Goal: Transaction & Acquisition: Subscribe to service/newsletter

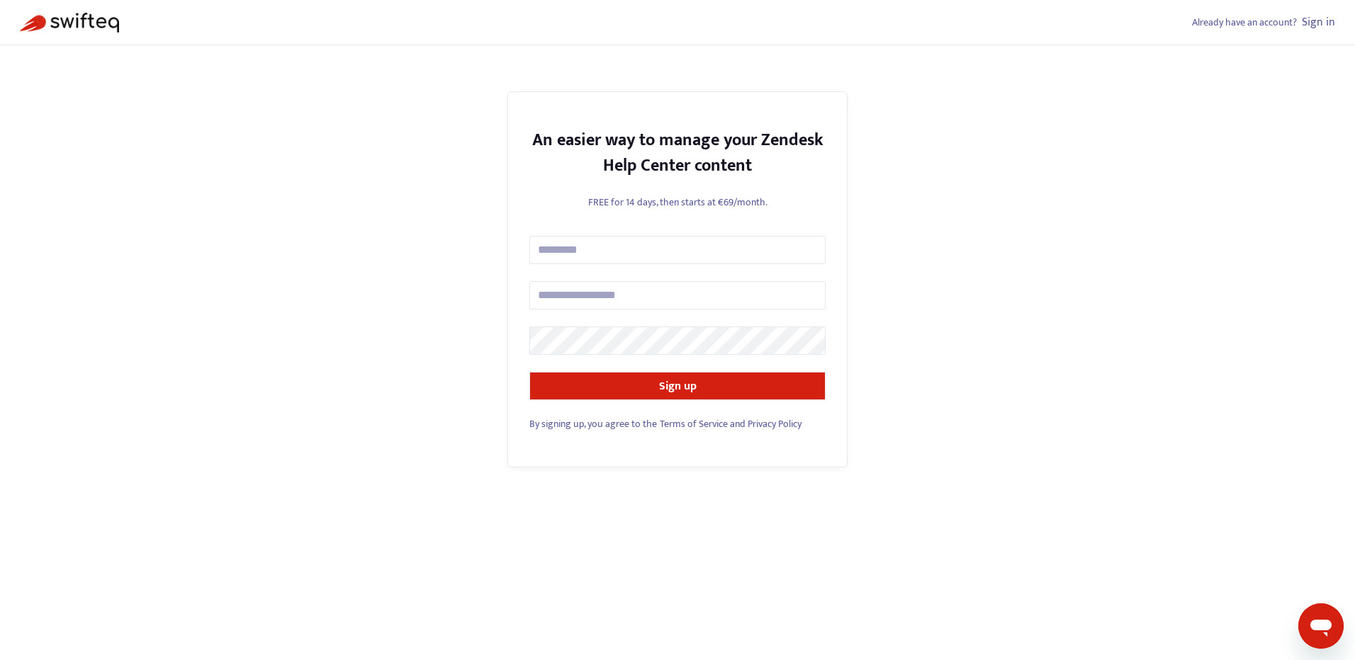
click at [1319, 21] on link "Sign in" at bounding box center [1318, 22] width 33 height 19
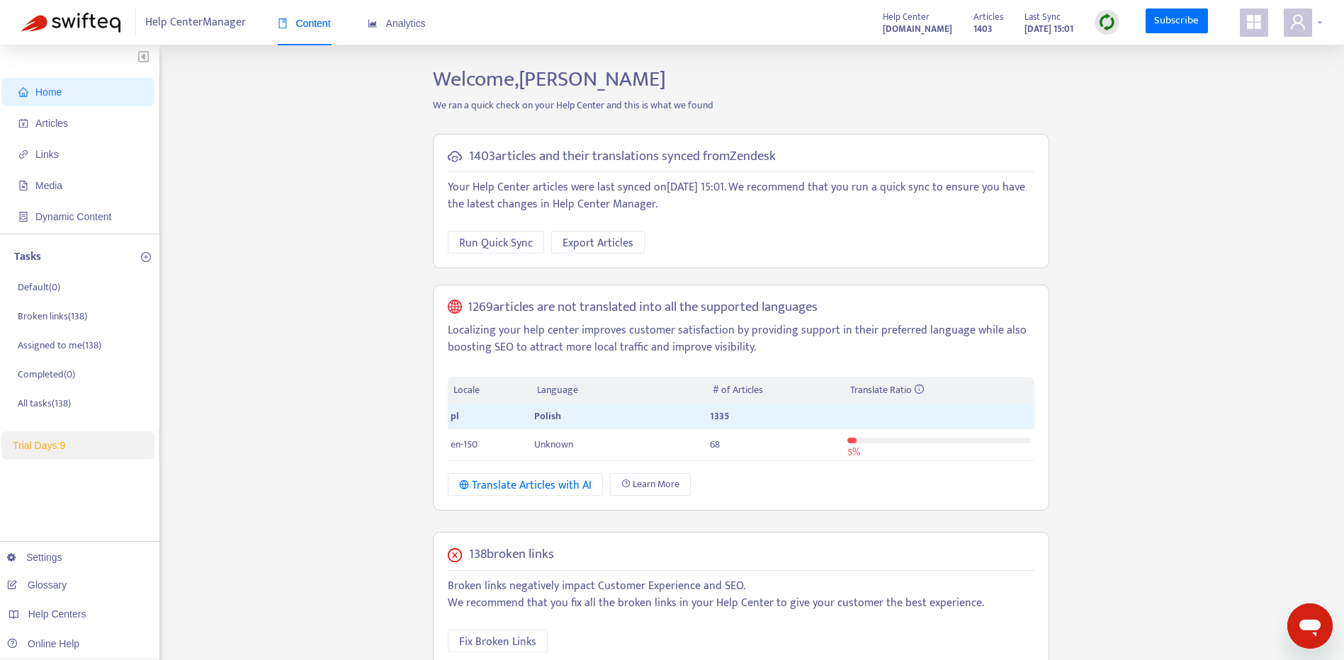
click at [1313, 16] on div at bounding box center [1303, 23] width 39 height 28
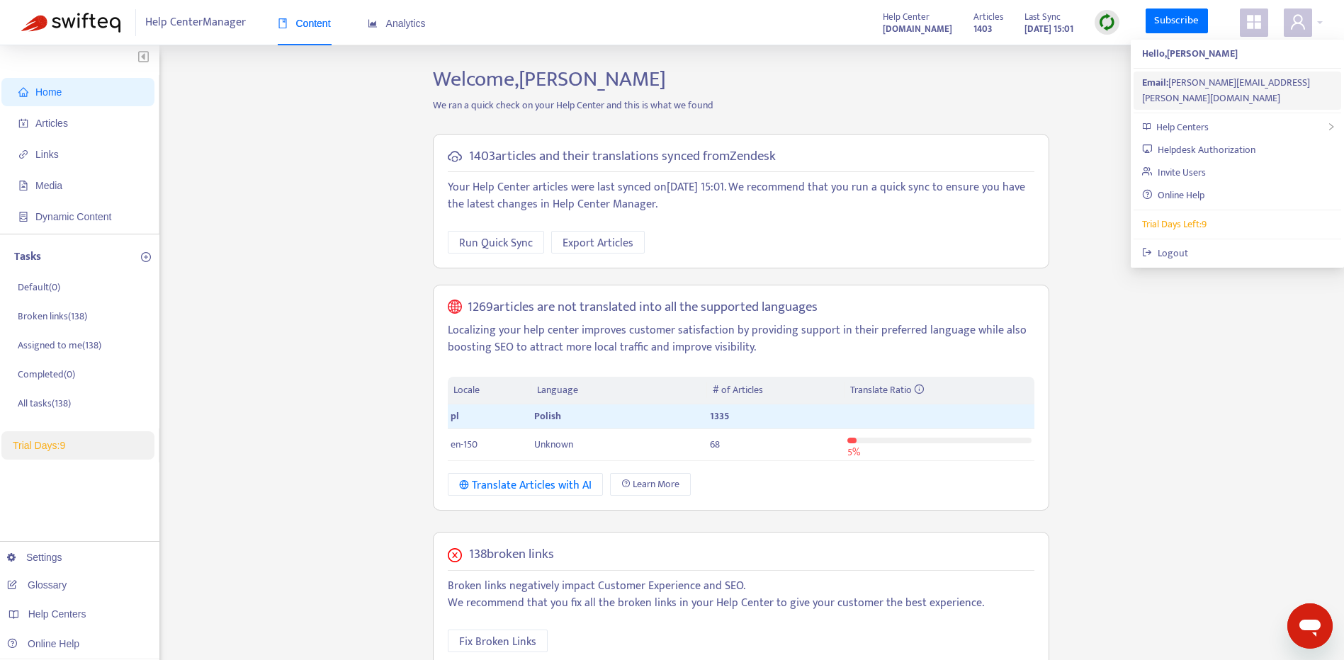
click at [1221, 79] on div "Email: andrzej.pawelec@moodnook.com" at bounding box center [1237, 90] width 191 height 31
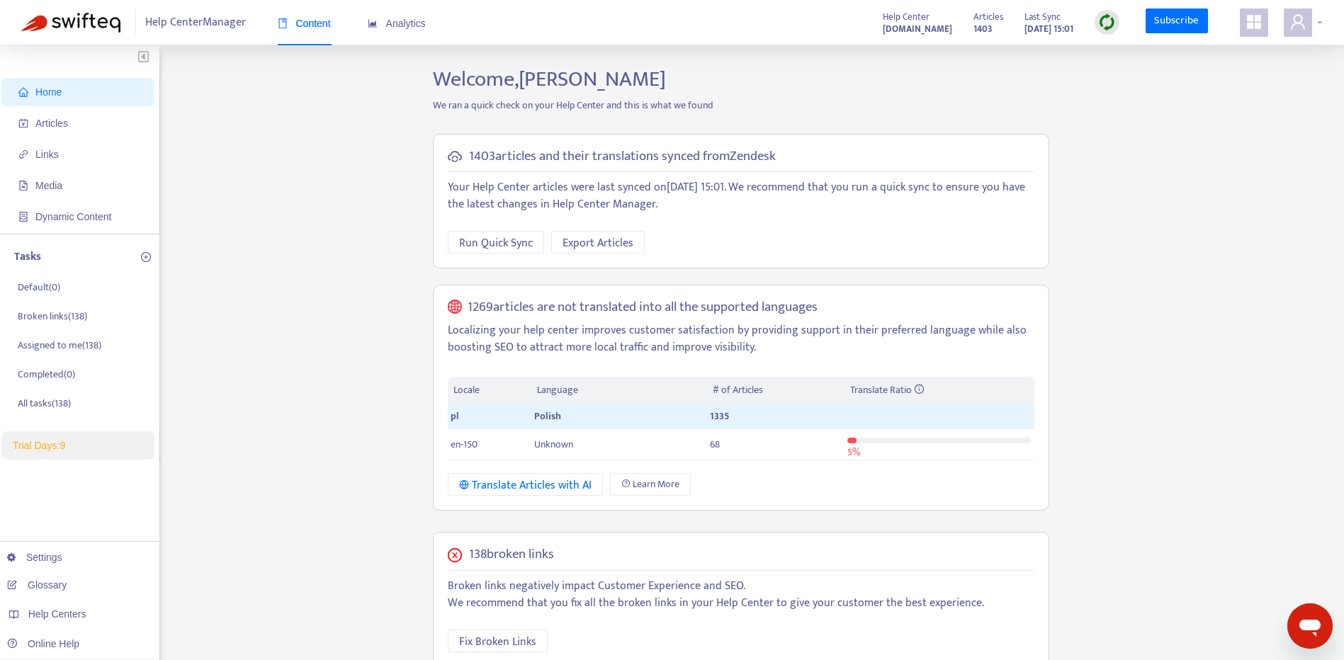
click at [1302, 16] on icon "user" at bounding box center [1297, 21] width 17 height 17
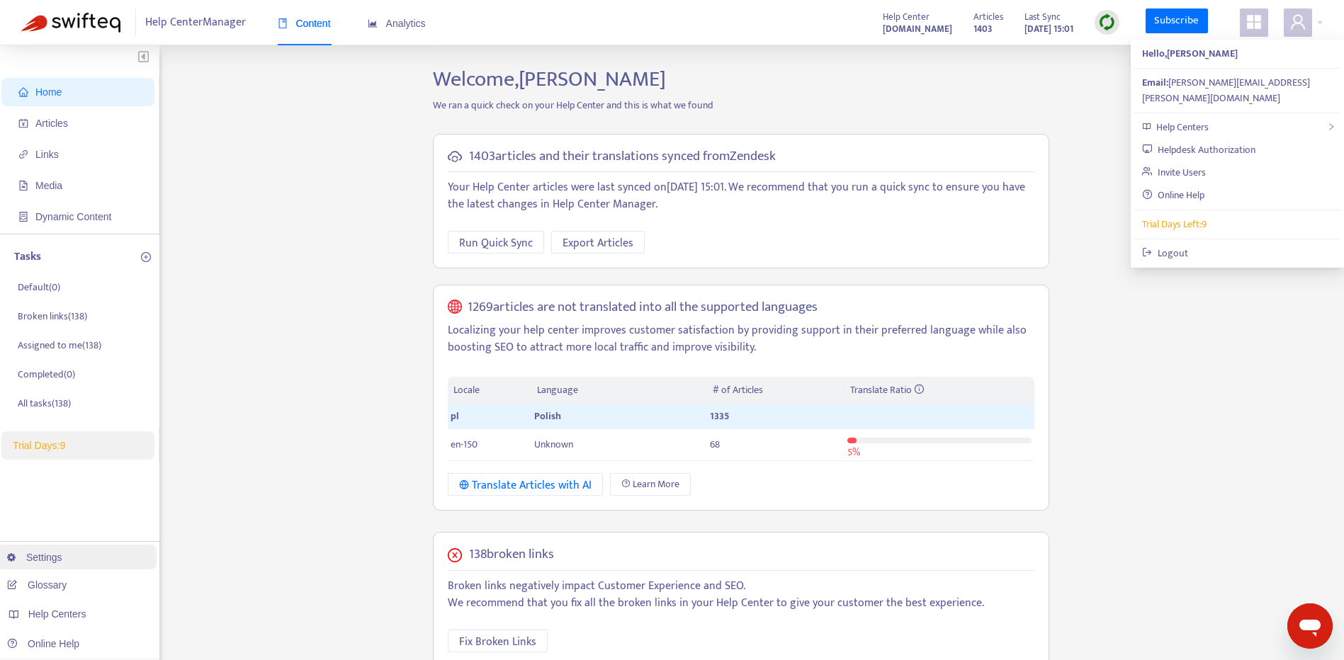
click at [59, 559] on link "Settings" at bounding box center [34, 557] width 55 height 11
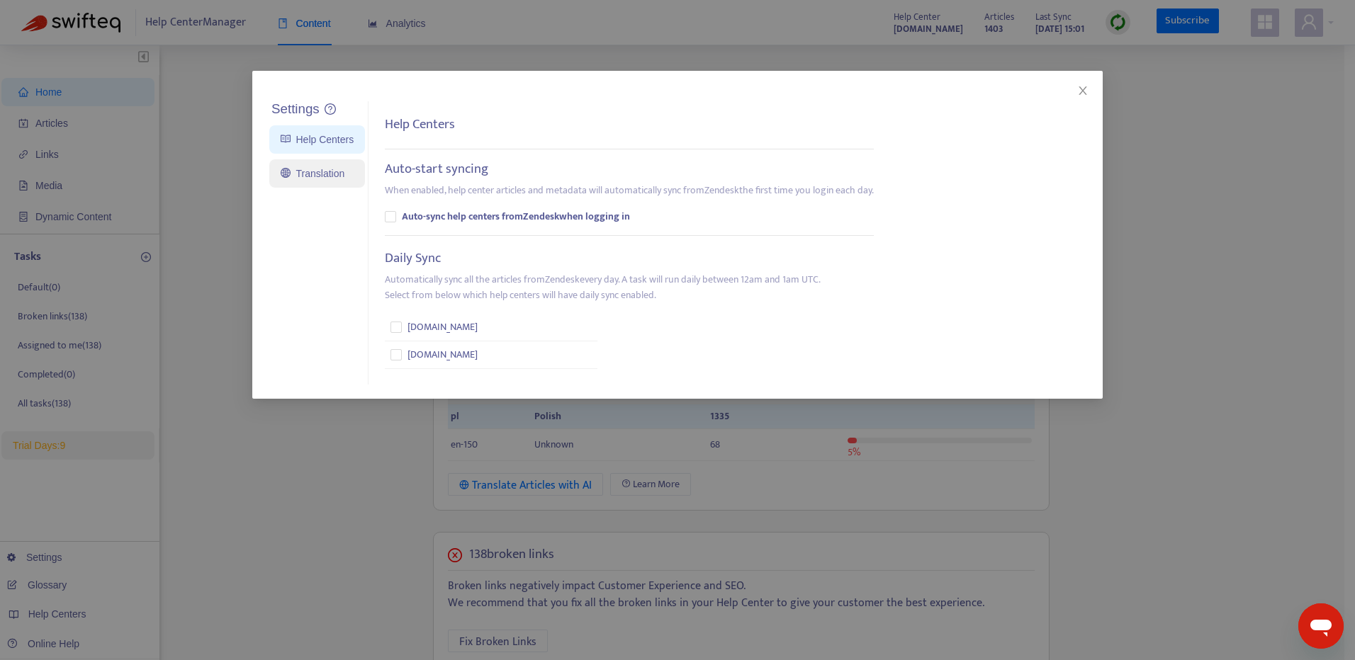
click at [334, 169] on link "Translation" at bounding box center [313, 173] width 64 height 11
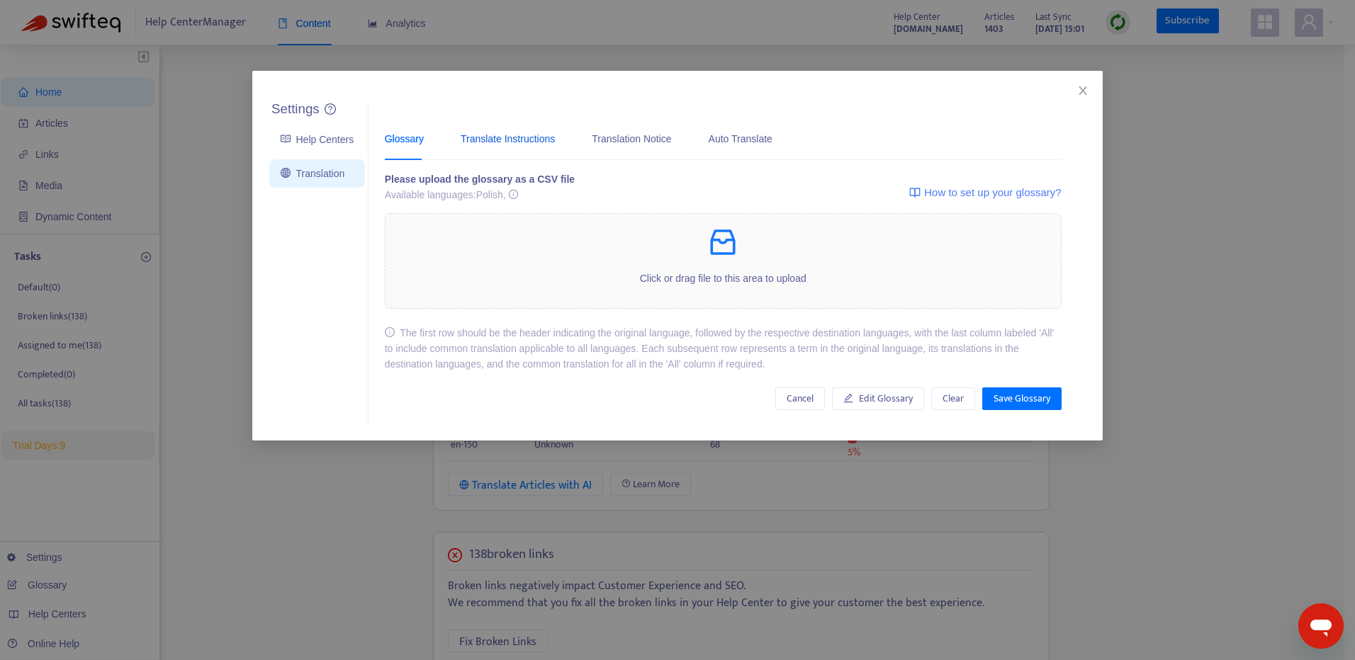
click at [473, 139] on div "Translate Instructions" at bounding box center [508, 139] width 94 height 16
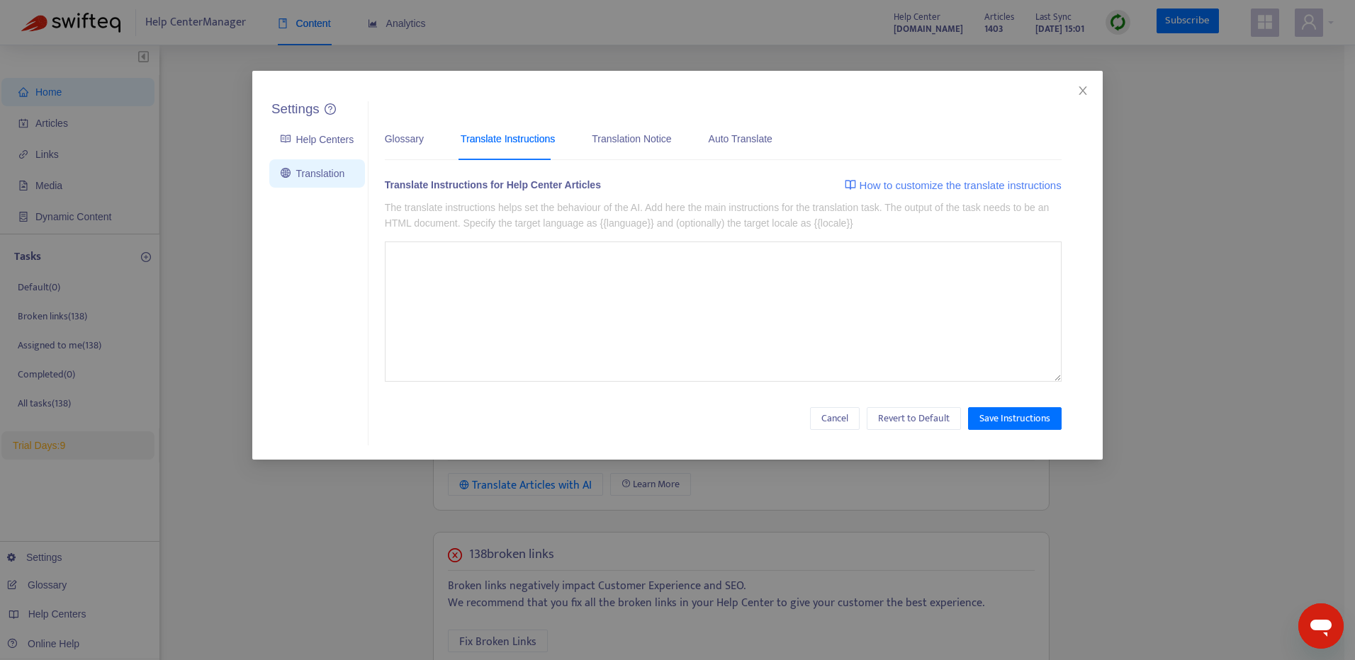
type textarea "**********"
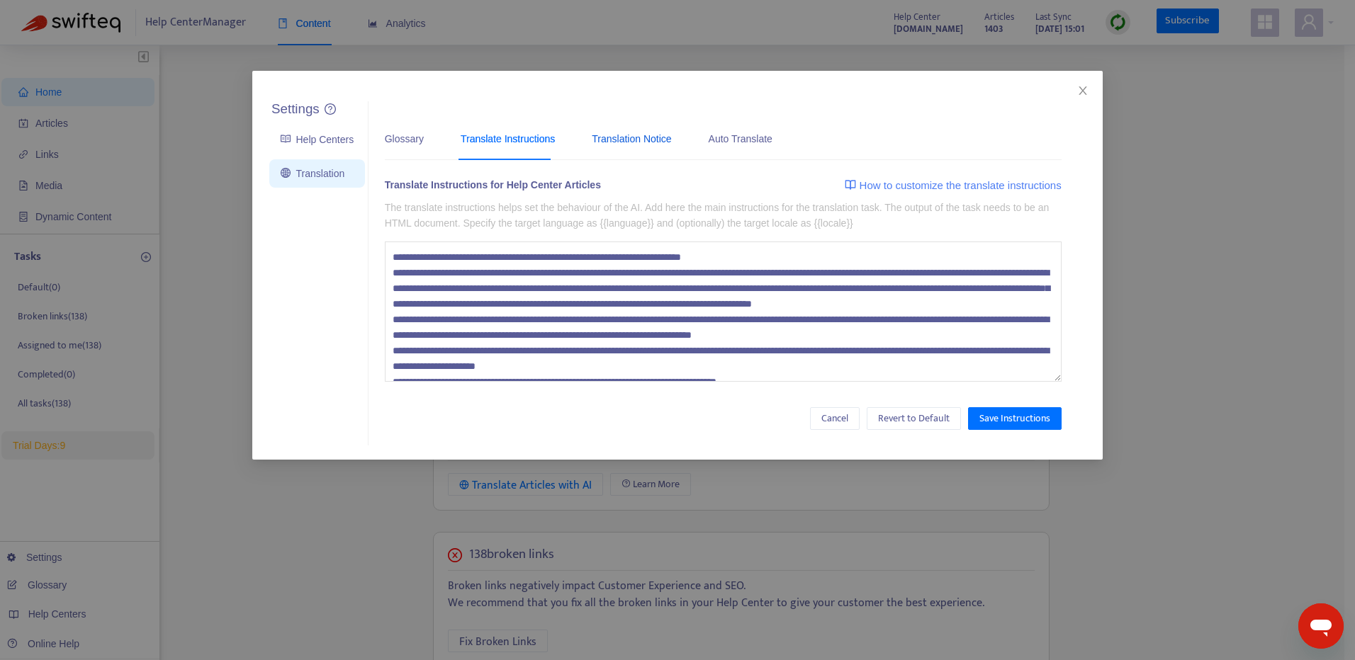
click at [649, 131] on div "Translation Notice" at bounding box center [631, 139] width 79 height 16
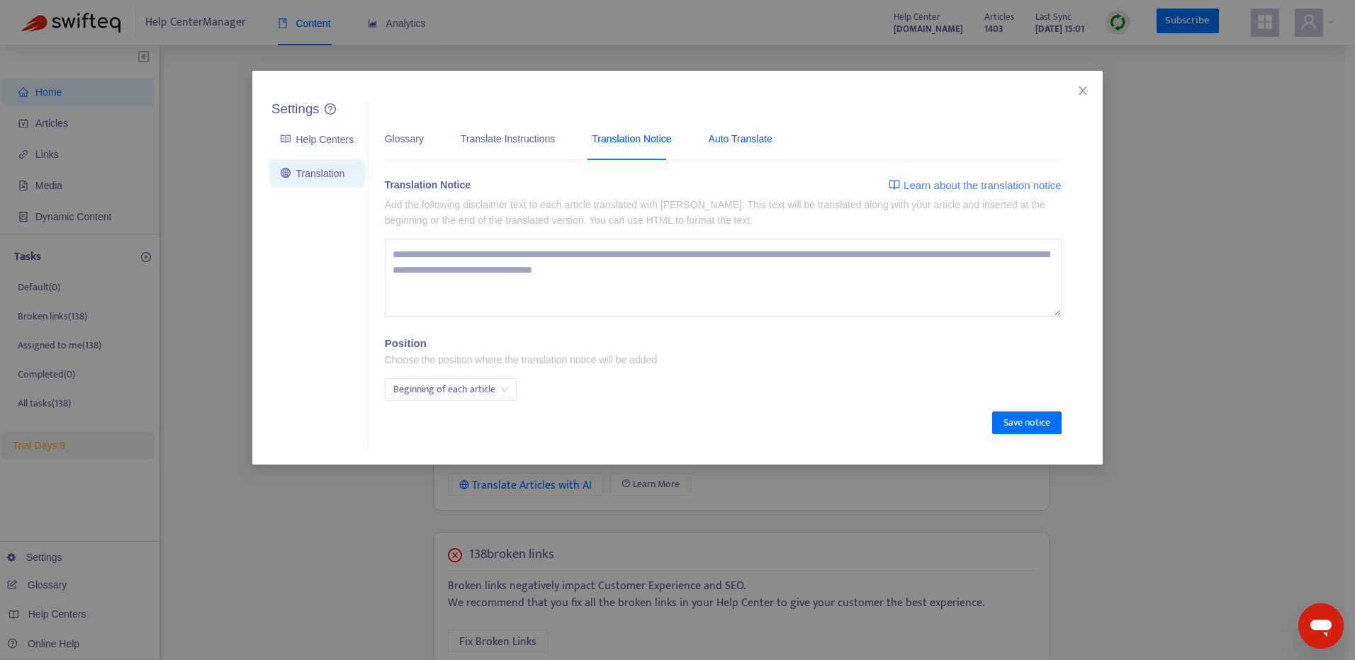
click at [756, 142] on div "Auto Translate" at bounding box center [740, 139] width 64 height 16
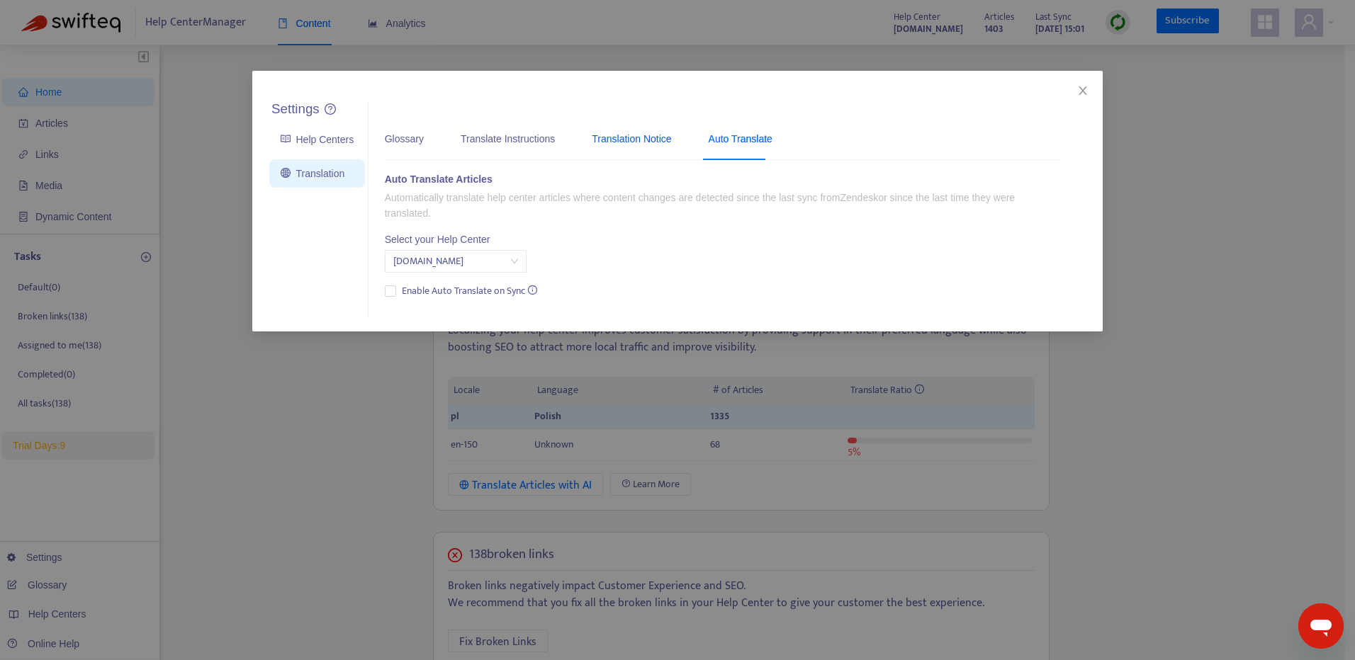
click at [610, 136] on div "Translation Notice" at bounding box center [631, 139] width 79 height 16
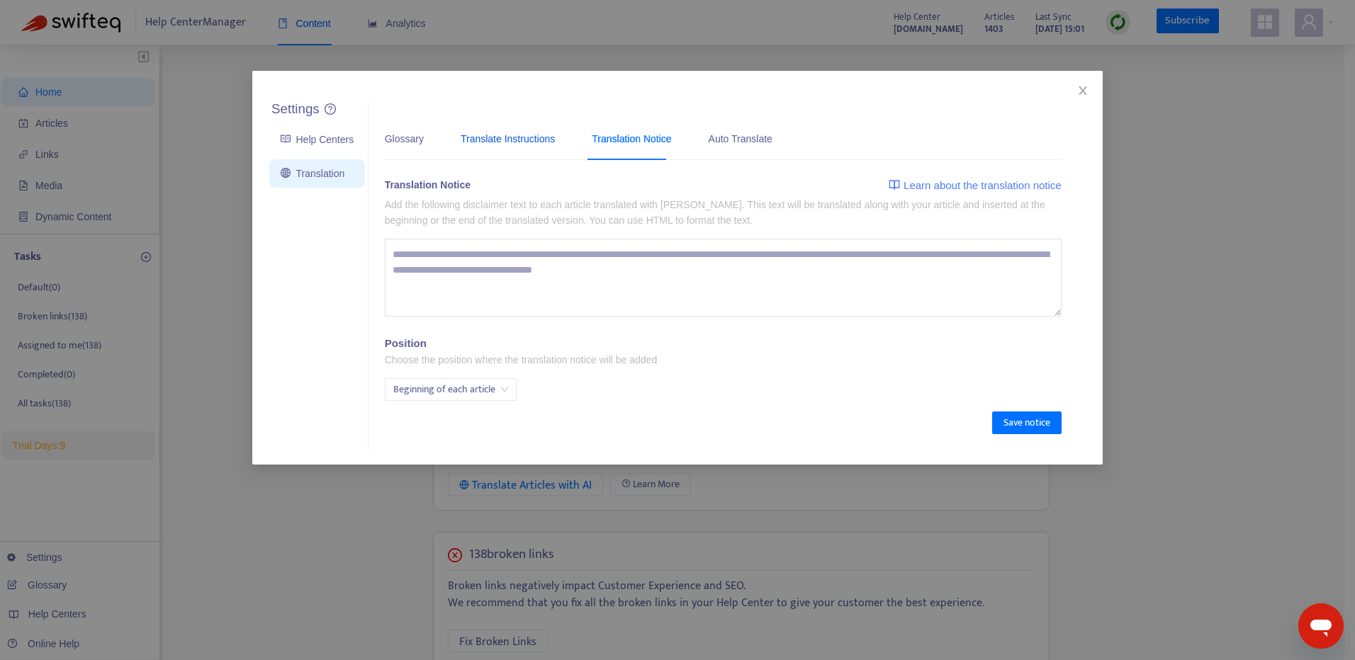
click at [538, 133] on div "Translate Instructions" at bounding box center [508, 139] width 94 height 16
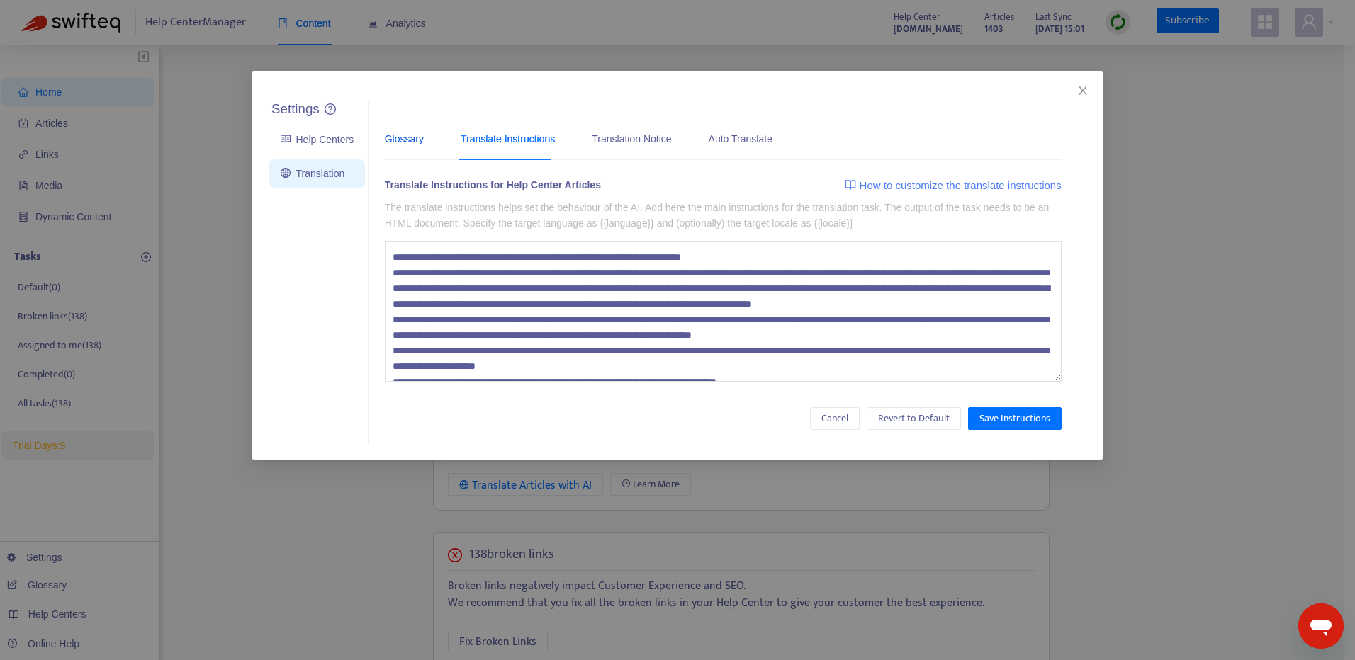
click at [396, 140] on div "Glossary" at bounding box center [404, 139] width 39 height 16
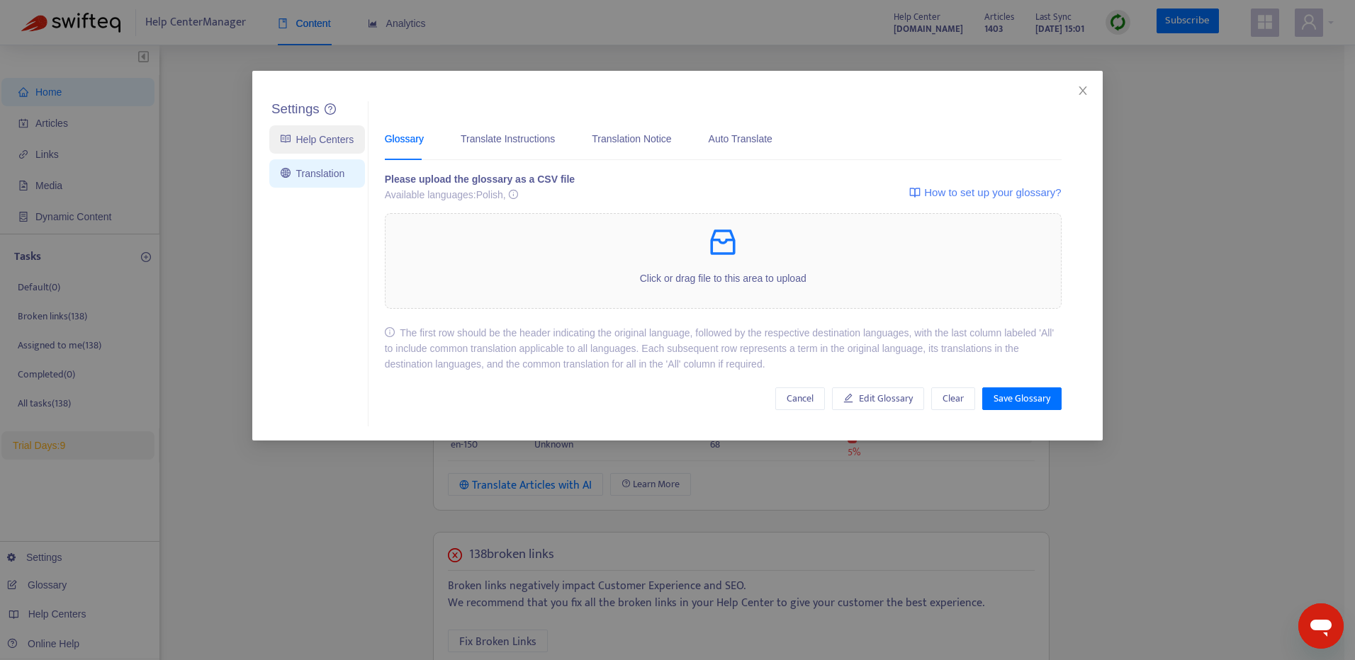
click at [334, 139] on link "Help Centers" at bounding box center [317, 139] width 73 height 11
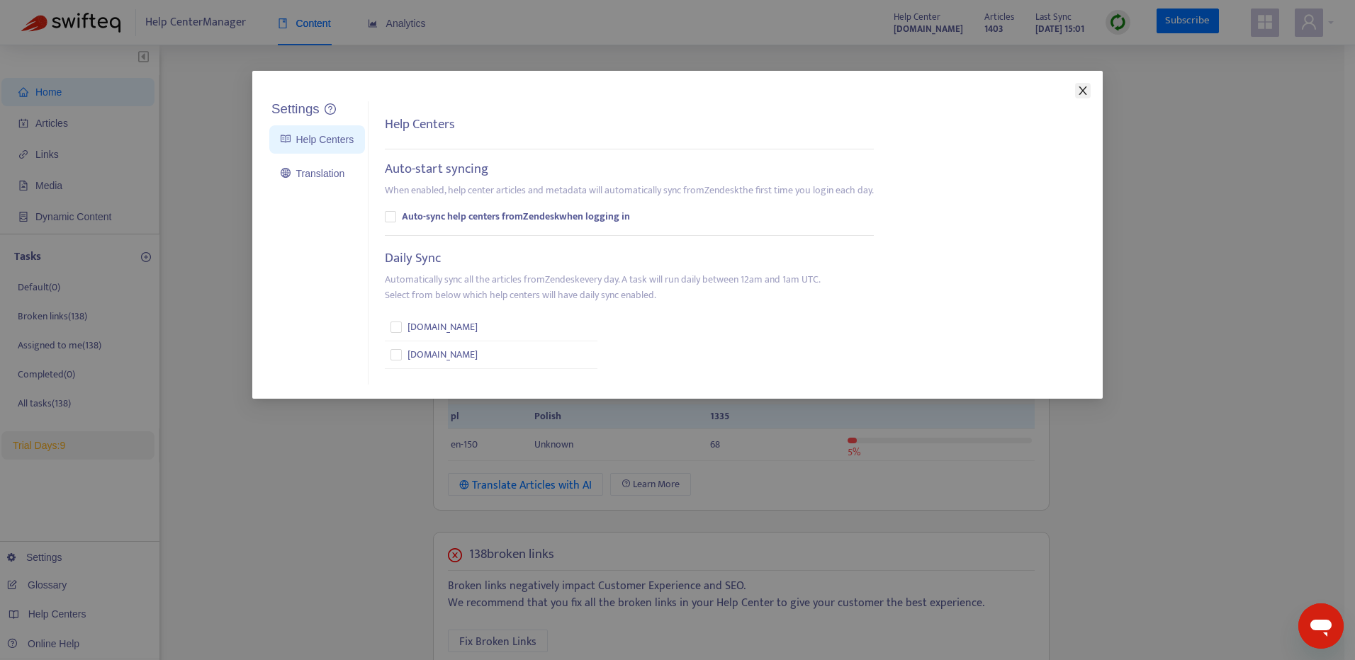
click at [1081, 92] on icon "close" at bounding box center [1082, 90] width 8 height 9
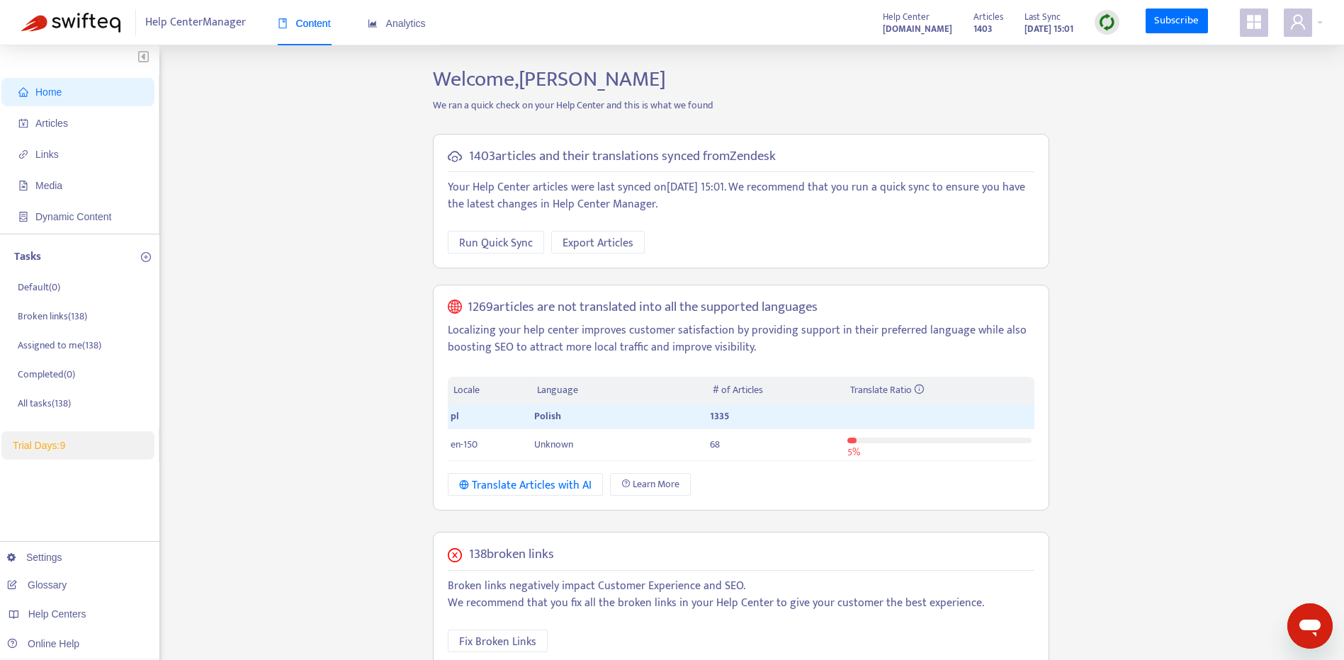
click at [1177, 493] on div "Home Articles Links Media Dynamic Content Tasks Default ( 0 ) Broken links ( 13…" at bounding box center [672, 531] width 1302 height 929
click at [1296, 30] on icon "user" at bounding box center [1297, 21] width 17 height 17
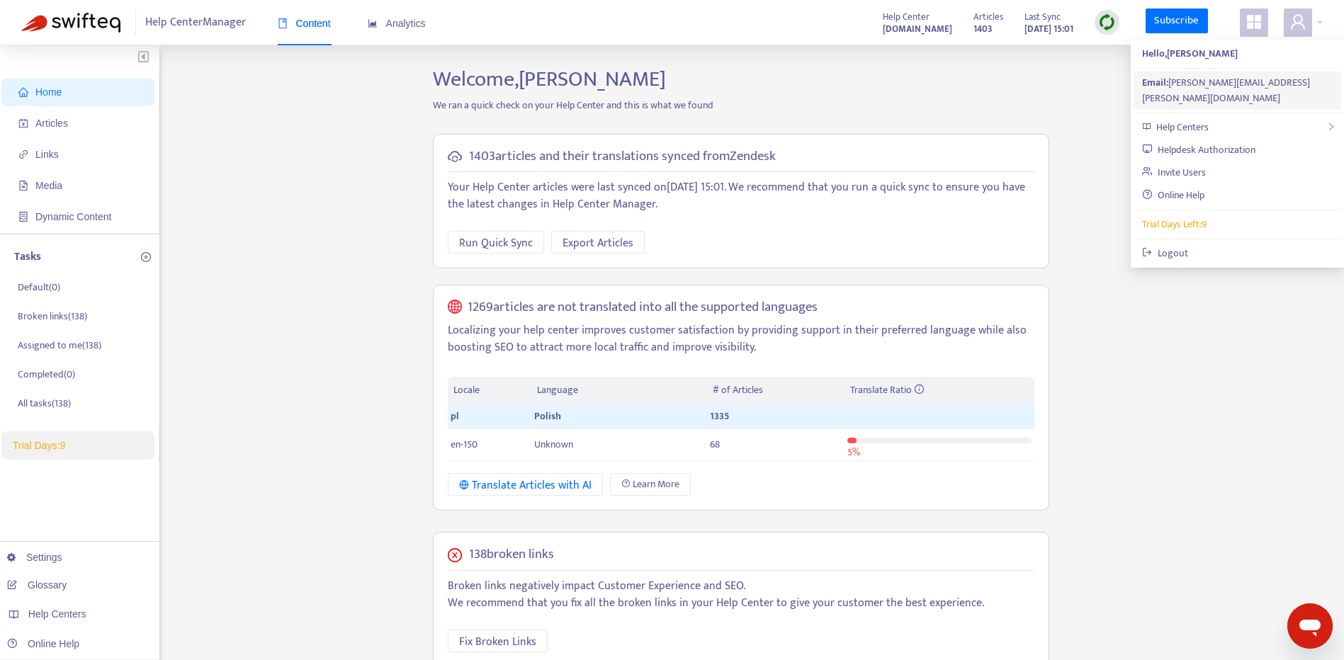
click at [1247, 73] on li "Email: andrzej.pawelec@moodnook.com" at bounding box center [1238, 91] width 208 height 38
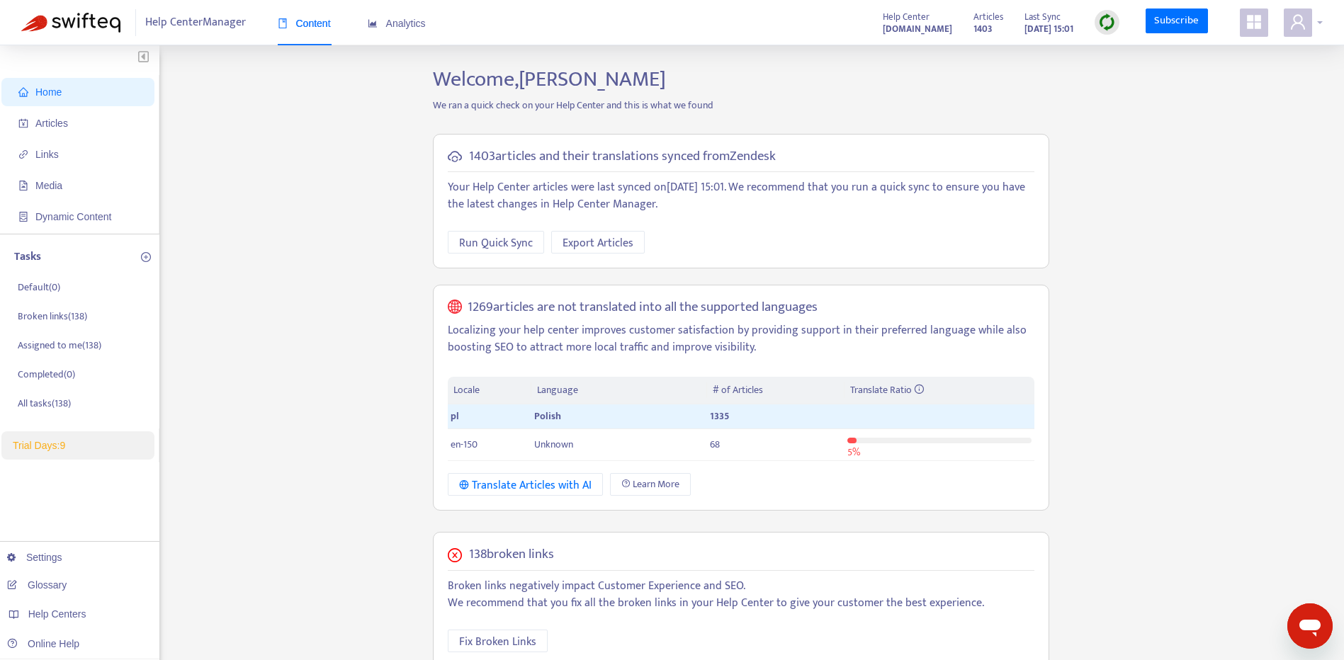
click at [1309, 28] on span at bounding box center [1298, 23] width 28 height 28
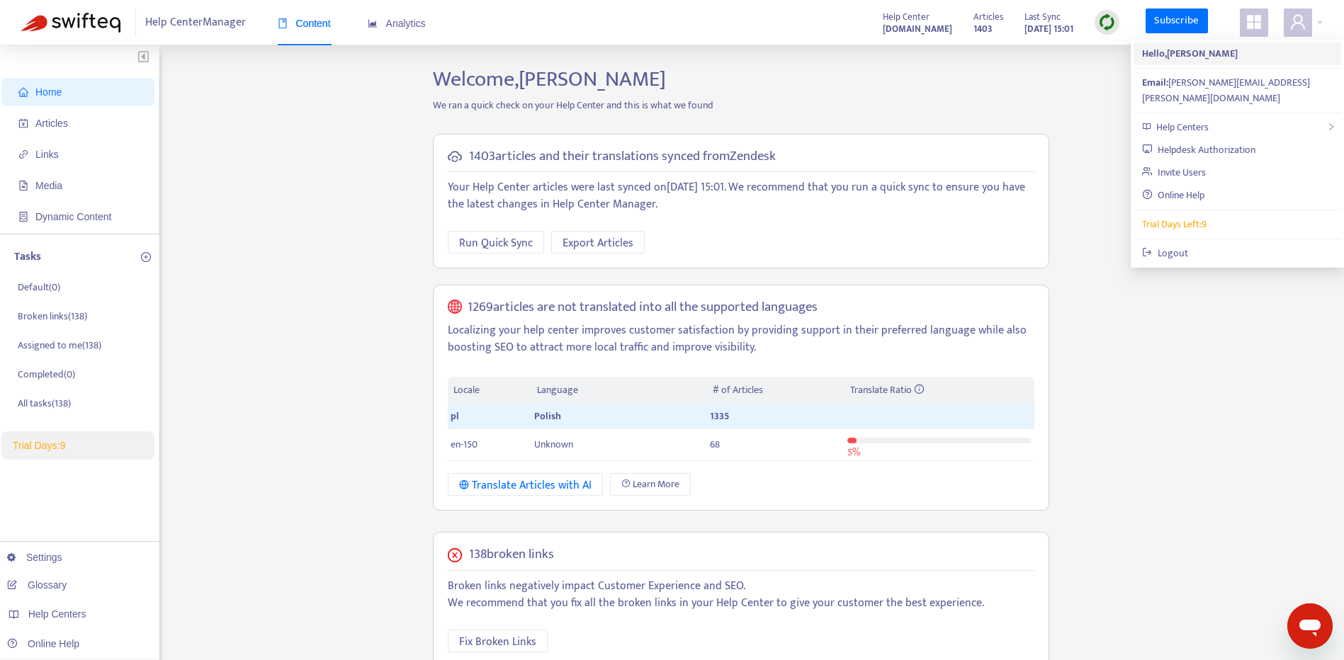
click at [1252, 53] on span "Hello, Andrzej Pawelec" at bounding box center [1237, 54] width 191 height 16
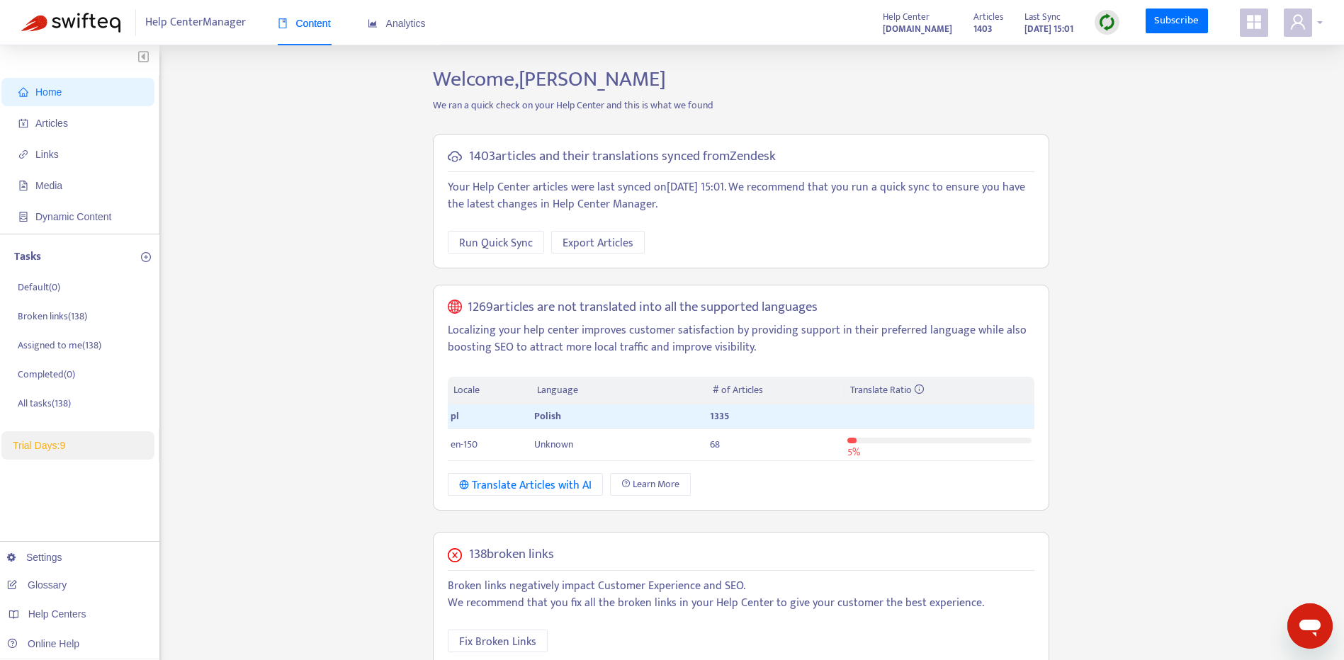
click at [1307, 28] on span at bounding box center [1298, 23] width 28 height 28
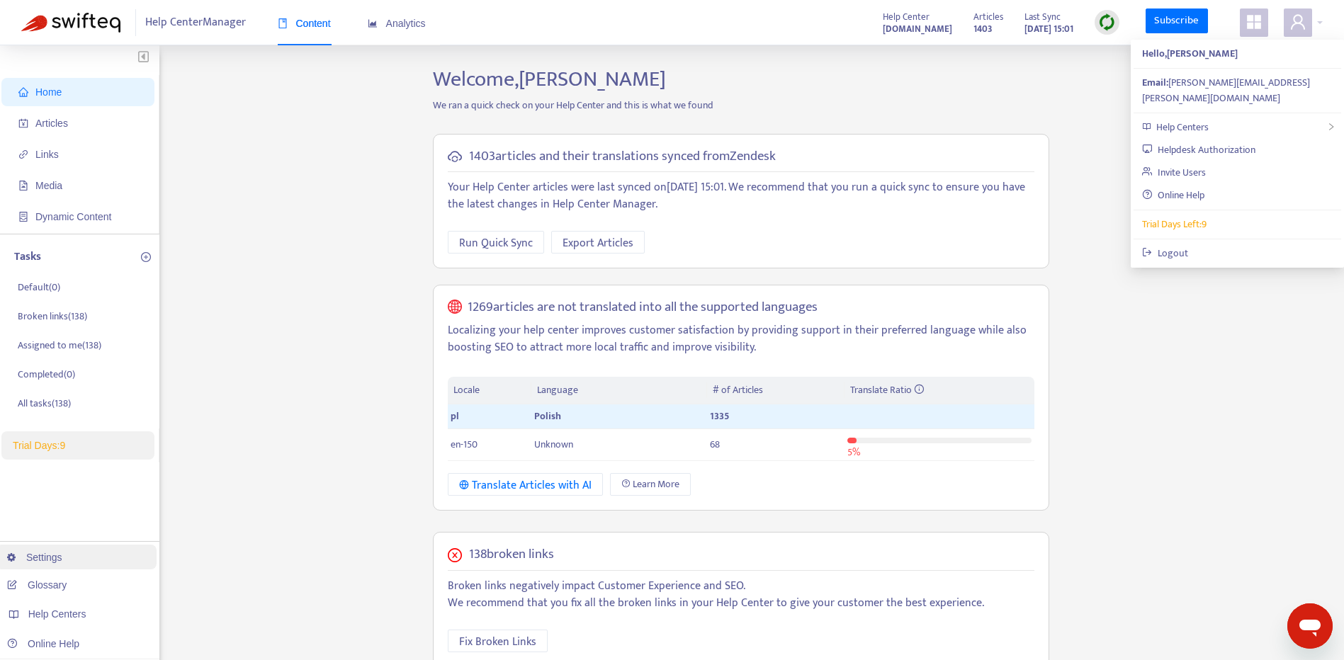
click at [62, 560] on link "Settings" at bounding box center [34, 557] width 55 height 11
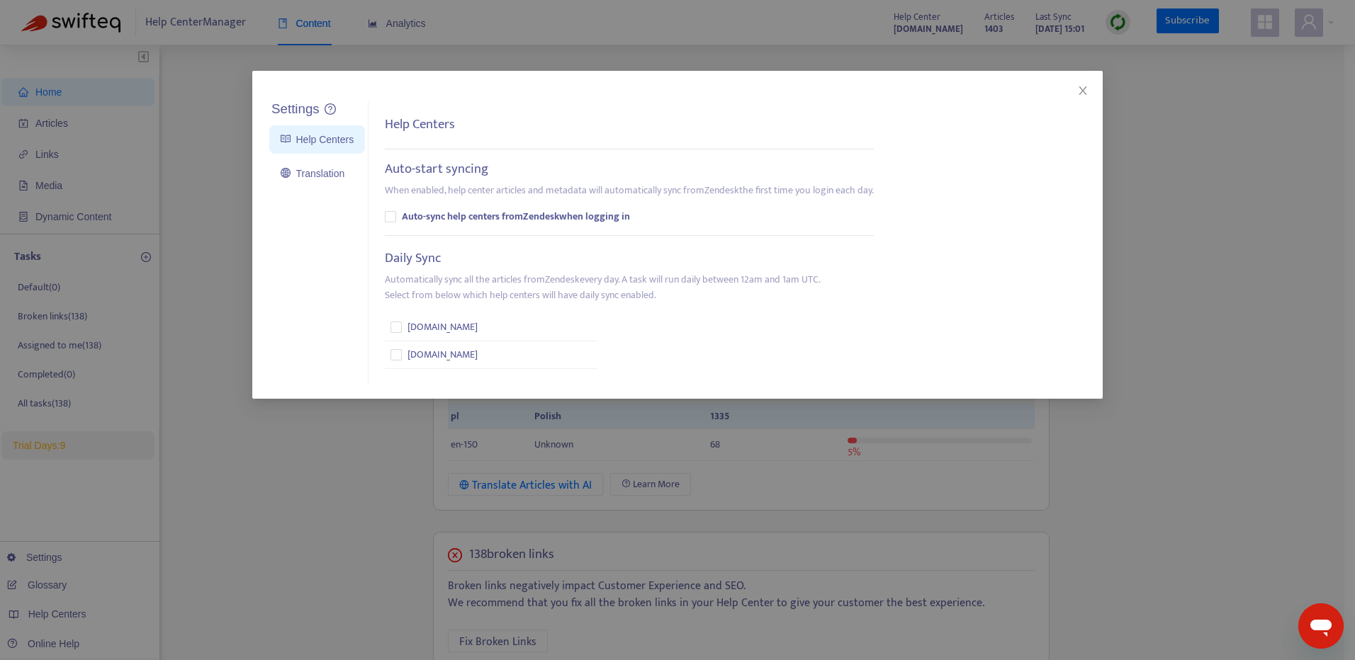
click at [87, 581] on div "Settings Help Centers Translation Settings Help Centers Auto-start syncing When…" at bounding box center [677, 330] width 1355 height 660
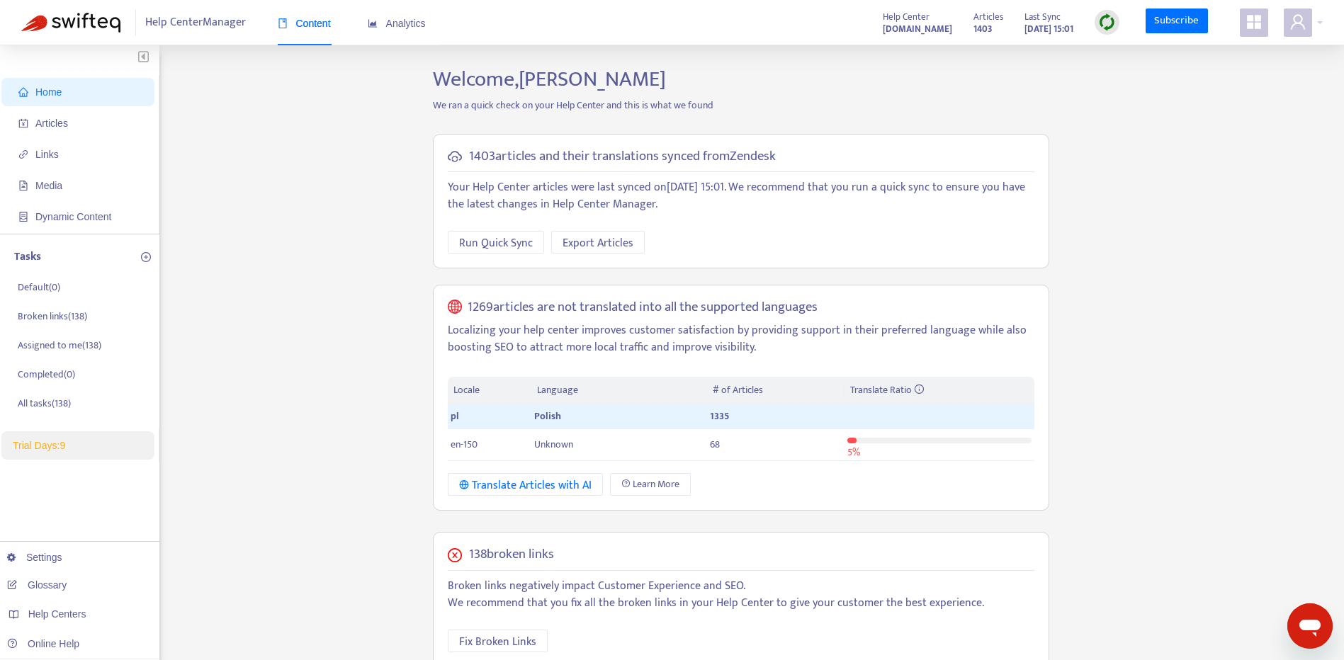
click at [70, 597] on ul "Settings Glossary Help Centers Online Help" at bounding box center [76, 601] width 166 height 118
click at [67, 589] on link "Glossary" at bounding box center [37, 585] width 60 height 11
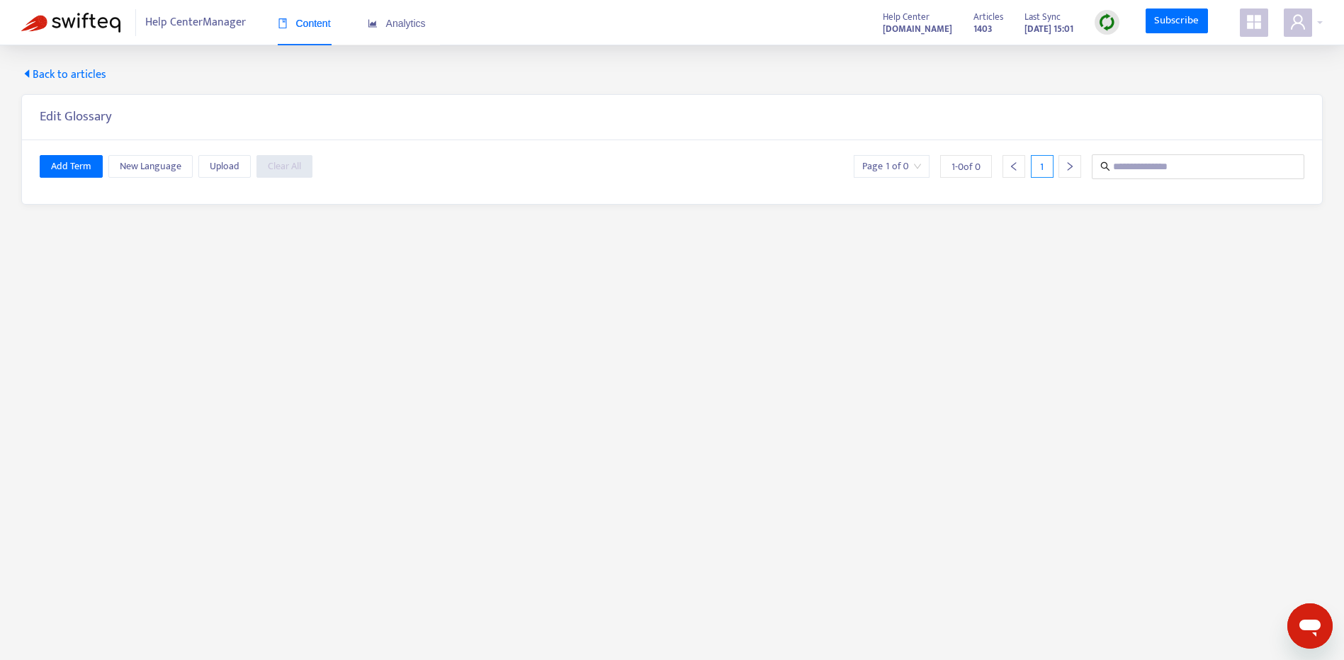
click at [86, 73] on span "Back to articles" at bounding box center [63, 75] width 85 height 17
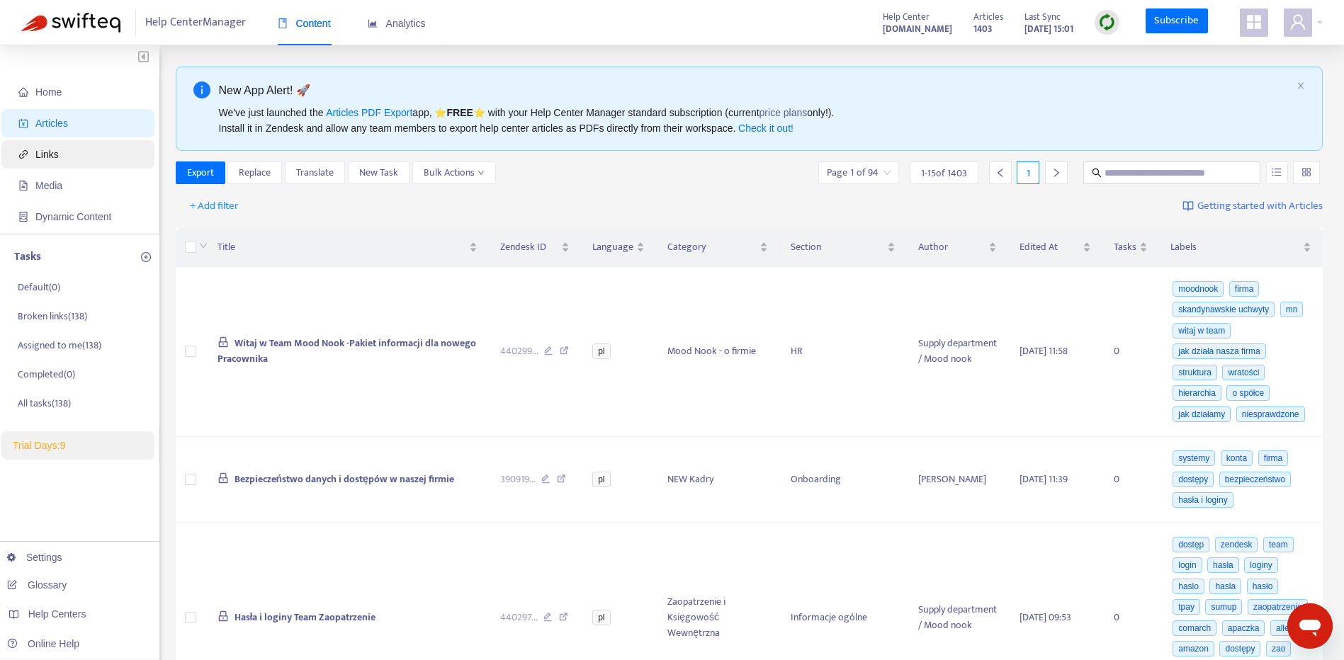
click at [76, 158] on span "Links" at bounding box center [80, 154] width 125 height 28
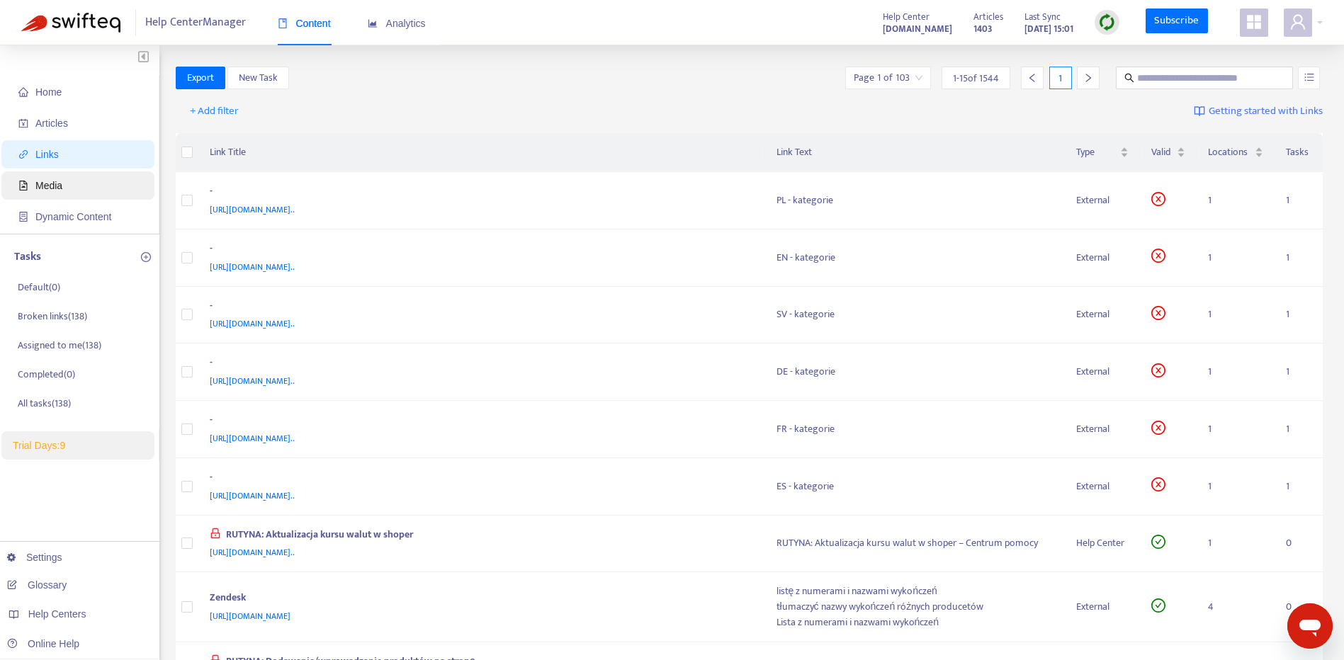
click at [80, 182] on span "Media" at bounding box center [80, 185] width 125 height 28
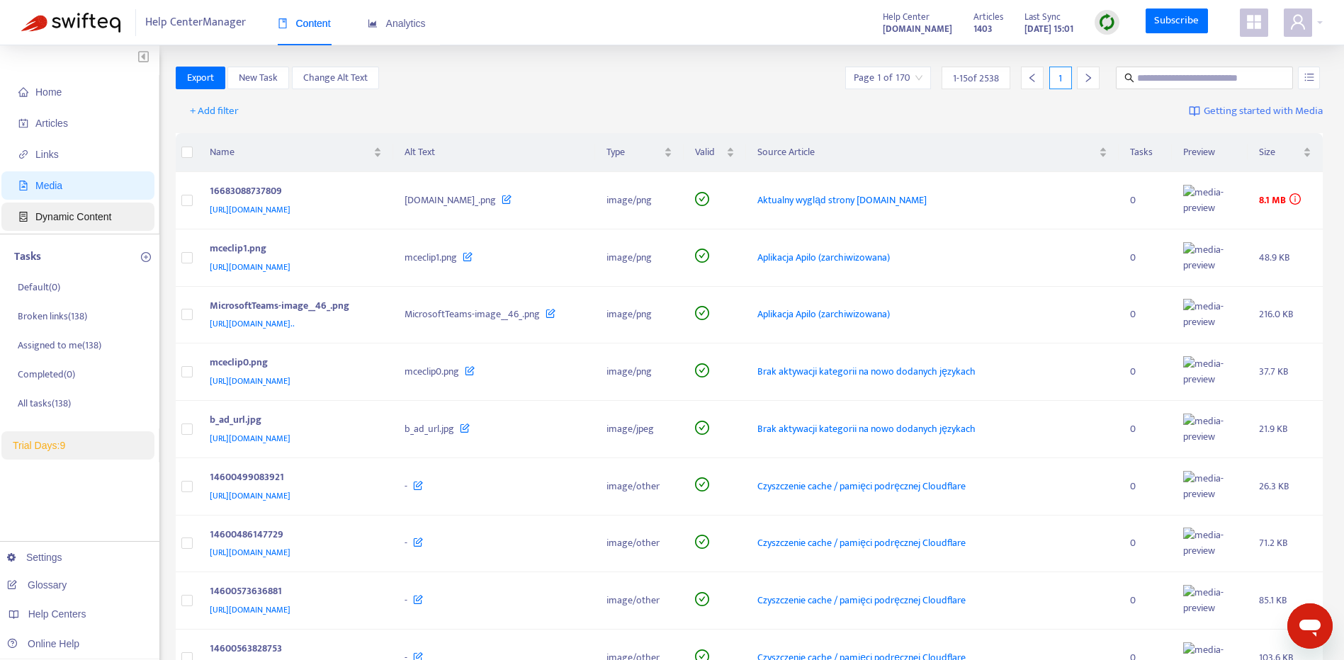
click at [84, 208] on span "Dynamic Content" at bounding box center [80, 217] width 125 height 28
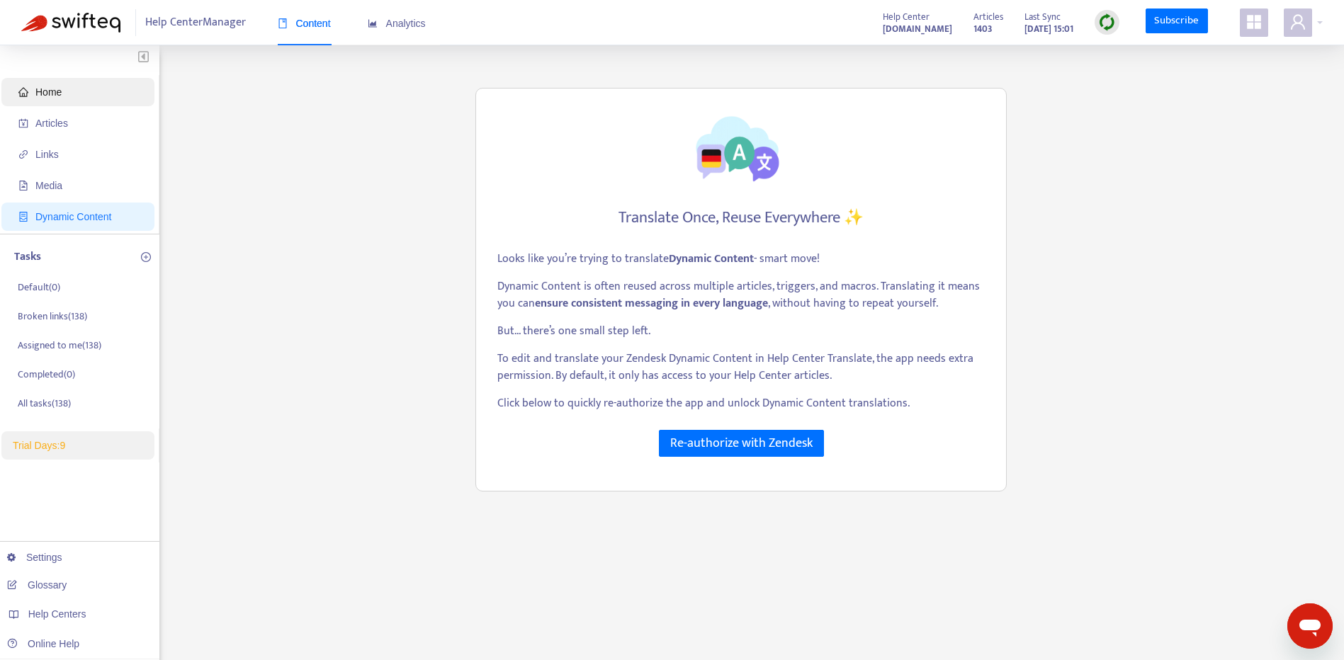
click at [87, 97] on span "Home" at bounding box center [80, 92] width 125 height 28
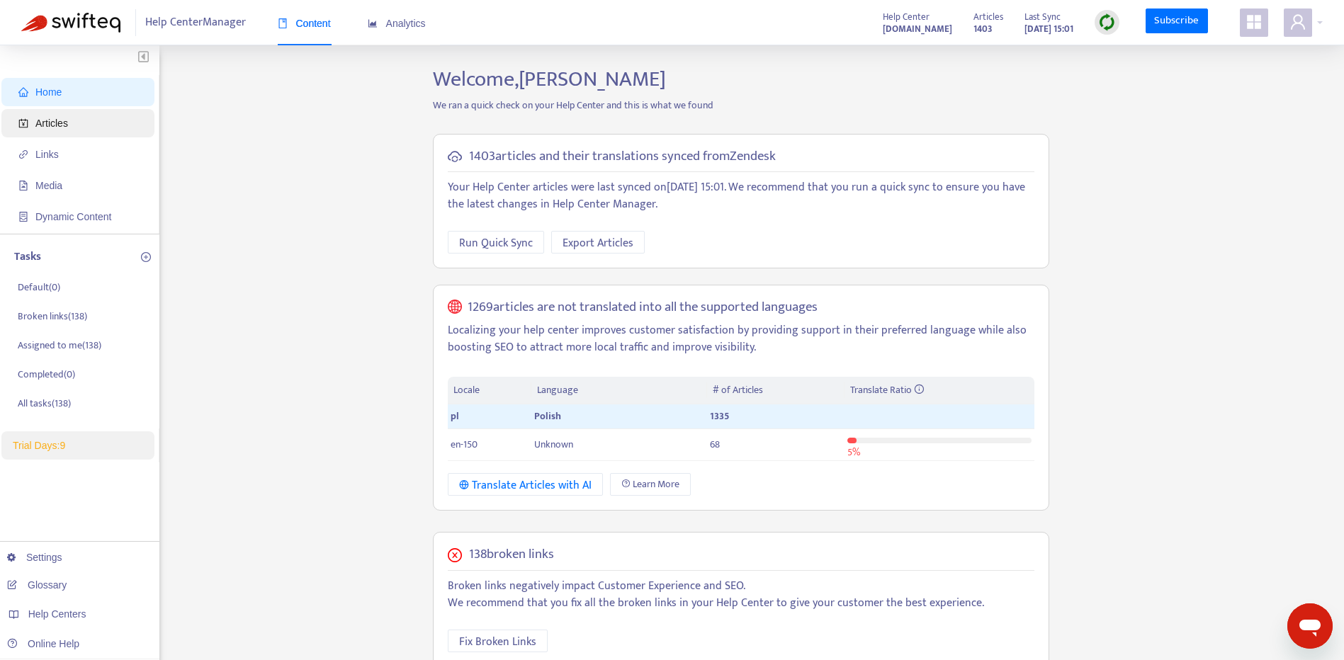
click at [106, 119] on span "Articles" at bounding box center [80, 123] width 125 height 28
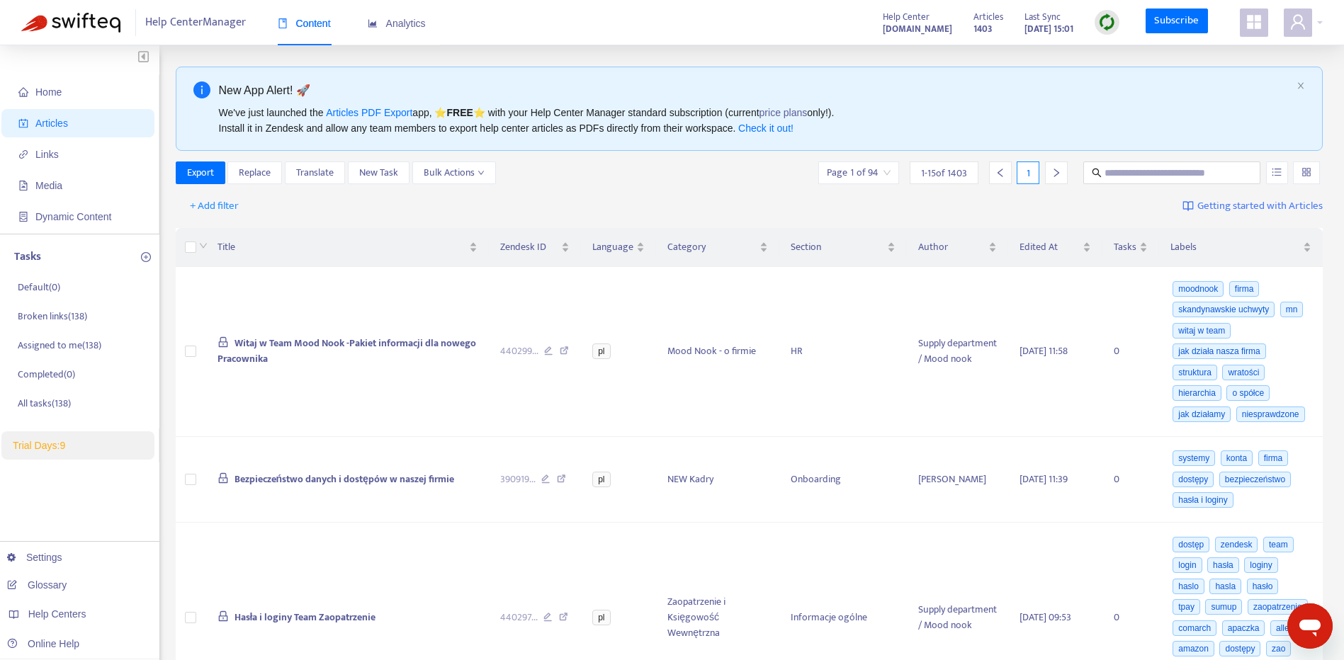
click at [1258, 26] on icon "appstore" at bounding box center [1254, 22] width 14 height 14
click at [1248, 23] on icon "appstore" at bounding box center [1254, 21] width 17 height 17
click at [1248, 24] on icon "appstore" at bounding box center [1254, 22] width 14 height 14
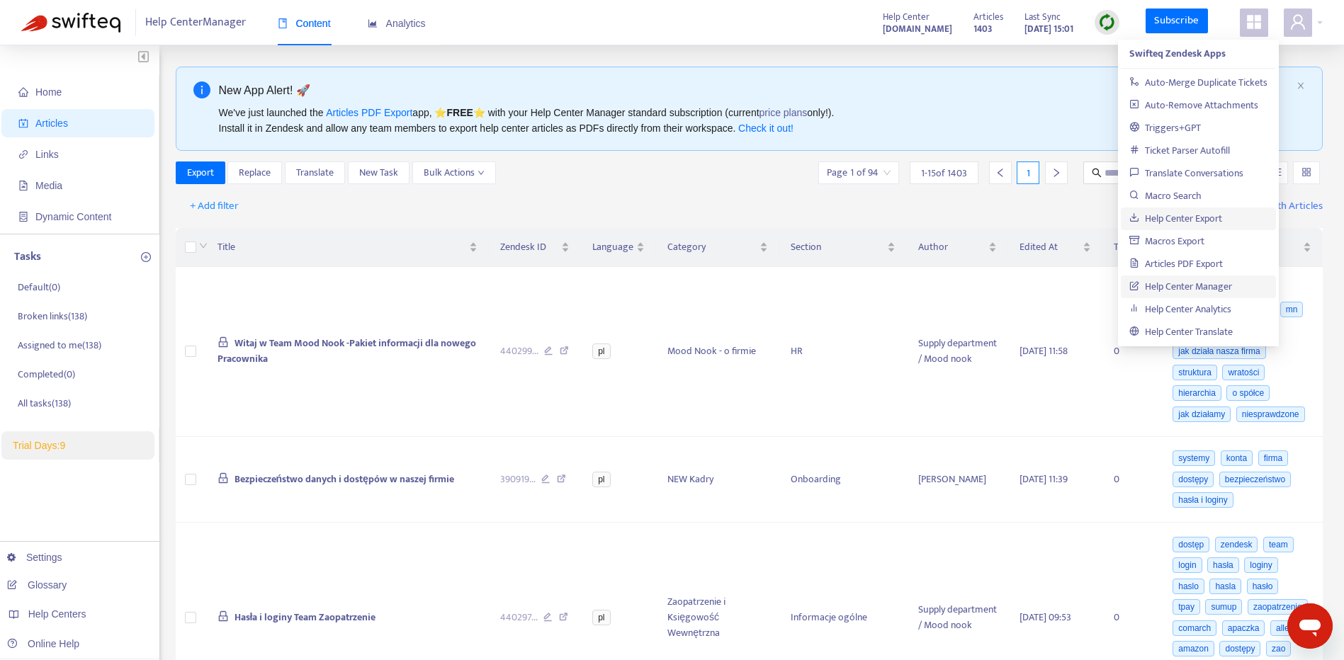
click at [1222, 220] on link "Help Center Export" at bounding box center [1175, 218] width 93 height 16
click at [1251, 24] on icon "appstore" at bounding box center [1254, 22] width 14 height 14
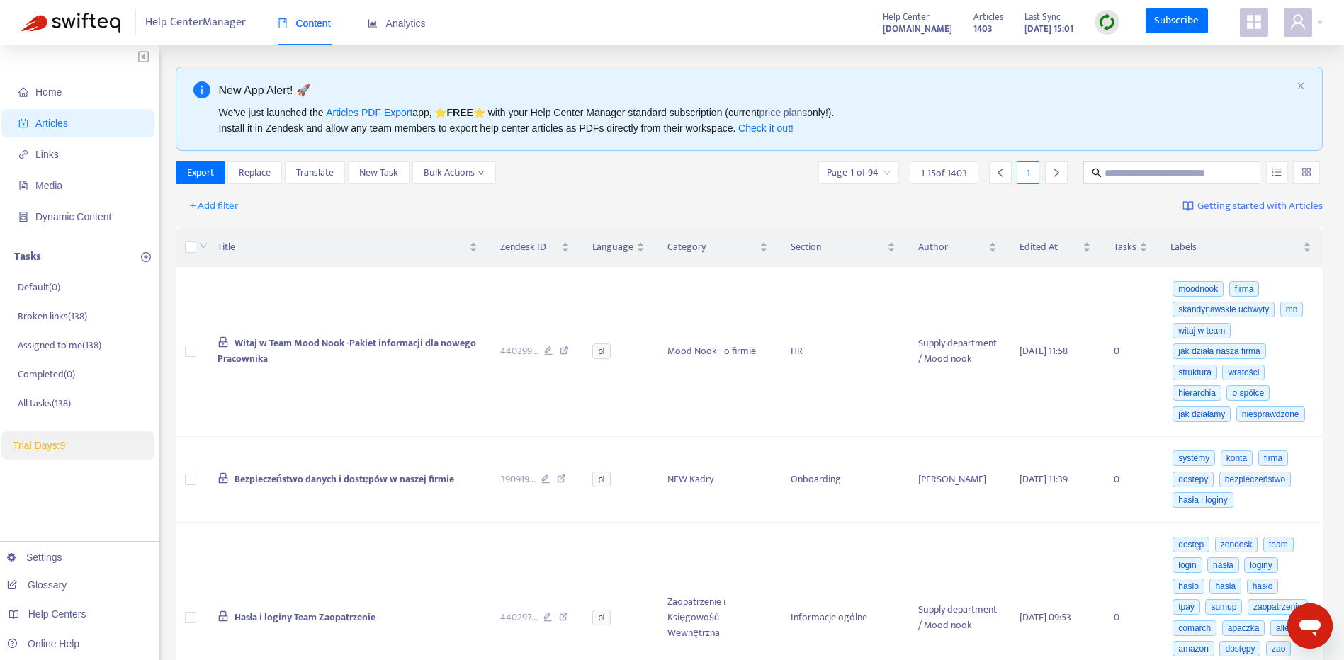
click at [883, 24] on strong "pomoc.skandynawskieuchwyty.pl" at bounding box center [917, 29] width 69 height 16
click at [1289, 15] on span at bounding box center [1298, 23] width 28 height 28
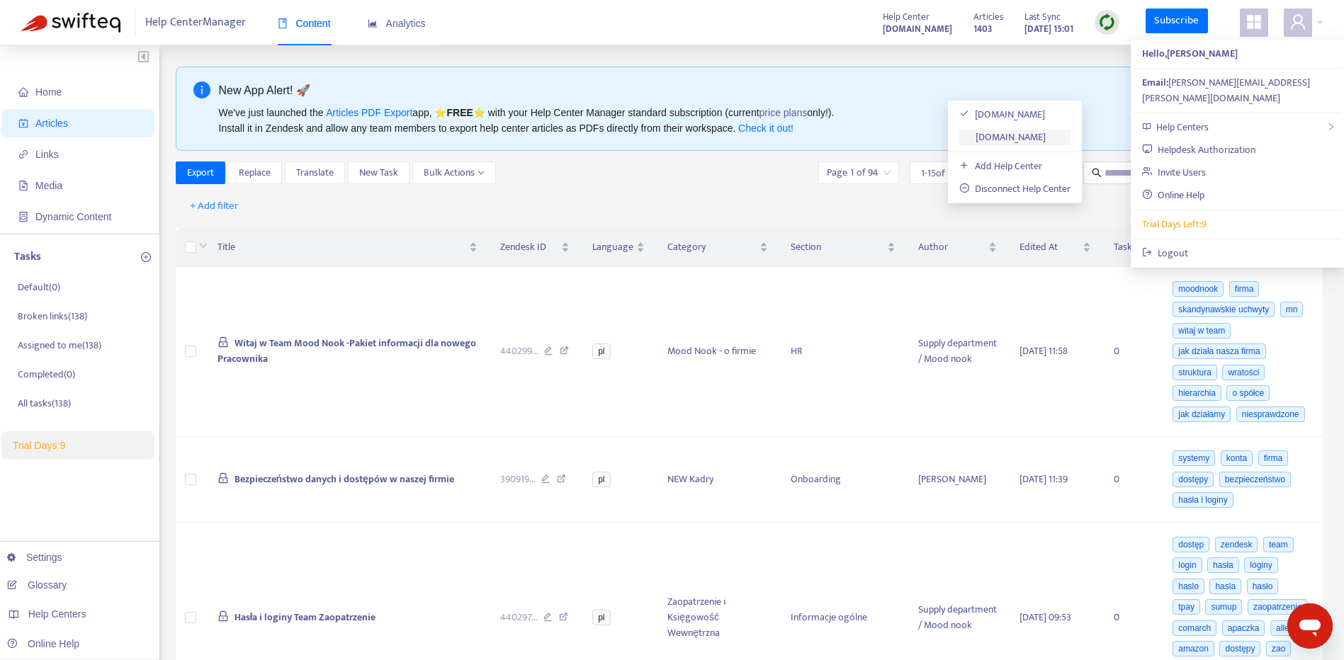
click at [1046, 129] on link "[DOMAIN_NAME]" at bounding box center [1002, 137] width 86 height 16
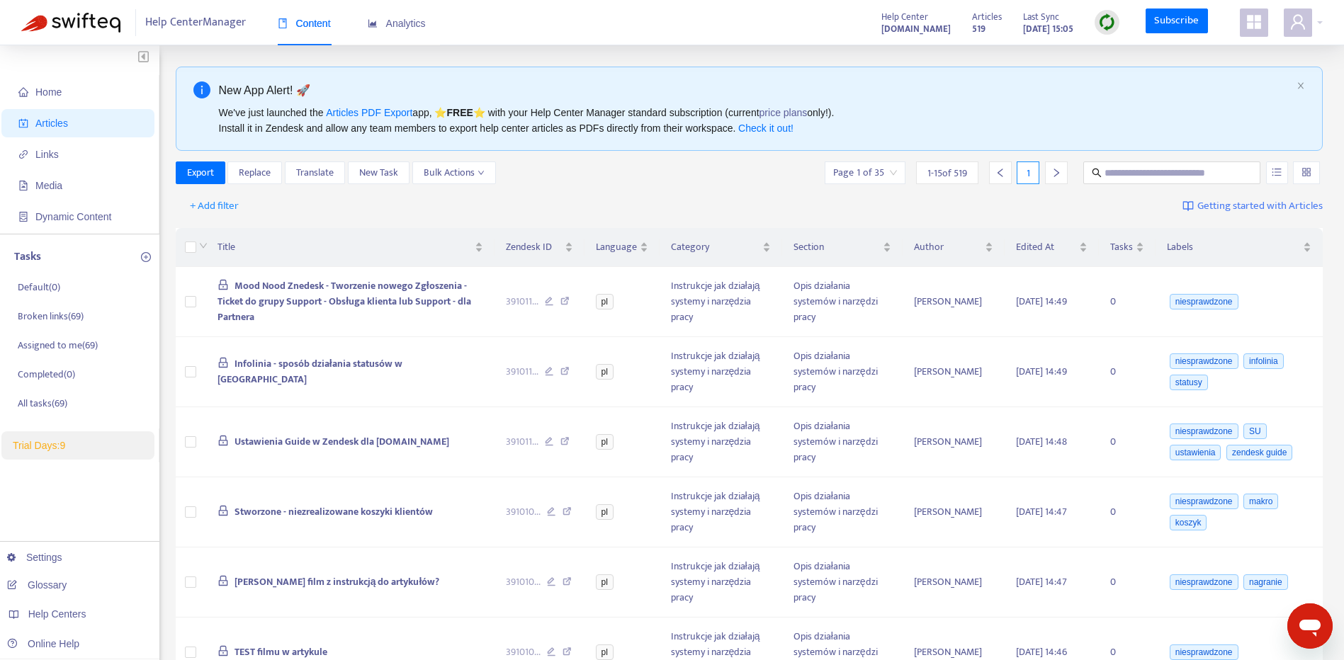
click at [905, 36] on strong "[DOMAIN_NAME]" at bounding box center [915, 29] width 69 height 16
click at [1282, 170] on button "button" at bounding box center [1277, 173] width 22 height 23
click at [1311, 180] on input "search" at bounding box center [1307, 172] width 10 height 21
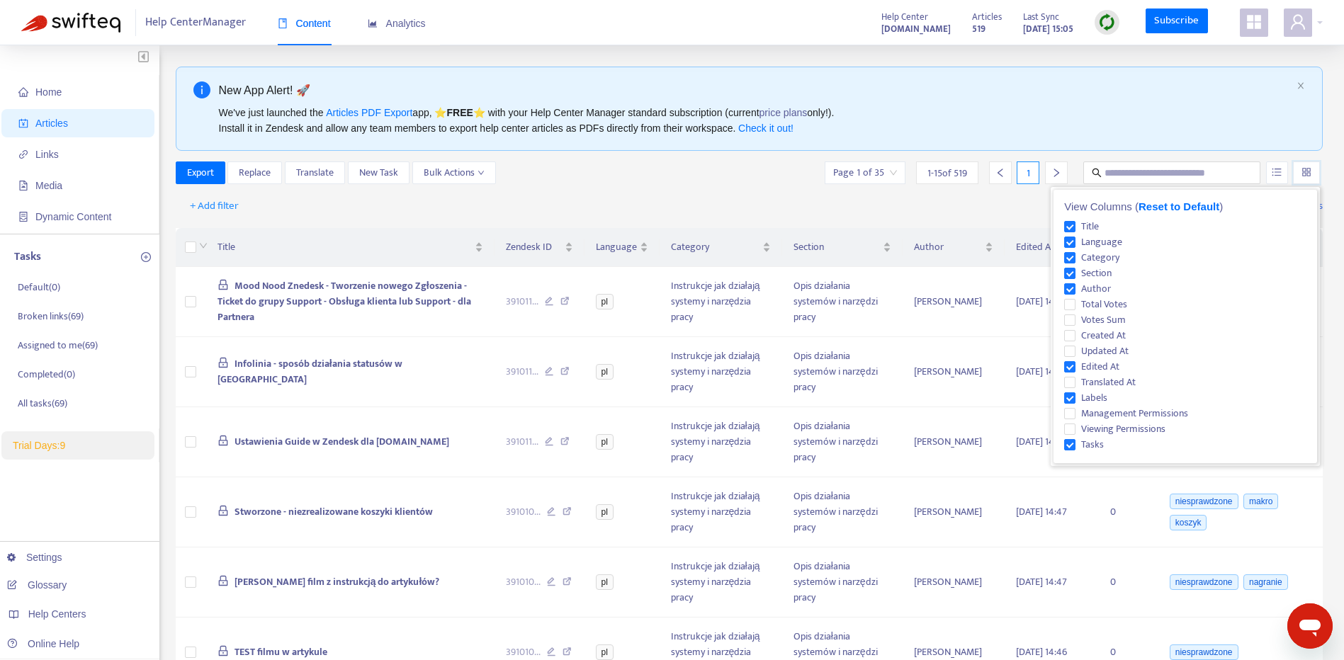
click at [1311, 180] on input "search" at bounding box center [1307, 172] width 10 height 21
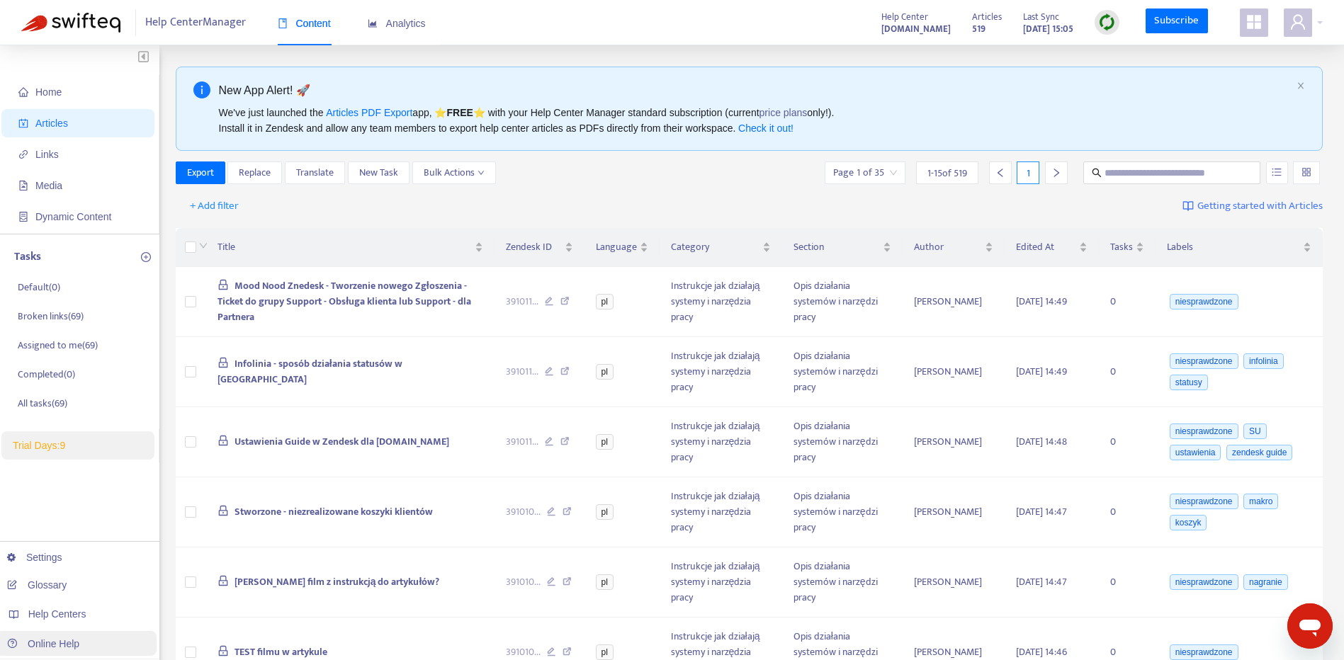
click at [49, 650] on link "Online Help" at bounding box center [43, 643] width 72 height 11
click at [1302, 84] on icon "close" at bounding box center [1301, 85] width 9 height 9
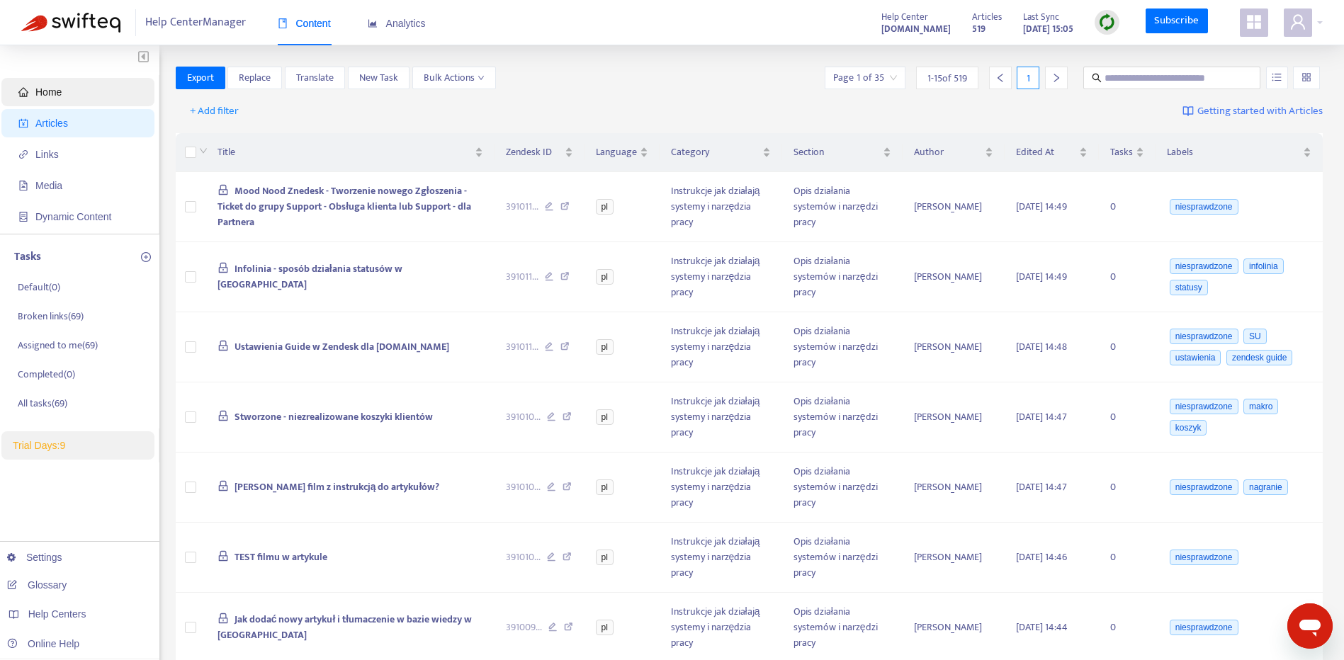
click at [76, 96] on span "Home" at bounding box center [80, 92] width 125 height 28
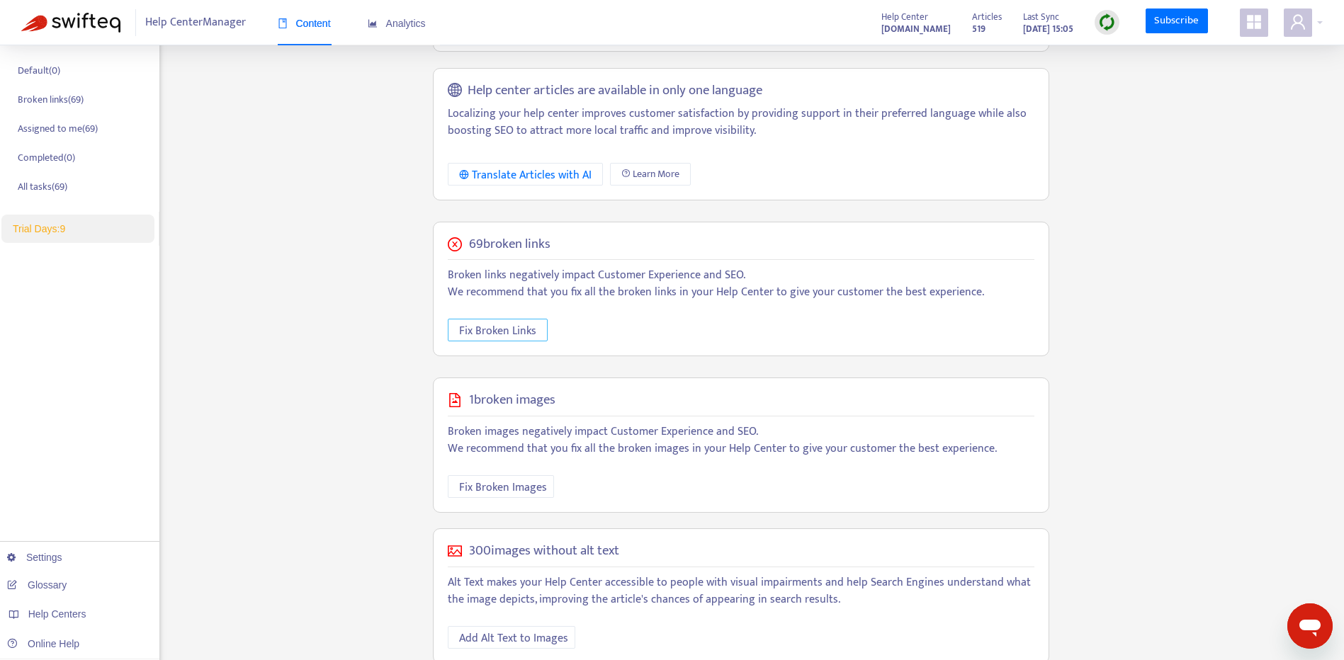
click at [511, 329] on span "Fix Broken Links" at bounding box center [497, 331] width 77 height 18
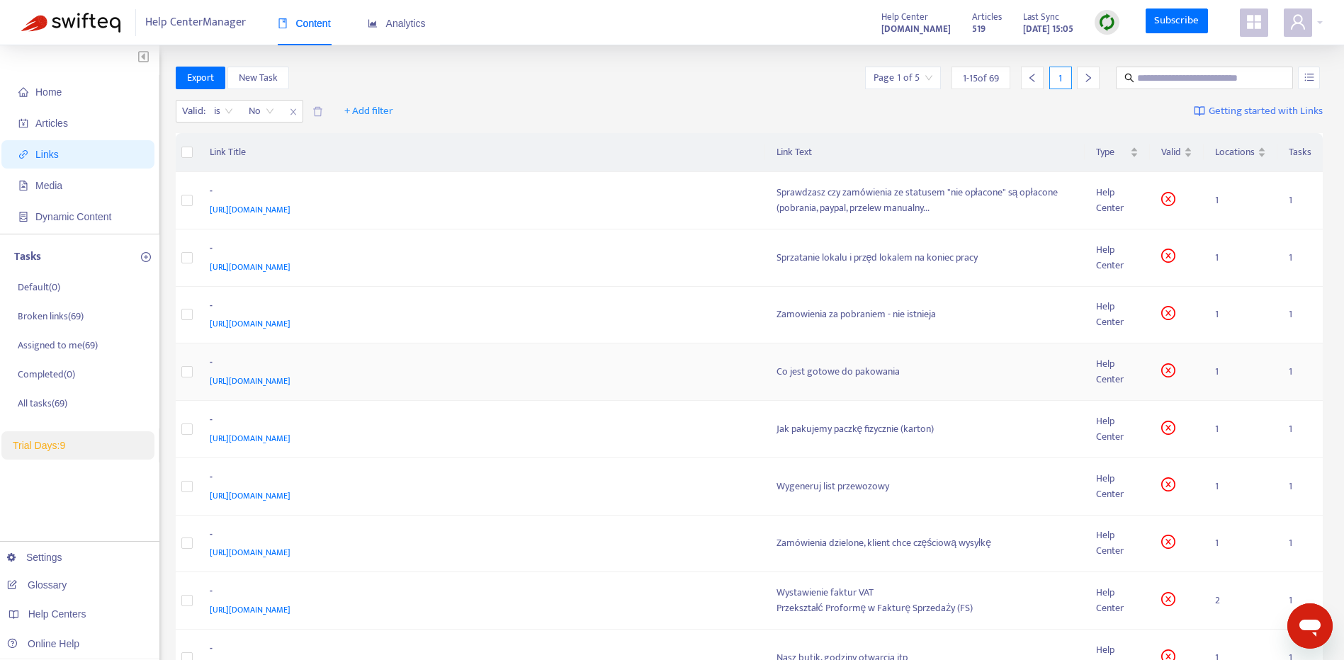
click at [290, 376] on span "https://employees.moodnook.com/hc/pl/articles/360007941958" at bounding box center [250, 381] width 81 height 14
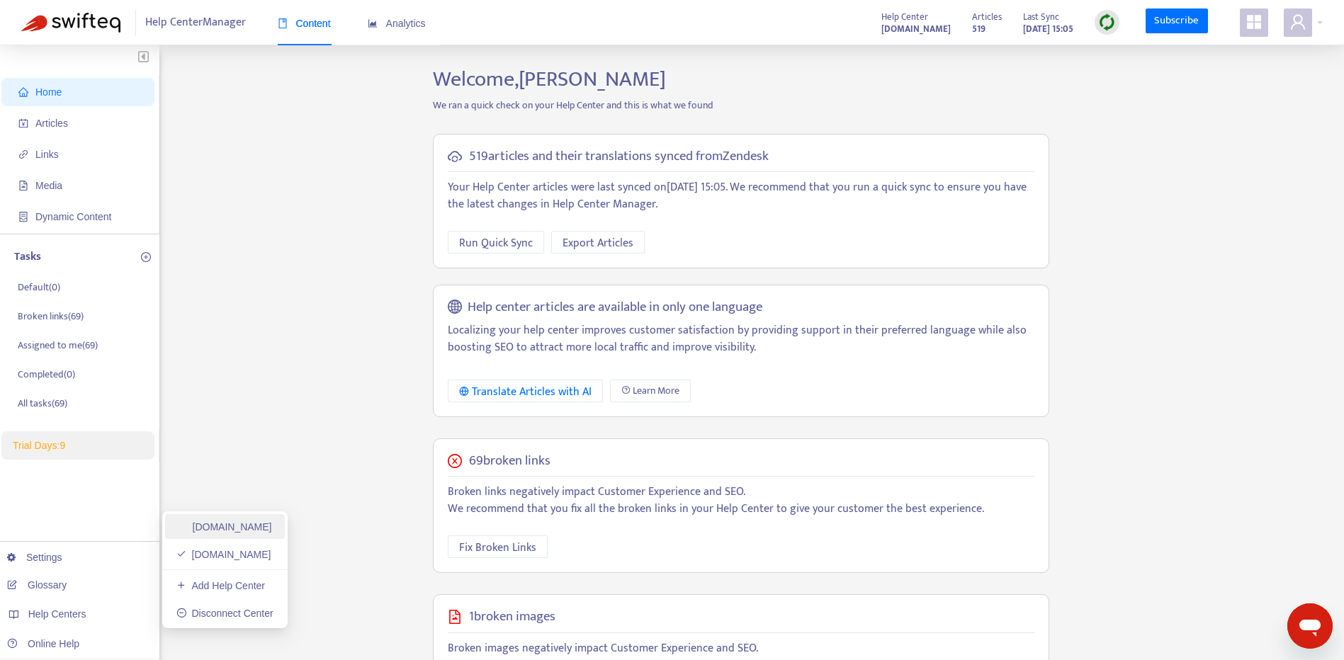
click at [238, 521] on link "pomoc.skandynawskieuchwyty.pl" at bounding box center [224, 526] width 96 height 11
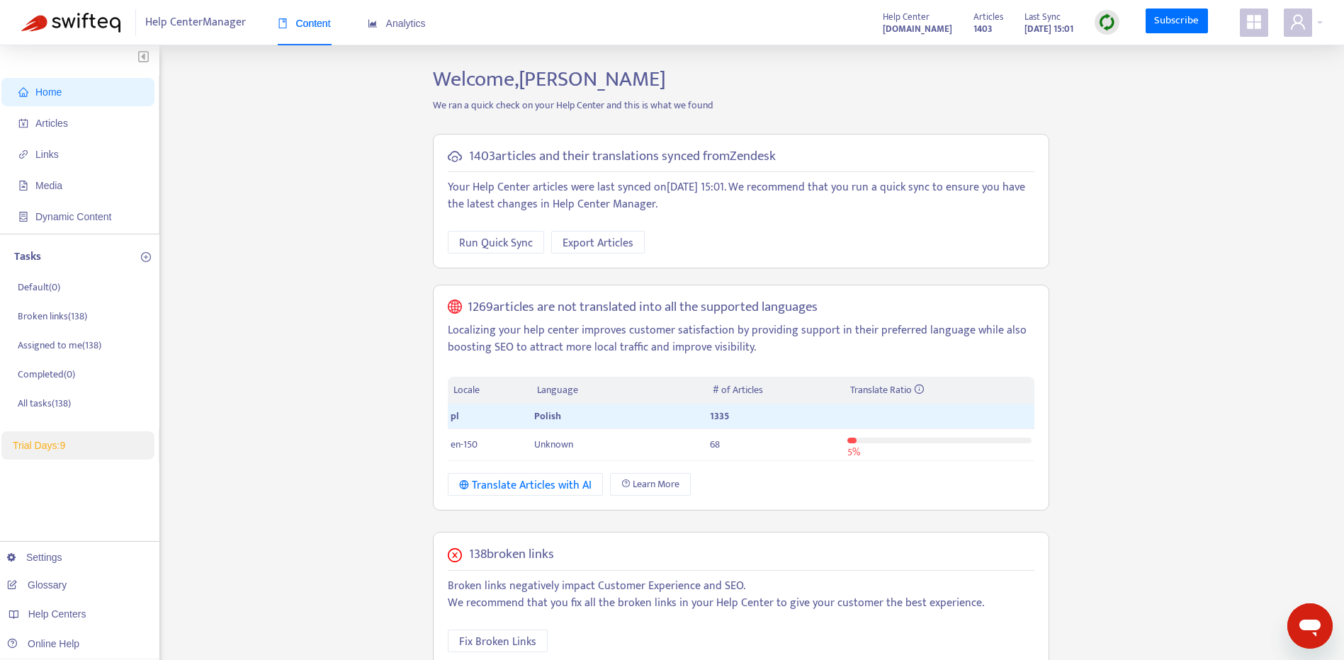
drag, startPoint x: 1338, startPoint y: 164, endPoint x: 1315, endPoint y: 273, distance: 111.6
click at [1315, 273] on div "Home Articles Links Media Dynamic Content Tasks Default ( 0 ) Broken links ( 13…" at bounding box center [672, 520] width 1344 height 950
drag, startPoint x: 1315, startPoint y: 273, endPoint x: 1250, endPoint y: 344, distance: 96.3
click at [1250, 344] on div "Home Articles Links Media Dynamic Content Tasks Default ( 0 ) Broken links ( 13…" at bounding box center [672, 531] width 1302 height 929
click at [68, 128] on span "Articles" at bounding box center [80, 123] width 125 height 28
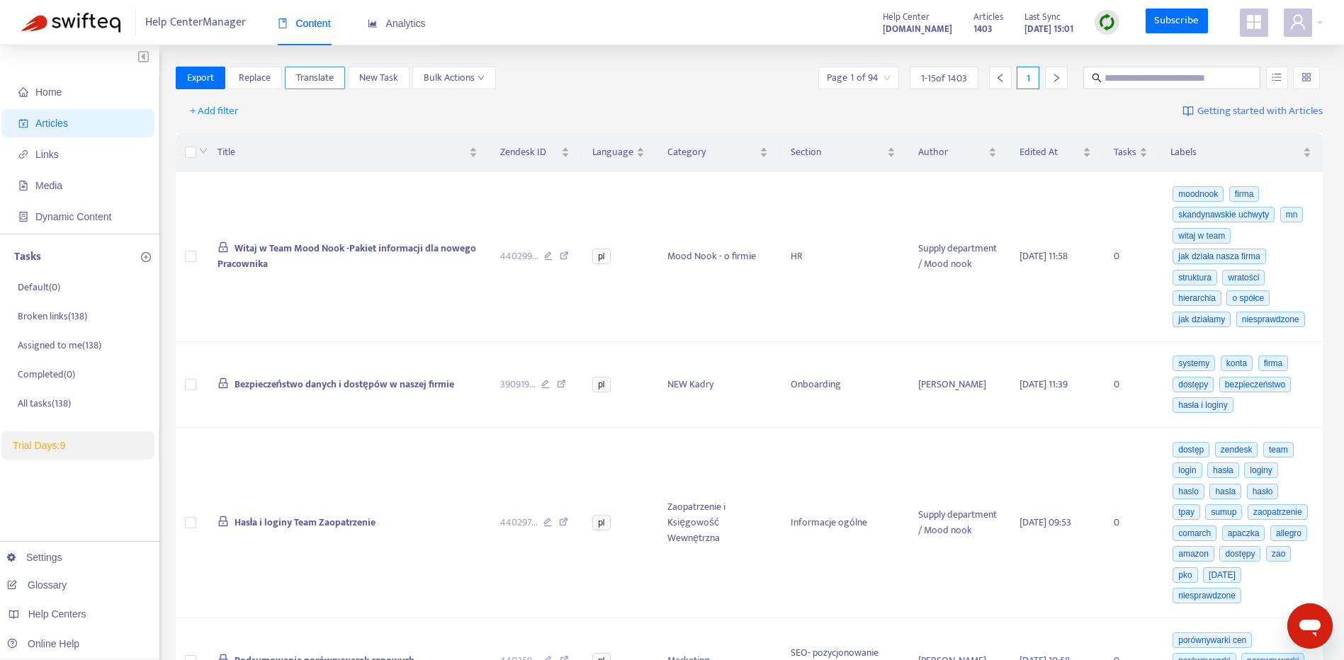
click at [309, 74] on span "Translate" at bounding box center [315, 78] width 38 height 16
click at [184, 266] on td at bounding box center [191, 257] width 31 height 170
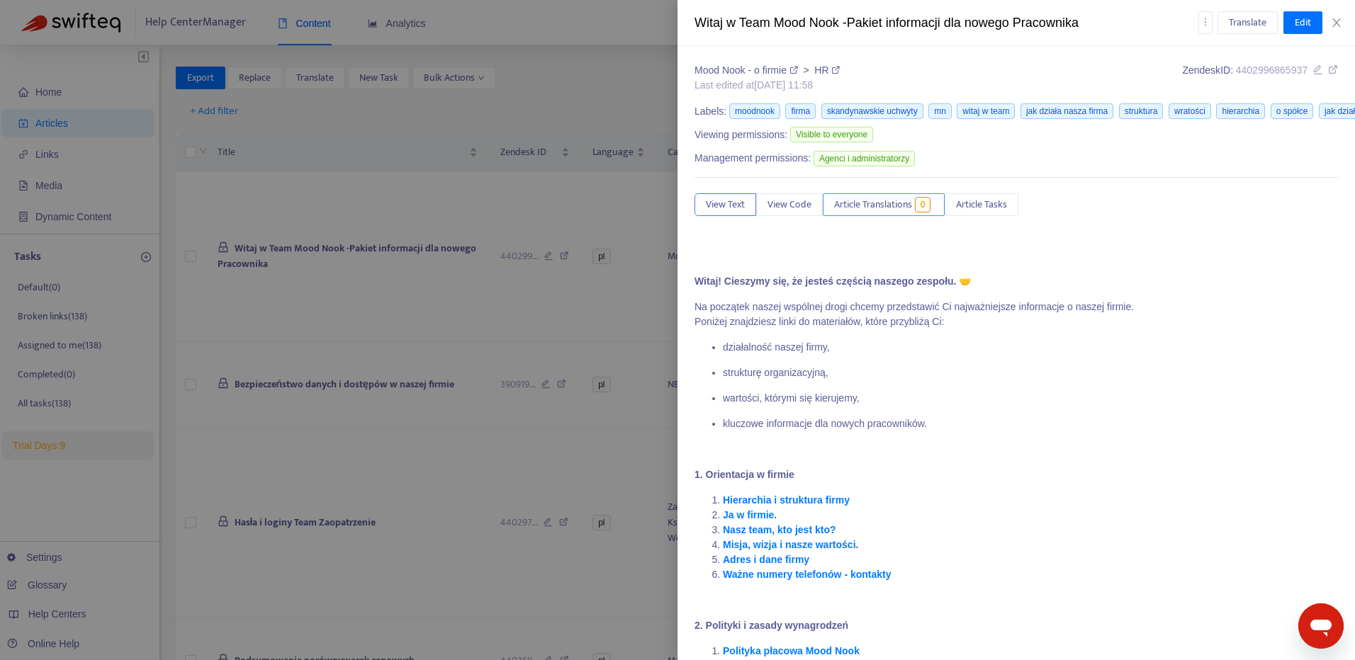
click at [892, 209] on span "Article Translations" at bounding box center [873, 205] width 78 height 16
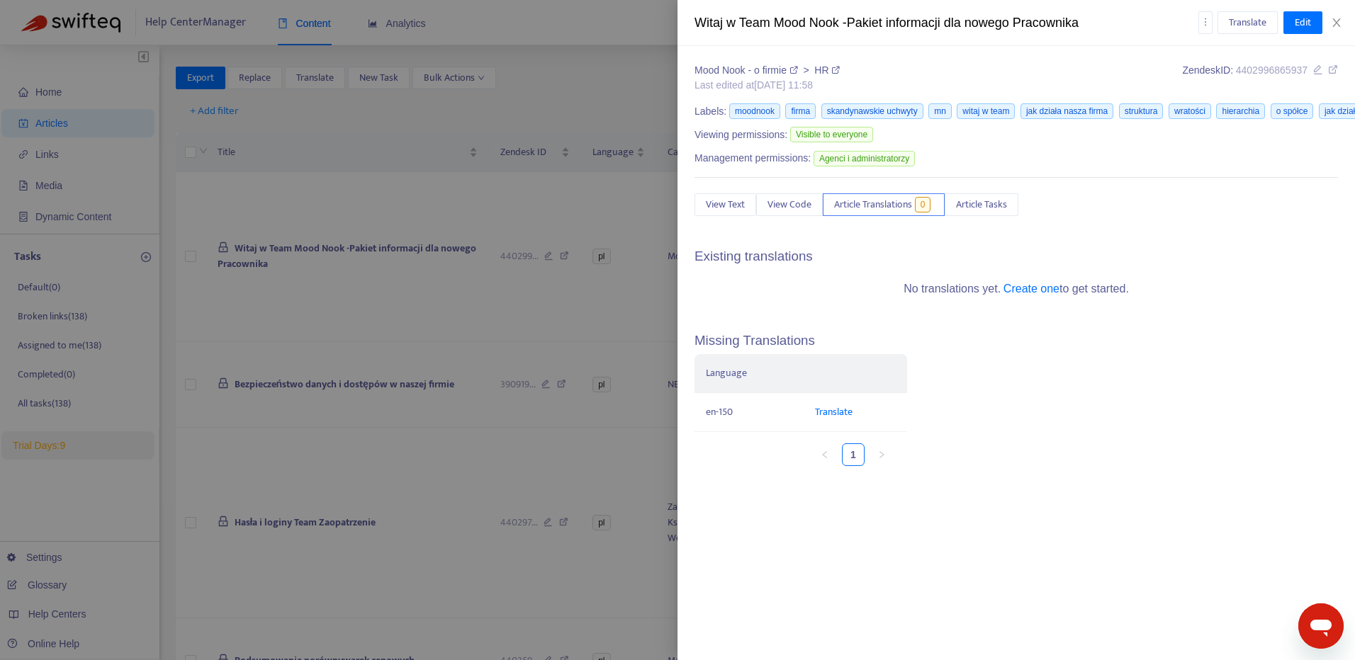
click at [1340, 33] on div "Witaj w Team Mood Nook -Pakiet informacji dla nowego Pracownika Translate Edit" at bounding box center [1015, 23] width 677 height 46
click at [1338, 30] on div "Witaj w Team Mood Nook -Pakiet informacji dla nowego Pracownika Translate Edit" at bounding box center [1015, 23] width 677 height 46
click at [1337, 25] on icon "close" at bounding box center [1336, 22] width 11 height 11
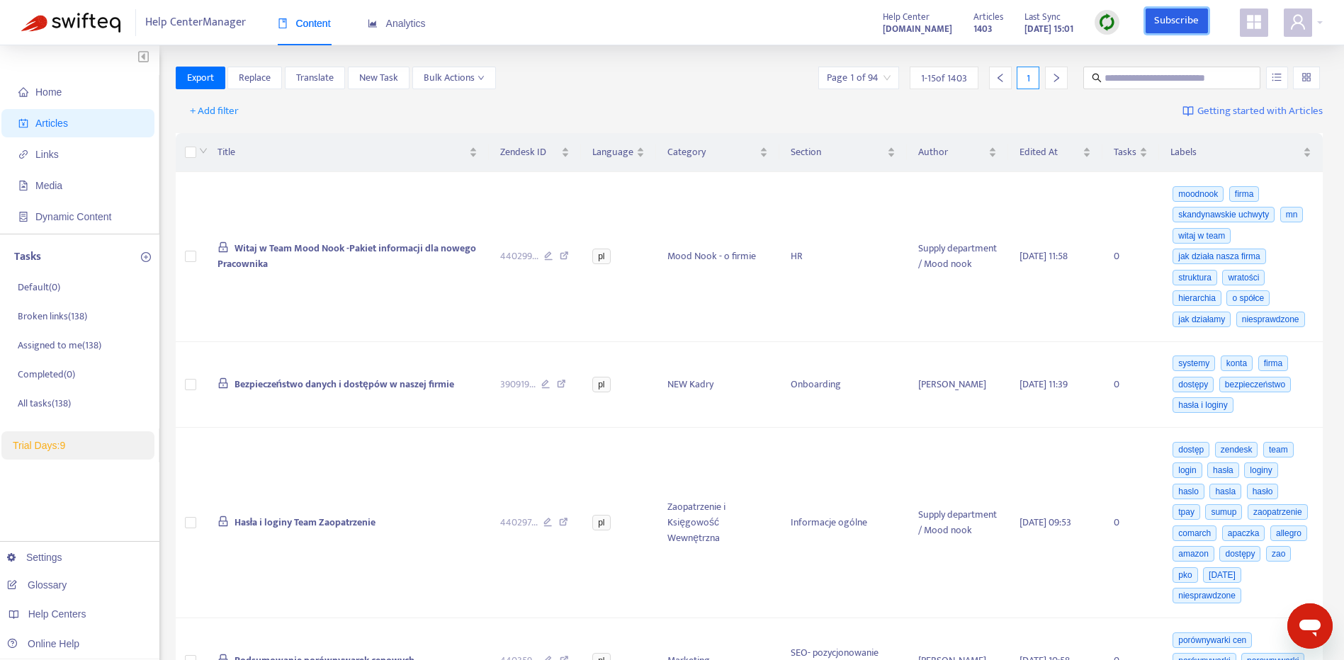
click at [1175, 23] on link "Subscribe" at bounding box center [1177, 22] width 62 height 26
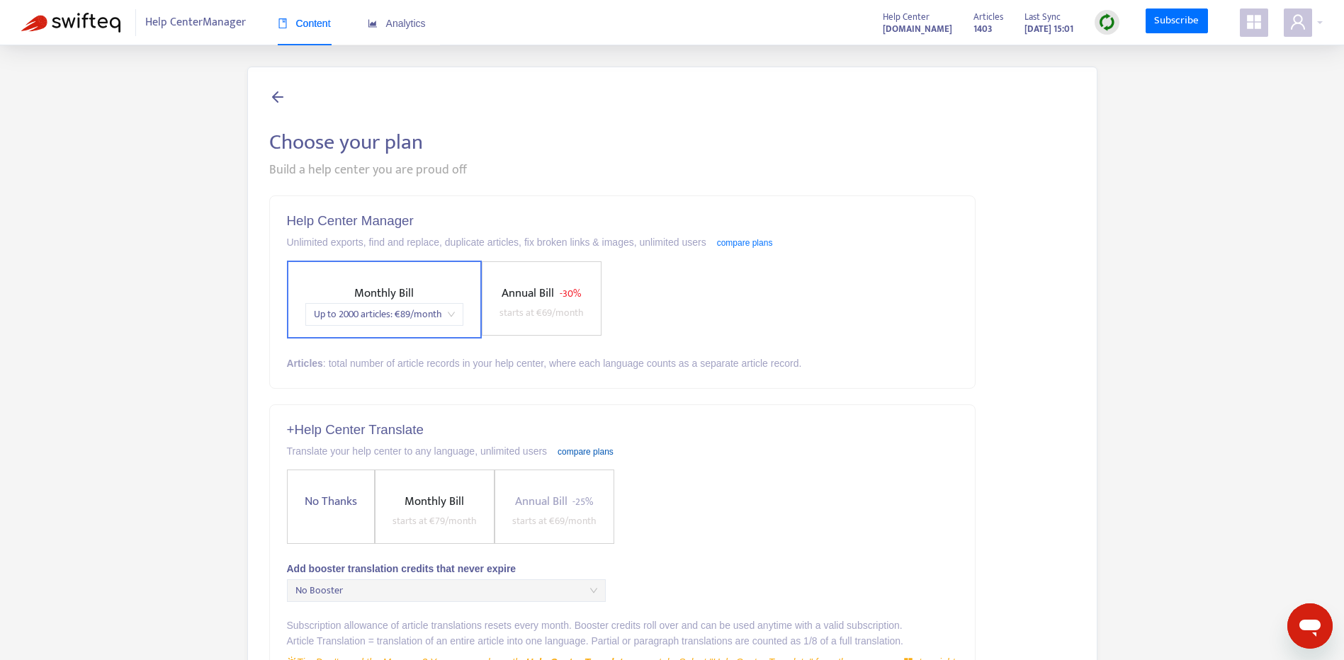
click at [582, 448] on link "compare plans" at bounding box center [586, 452] width 56 height 10
click at [476, 598] on span "No Booster" at bounding box center [446, 590] width 302 height 21
click at [482, 589] on span "No Booster" at bounding box center [446, 590] width 302 height 21
click at [443, 317] on span "Up to 2000 articles : € 89 /month" at bounding box center [384, 314] width 141 height 21
click at [985, 636] on div "Help Center Manager Unlimited exports, find and replace, duplicate articles, fi…" at bounding box center [672, 593] width 806 height 795
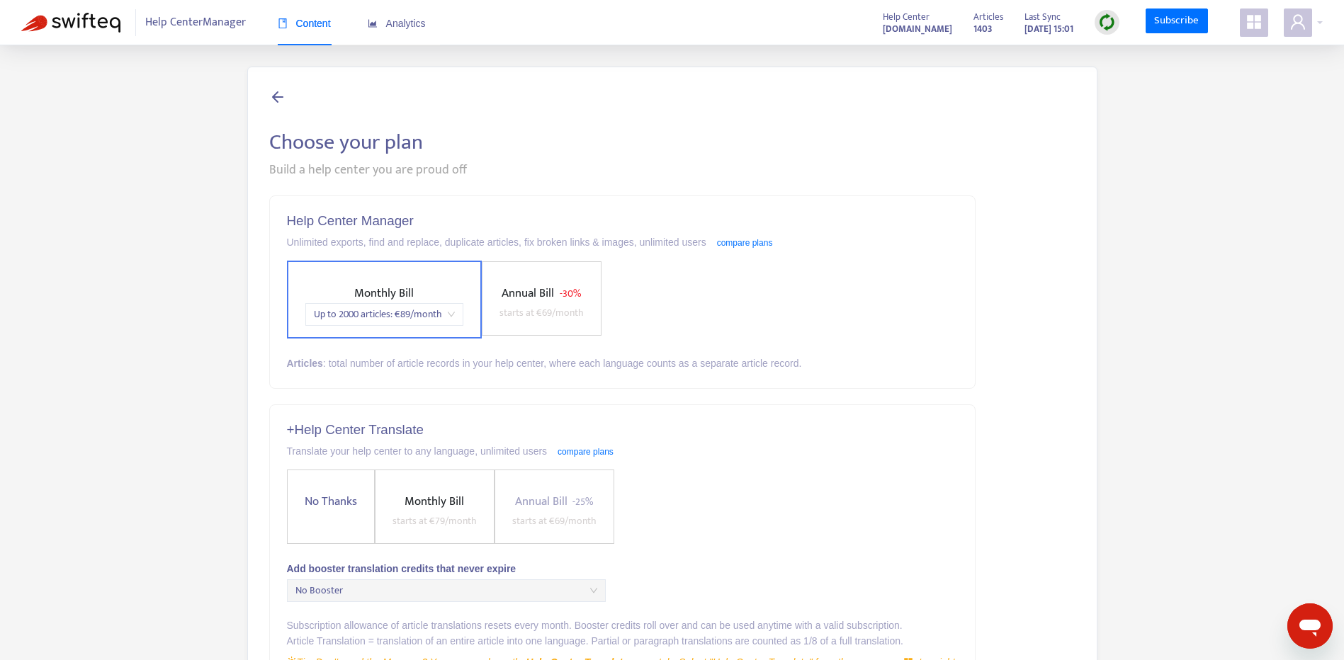
click at [1245, 108] on div "Choose your plan Build a help center you are proud off Help Center Manager Unli…" at bounding box center [672, 540] width 1302 height 946
click at [818, 448] on div "Translate your help center to any language, unlimited users compare plans" at bounding box center [623, 452] width 672 height 16
click at [736, 504] on div "No Thanks Monthly Bill starts at € 79 /month Annual Bill - 25% starts at € 69 /…" at bounding box center [623, 507] width 672 height 74
click at [1297, 26] on icon "user" at bounding box center [1297, 21] width 17 height 17
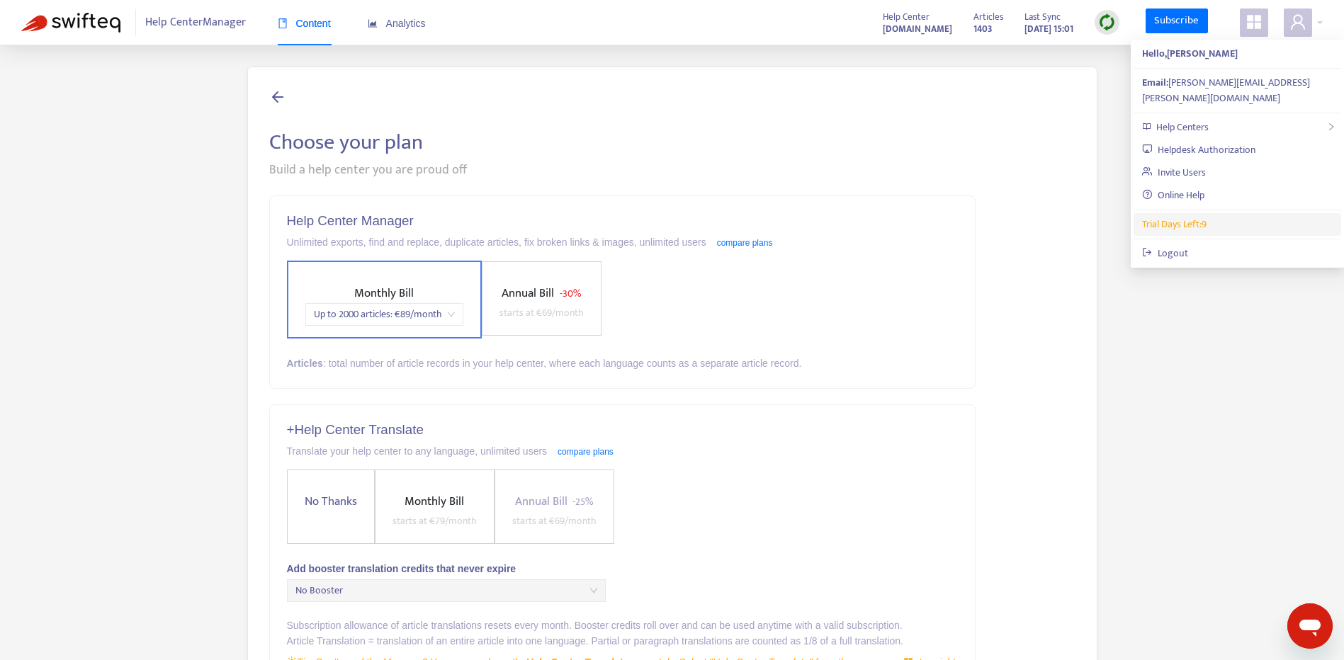
click at [1185, 216] on span "Trial Days Left: 9" at bounding box center [1174, 224] width 64 height 16
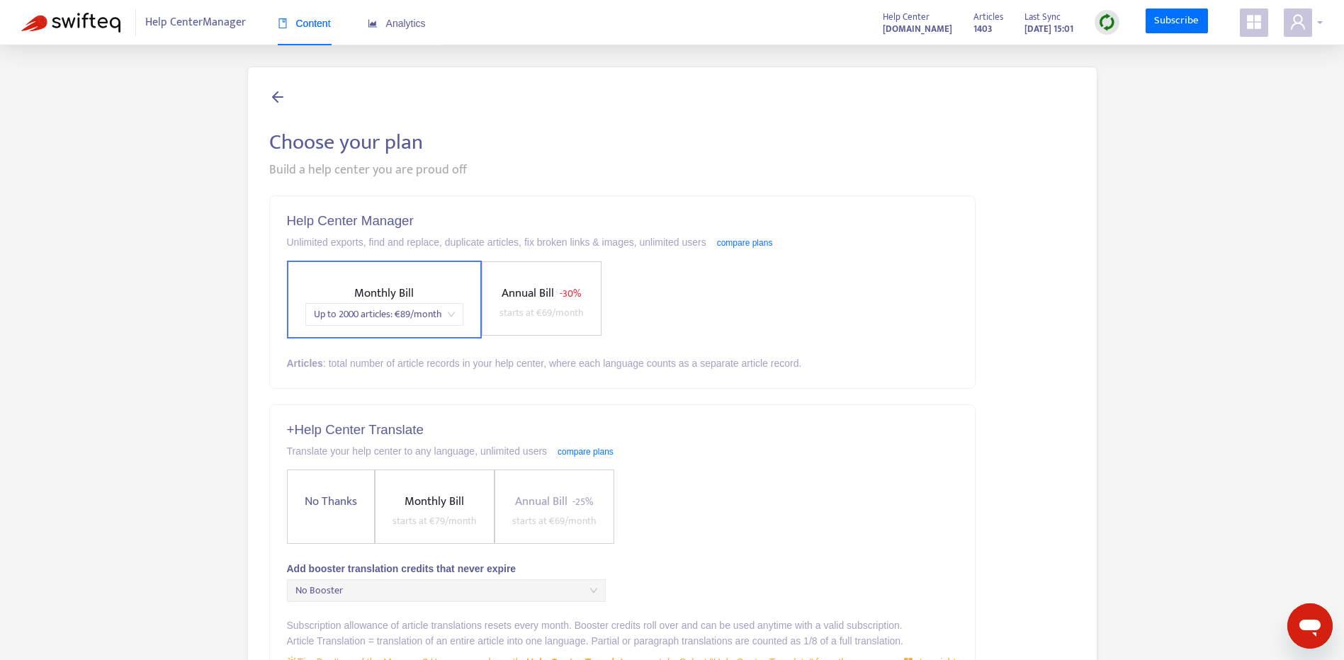
click at [1301, 18] on icon "user" at bounding box center [1298, 21] width 14 height 15
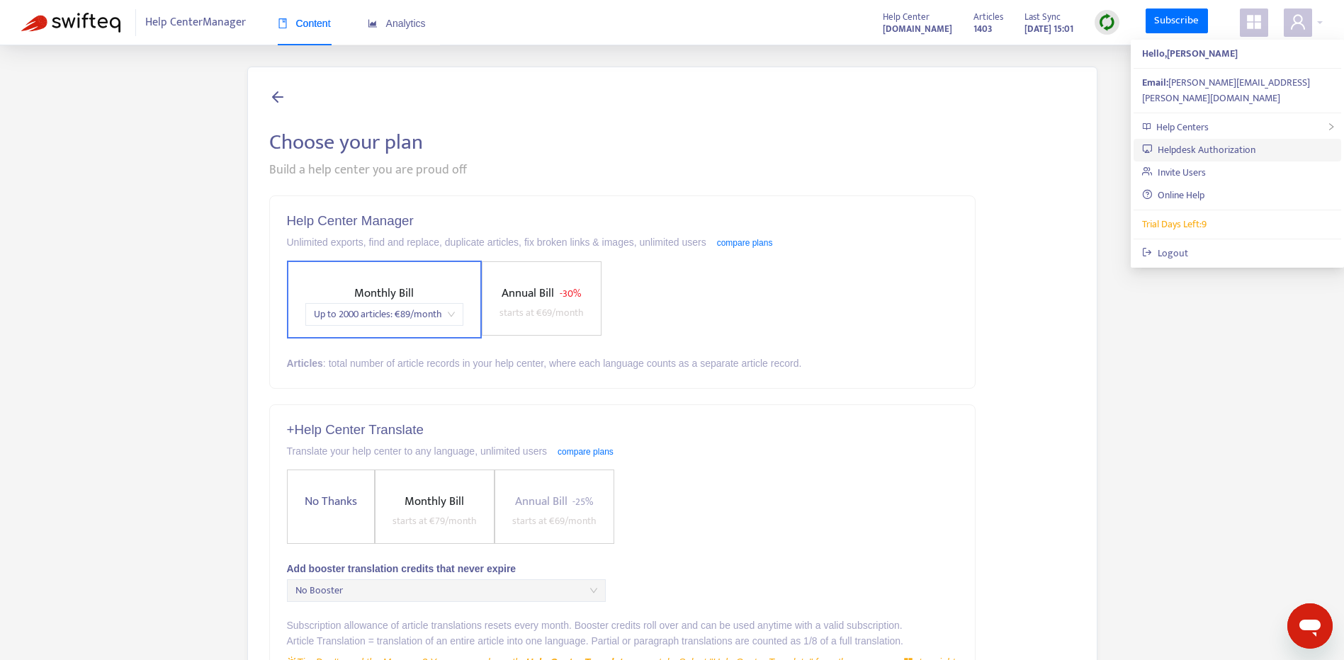
click at [1221, 142] on link "Helpdesk Authorization" at bounding box center [1198, 150] width 113 height 16
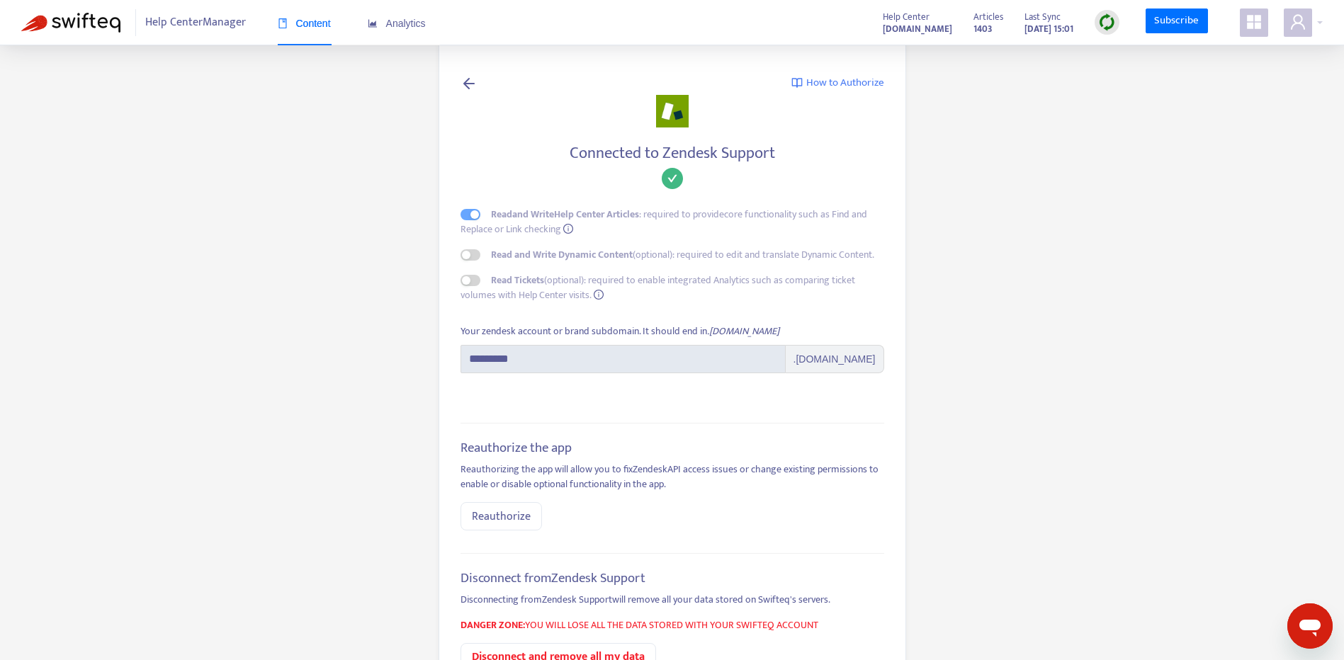
click at [225, 28] on span "Help Center Manager" at bounding box center [195, 22] width 101 height 27
click at [303, 35] on div "Content" at bounding box center [304, 23] width 53 height 43
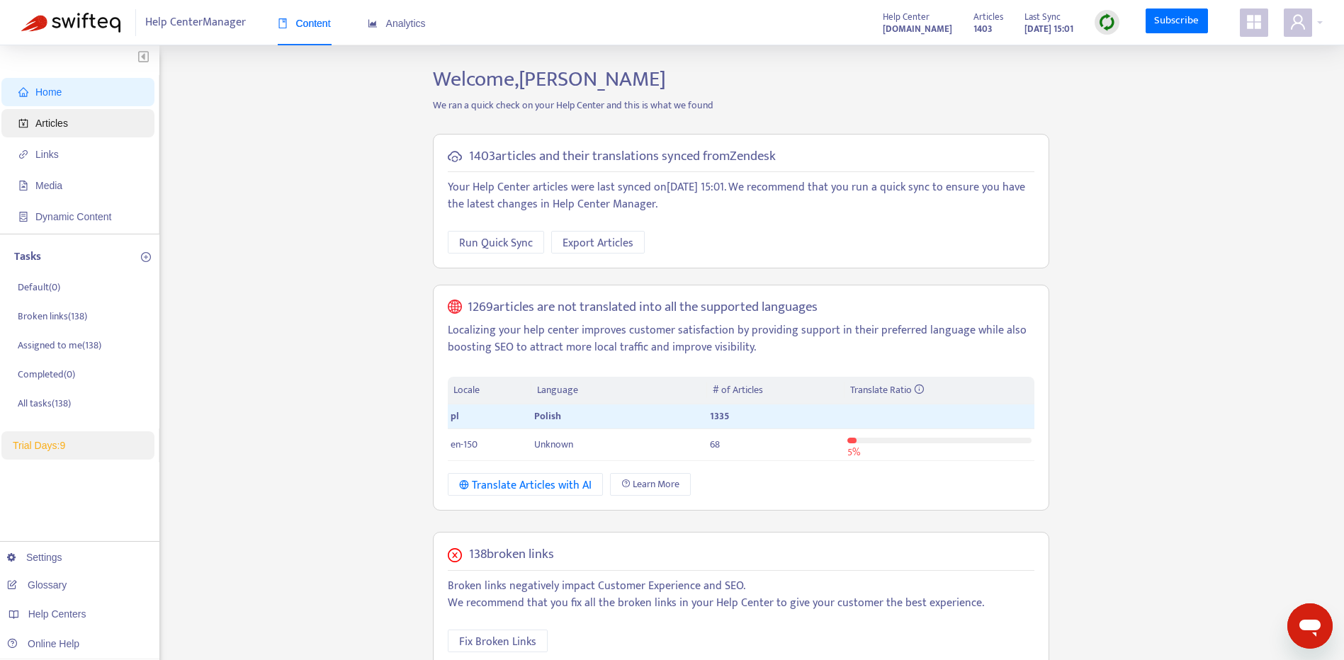
click at [106, 116] on span "Articles" at bounding box center [80, 123] width 125 height 28
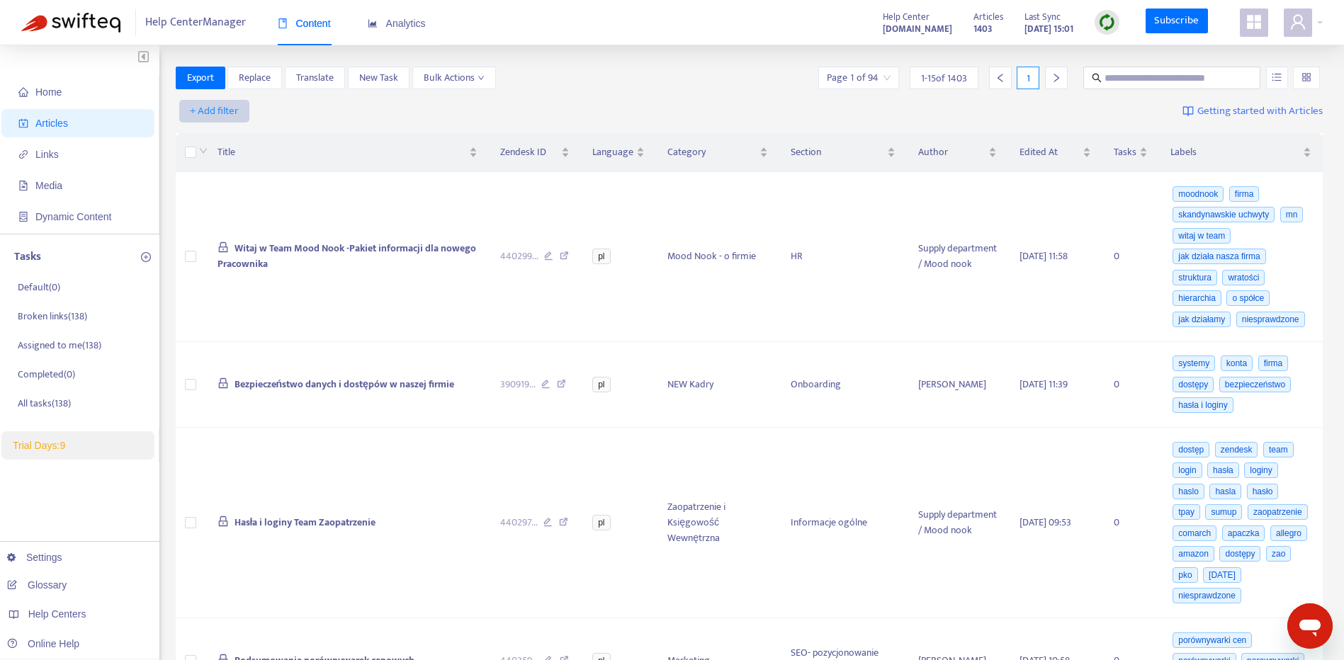
click at [227, 105] on span "+ Add filter" at bounding box center [214, 111] width 49 height 17
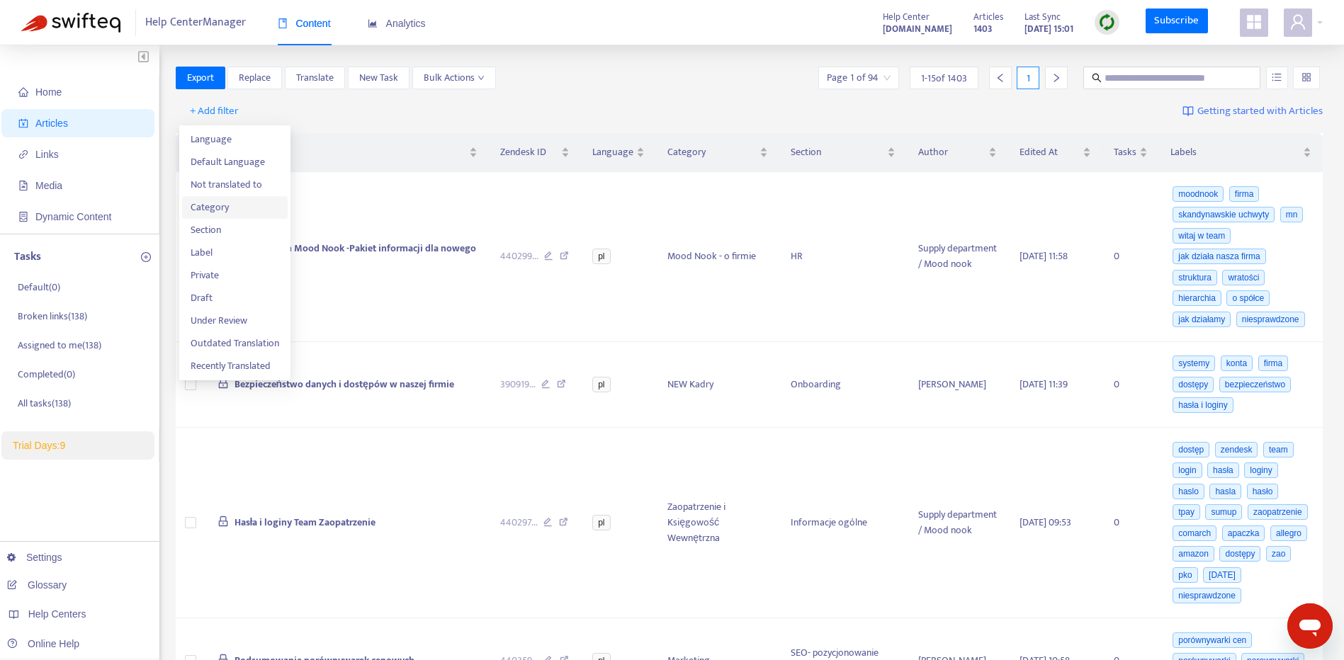
click at [216, 198] on li "Category" at bounding box center [235, 207] width 106 height 23
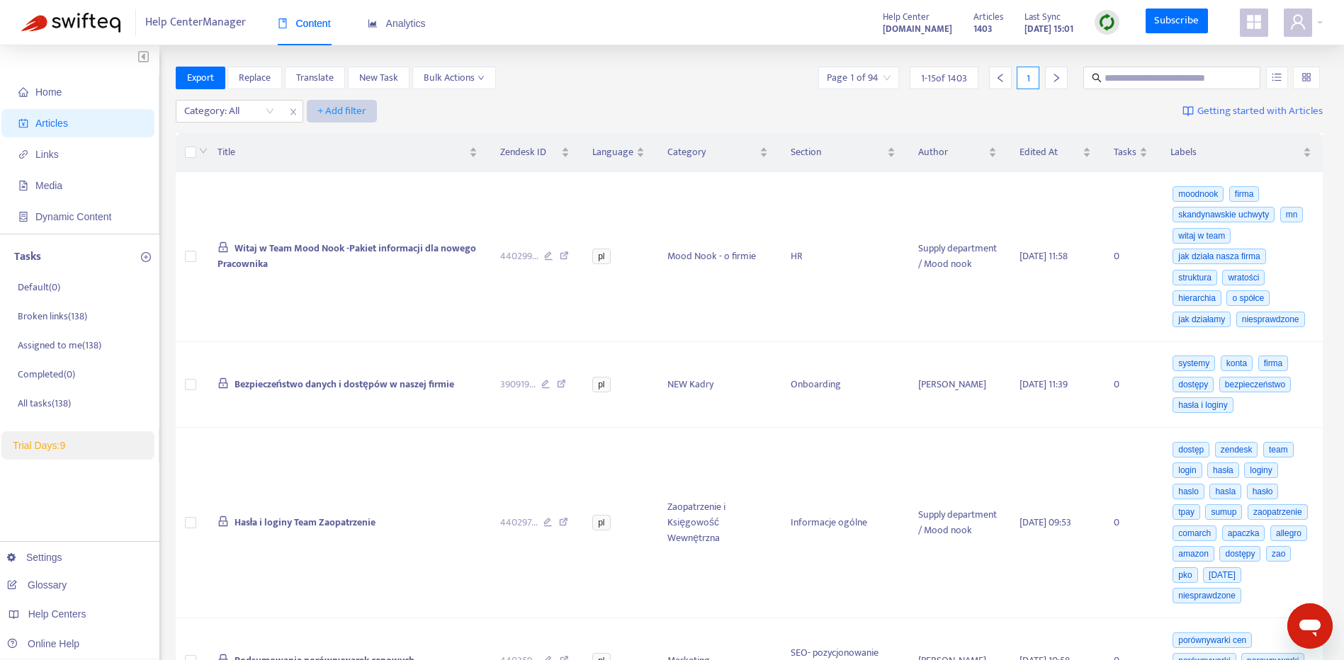
click at [337, 112] on span "+ Add filter" at bounding box center [341, 111] width 49 height 17
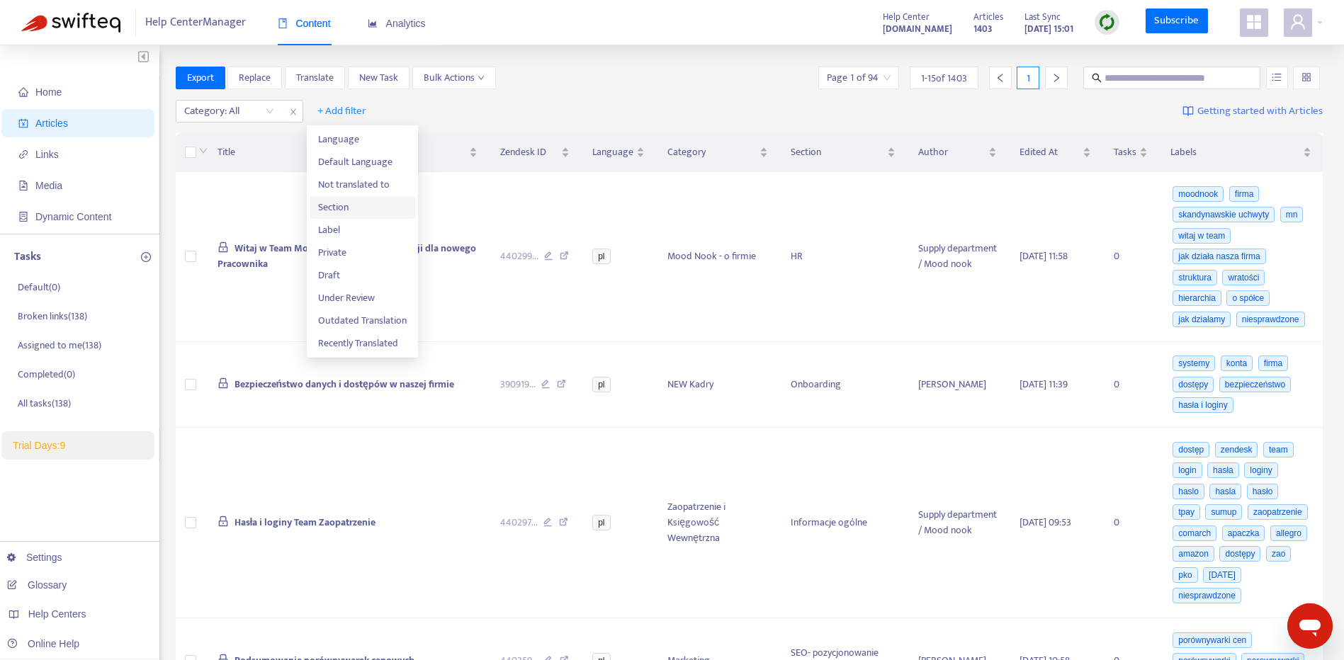
click at [343, 200] on span "Section" at bounding box center [362, 208] width 89 height 16
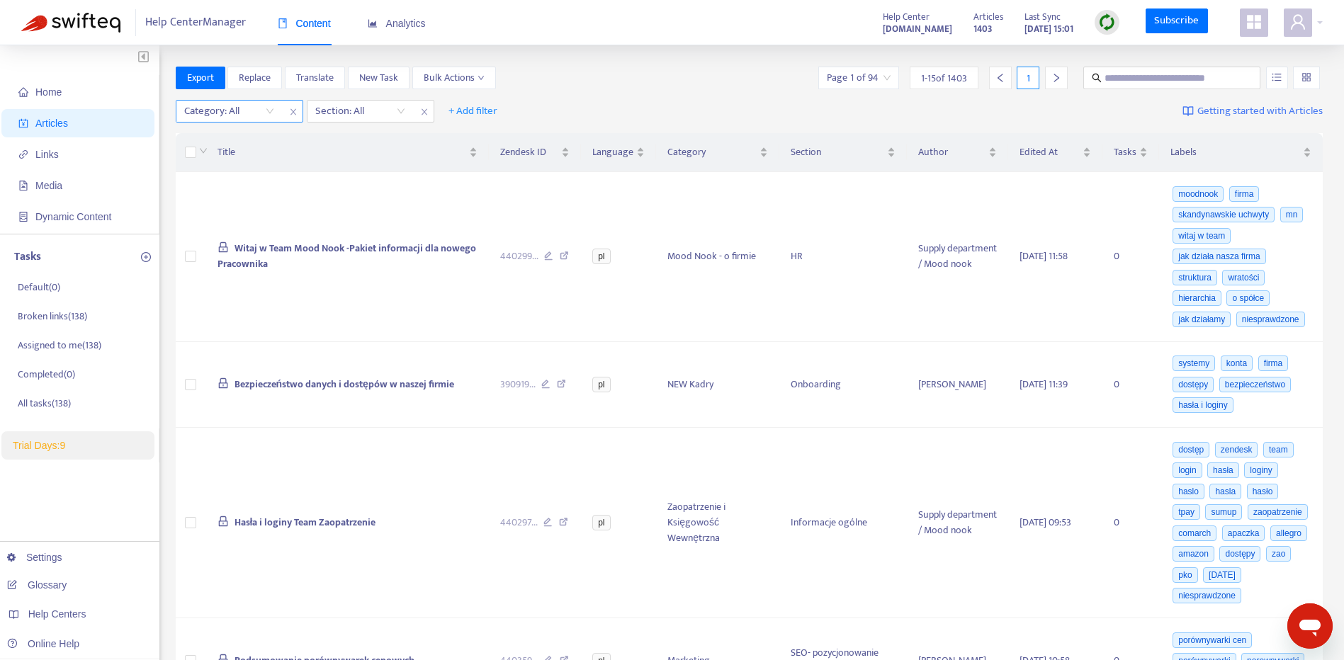
click at [265, 109] on div "Category: All" at bounding box center [229, 111] width 106 height 21
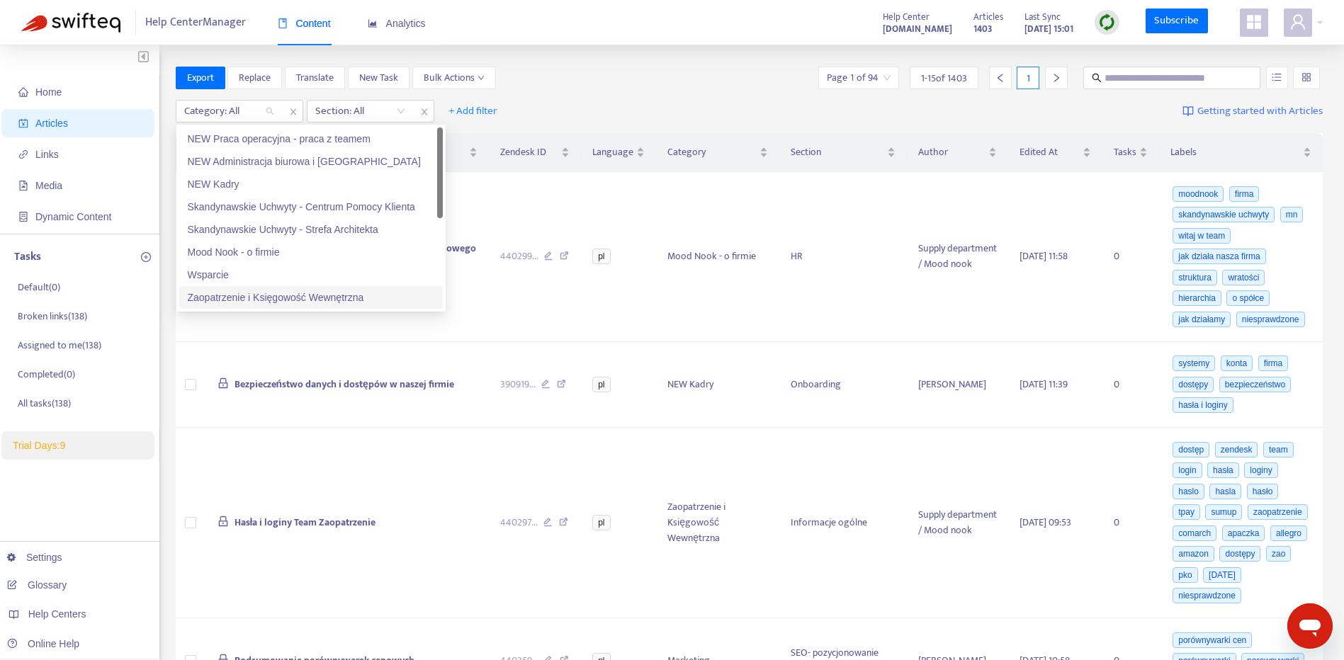
click at [380, 294] on div "Zaopatrzenie i Księgowość Wewnętrzna" at bounding box center [311, 298] width 247 height 16
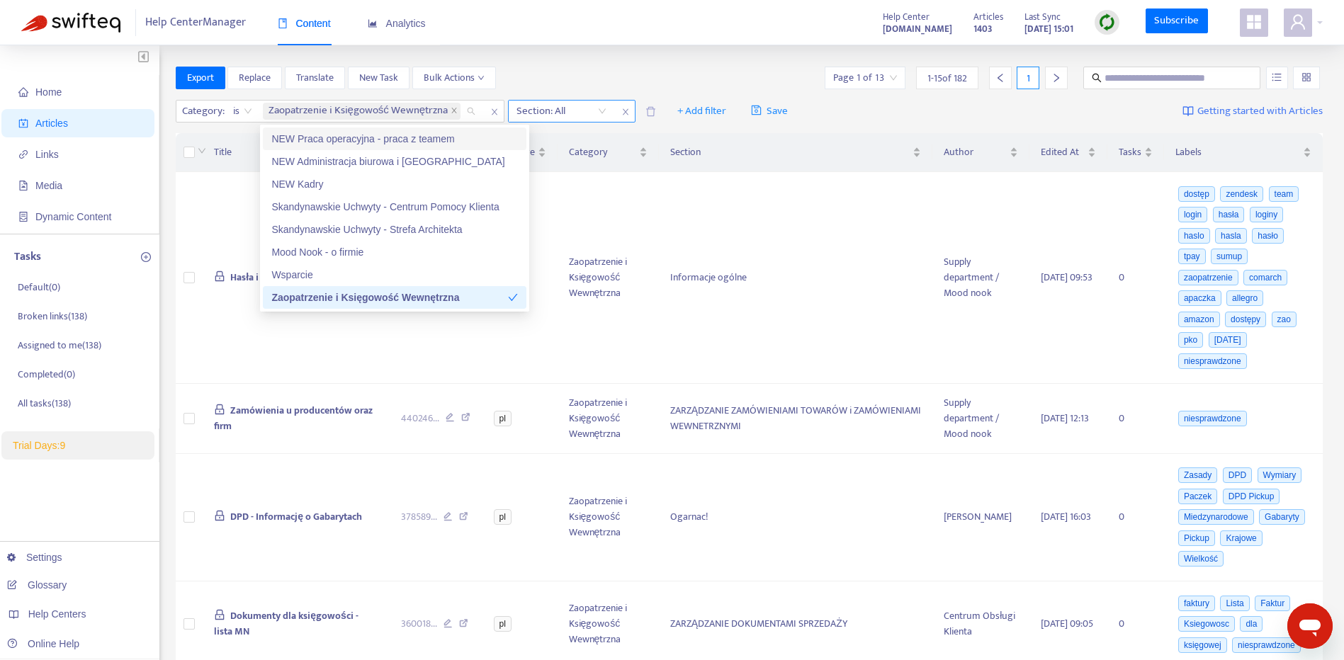
click at [602, 112] on div "Section: All" at bounding box center [562, 111] width 106 height 21
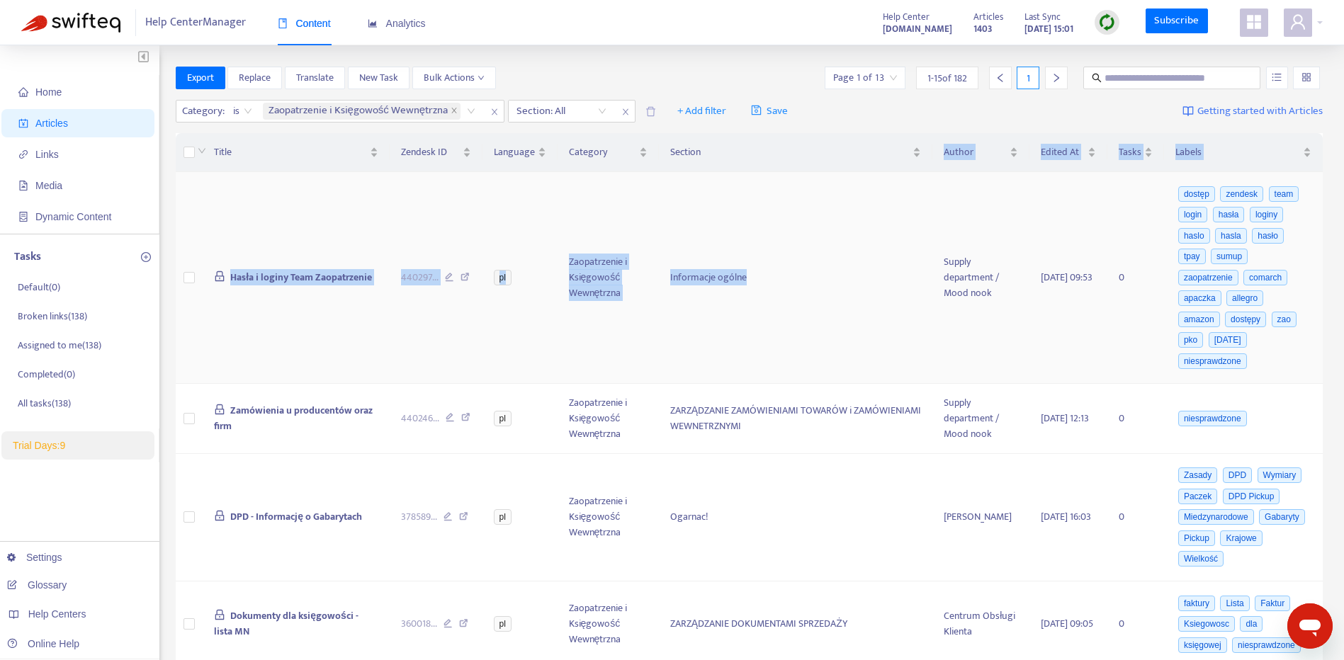
drag, startPoint x: 772, startPoint y: 137, endPoint x: 757, endPoint y: 219, distance: 82.8
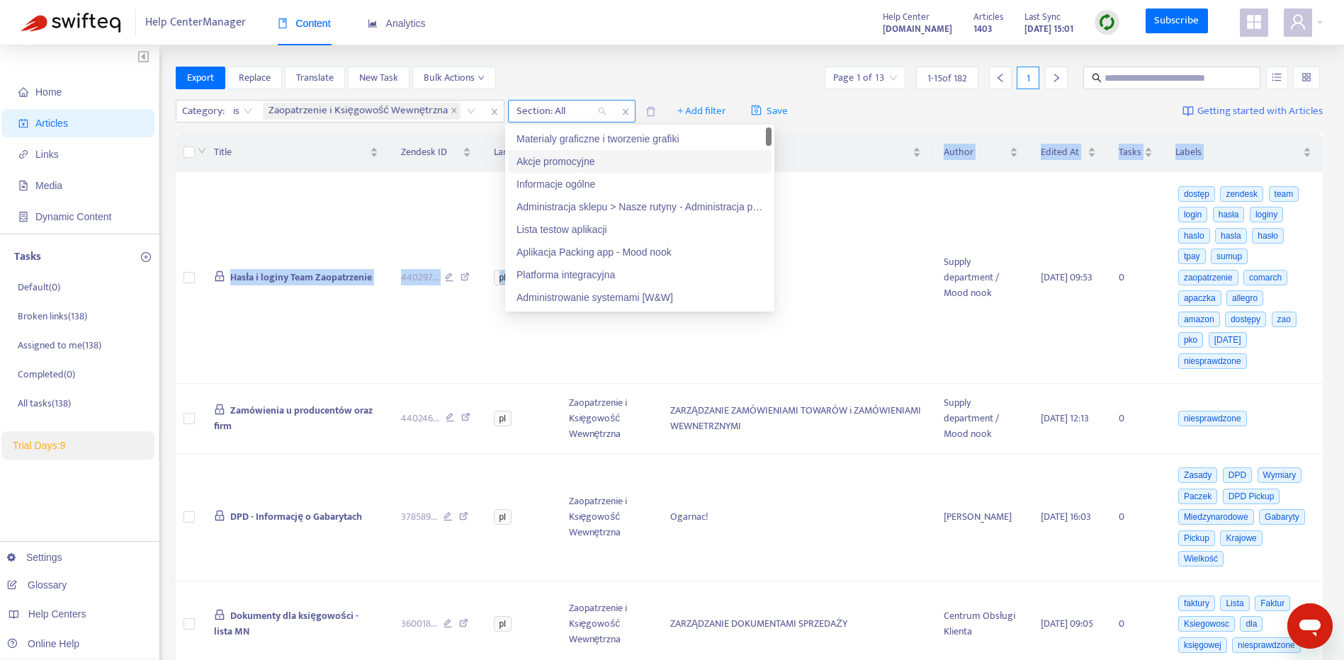
click at [597, 112] on div "Section: All" at bounding box center [562, 111] width 106 height 21
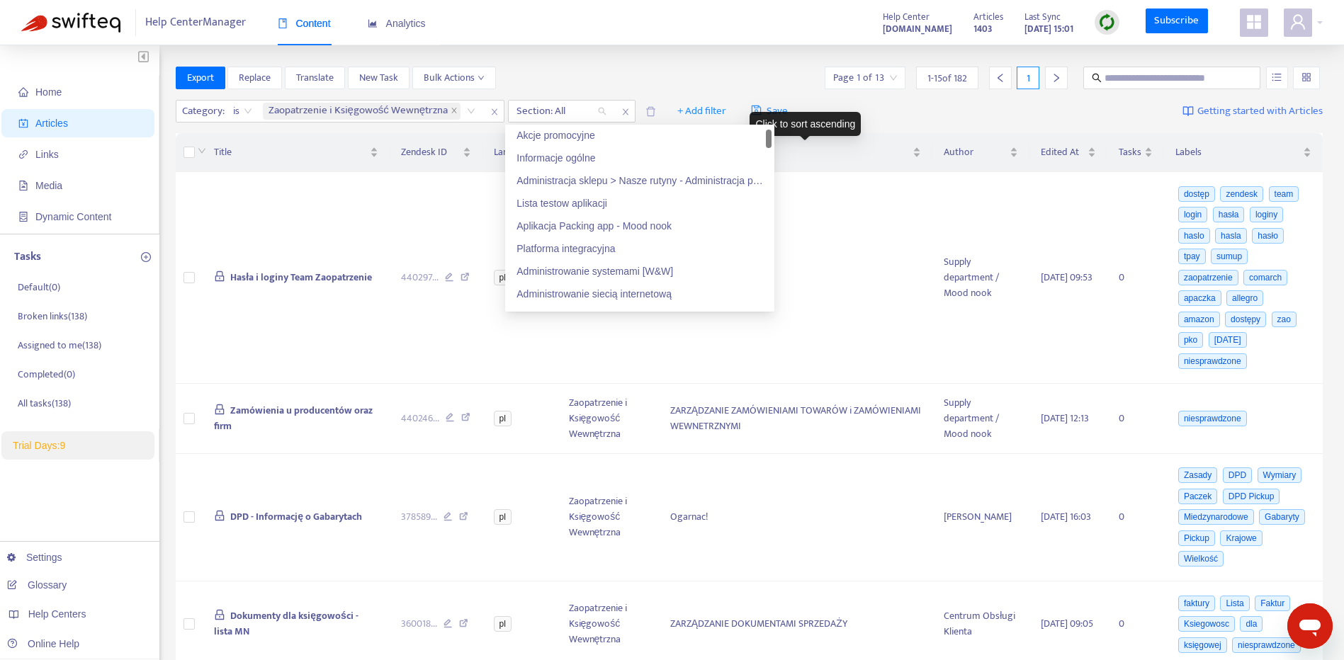
scroll to position [26, 0]
drag, startPoint x: 769, startPoint y: 133, endPoint x: 786, endPoint y: 135, distance: 16.4
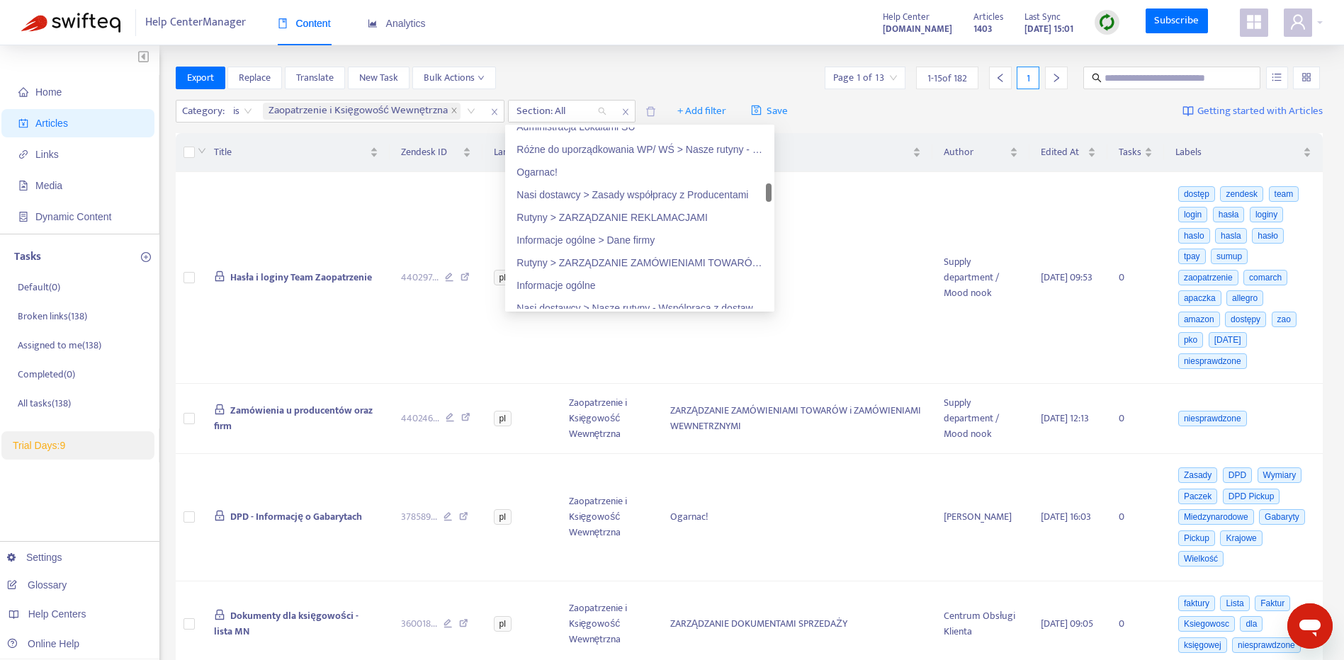
scroll to position [721, 0]
drag, startPoint x: 769, startPoint y: 138, endPoint x: 769, endPoint y: 196, distance: 57.4
click at [769, 196] on div at bounding box center [769, 193] width 6 height 18
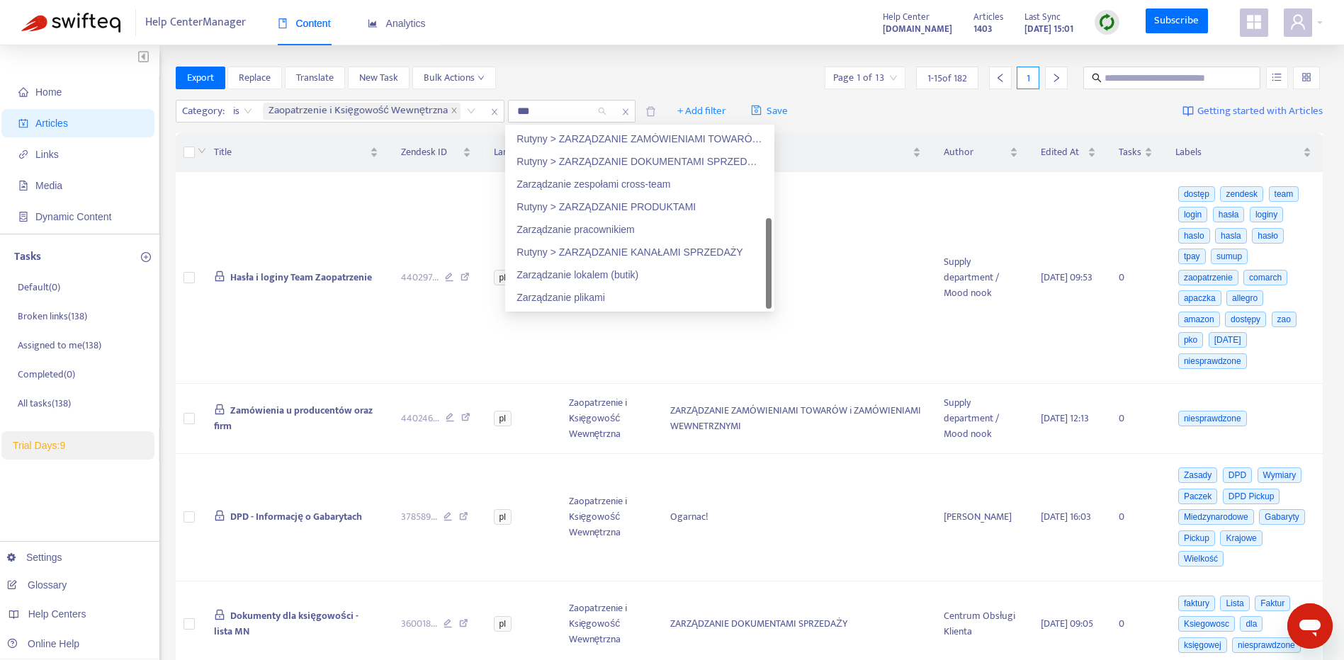
scroll to position [23, 0]
type input "****"
click at [687, 154] on div "Rutyny > ZARZĄDZANIE DOKUMENTAMI SPRZEDAŻY" at bounding box center [639, 162] width 247 height 16
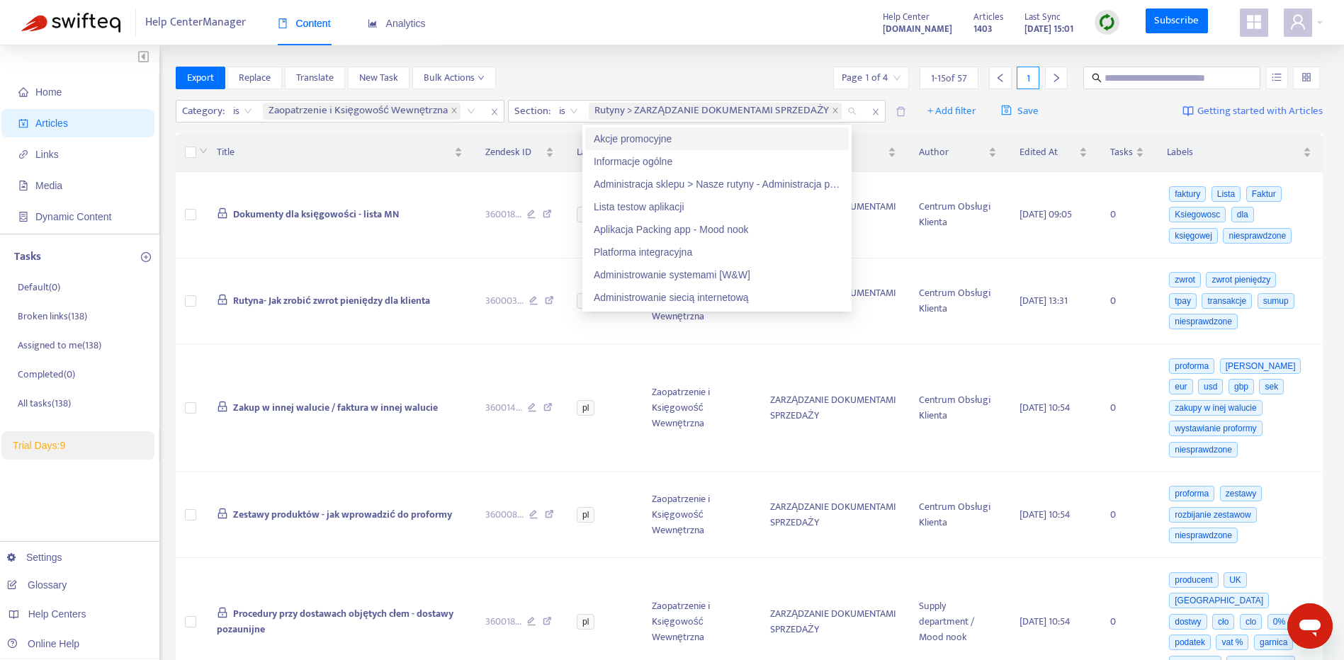
click at [657, 82] on div "Export Replace Translate New Task Bulk Actions Page 1 of 4 1 - 15 of 57 1" at bounding box center [750, 78] width 1148 height 23
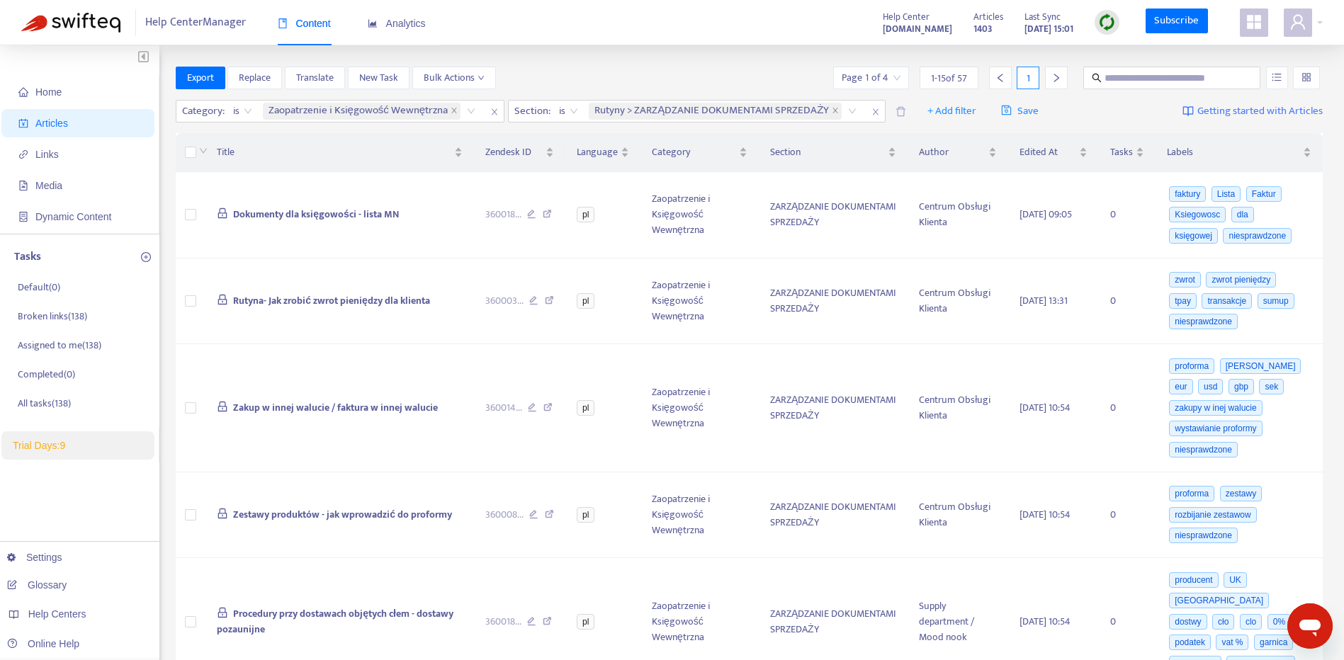
click at [1055, 73] on icon "right" at bounding box center [1056, 78] width 10 height 10
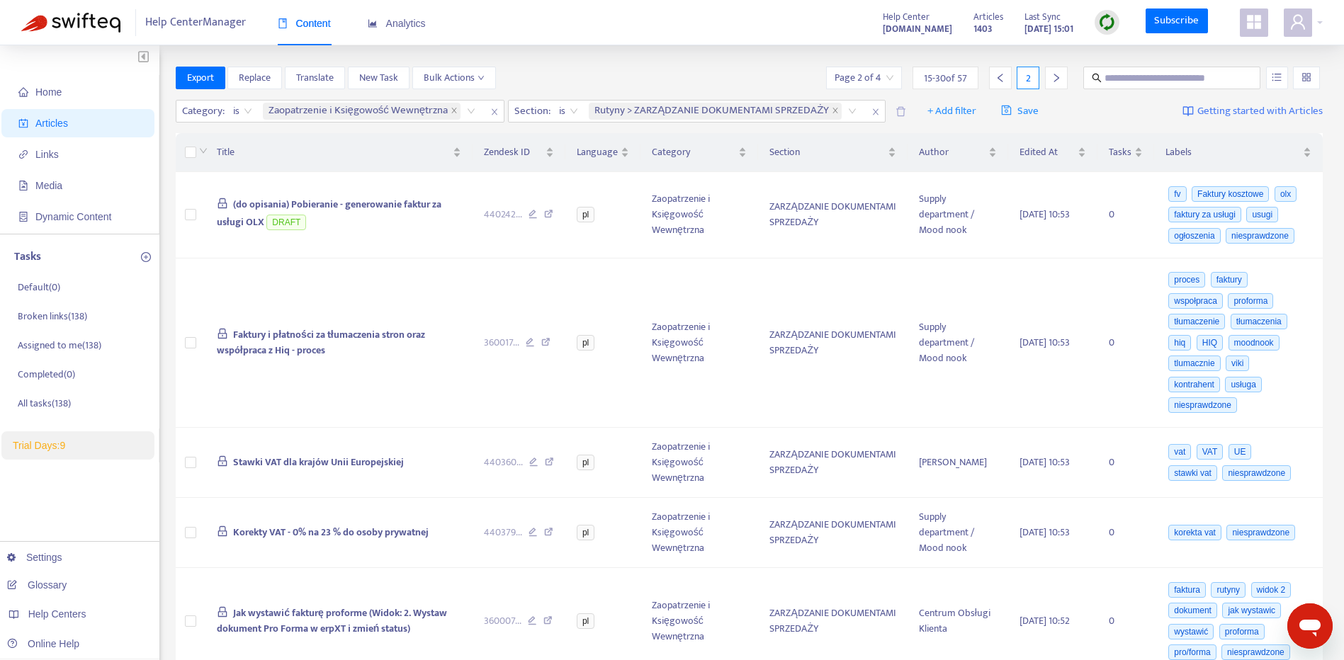
click at [1055, 73] on icon "right" at bounding box center [1056, 78] width 10 height 10
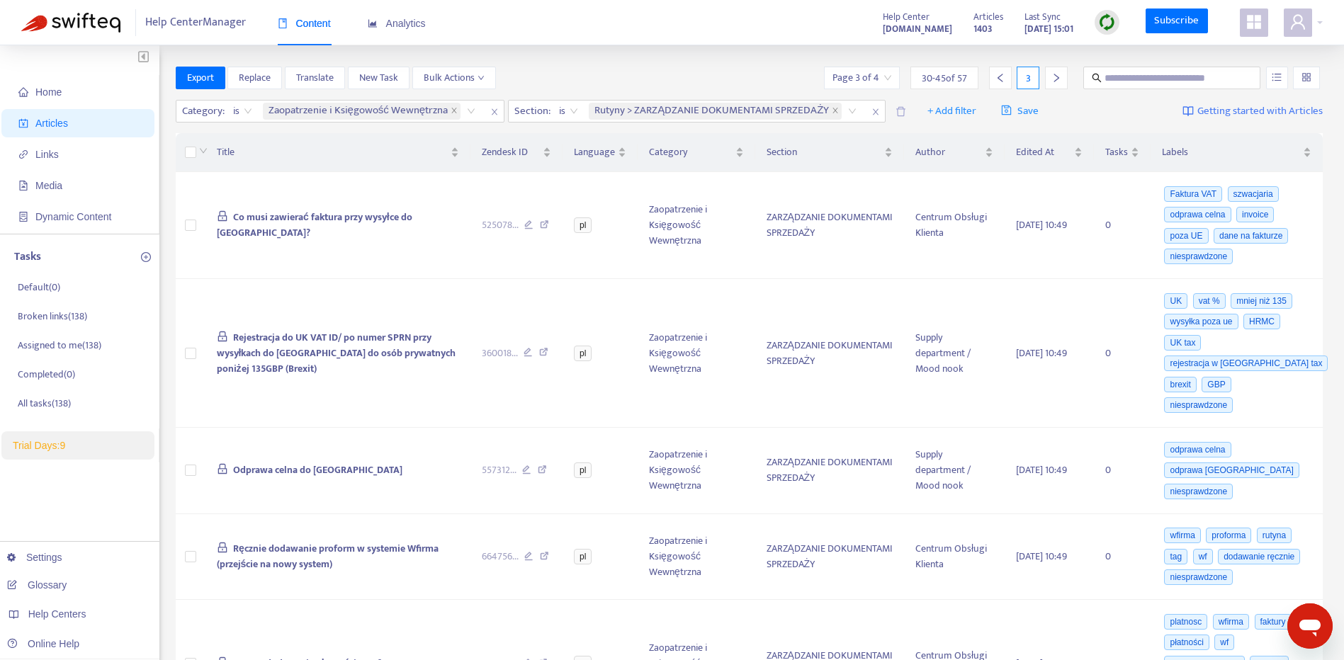
click at [1055, 73] on icon "right" at bounding box center [1056, 78] width 10 height 10
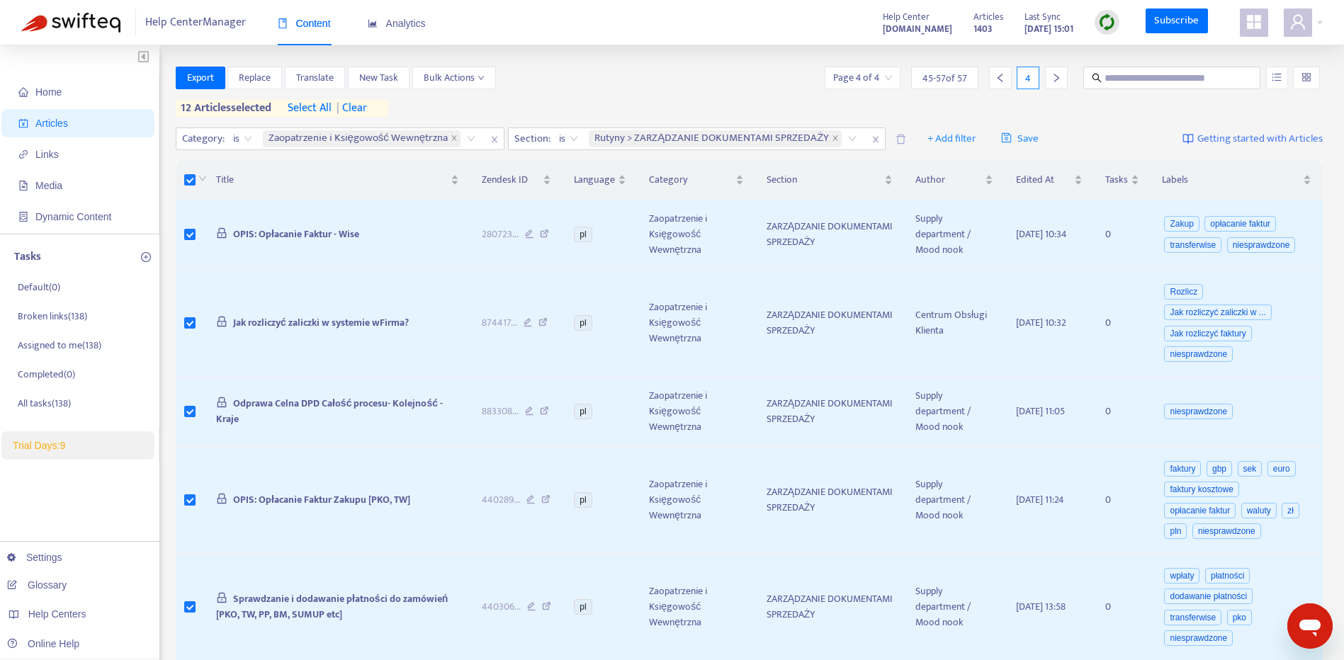
click at [1001, 78] on icon "left" at bounding box center [1000, 78] width 10 height 10
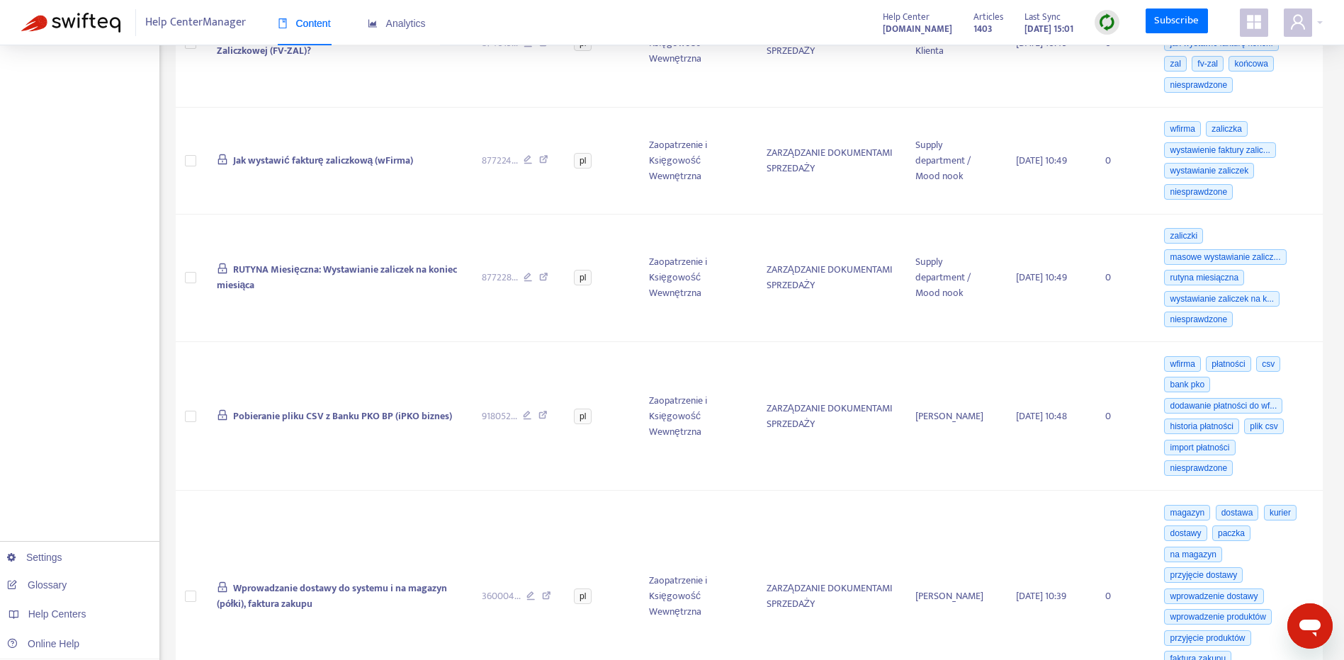
scroll to position [1317, 0]
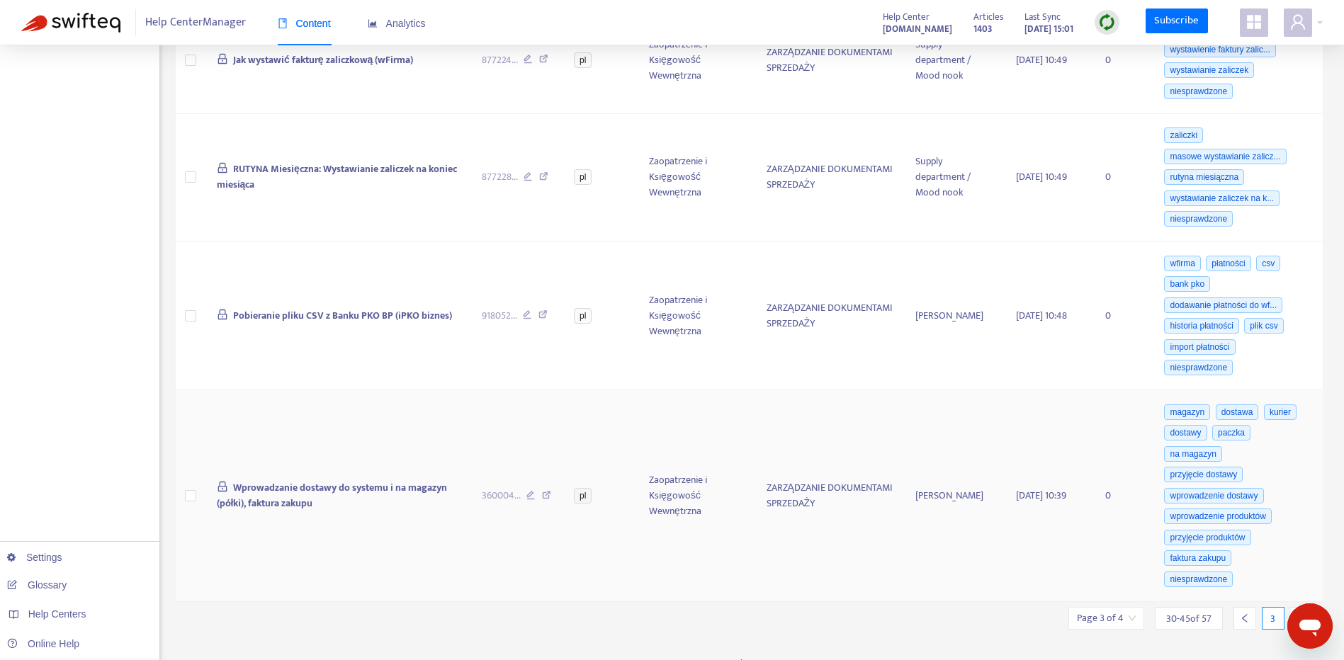
click at [198, 488] on td at bounding box center [191, 496] width 30 height 212
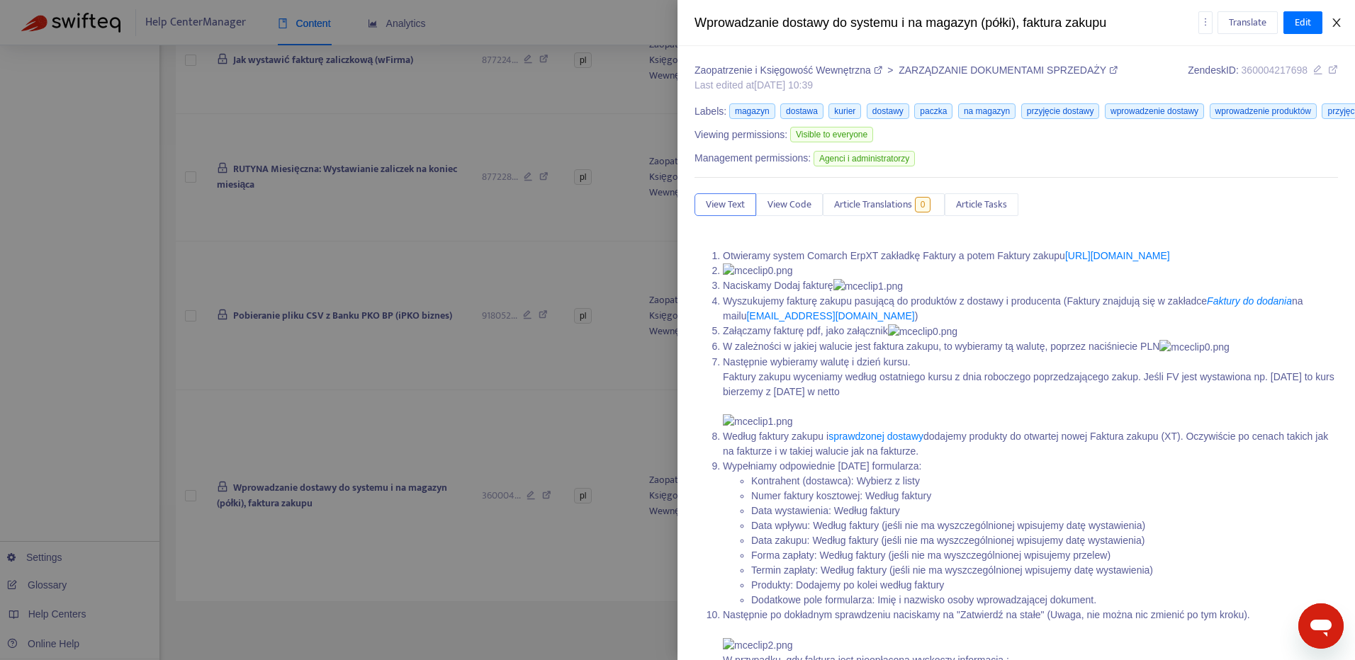
click at [1331, 17] on icon "close" at bounding box center [1336, 22] width 11 height 11
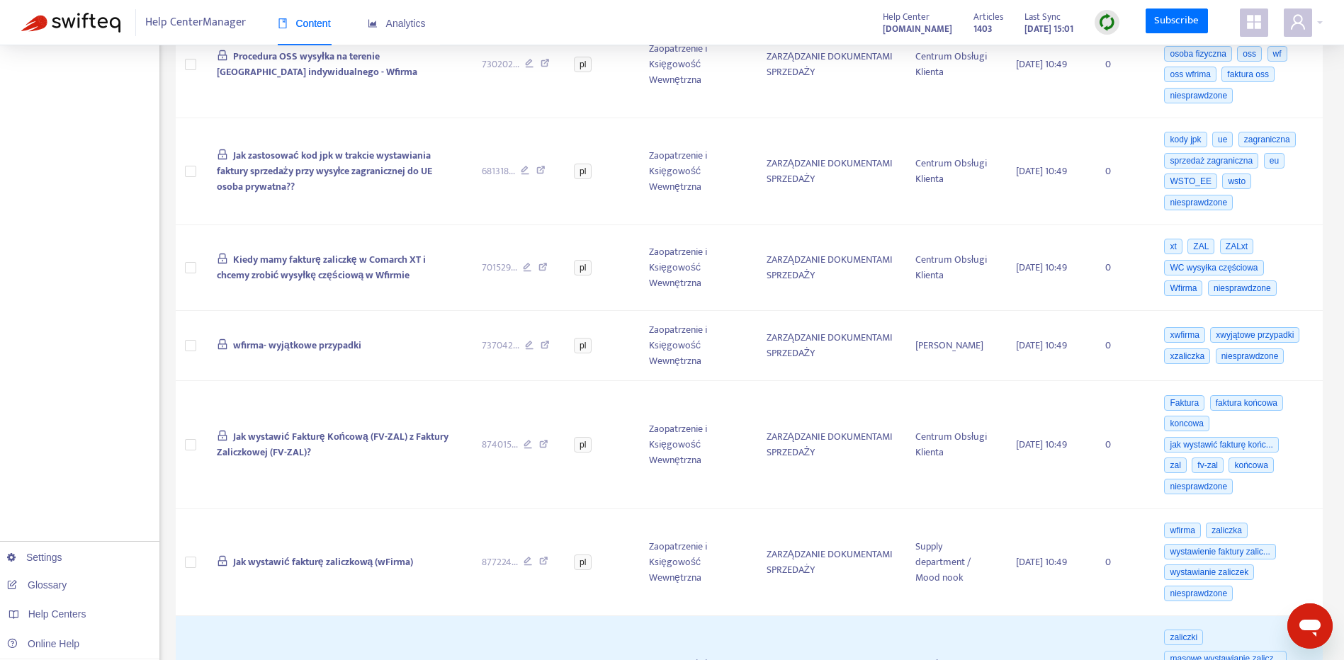
scroll to position [806, 0]
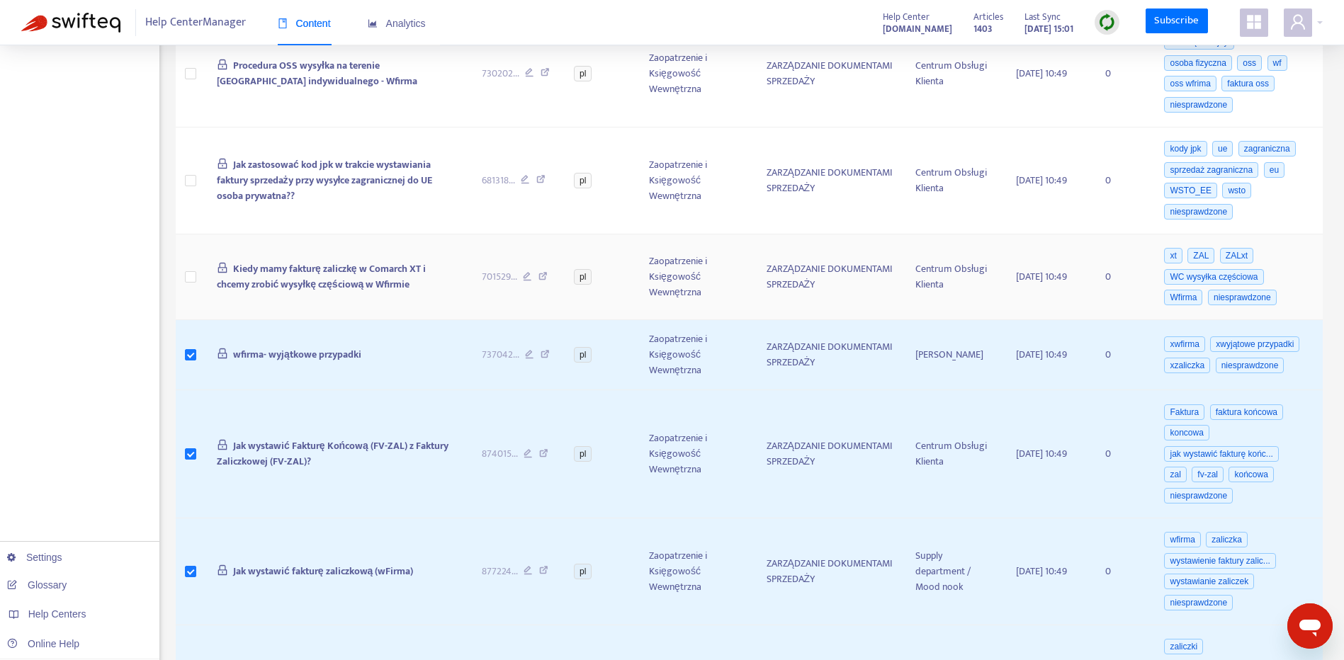
click at [184, 259] on td at bounding box center [191, 278] width 30 height 86
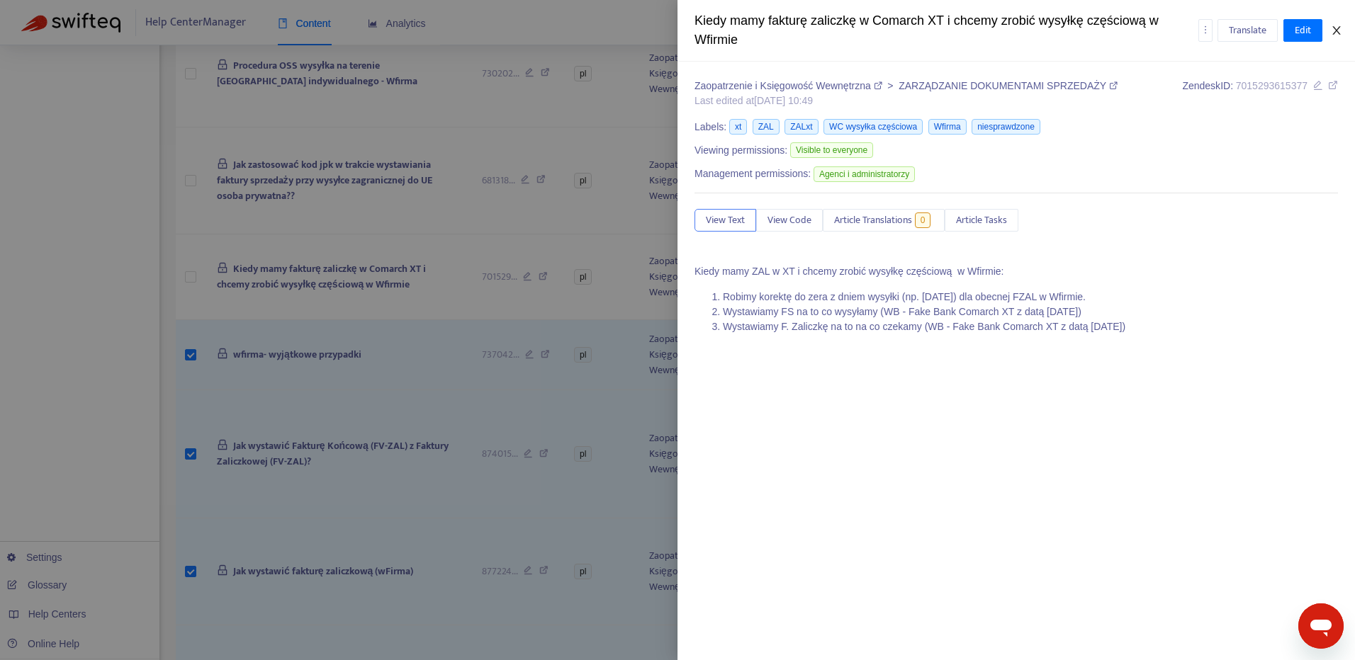
click at [1335, 30] on icon "close" at bounding box center [1336, 30] width 11 height 11
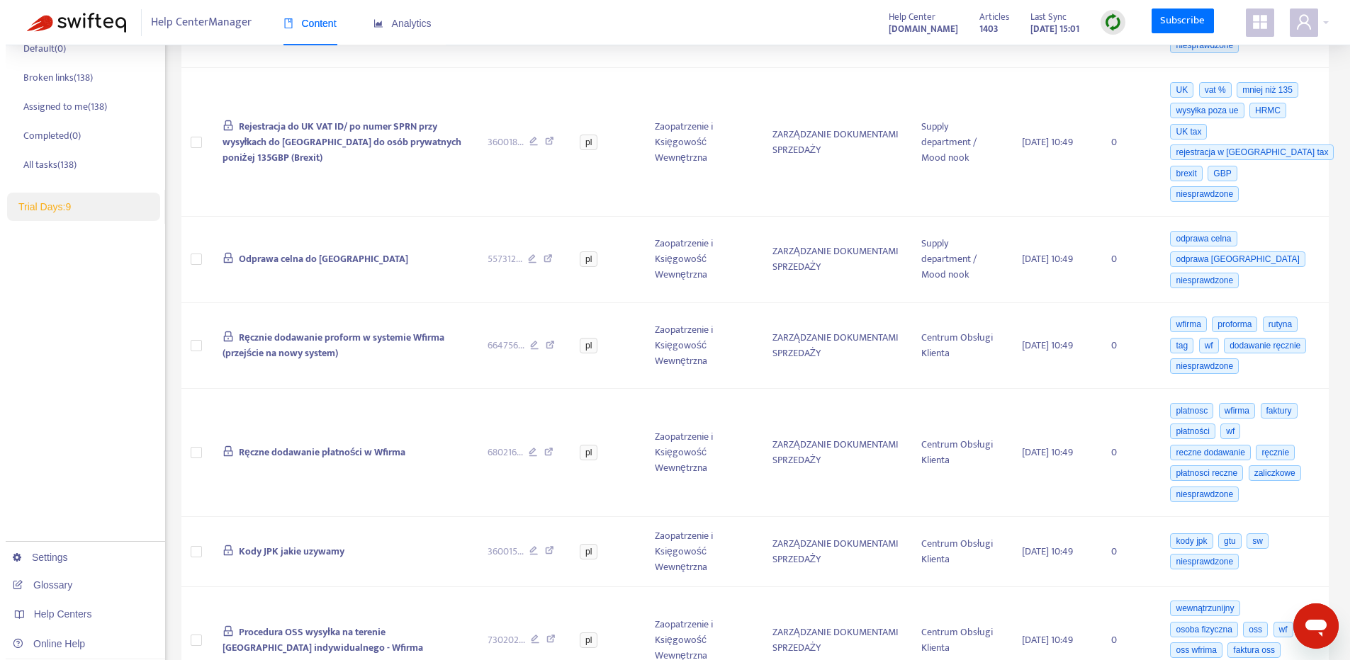
scroll to position [0, 0]
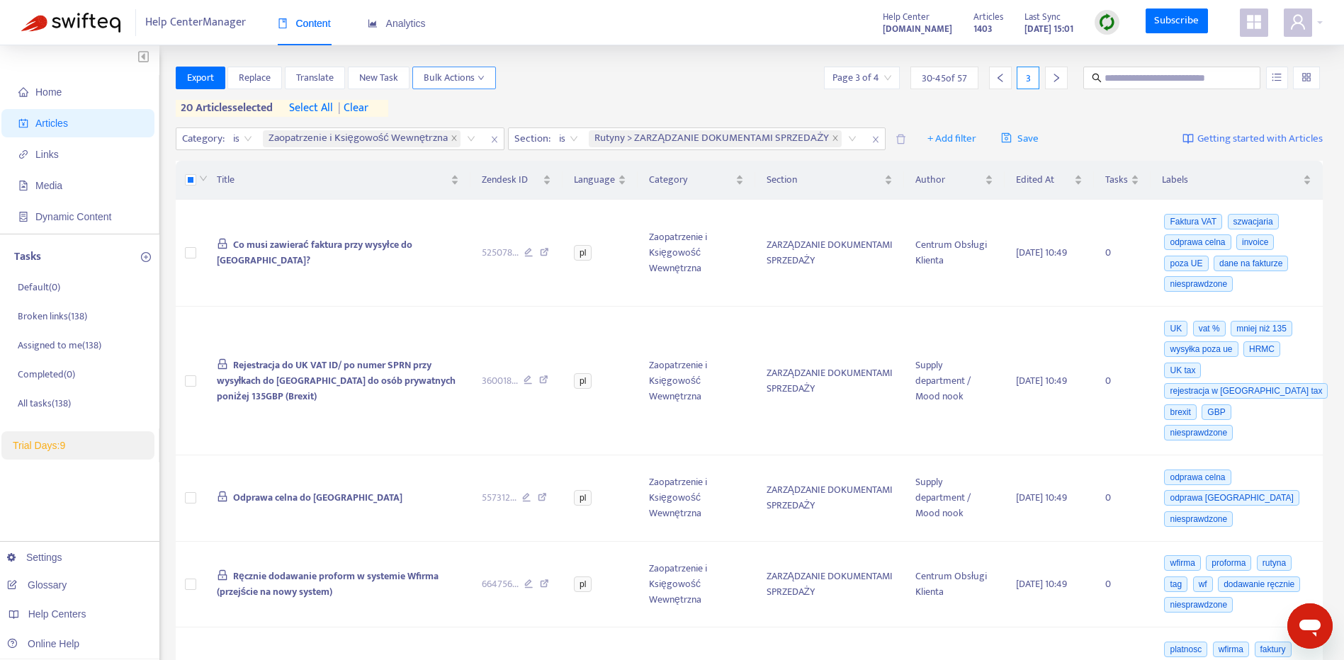
click at [473, 75] on span "Bulk Actions" at bounding box center [454, 78] width 61 height 16
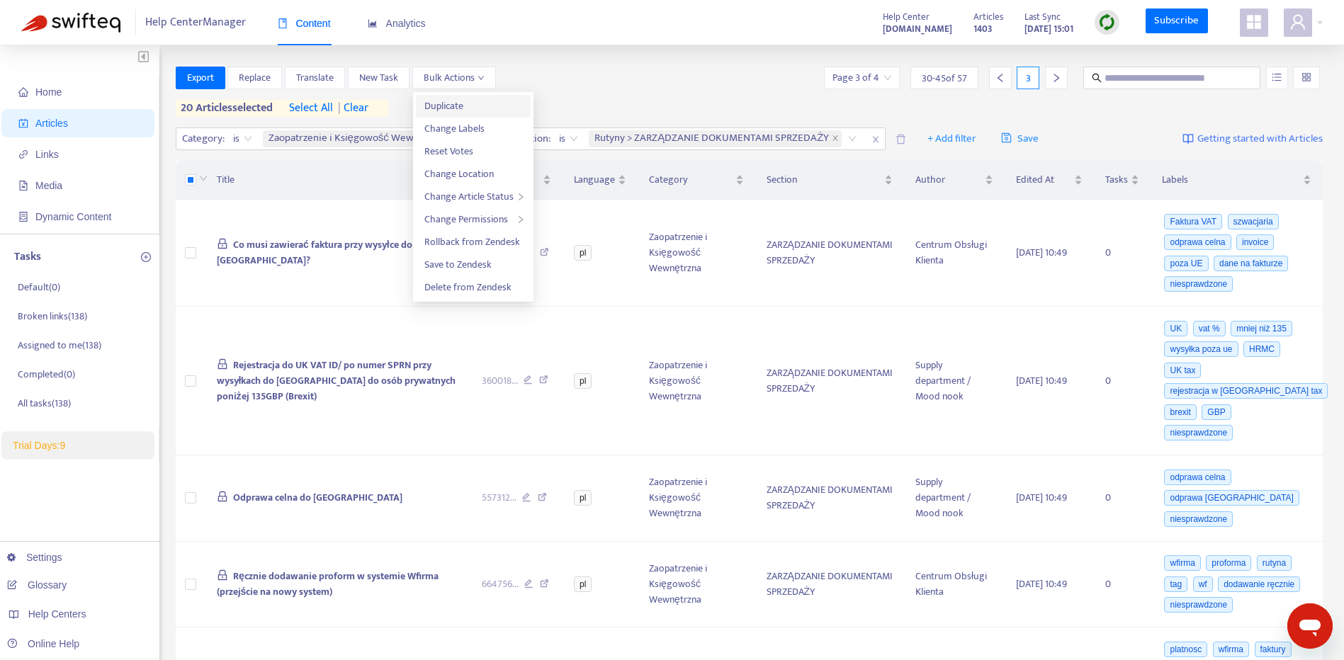
click at [478, 101] on span "Duplicate" at bounding box center [473, 106] width 98 height 16
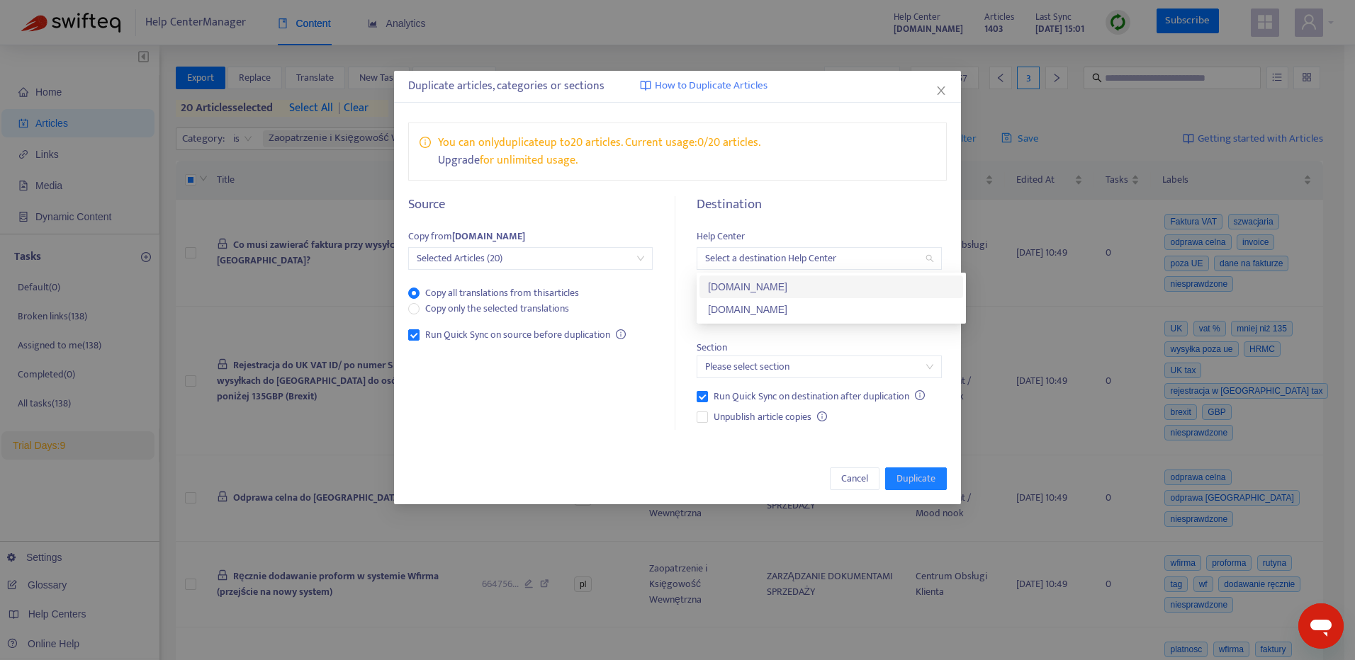
click at [934, 256] on div "Select a destination Help Center" at bounding box center [818, 258] width 244 height 23
click at [896, 298] on div "employees.moodnook.com" at bounding box center [831, 309] width 264 height 23
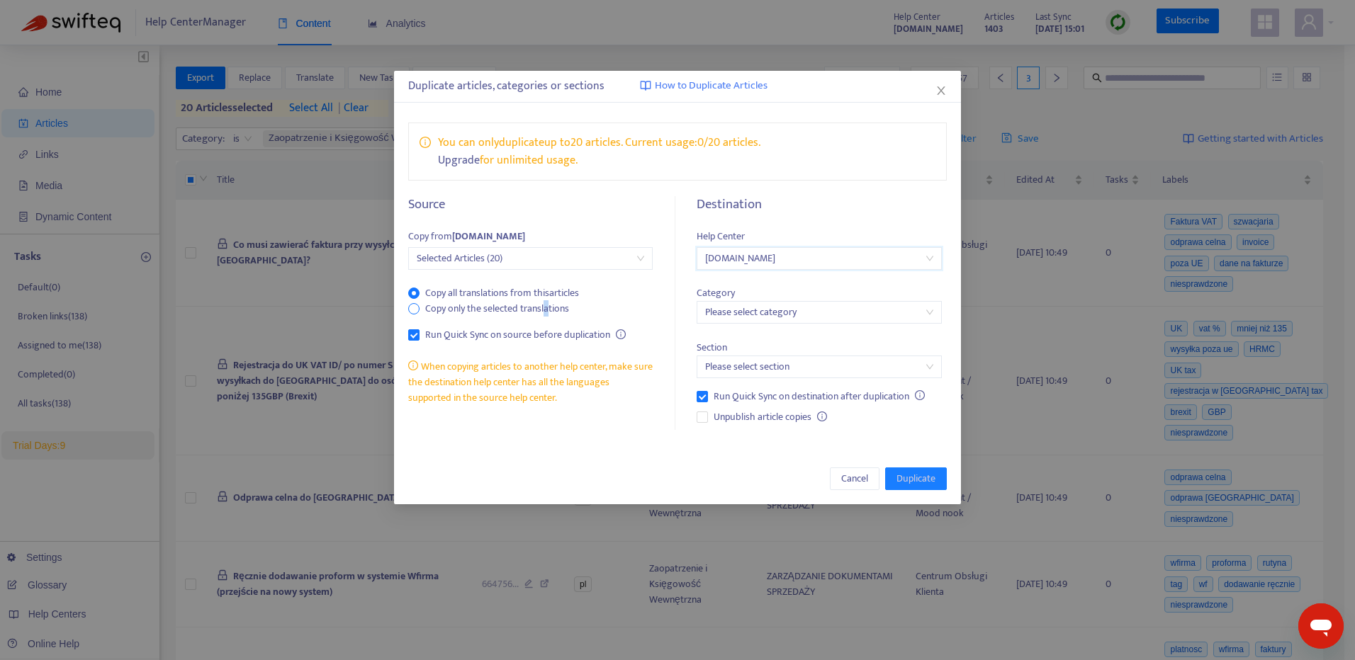
click at [546, 310] on span "Copy only the selected translations" at bounding box center [496, 309] width 155 height 16
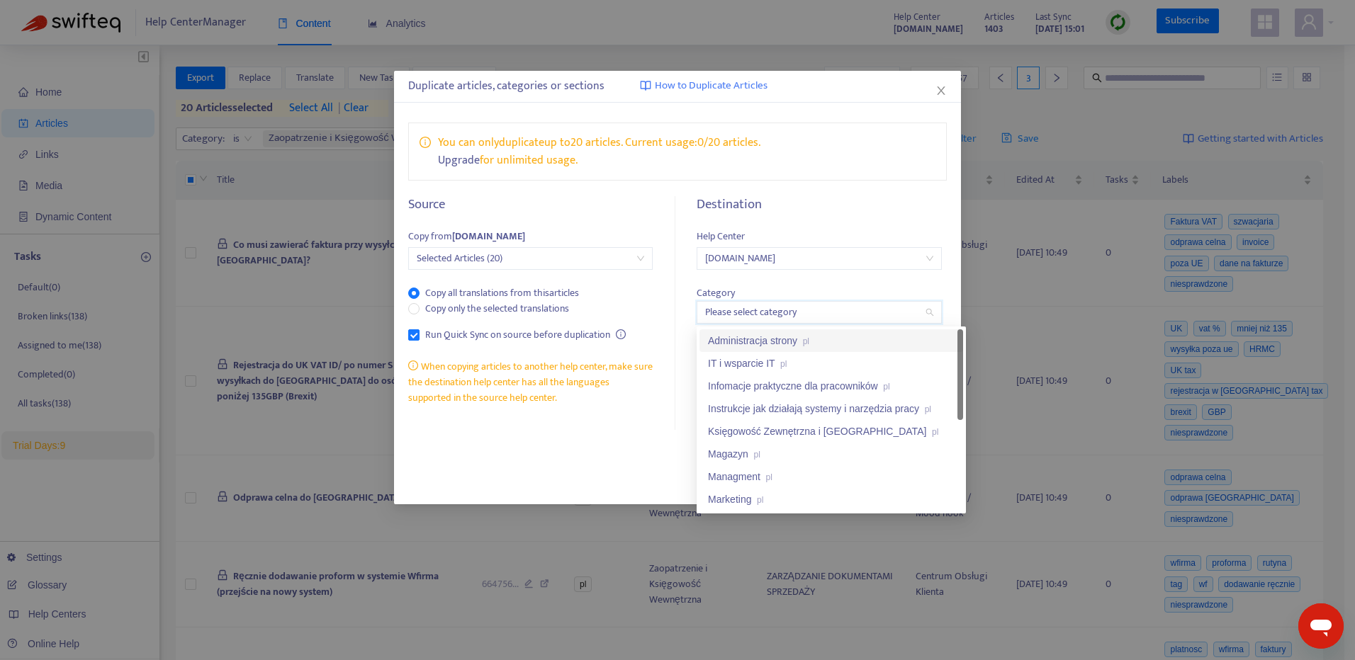
click at [932, 310] on input "search" at bounding box center [818, 312] width 227 height 21
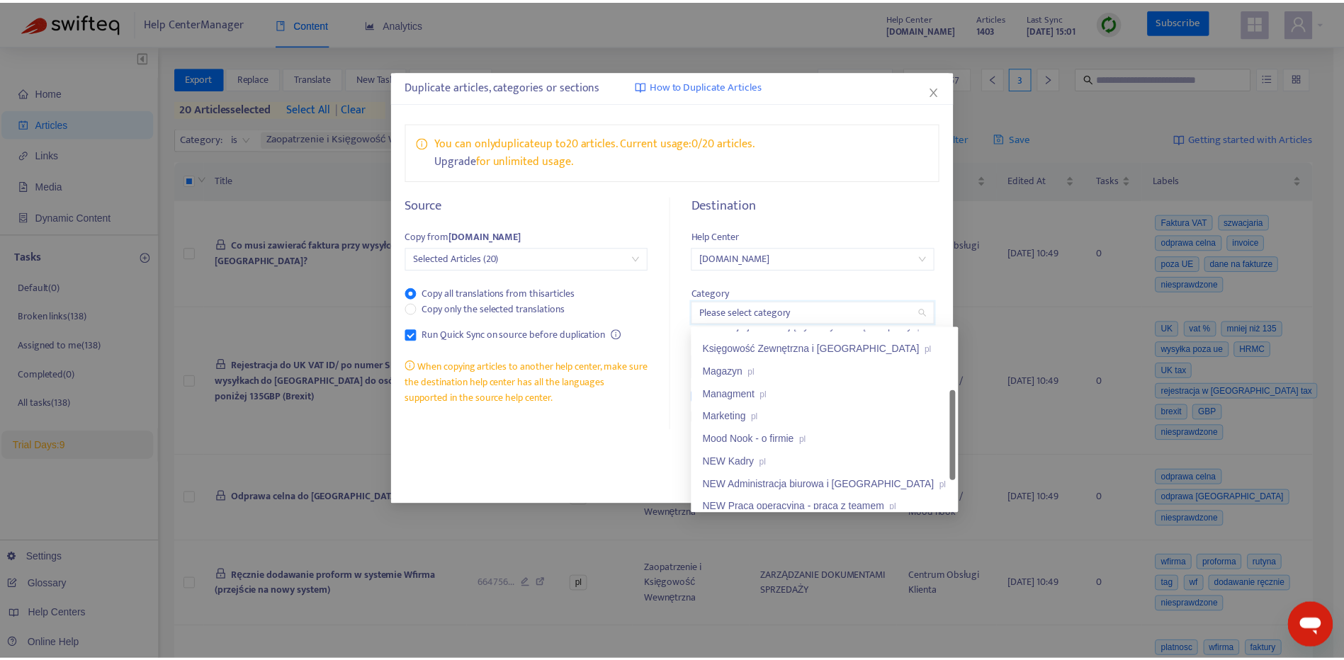
scroll to position [136, 0]
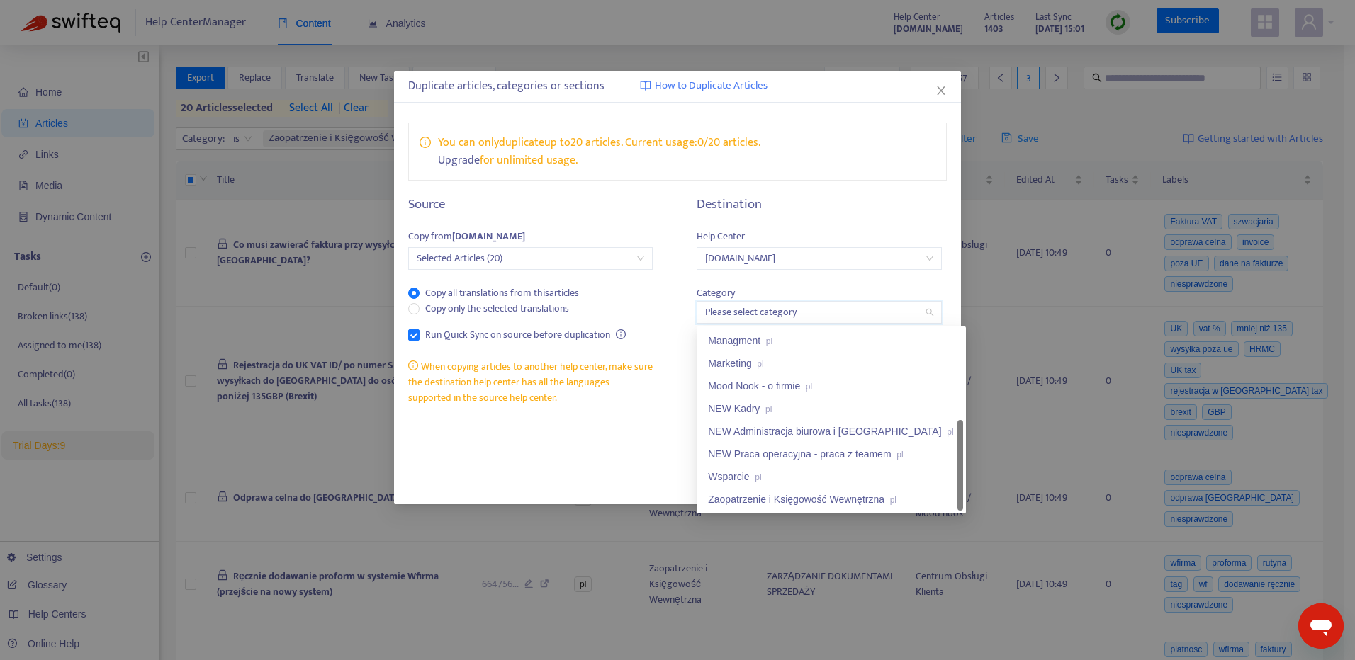
drag, startPoint x: 962, startPoint y: 380, endPoint x: 944, endPoint y: 506, distance: 126.6
click at [944, 506] on div "Magazyn pl Managment pl Marketing pl Mood Nook - o firmie pl NEW Kadry pl NEW A…" at bounding box center [831, 419] width 264 height 181
click at [903, 495] on div "Zaopatrzenie i Księgowość Wewnętrzna pl" at bounding box center [831, 500] width 247 height 16
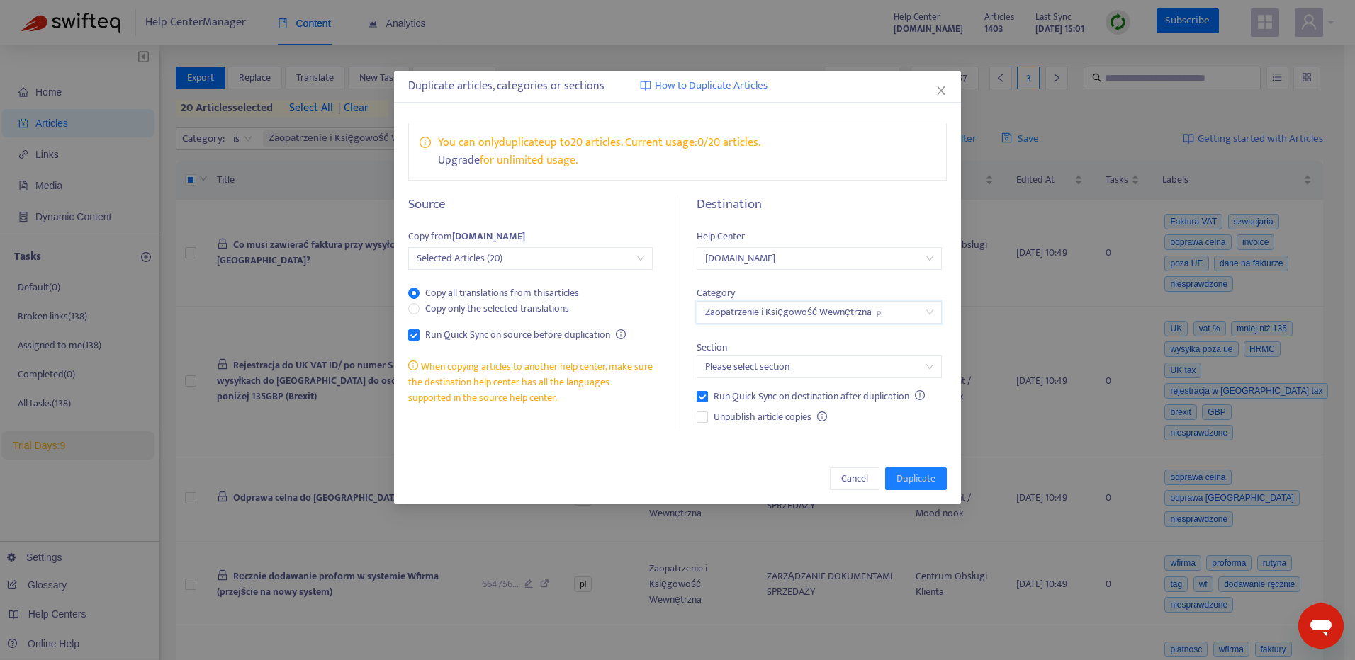
click at [794, 368] on input "search" at bounding box center [818, 366] width 227 height 21
click at [888, 366] on input "search" at bounding box center [818, 366] width 227 height 21
type input "*"
click at [847, 264] on span "employees.moodnook.com" at bounding box center [818, 258] width 227 height 21
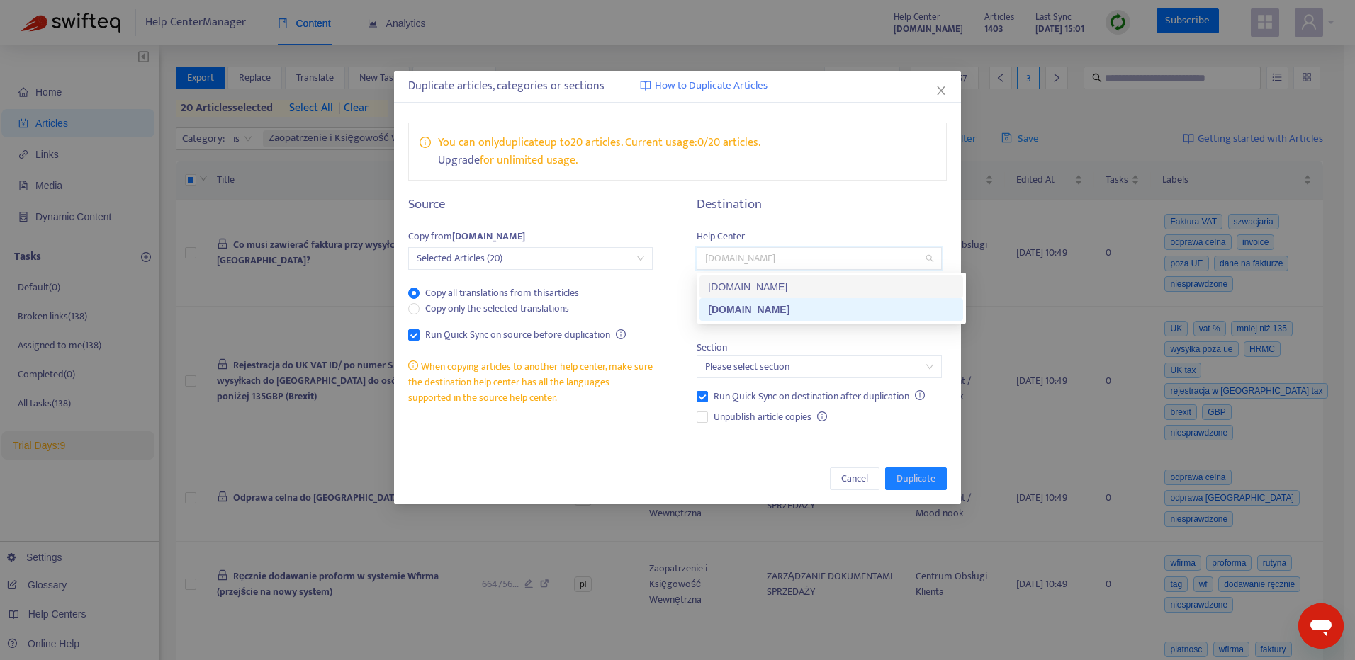
click at [842, 286] on div "pomoc.skandynawskieuchwyty.pl" at bounding box center [831, 287] width 247 height 16
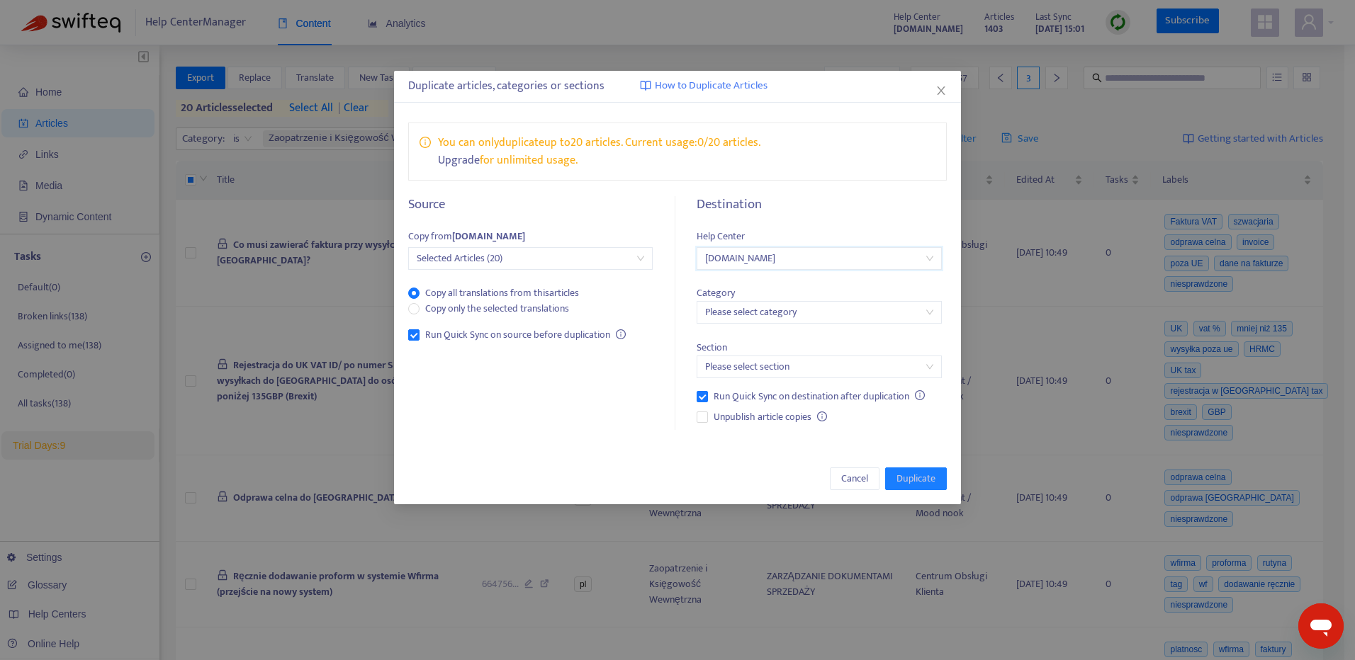
click at [854, 364] on input "search" at bounding box center [818, 366] width 227 height 21
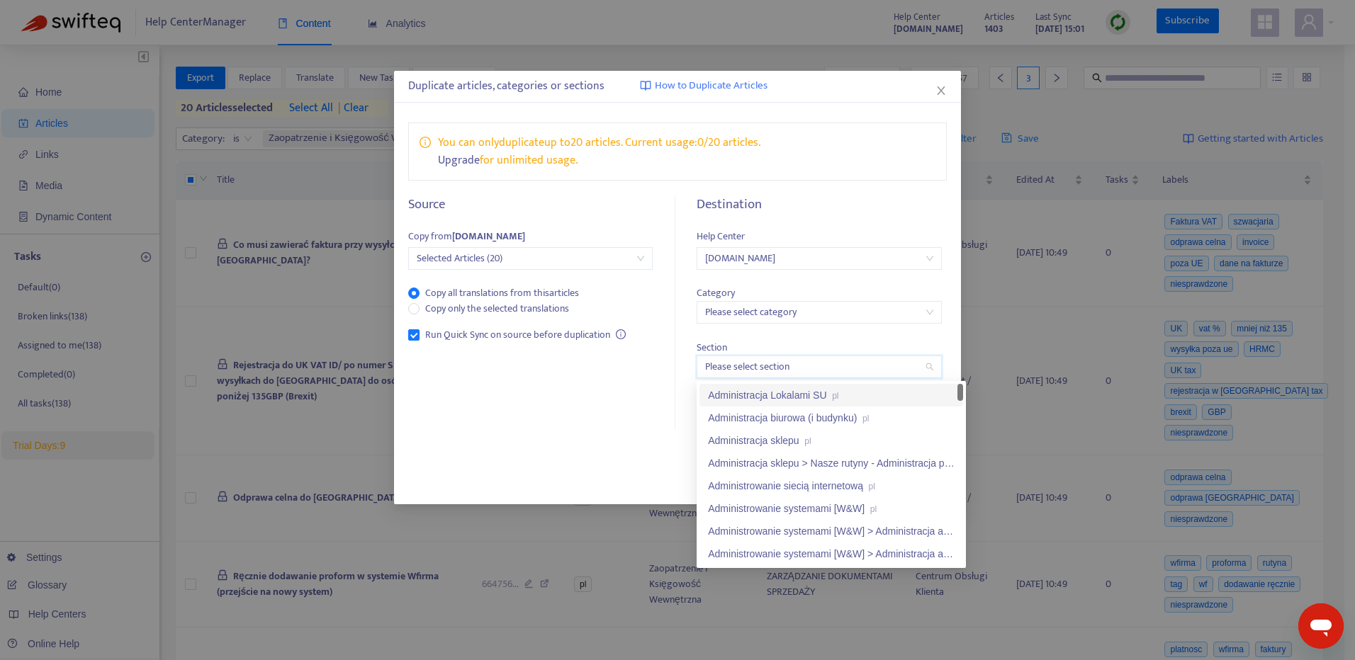
click at [843, 317] on input "search" at bounding box center [818, 312] width 227 height 21
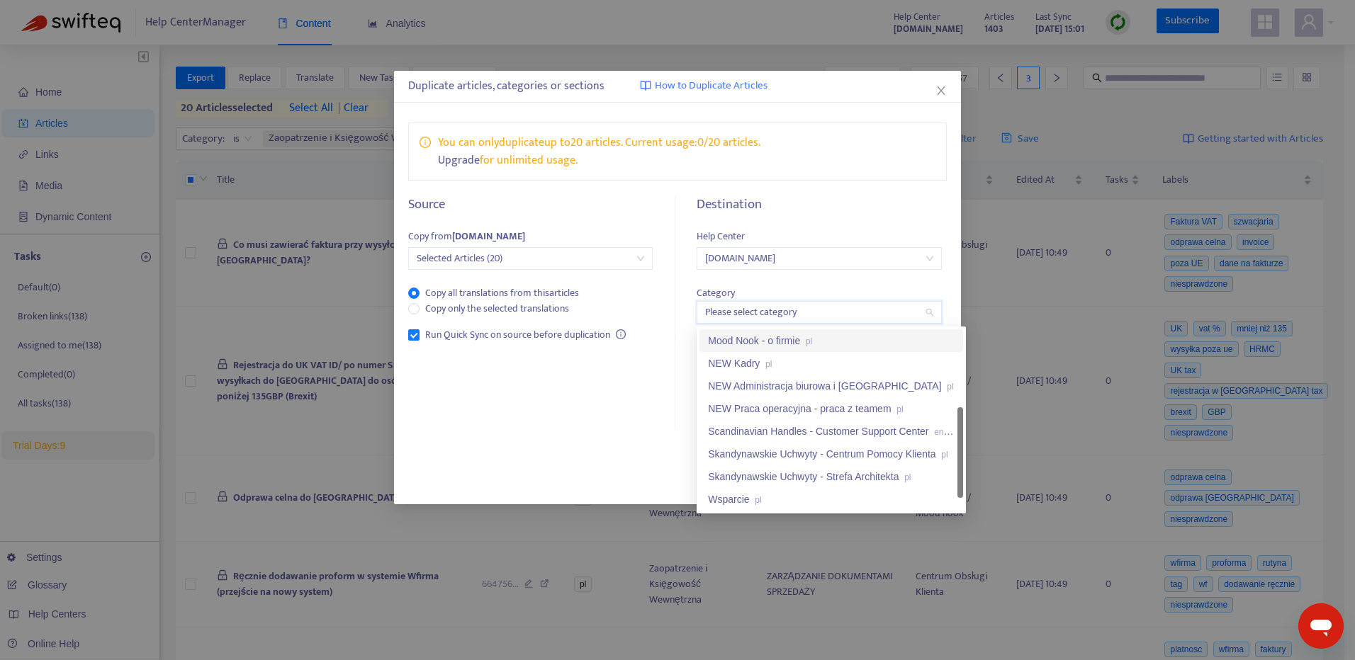
click at [847, 315] on input "search" at bounding box center [818, 312] width 227 height 21
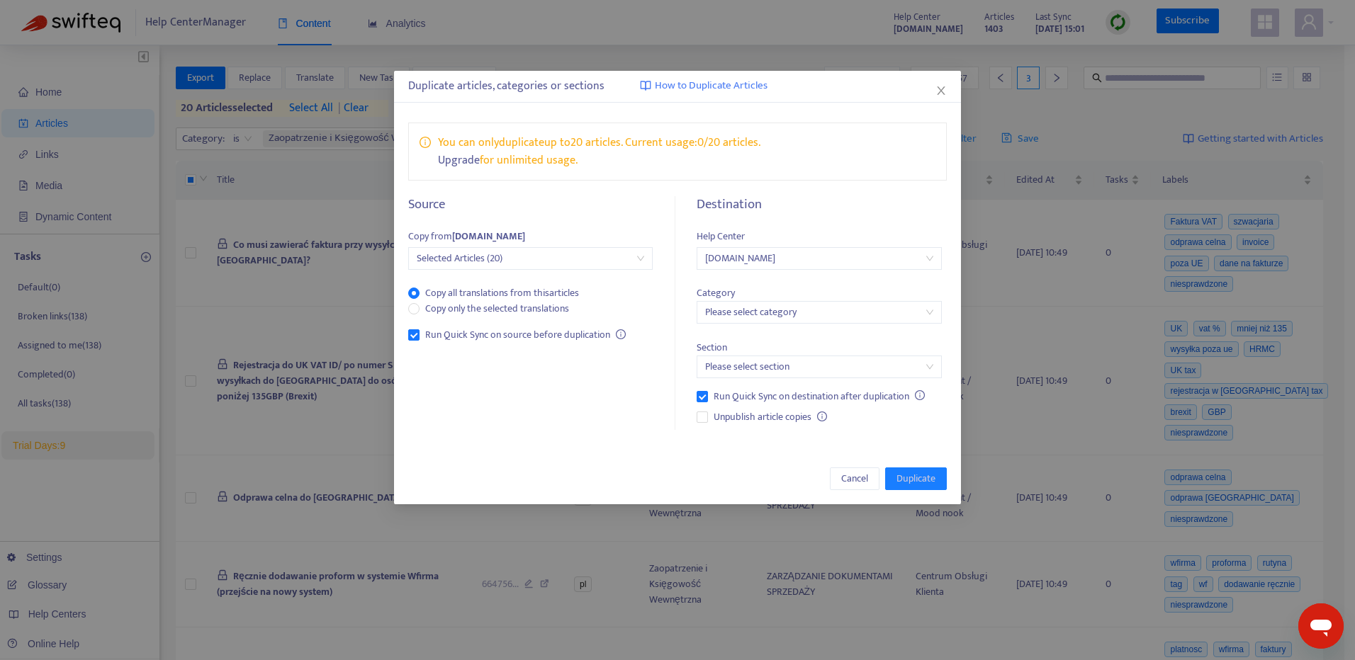
click at [663, 406] on div "Source Copy from pomoc.skandynawskieuchwyty.pl Selected Articles (20) Copy all …" at bounding box center [538, 314] width 261 height 234
click at [746, 366] on input "search" at bounding box center [818, 366] width 227 height 21
click at [782, 256] on span "pomoc.skandynawskieuchwyty.pl" at bounding box center [818, 258] width 227 height 21
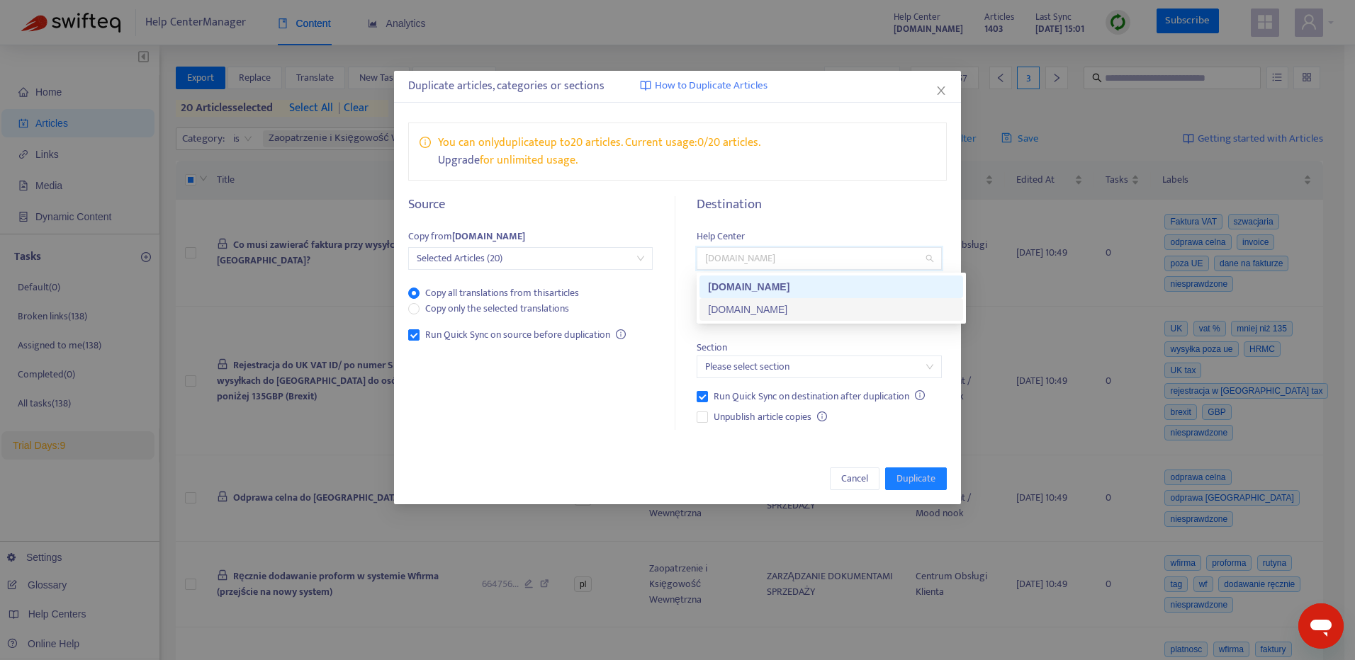
click at [794, 303] on div "employees.moodnook.com" at bounding box center [831, 310] width 247 height 16
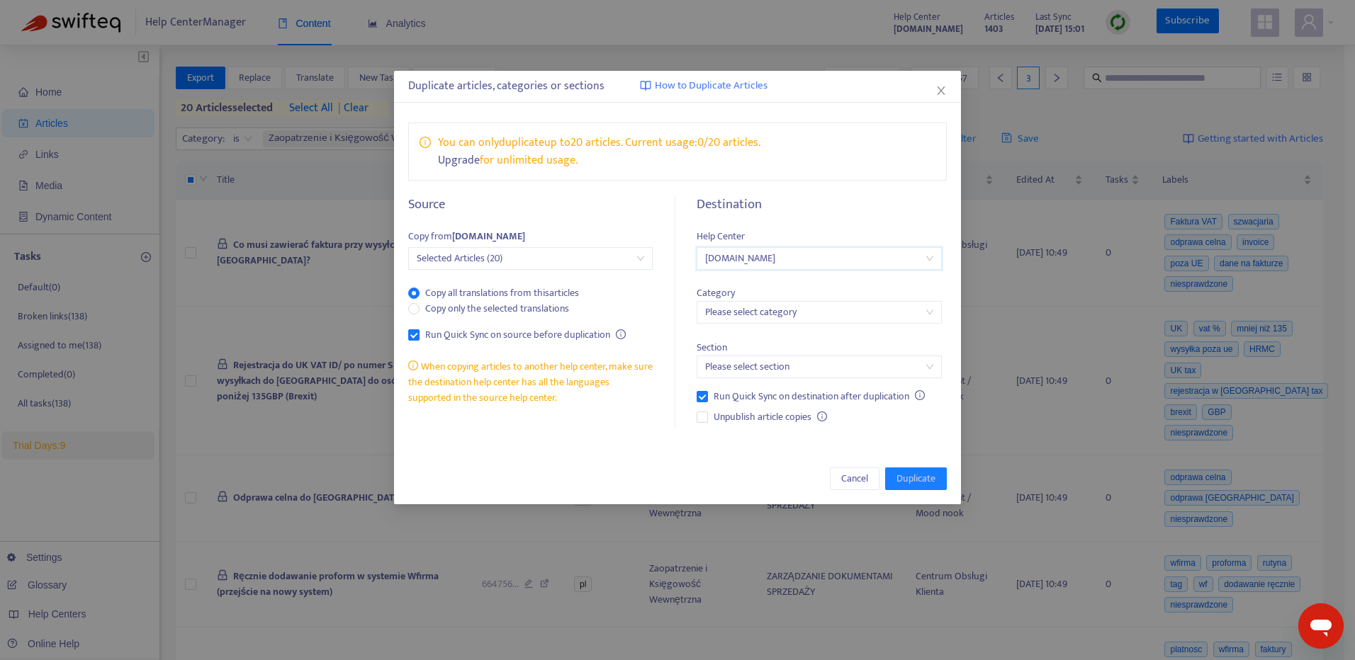
click at [794, 362] on input "search" at bounding box center [818, 366] width 227 height 21
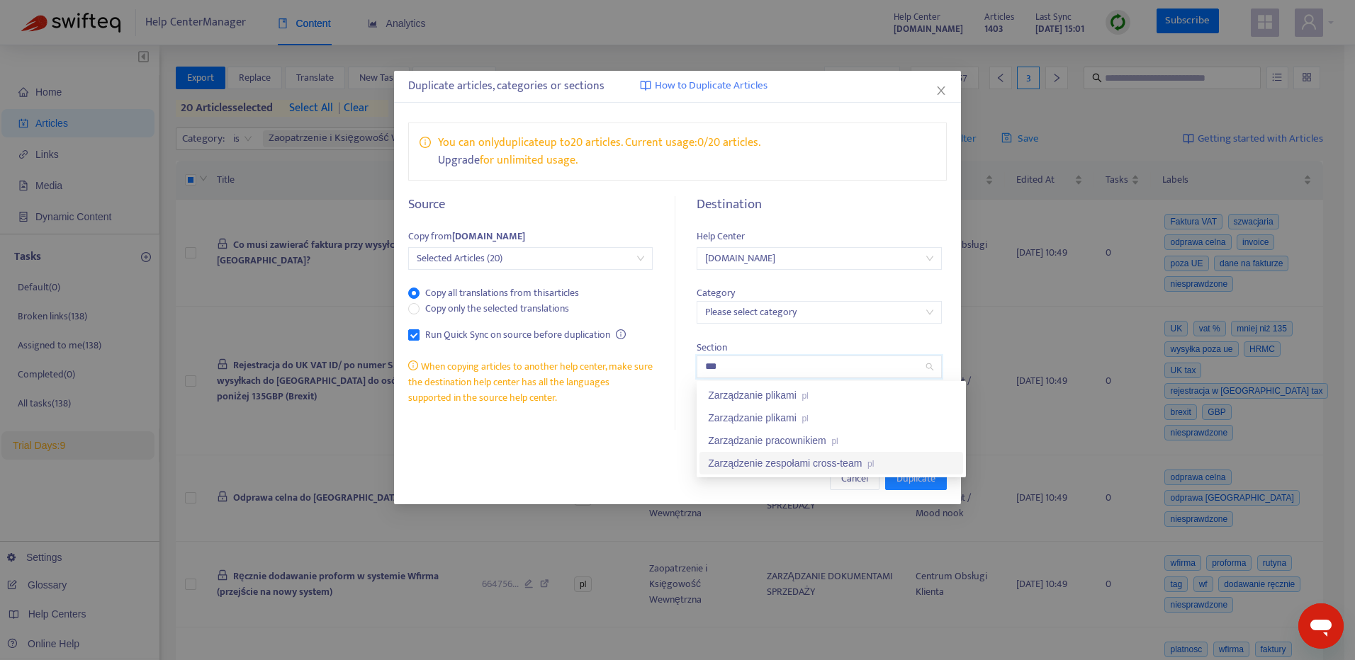
type input "****"
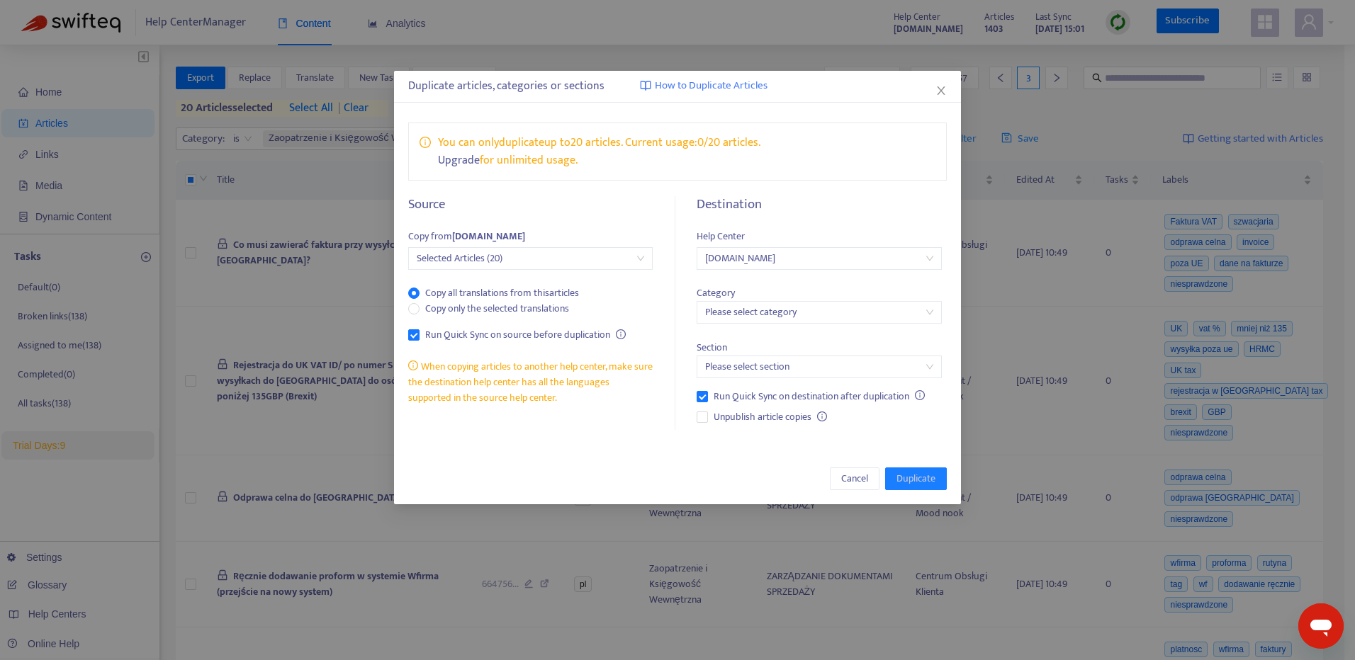
click at [937, 98] on div "Duplicate articles, categories or sections How to Duplicate Articles" at bounding box center [677, 87] width 567 height 32
click at [935, 89] on icon "close" at bounding box center [940, 90] width 11 height 11
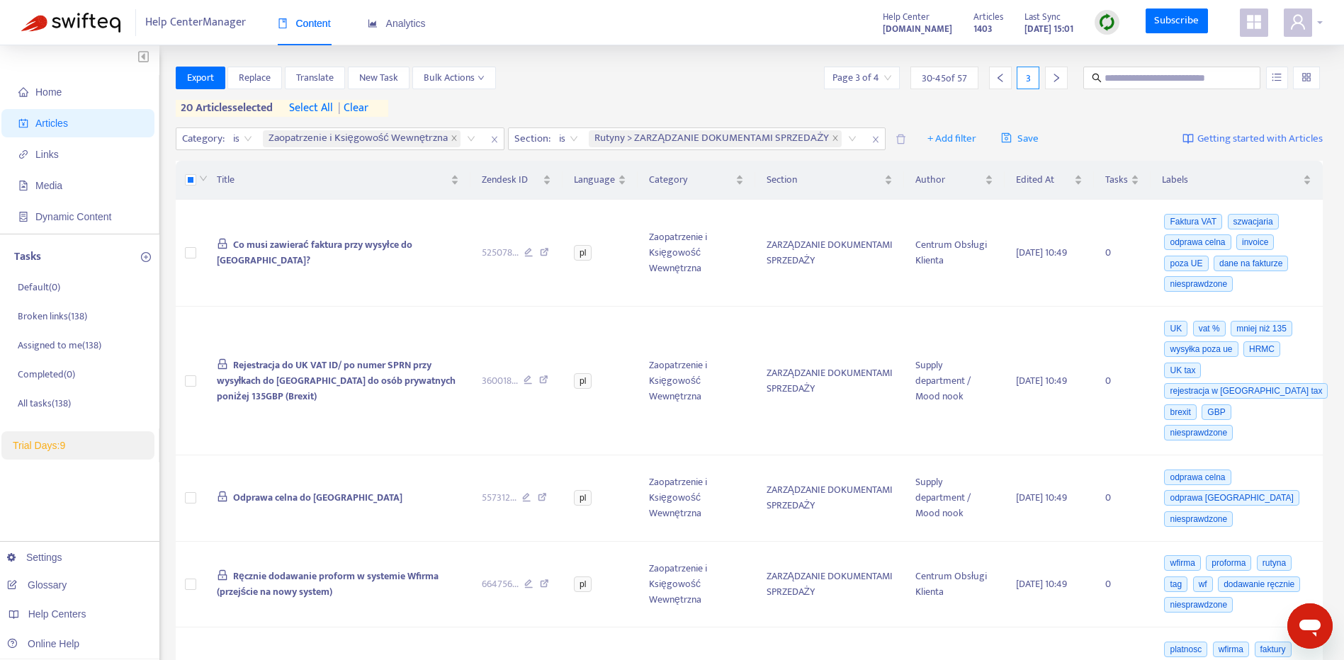
click at [1294, 18] on icon "user" at bounding box center [1297, 21] width 17 height 17
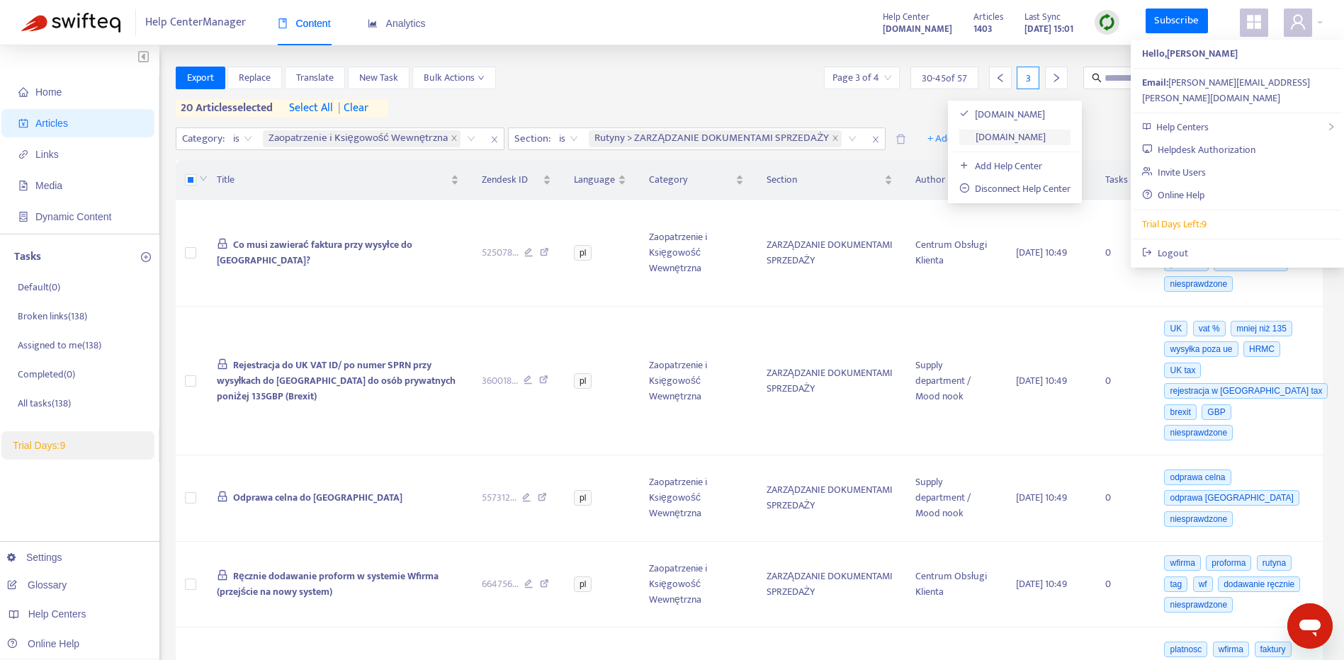
click at [1046, 133] on link "employees.moodnook.com" at bounding box center [1002, 137] width 86 height 16
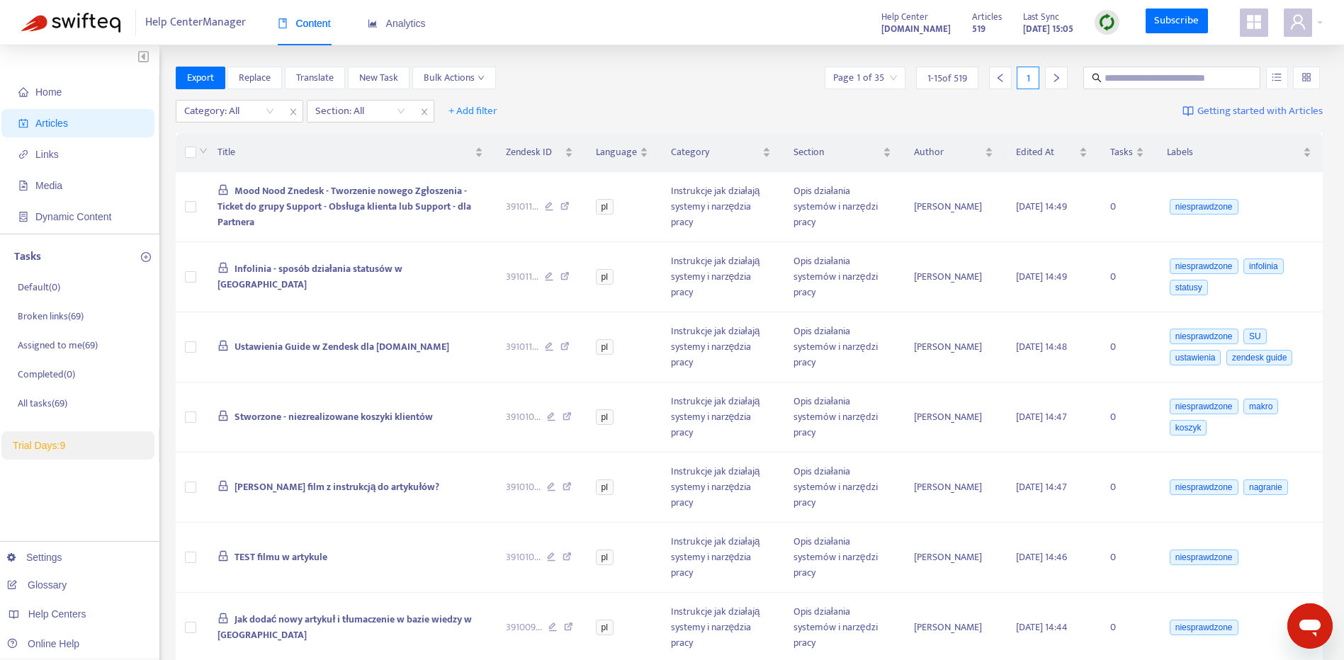
click at [1107, 27] on img at bounding box center [1107, 22] width 18 height 18
click at [1151, 73] on link "Full Sync" at bounding box center [1132, 74] width 51 height 16
click at [1182, 18] on link "Subscribe" at bounding box center [1177, 22] width 62 height 26
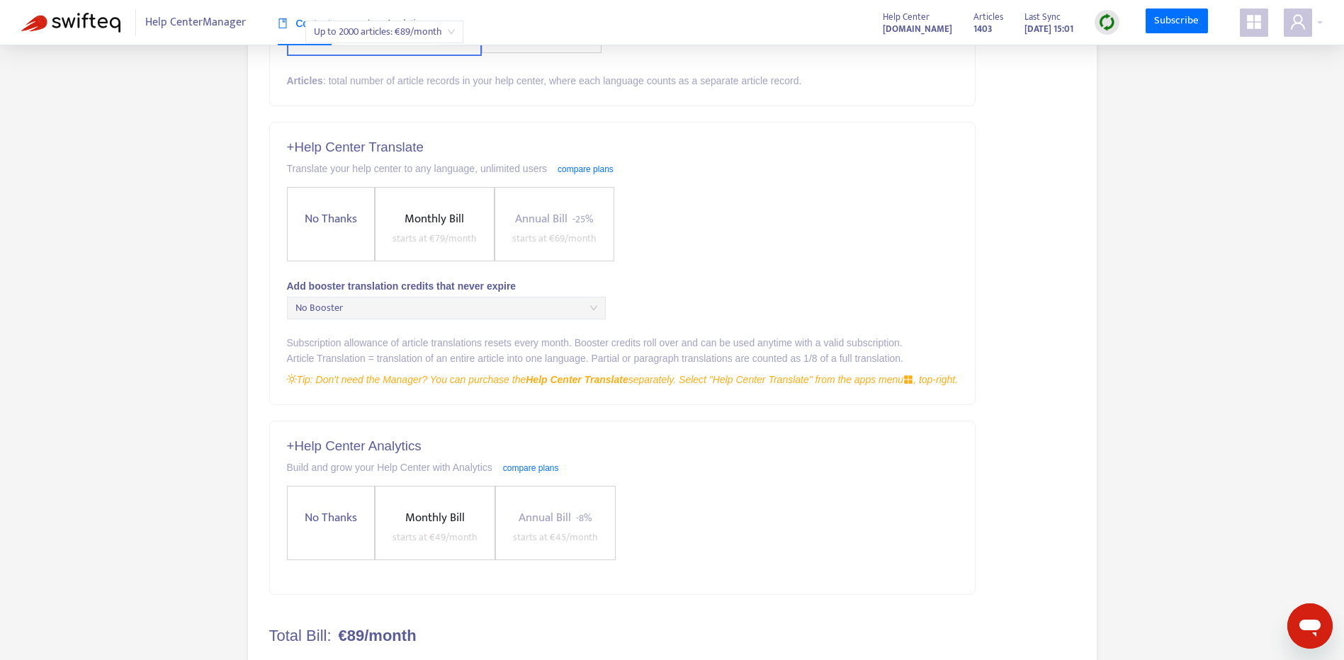
scroll to position [352, 0]
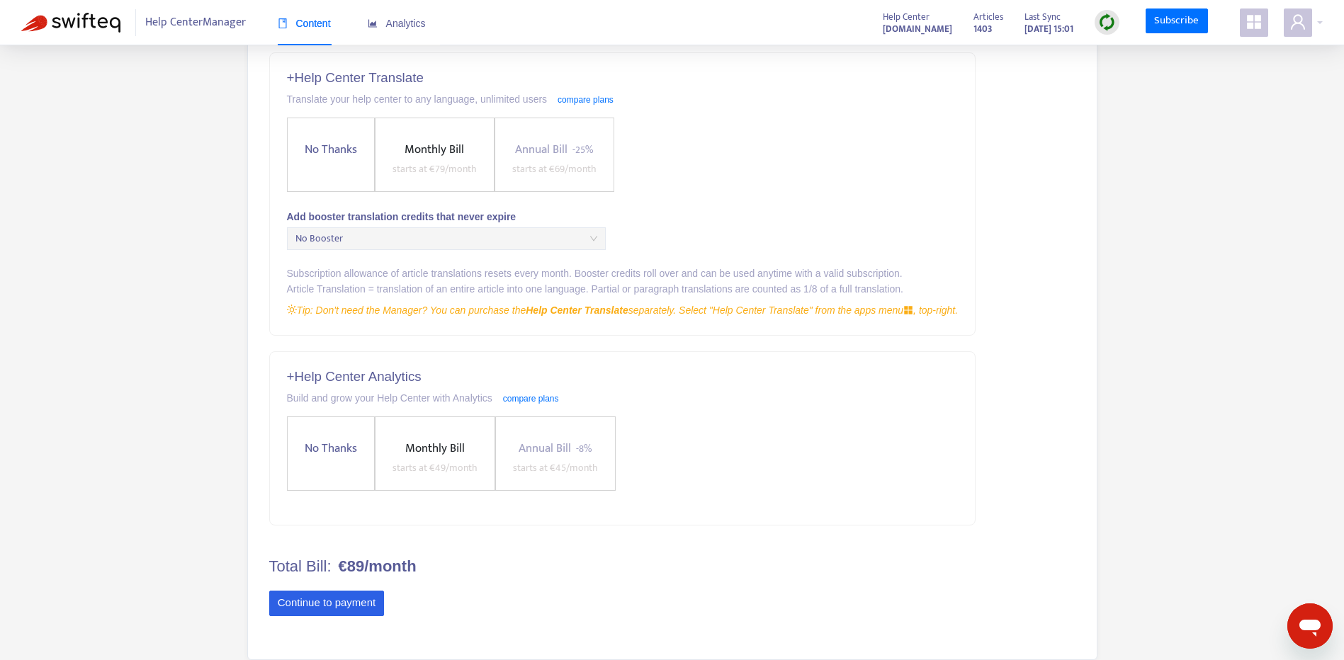
click at [361, 604] on button "Continue to payment" at bounding box center [326, 604] width 115 height 26
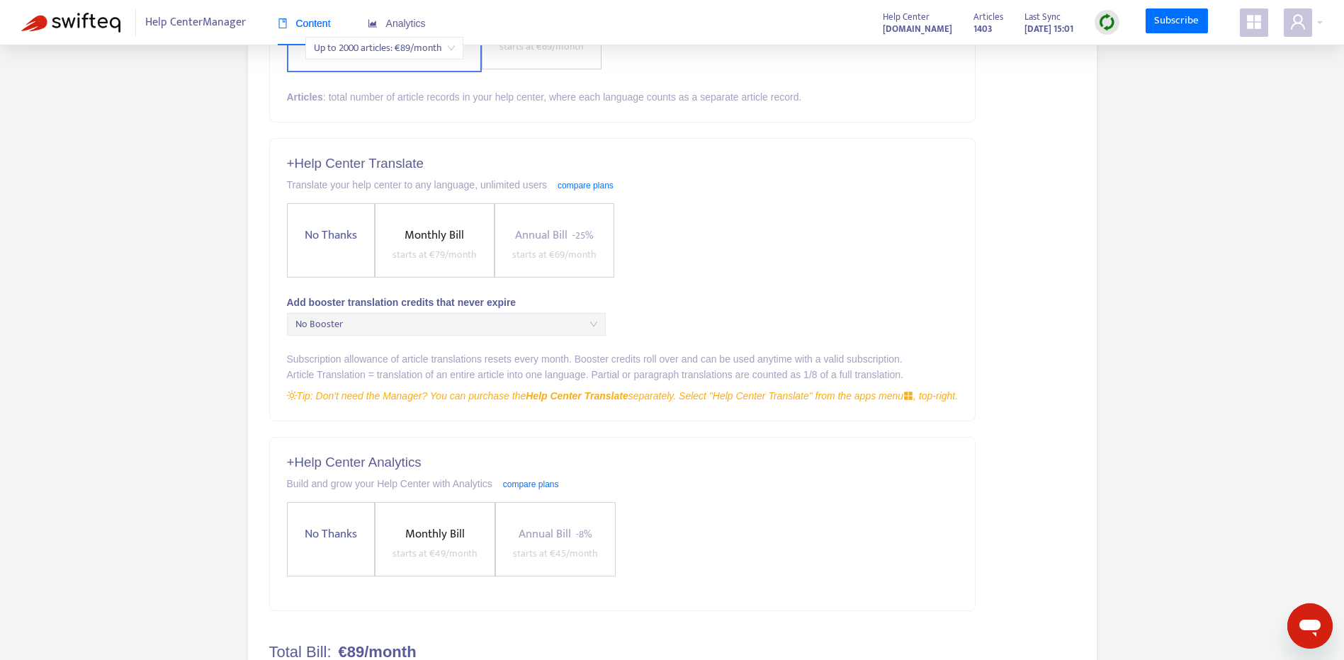
scroll to position [352, 0]
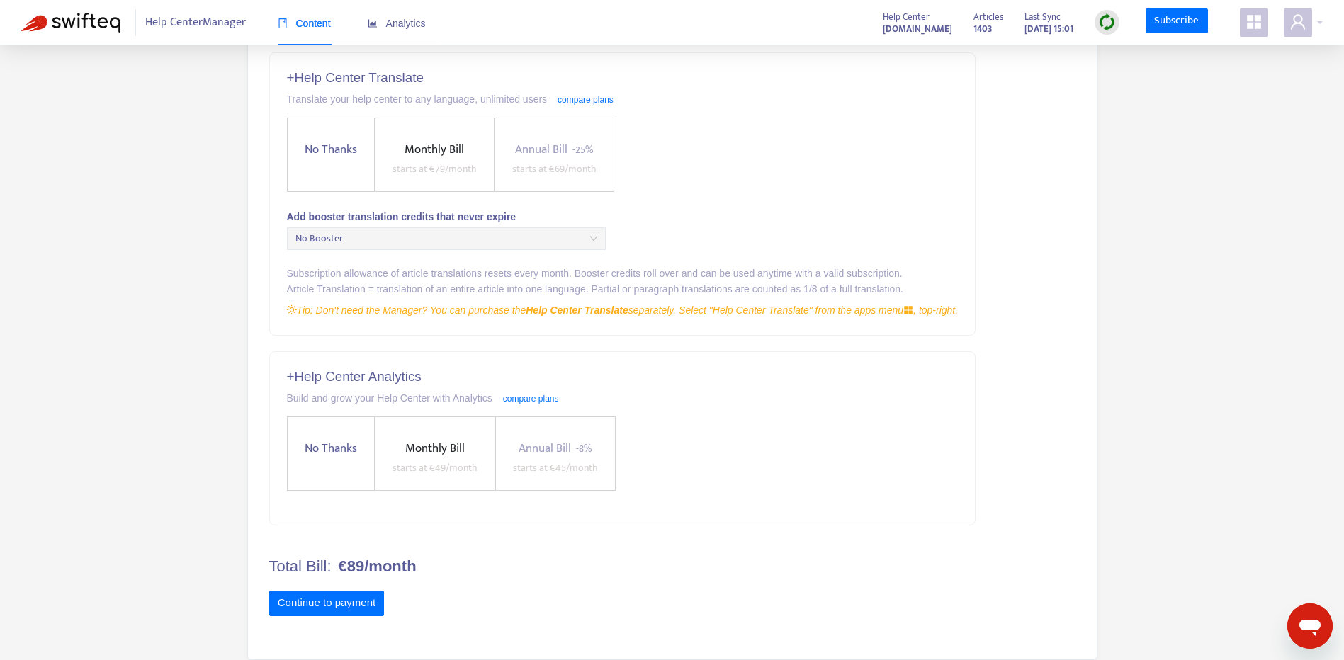
click at [336, 148] on span "No Thanks" at bounding box center [331, 149] width 64 height 19
click at [344, 449] on span "No Thanks" at bounding box center [331, 449] width 64 height 19
click at [368, 609] on button "Continue to payment" at bounding box center [326, 605] width 115 height 26
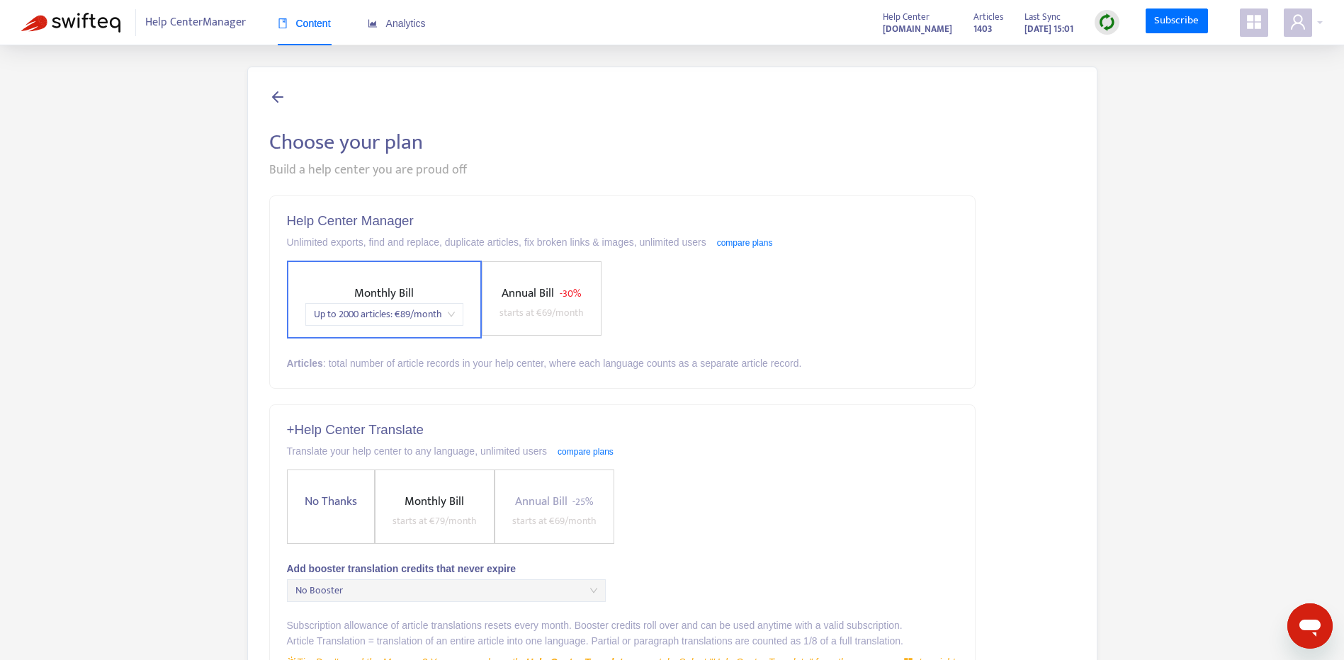
click at [324, 29] on span "Content" at bounding box center [304, 23] width 53 height 11
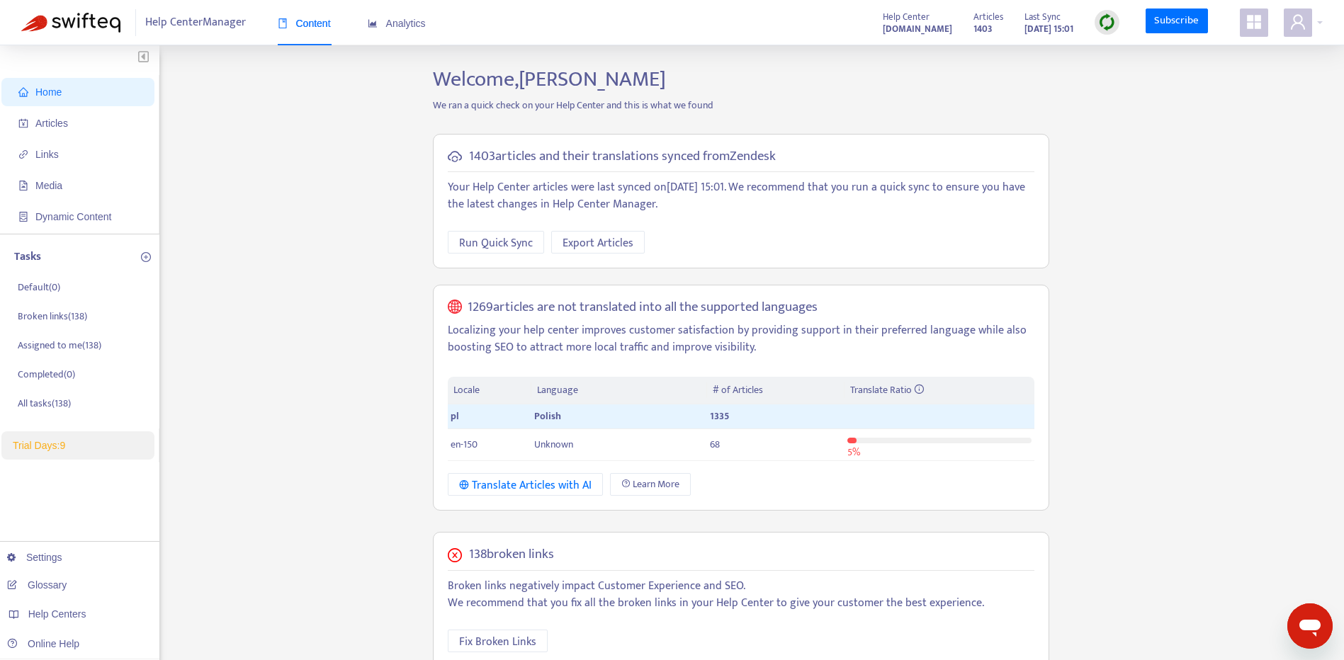
click at [104, 91] on span "Home" at bounding box center [80, 92] width 125 height 28
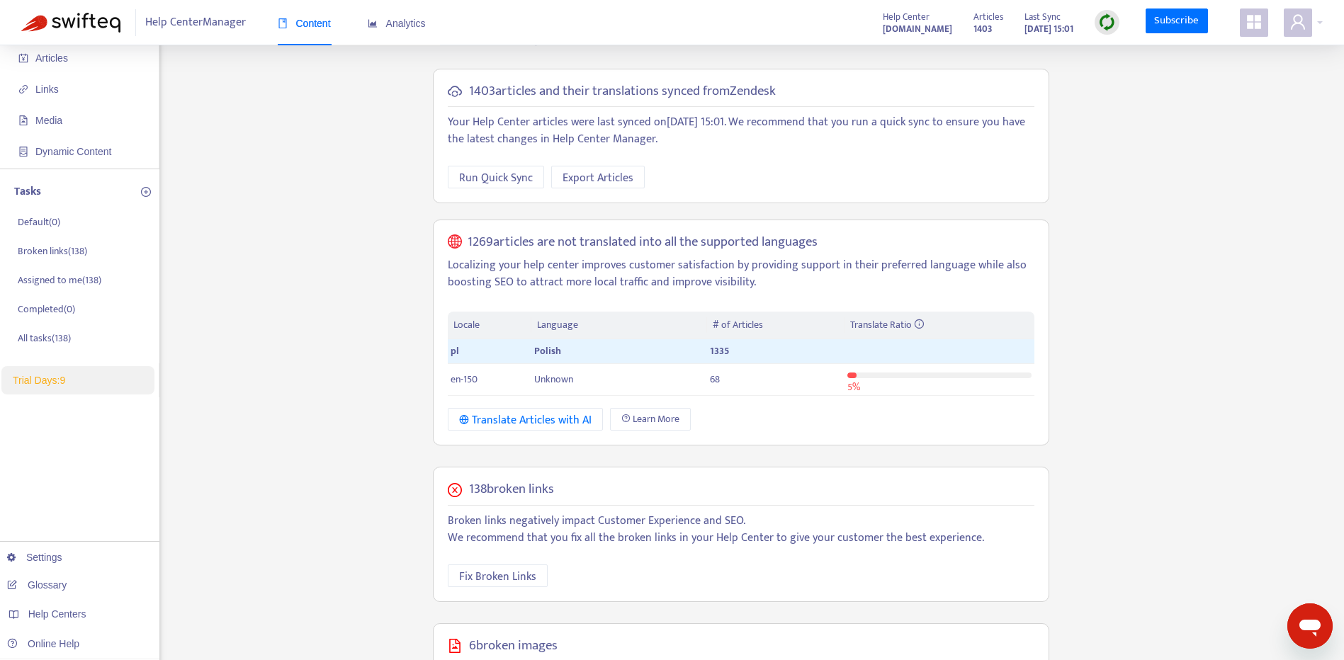
scroll to position [72, 0]
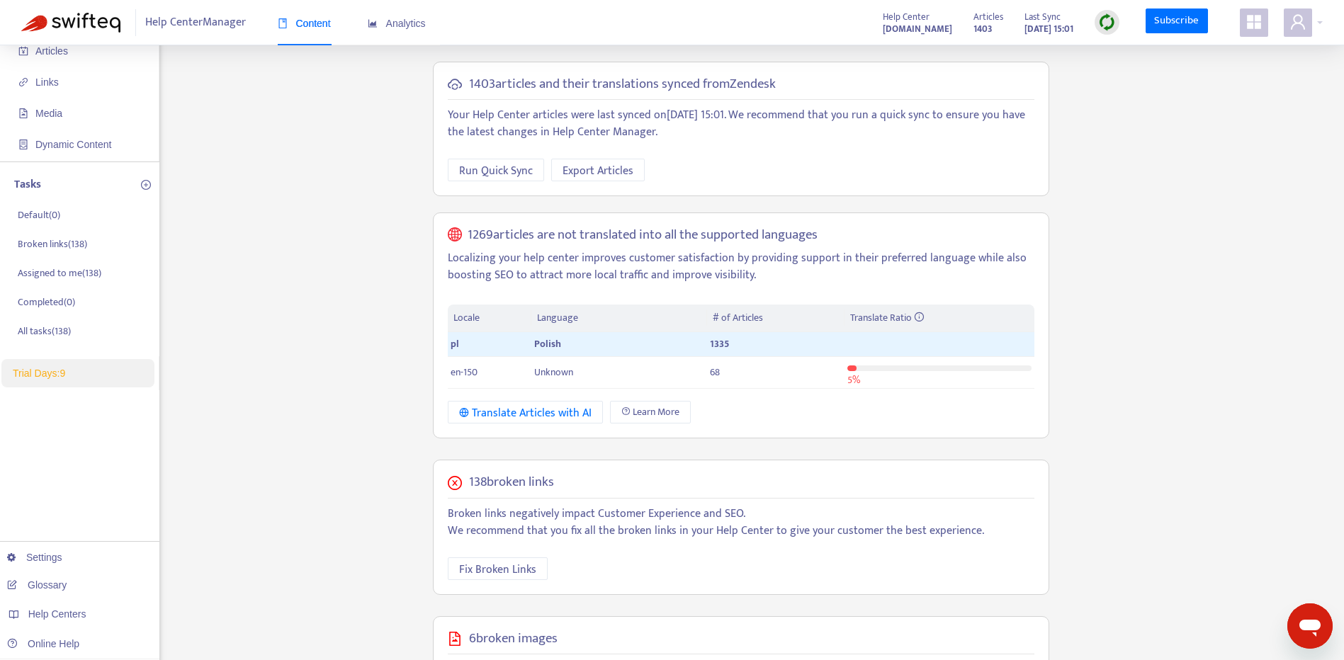
drag, startPoint x: 1184, startPoint y: 601, endPoint x: 1195, endPoint y: 589, distance: 16.1
click at [1182, 601] on div "Home Articles Links Media Dynamic Content Tasks Default ( 0 ) Broken links ( 13…" at bounding box center [672, 458] width 1302 height 929
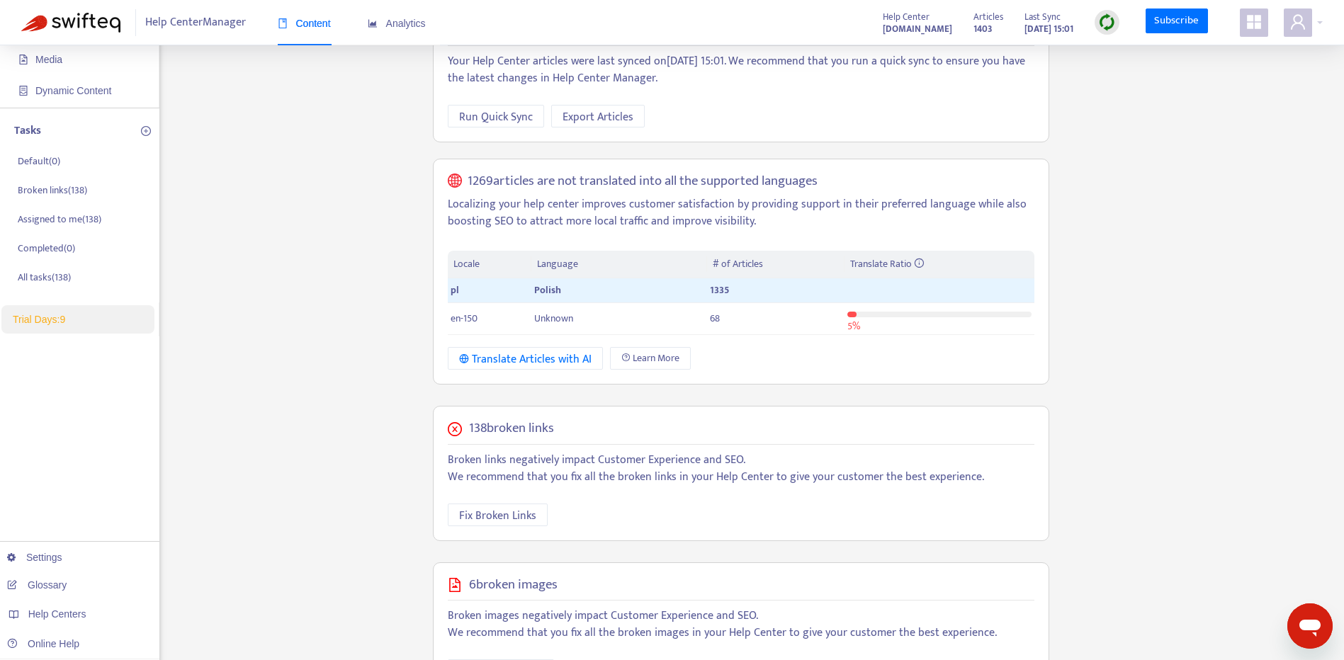
scroll to position [335, 0]
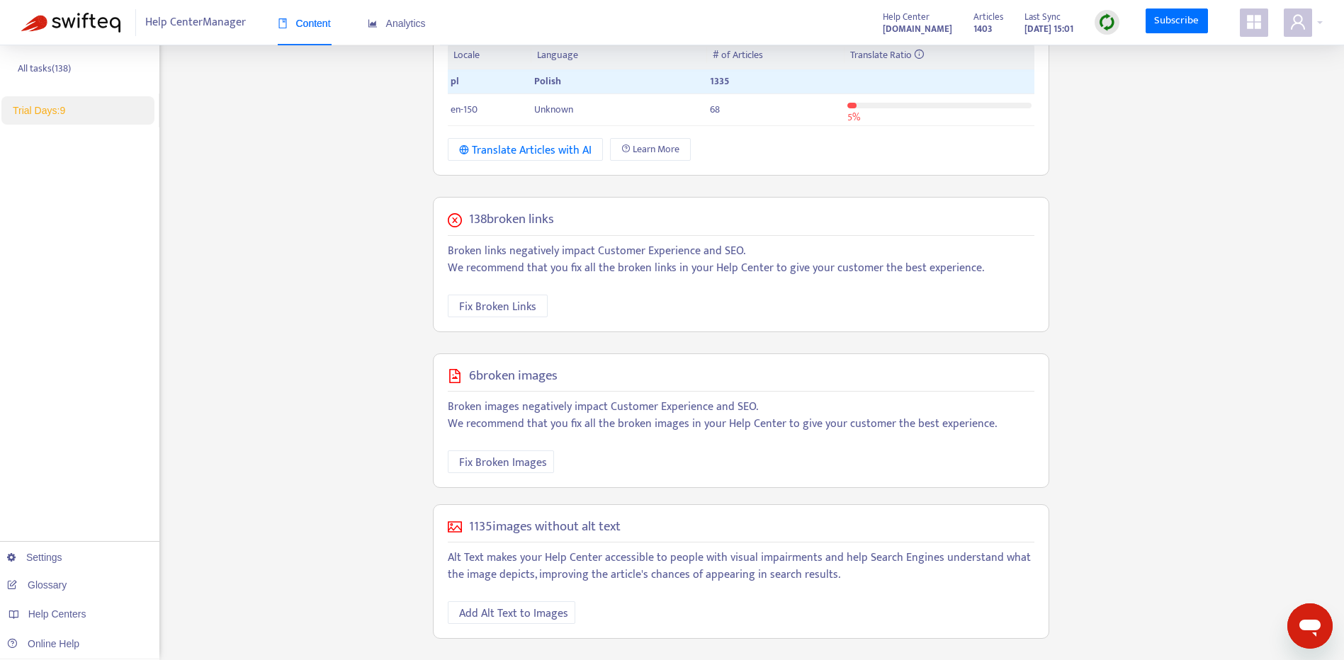
click at [1260, 185] on div "Home Articles Links Media Dynamic Content Tasks Default ( 0 ) Broken links ( 13…" at bounding box center [672, 195] width 1302 height 929
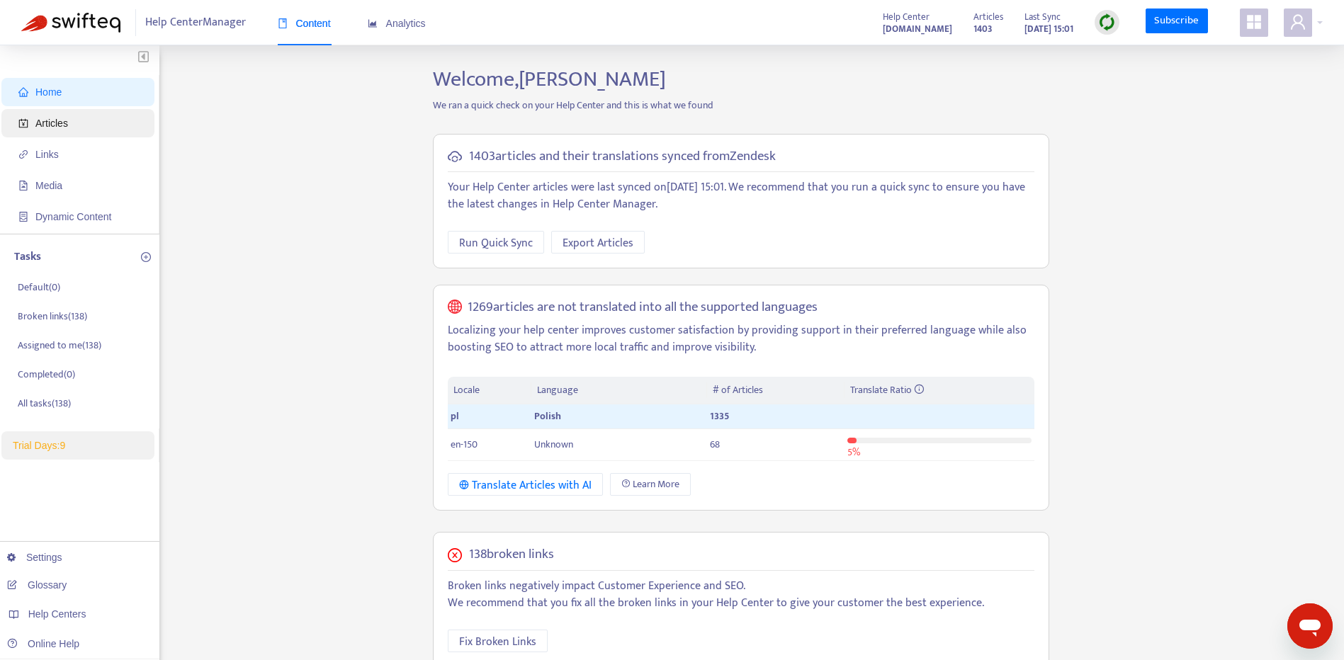
click at [103, 119] on span "Articles" at bounding box center [80, 123] width 125 height 28
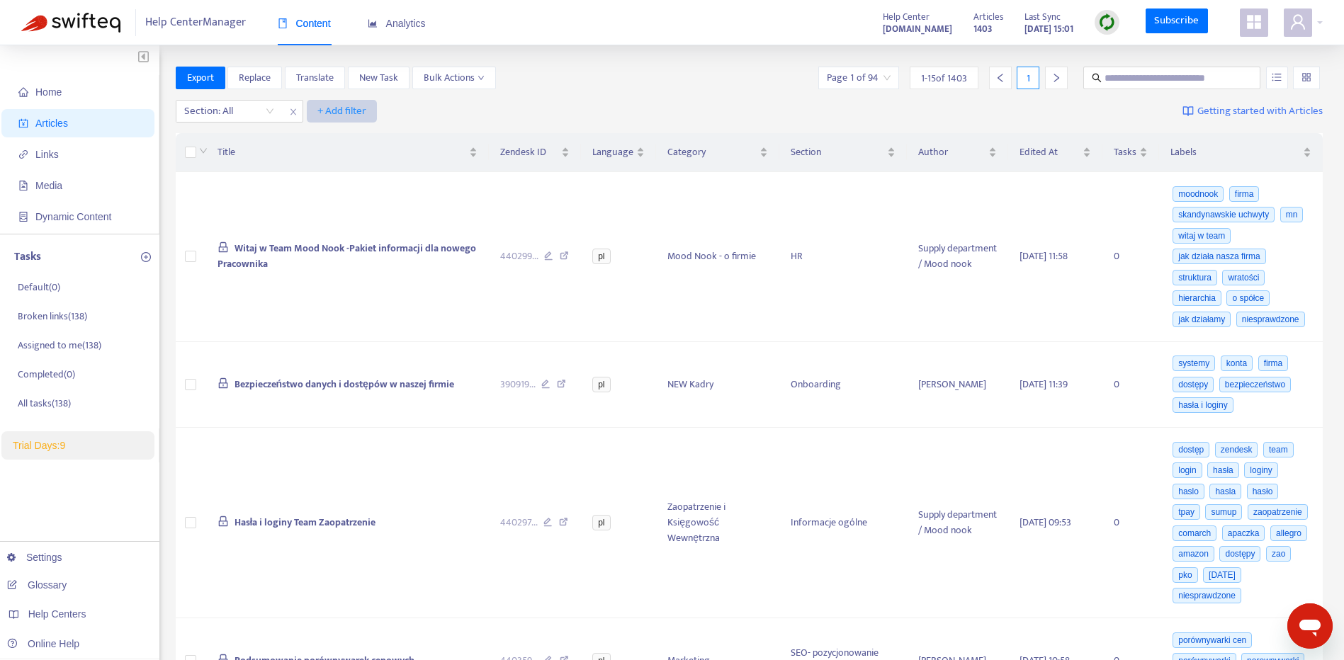
click at [341, 114] on span "+ Add filter" at bounding box center [341, 111] width 49 height 17
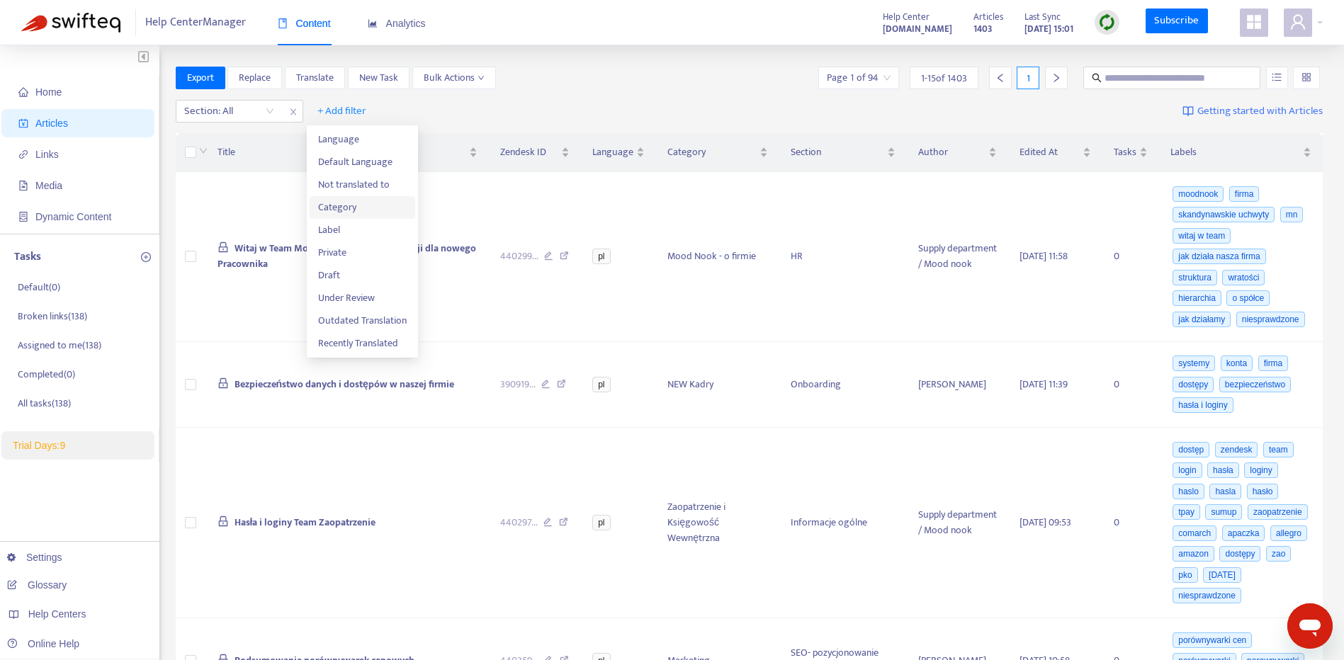
click at [376, 203] on span "Category" at bounding box center [362, 208] width 89 height 16
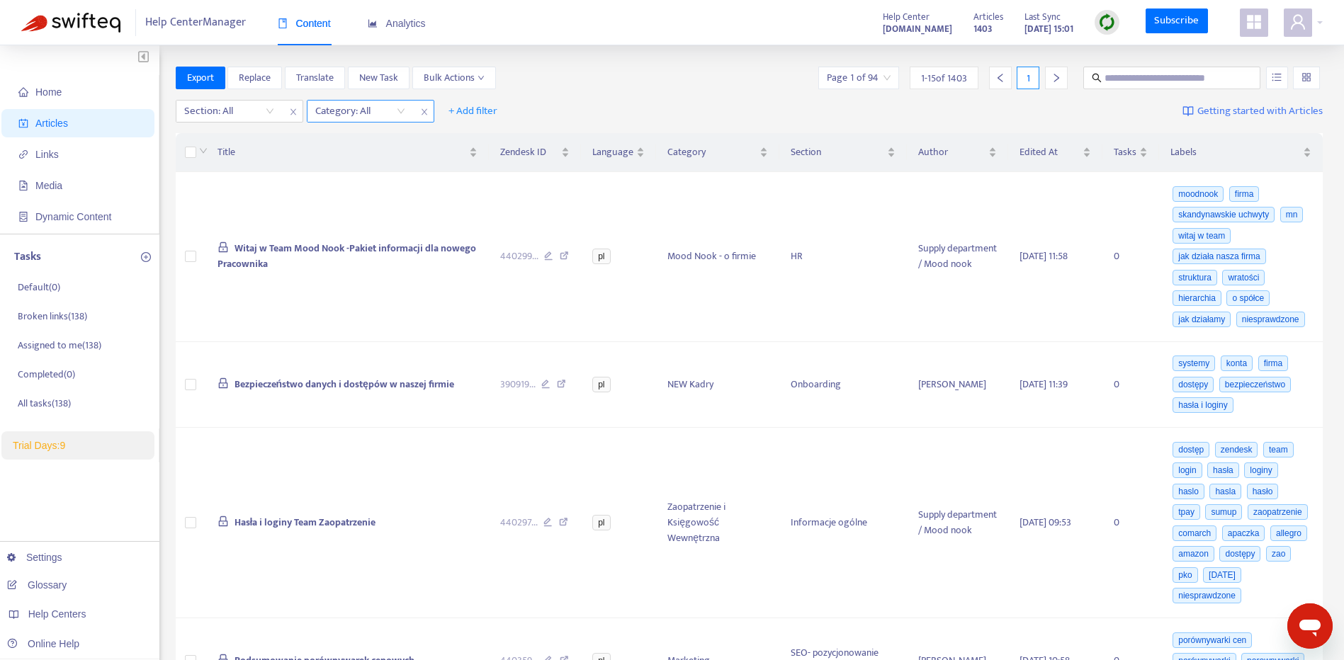
click at [402, 112] on div "Category: All" at bounding box center [360, 111] width 106 height 21
click at [404, 112] on div "Category: All" at bounding box center [360, 111] width 106 height 21
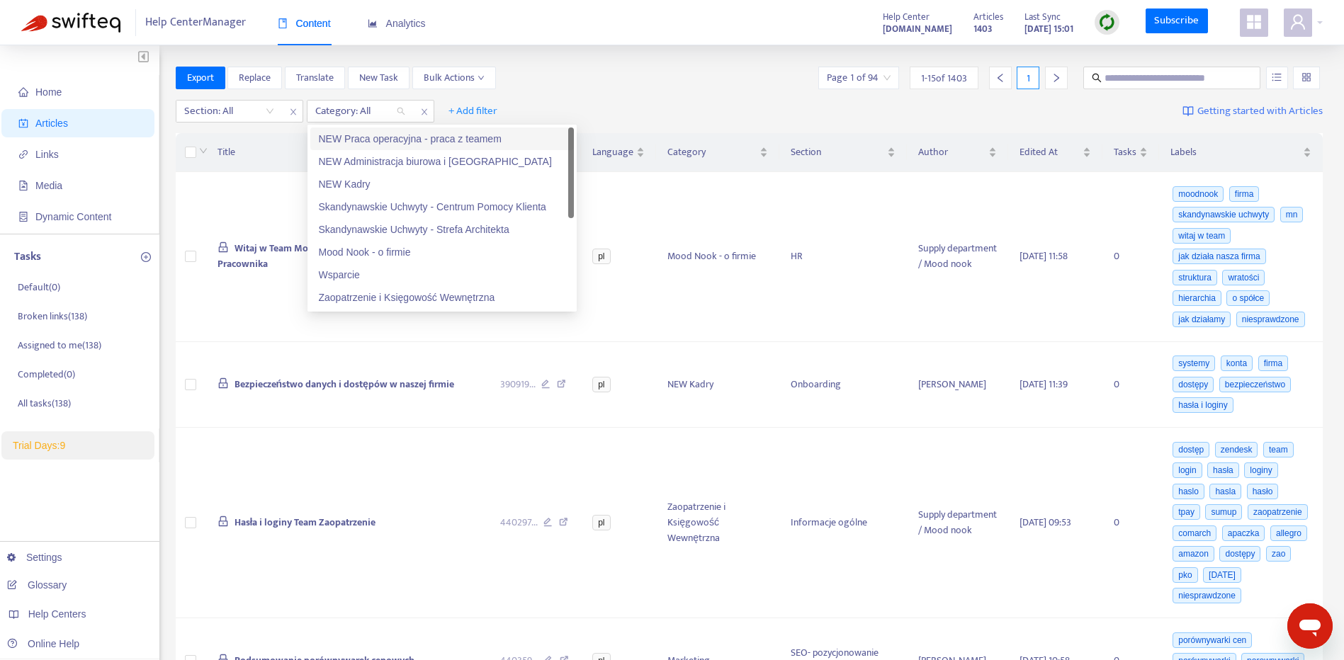
click at [623, 103] on div "Section: All Category: All + Add filter Getting started with Articles" at bounding box center [750, 111] width 1148 height 33
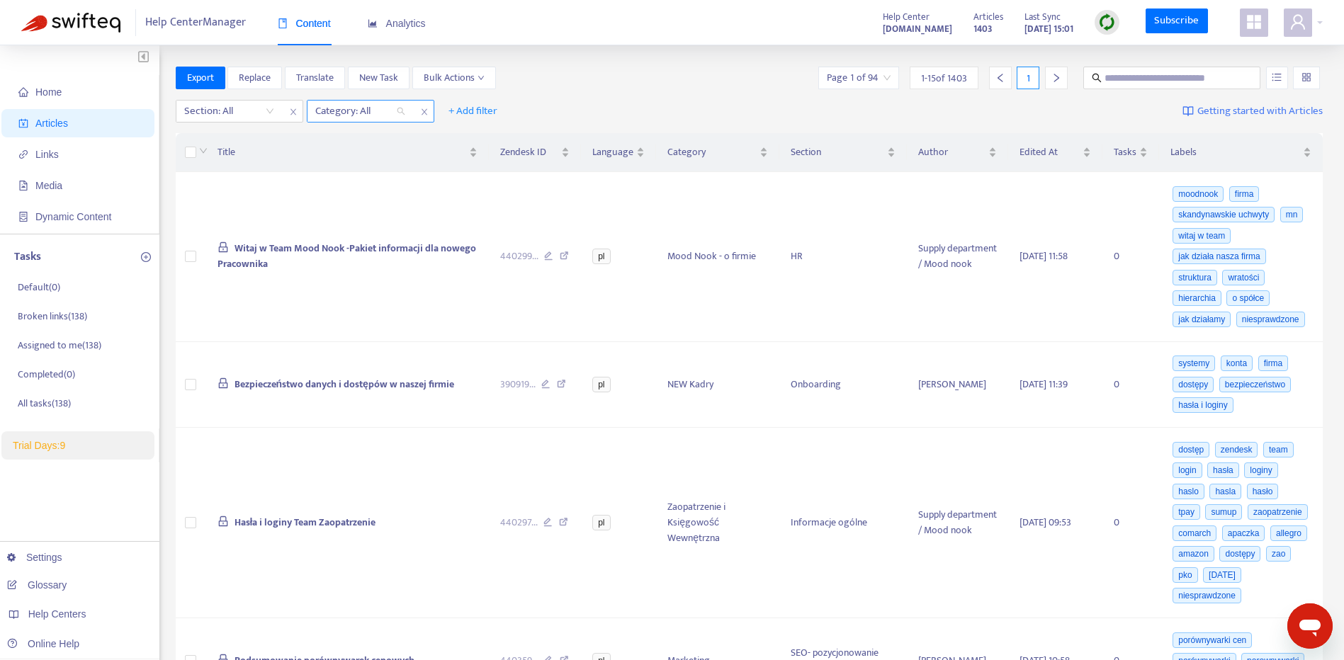
click at [395, 112] on div at bounding box center [353, 111] width 86 height 17
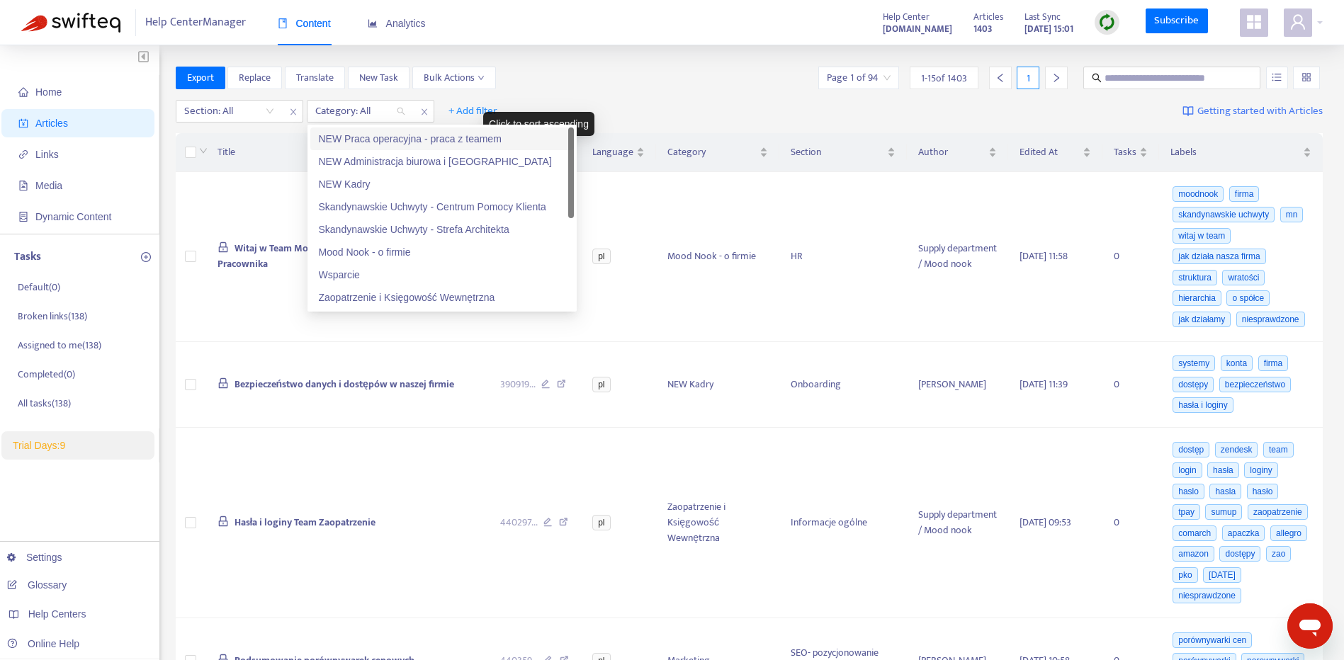
drag, startPoint x: 571, startPoint y: 173, endPoint x: 581, endPoint y: 165, distance: 12.6
click at [526, 203] on div "Skandynawskie Uchwyty - Centrum Pomocy Klienta" at bounding box center [442, 207] width 247 height 16
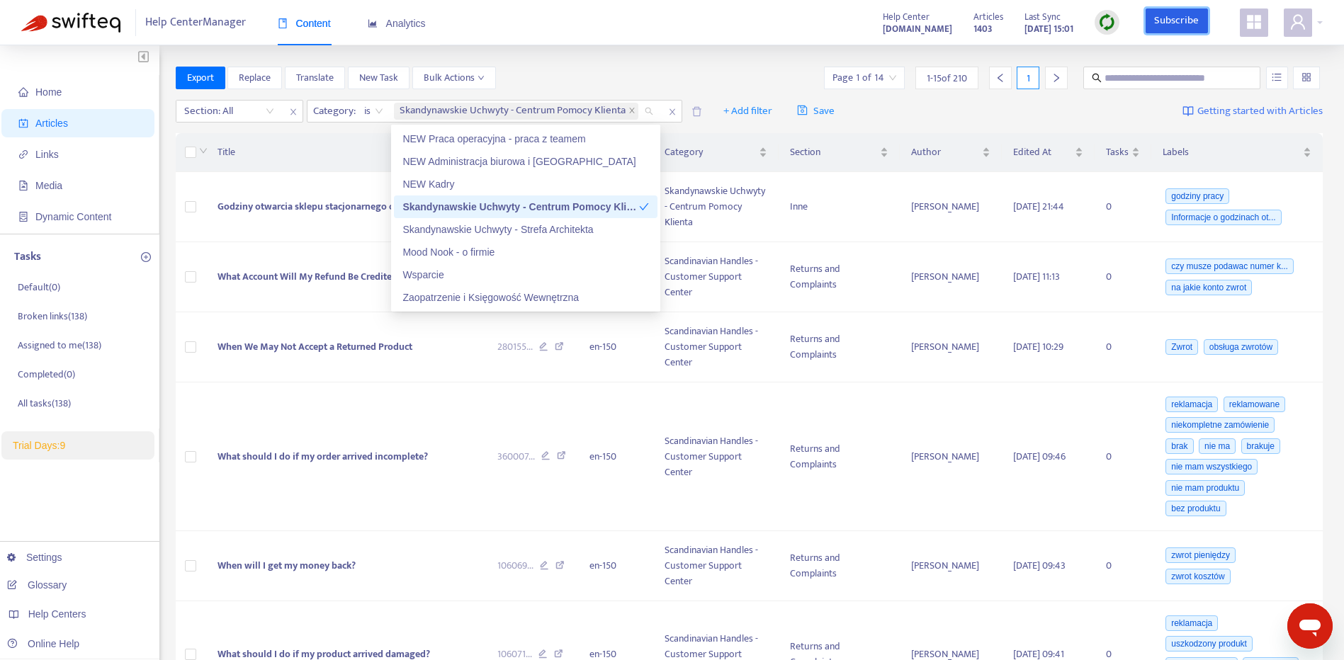
click at [1190, 25] on link "Subscribe" at bounding box center [1177, 22] width 62 height 26
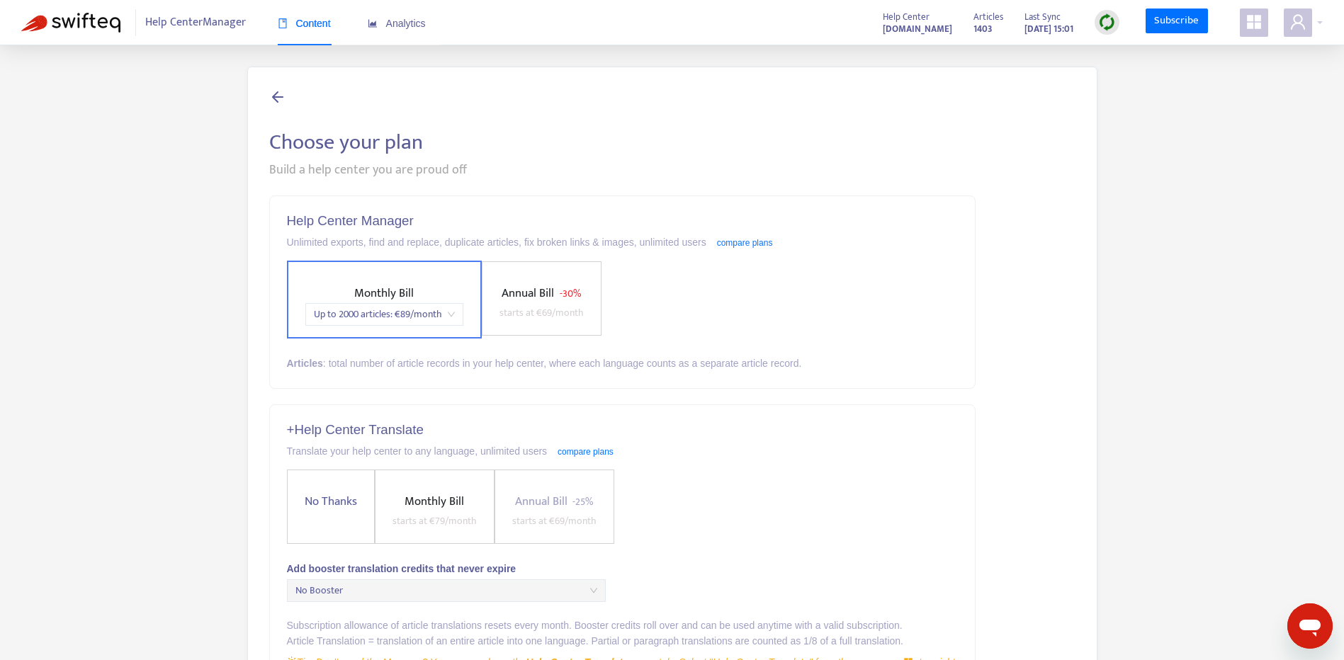
click at [332, 501] on span "No Thanks" at bounding box center [331, 501] width 64 height 19
click at [429, 516] on span "starts at € 79 /month" at bounding box center [436, 522] width 84 height 16
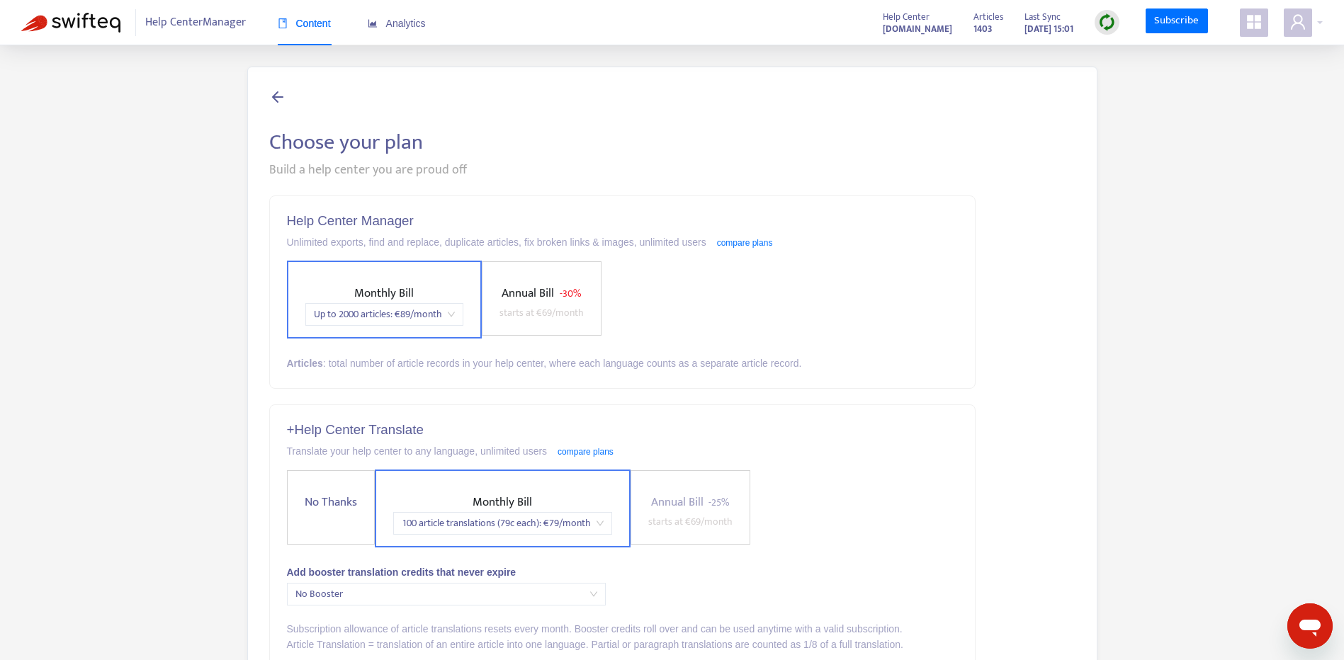
click at [516, 523] on span "100 article translations (79c each) : € 79 /month" at bounding box center [503, 523] width 202 height 21
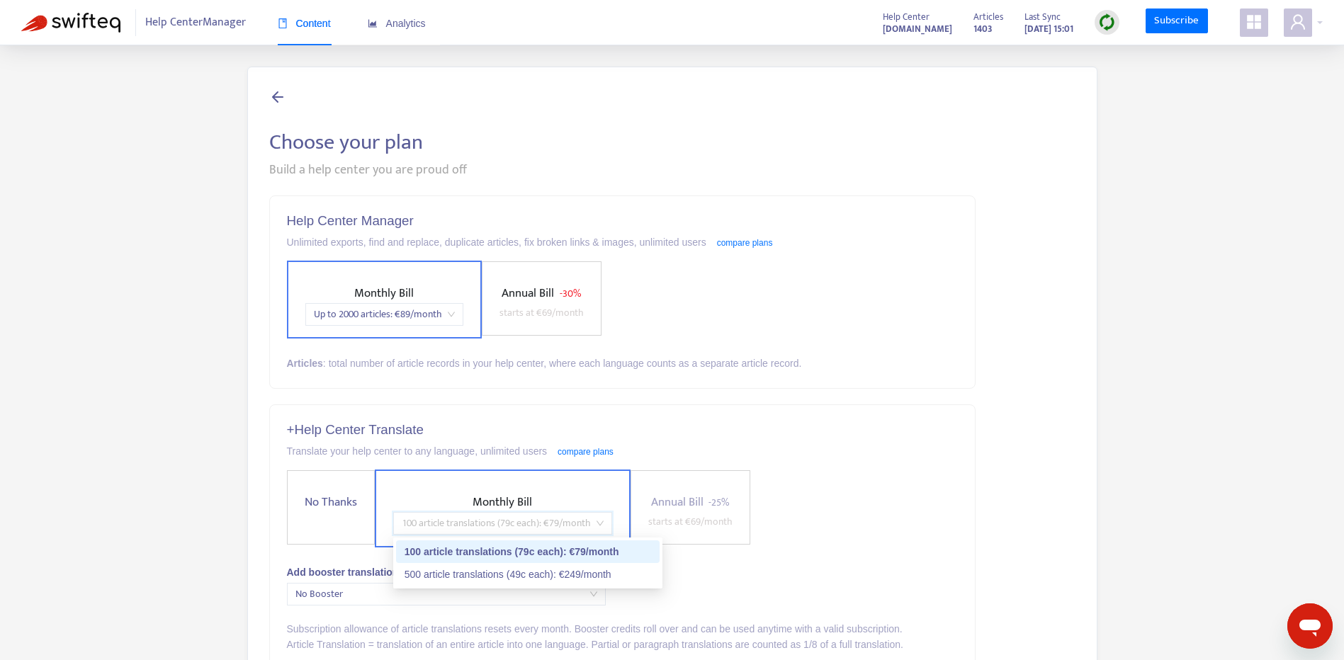
click at [517, 524] on span "100 article translations (79c each) : € 79 /month" at bounding box center [503, 523] width 202 height 21
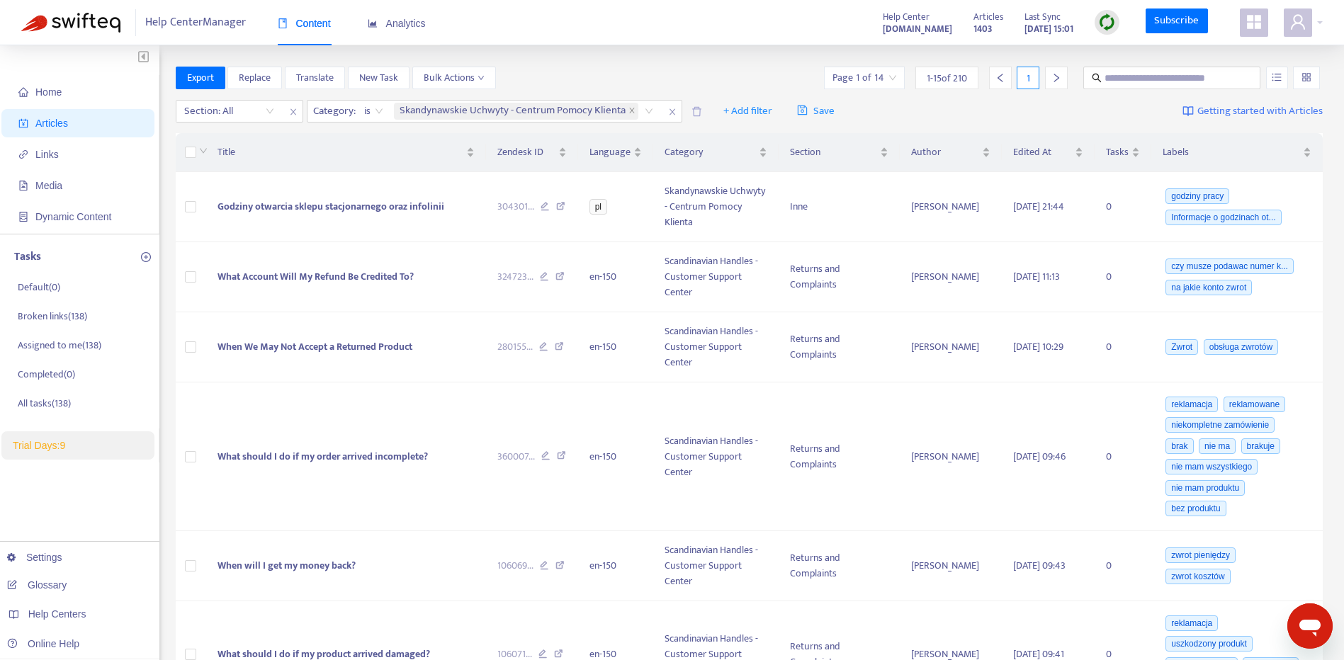
click at [642, 154] on div "Language" at bounding box center [615, 153] width 52 height 16
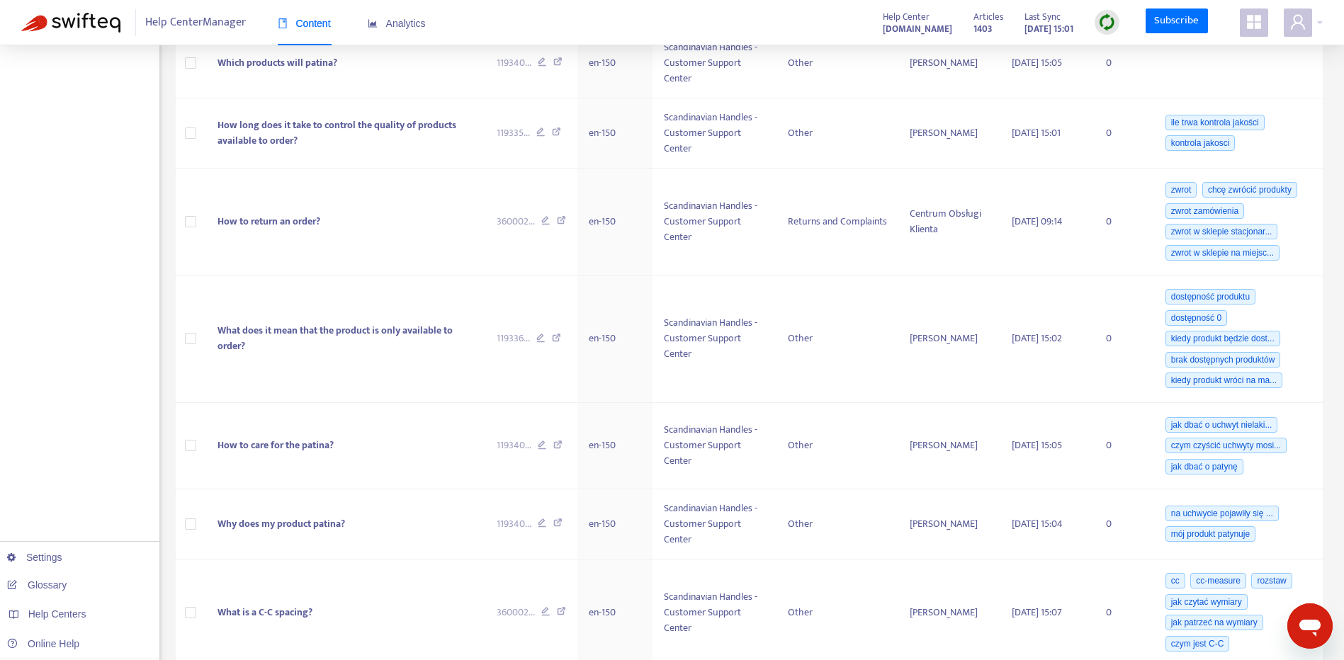
scroll to position [927, 0]
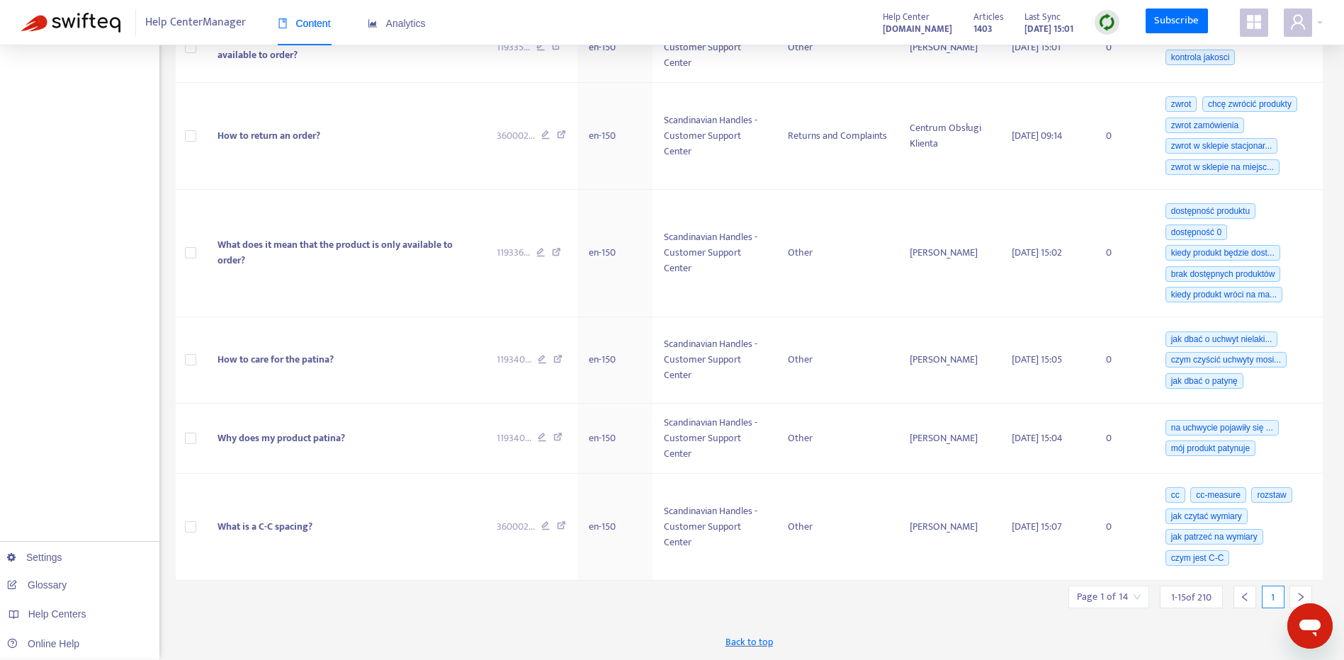
click at [1294, 592] on div at bounding box center [1300, 597] width 23 height 23
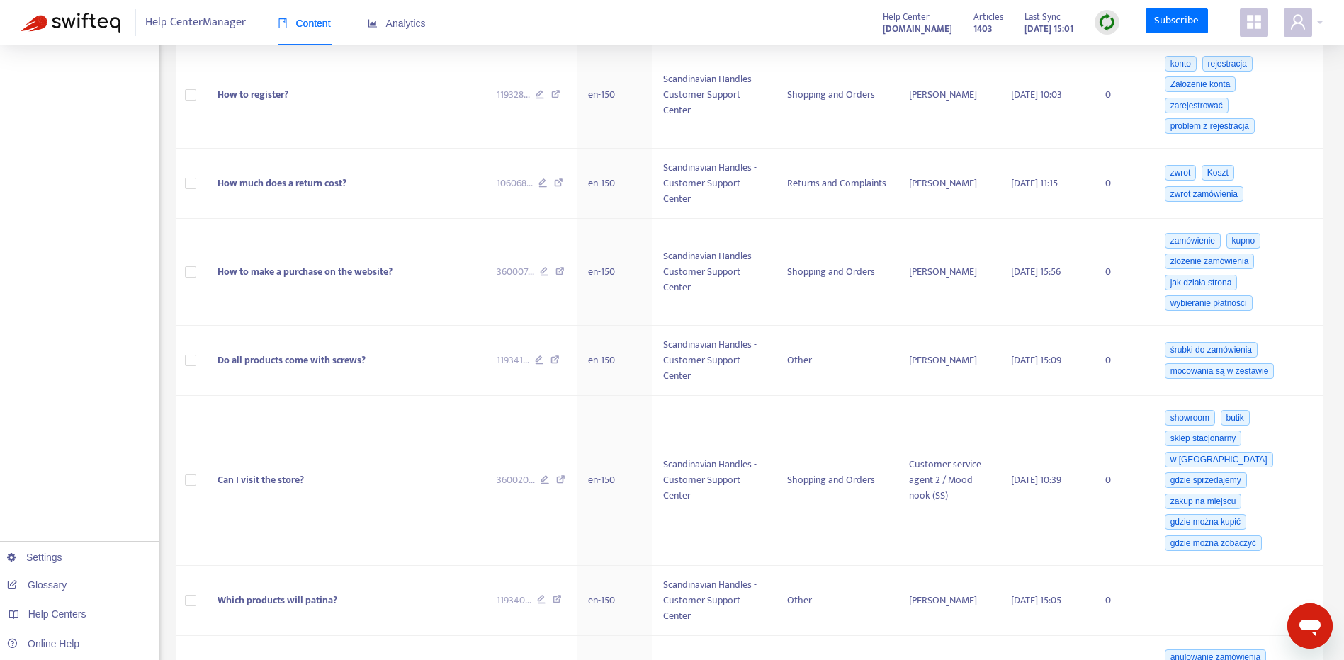
scroll to position [1090, 0]
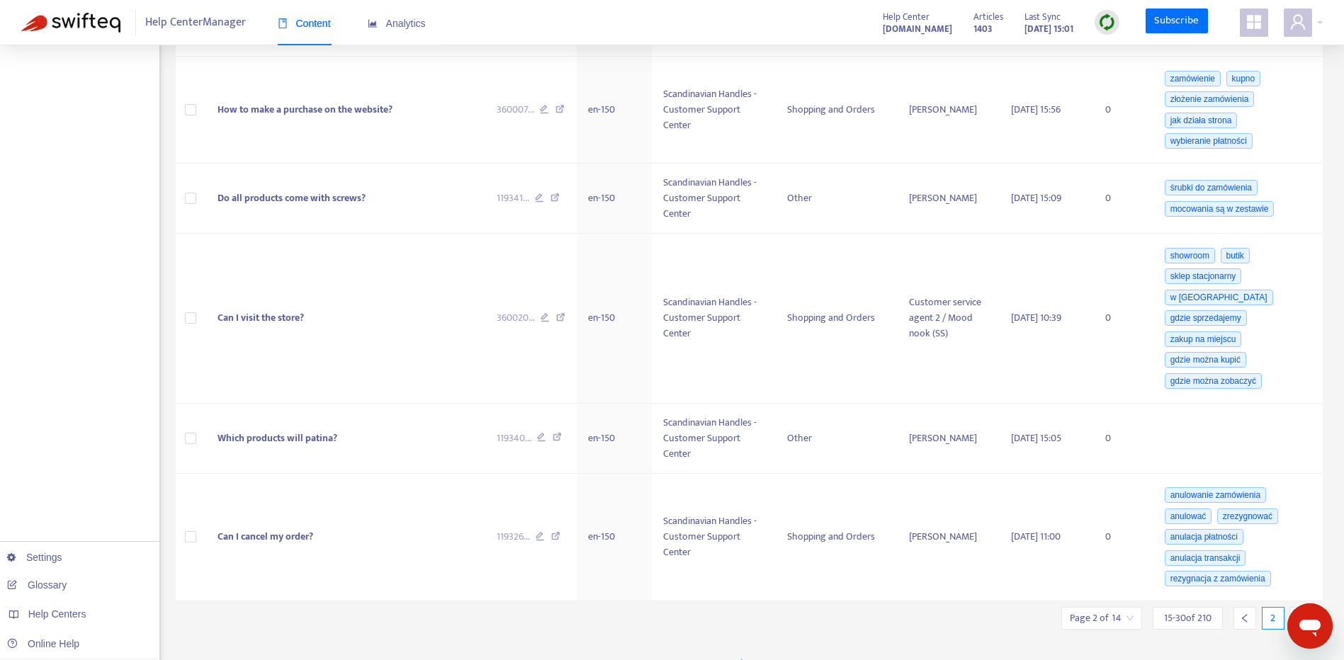
click at [1306, 607] on div at bounding box center [1300, 618] width 23 height 23
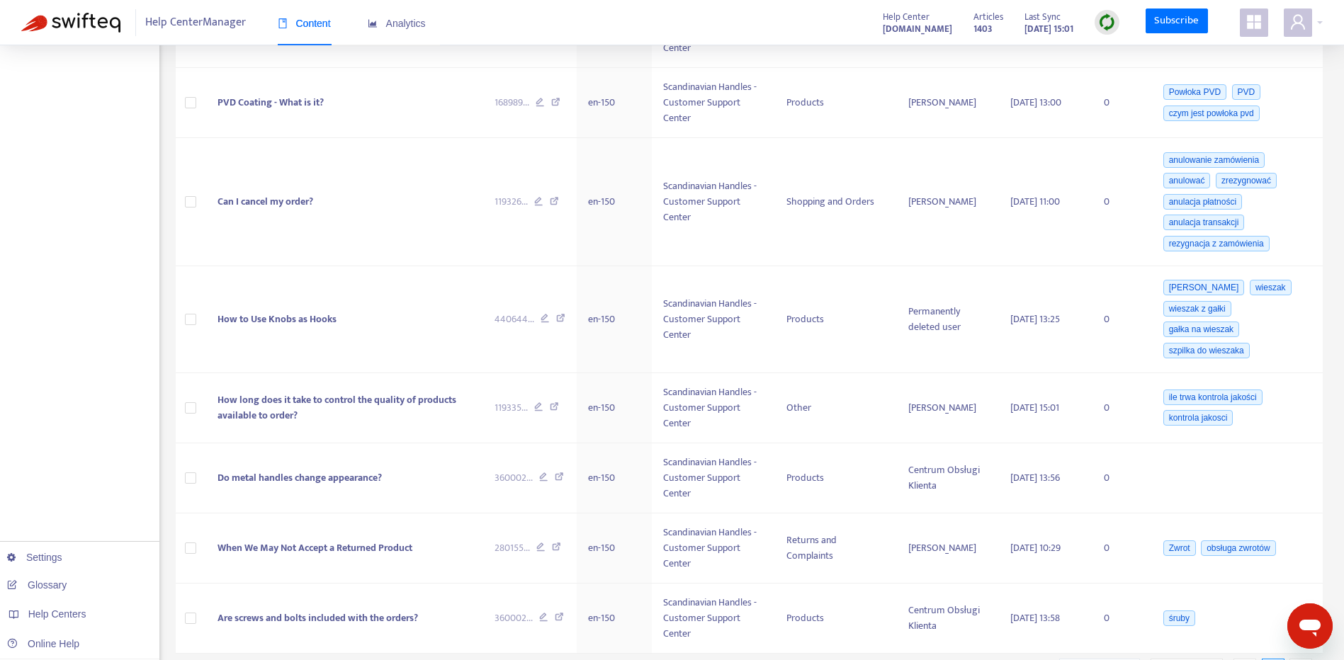
scroll to position [911, 0]
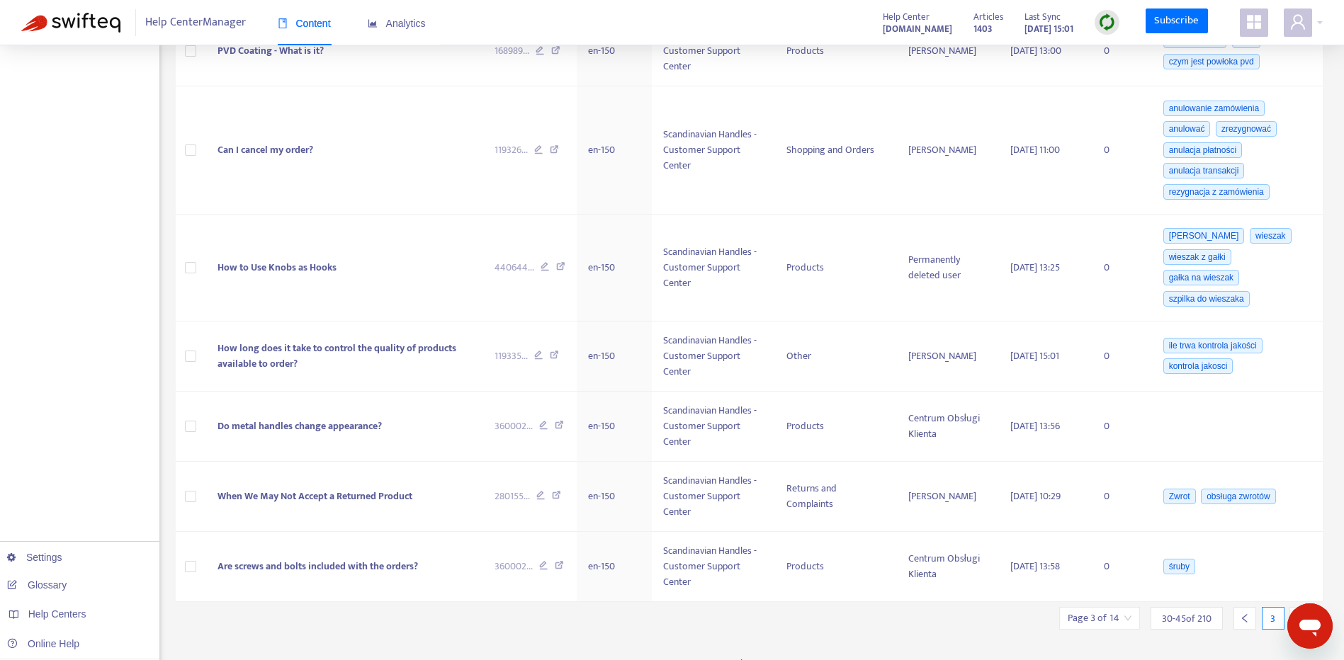
click at [1299, 614] on icon "right" at bounding box center [1301, 619] width 10 height 10
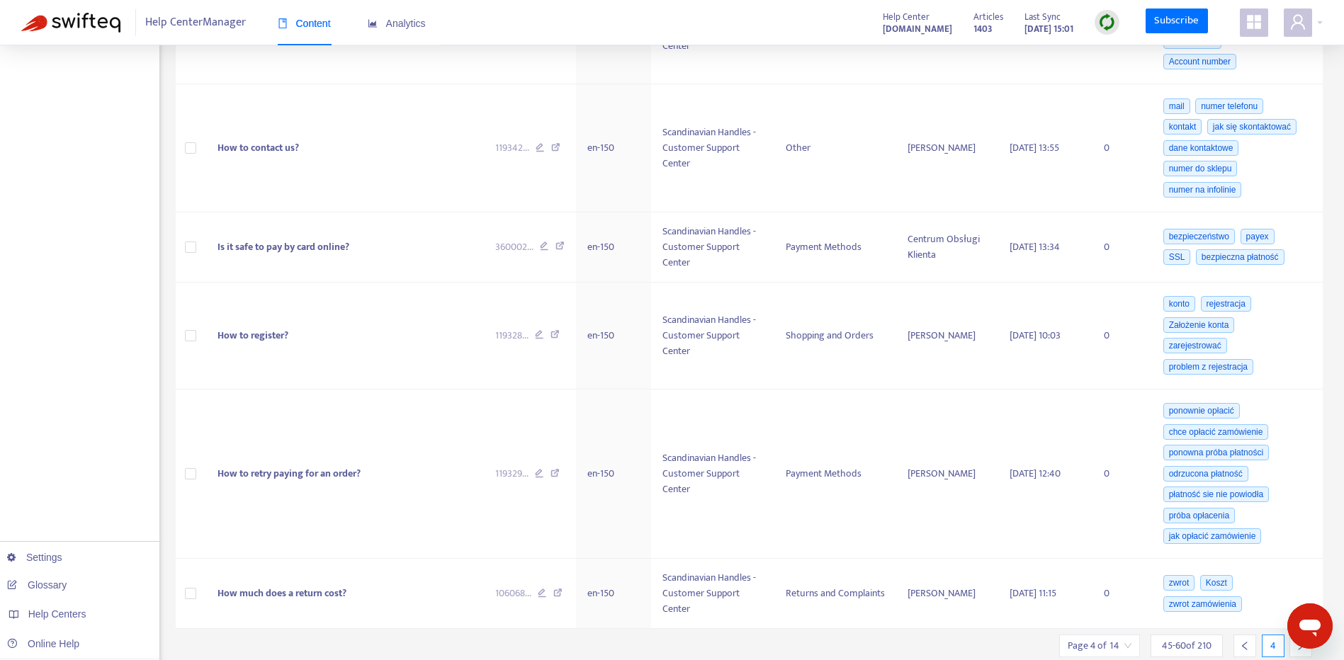
scroll to position [1068, 0]
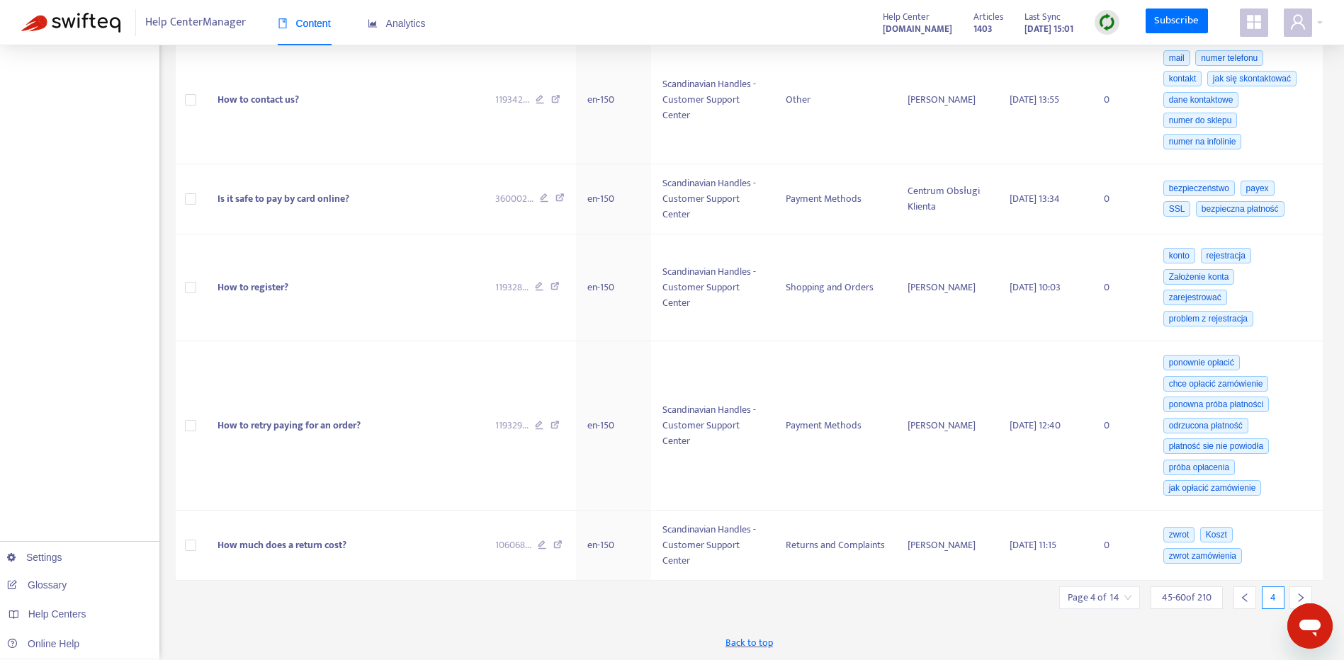
click at [1302, 600] on icon "right" at bounding box center [1301, 598] width 10 height 10
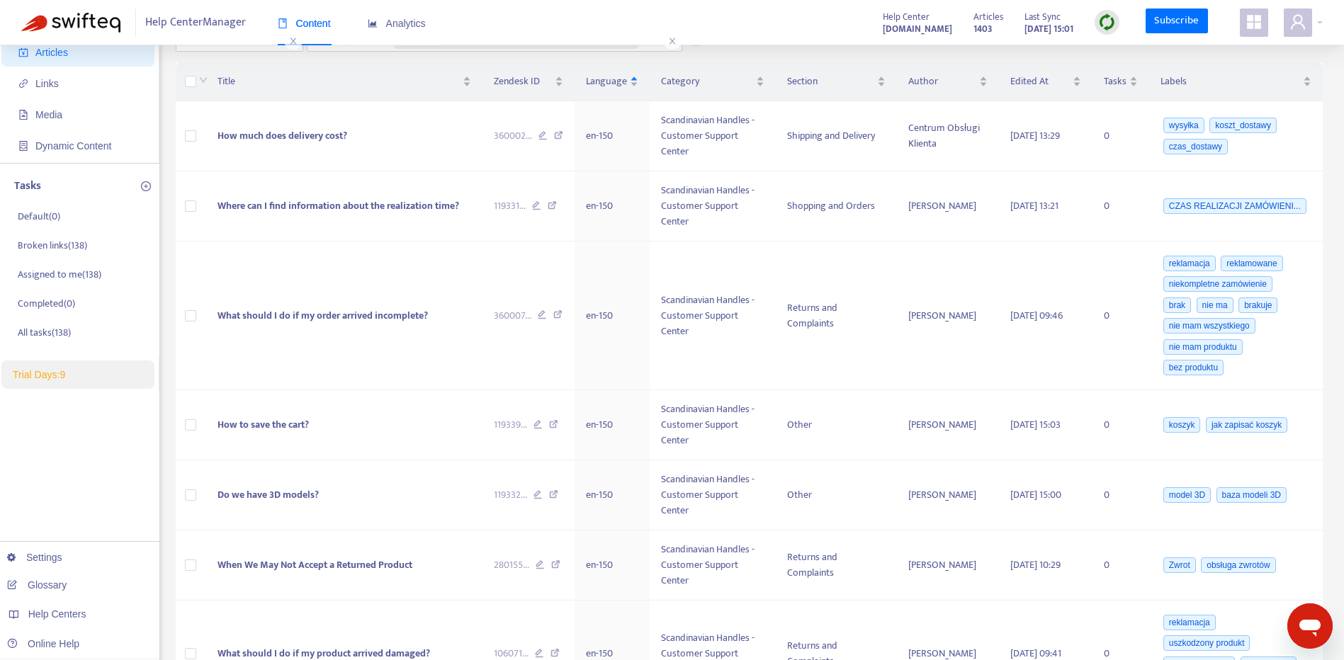
scroll to position [0, 0]
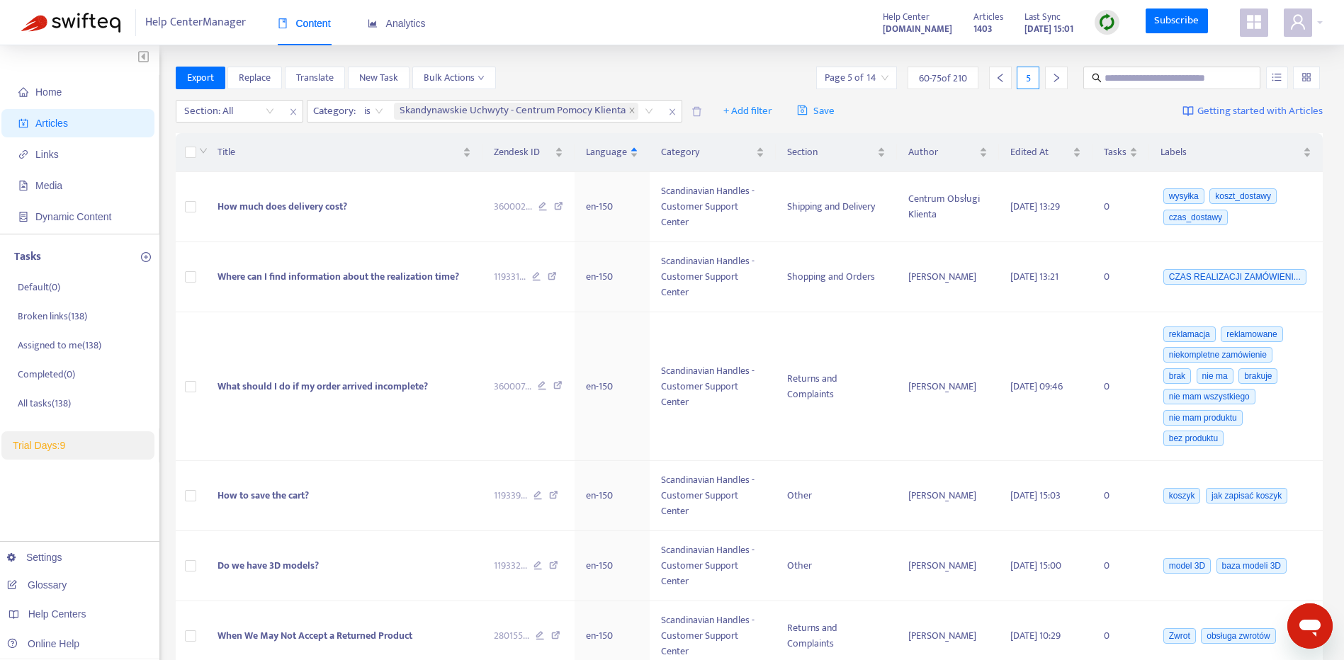
click at [1007, 76] on div at bounding box center [1000, 78] width 23 height 23
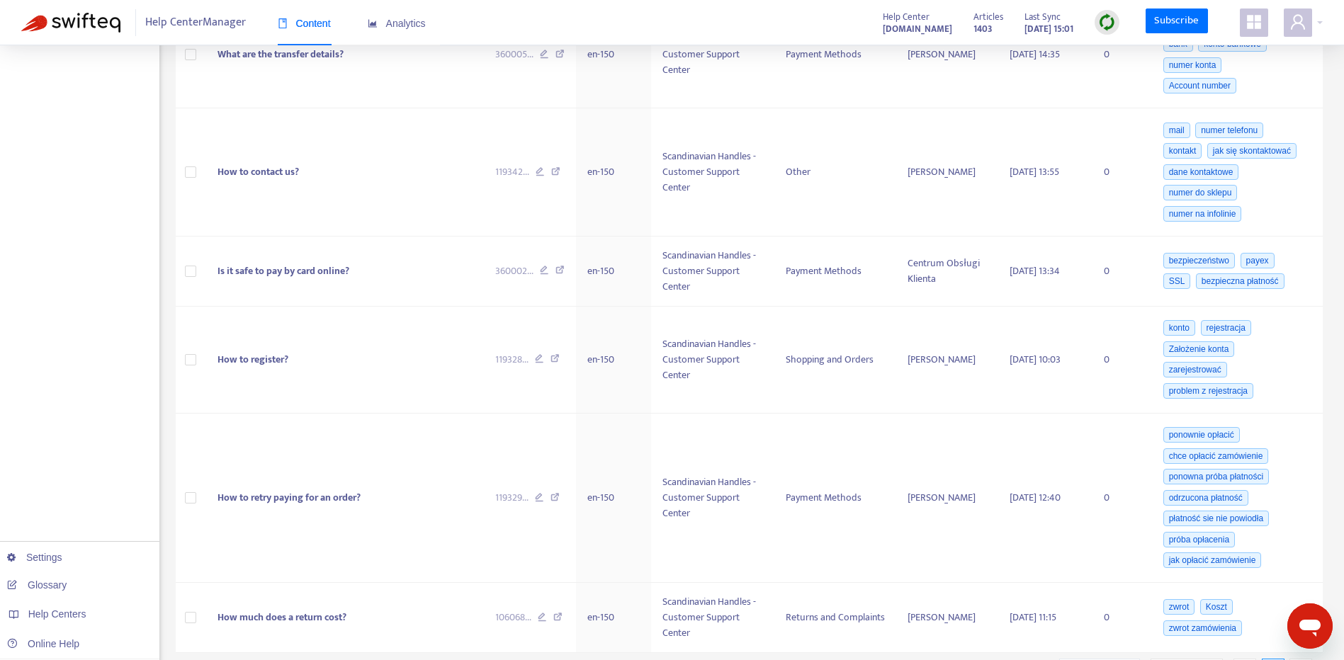
scroll to position [1068, 0]
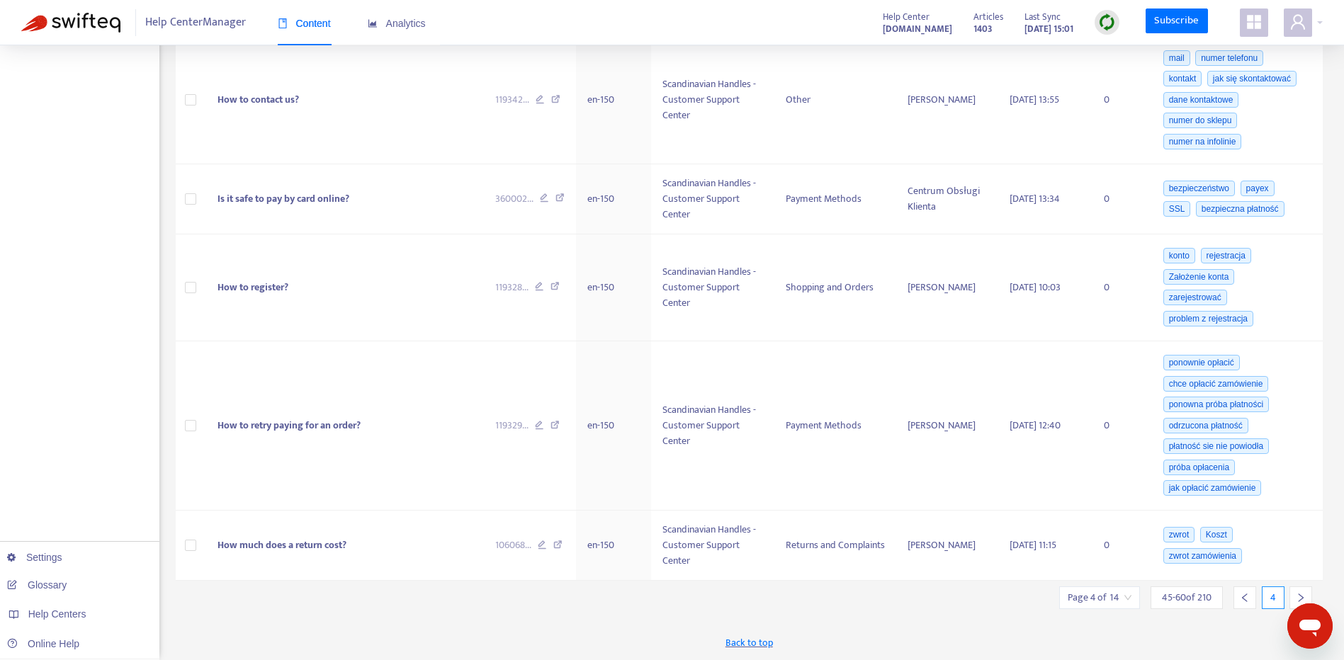
drag, startPoint x: 1348, startPoint y: 145, endPoint x: 0, endPoint y: 25, distance: 1353.6
click at [1294, 592] on div at bounding box center [1300, 598] width 23 height 23
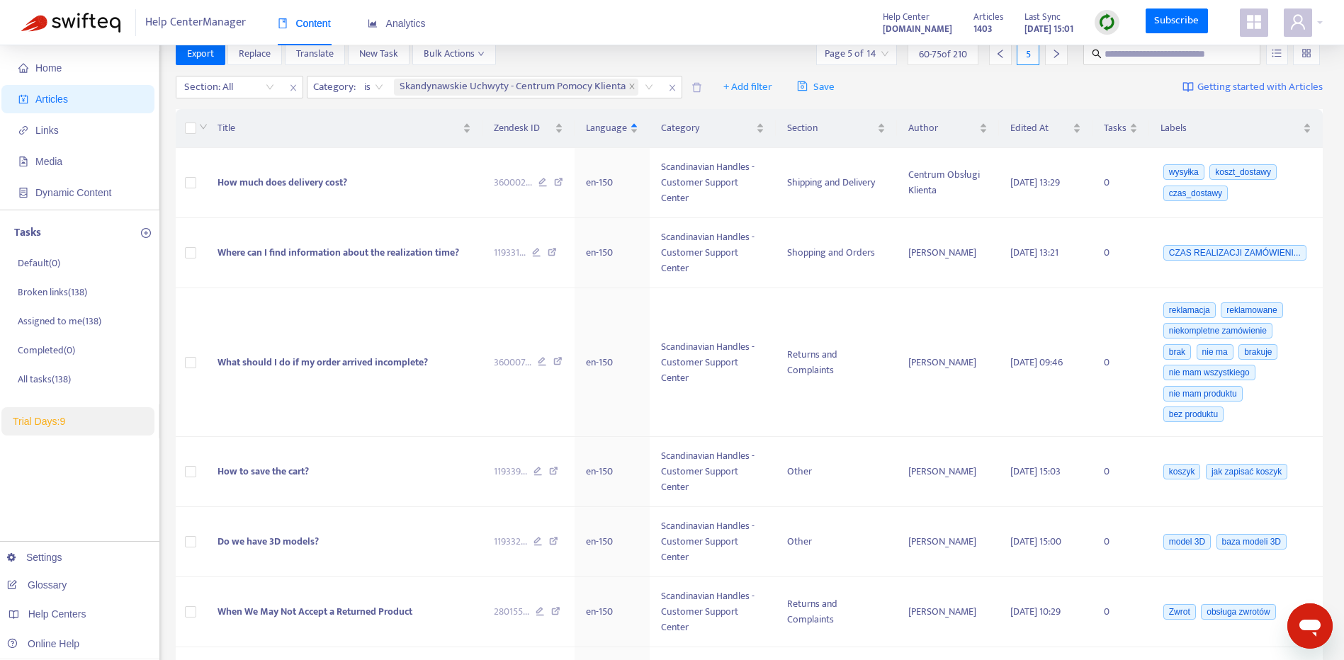
scroll to position [0, 0]
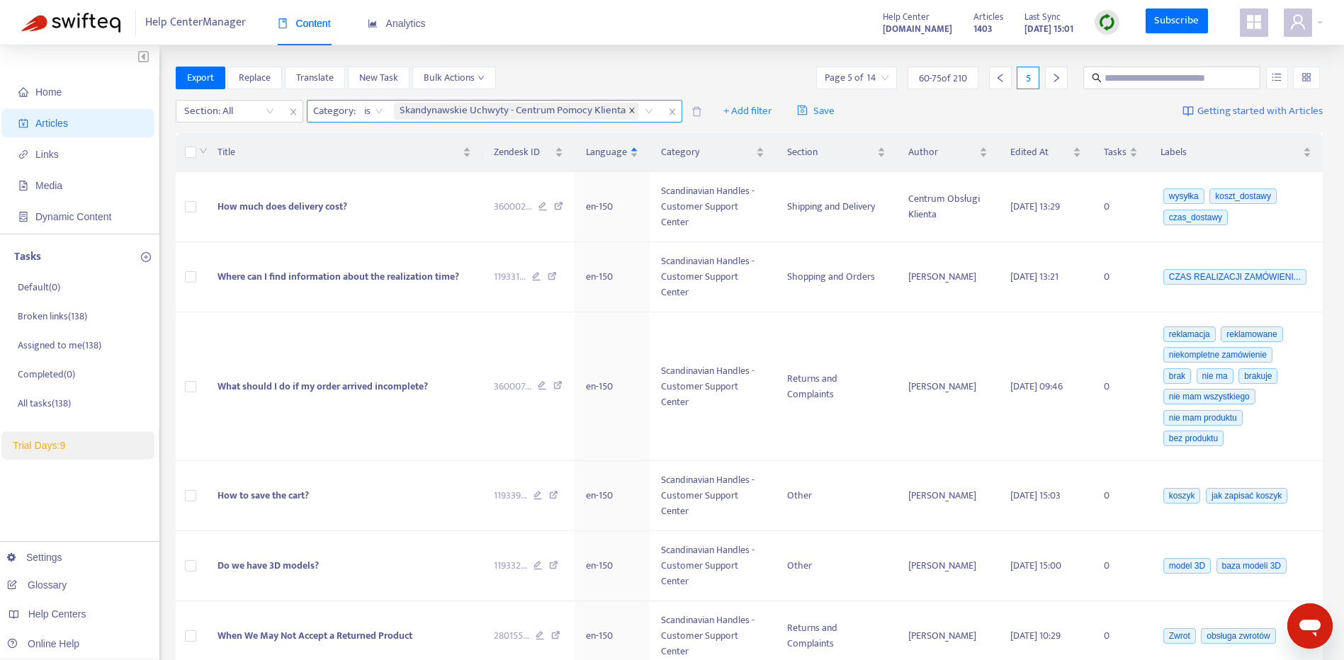
click at [633, 113] on icon "close" at bounding box center [631, 110] width 7 height 7
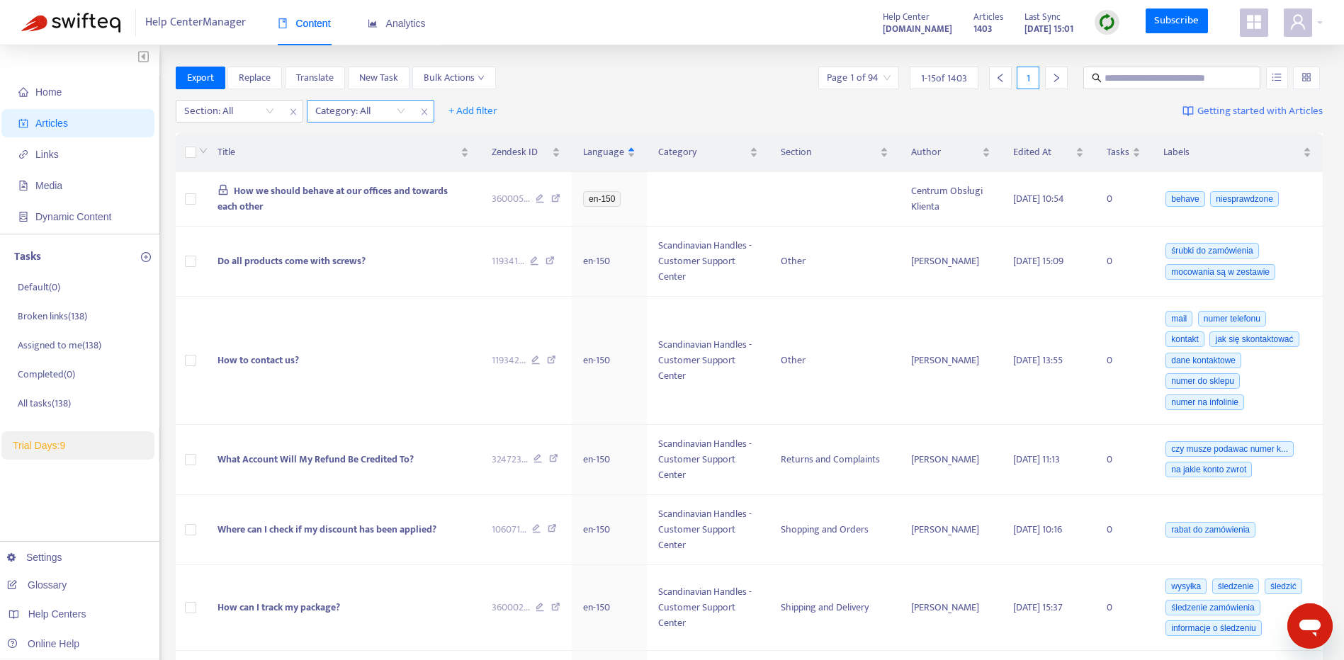
click at [399, 108] on div "Category: All" at bounding box center [360, 111] width 106 height 21
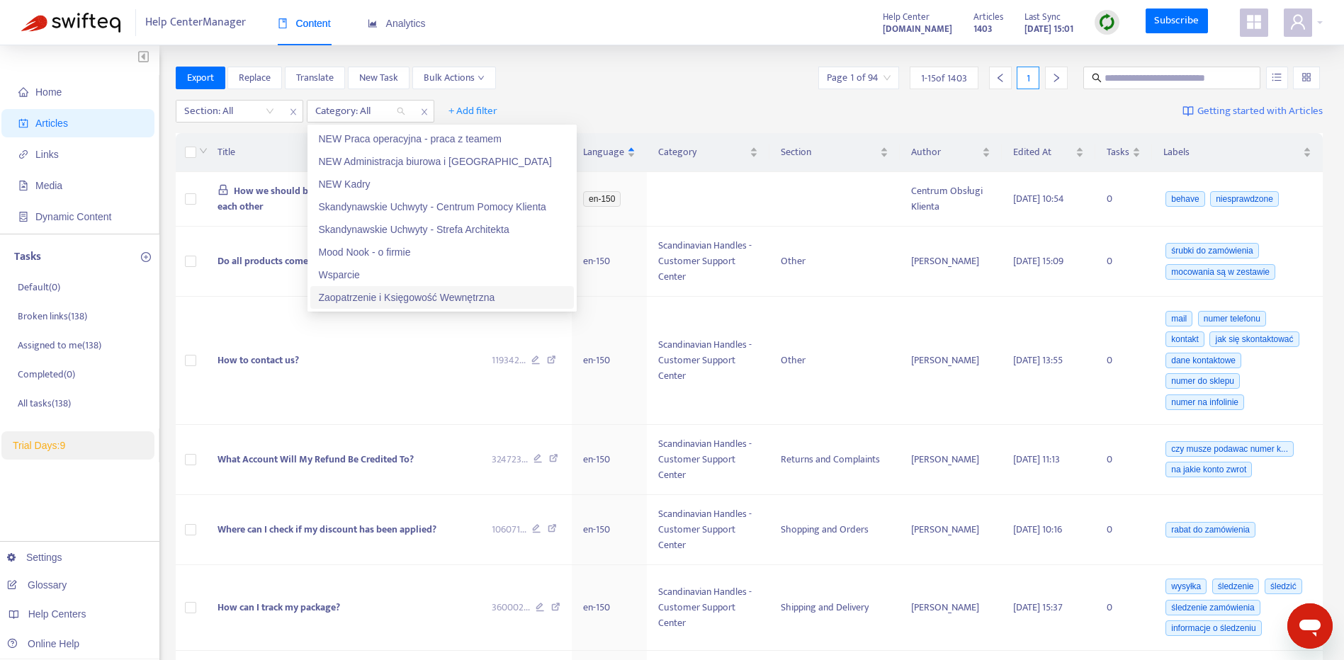
click at [502, 296] on div "Zaopatrzenie i Księgowość Wewnętrzna" at bounding box center [442, 298] width 247 height 16
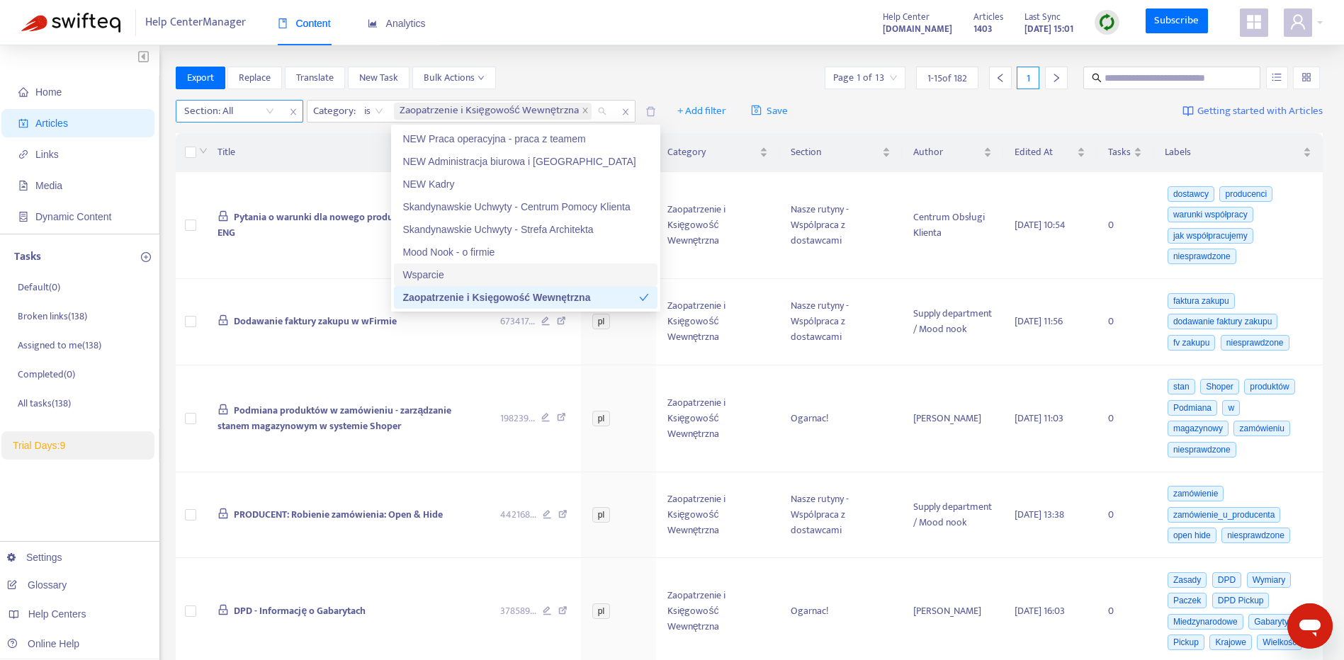
click at [287, 113] on span "close" at bounding box center [293, 111] width 18 height 17
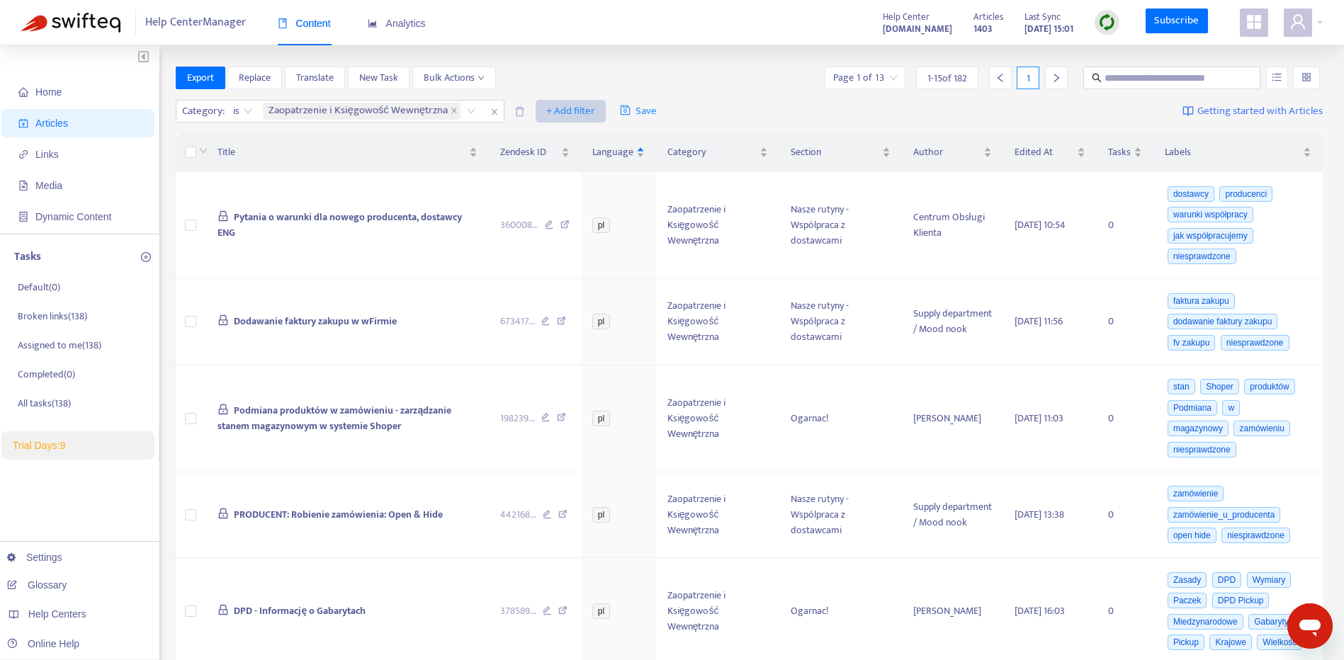
click at [584, 108] on span "+ Add filter" at bounding box center [570, 111] width 49 height 17
click at [600, 203] on span "Section" at bounding box center [587, 208] width 89 height 16
click at [603, 104] on div "Section: All" at bounding box center [562, 111] width 106 height 21
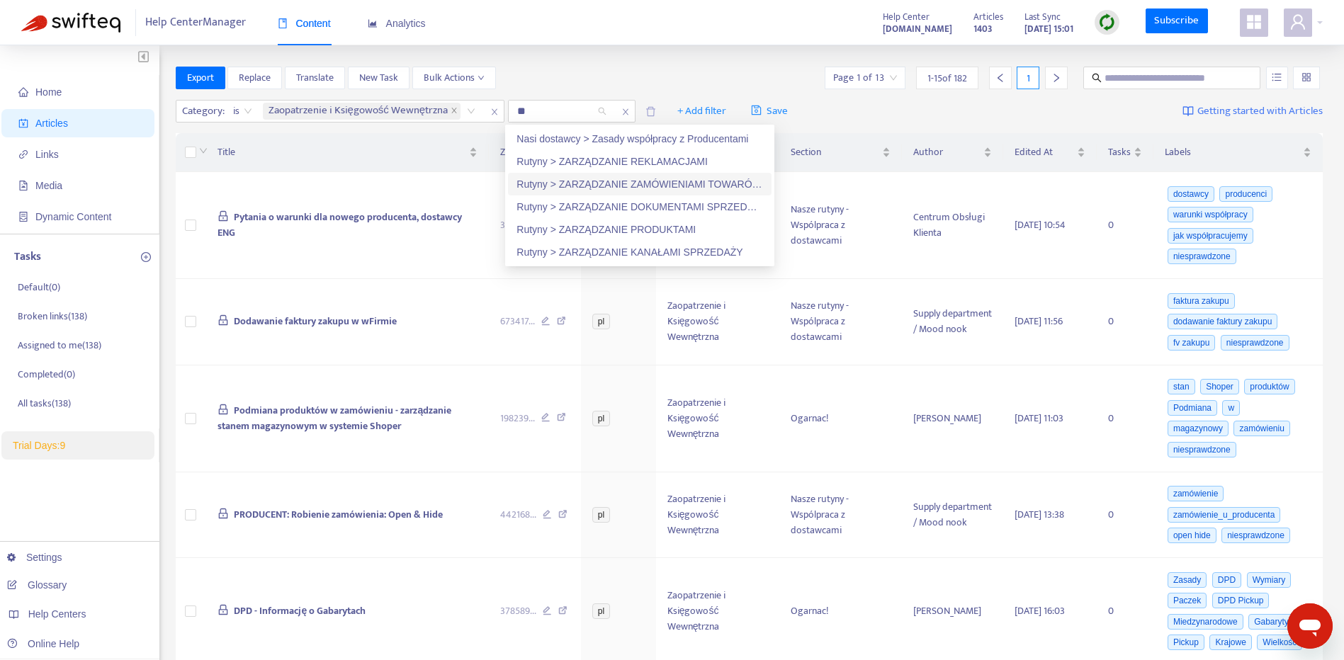
type input "***"
click at [731, 190] on div "Rutyny > ZARZĄDZANIE DOKUMENTAMI SPRZEDAŻY" at bounding box center [639, 184] width 247 height 16
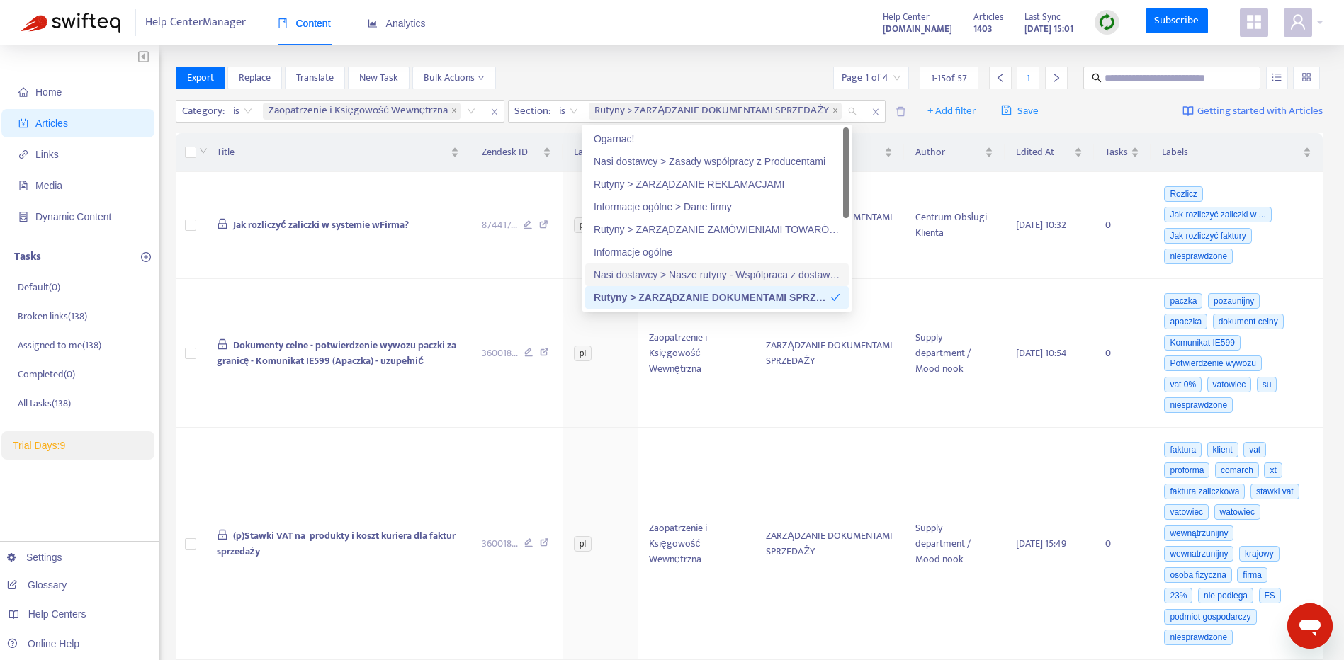
click at [1054, 82] on icon "right" at bounding box center [1056, 78] width 10 height 10
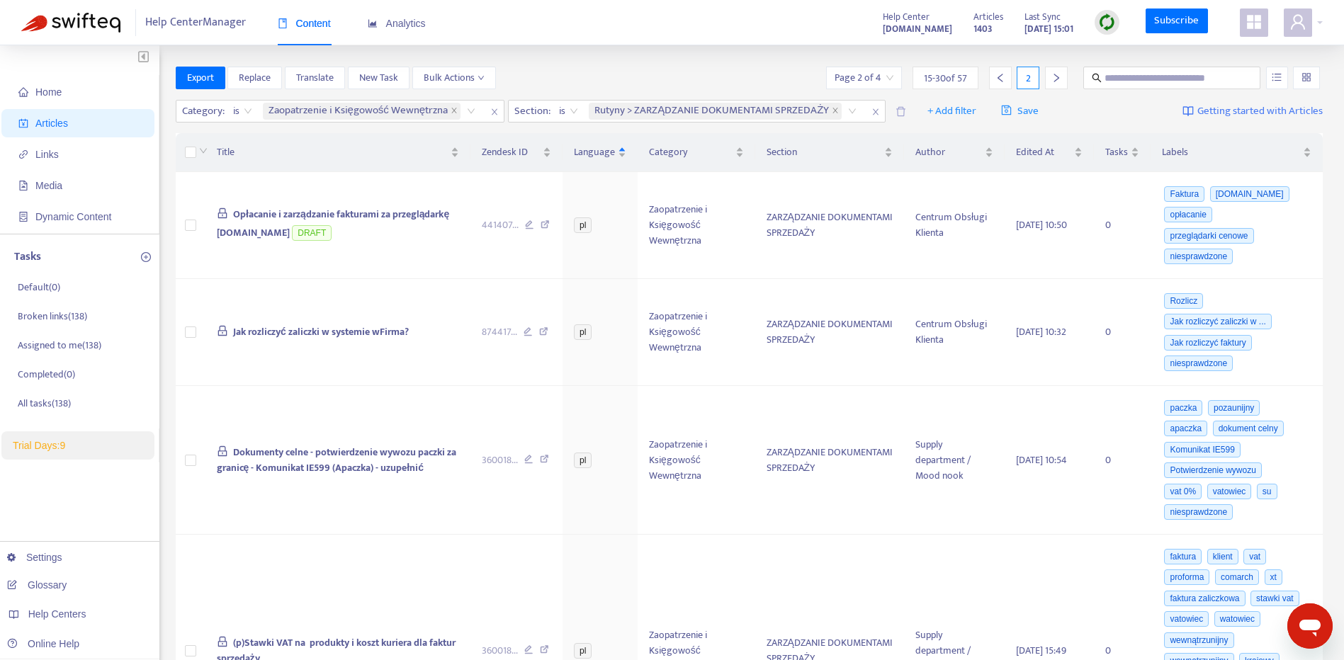
click at [1056, 81] on icon "right" at bounding box center [1056, 78] width 10 height 10
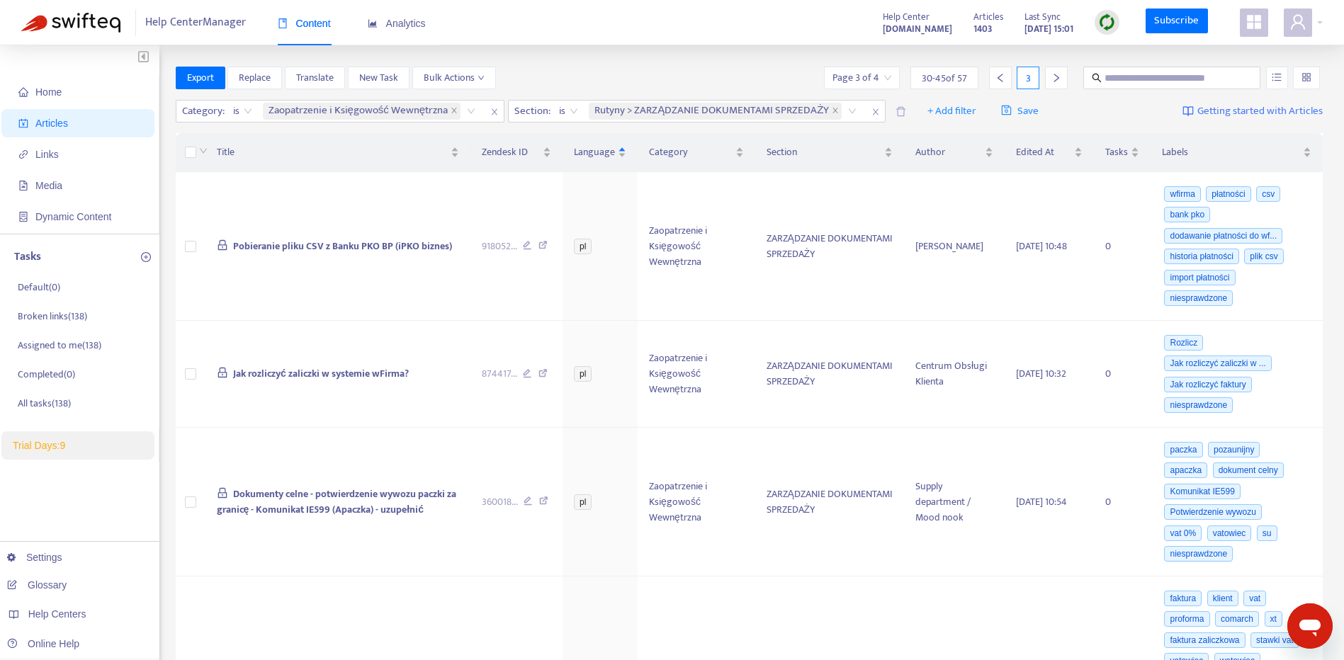
click at [1056, 81] on icon "right" at bounding box center [1056, 78] width 10 height 10
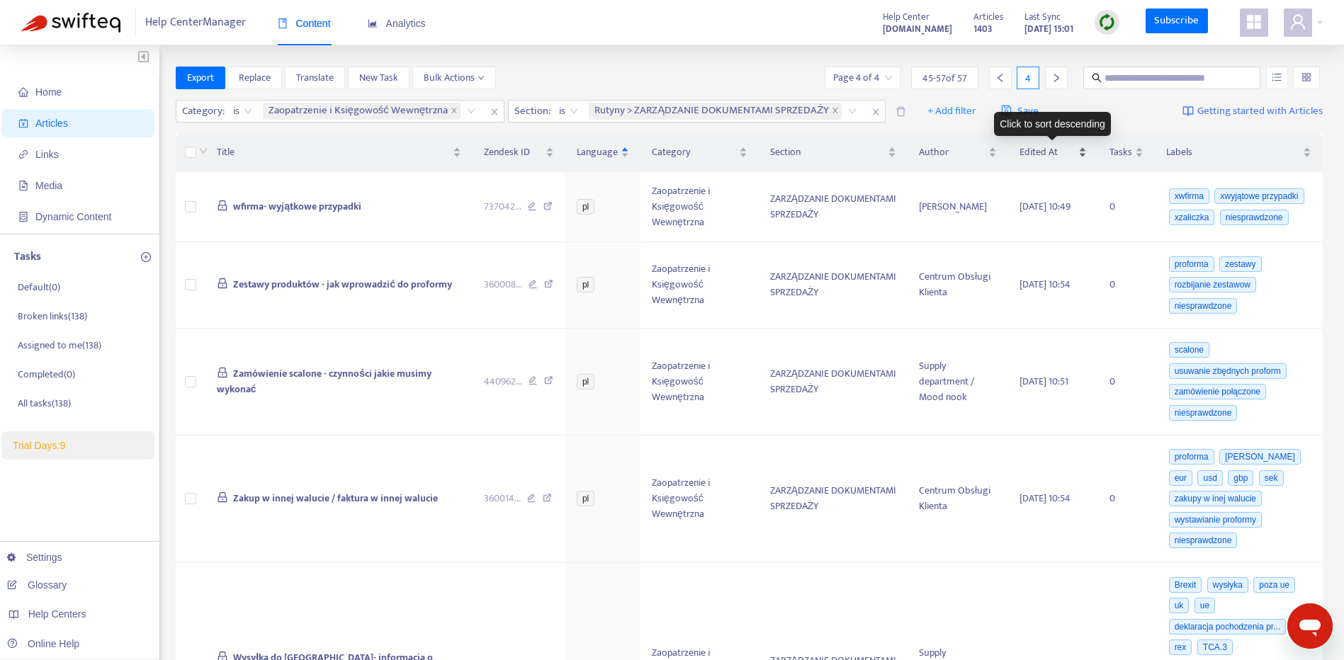
click at [1082, 155] on div "Edited At" at bounding box center [1053, 153] width 67 height 16
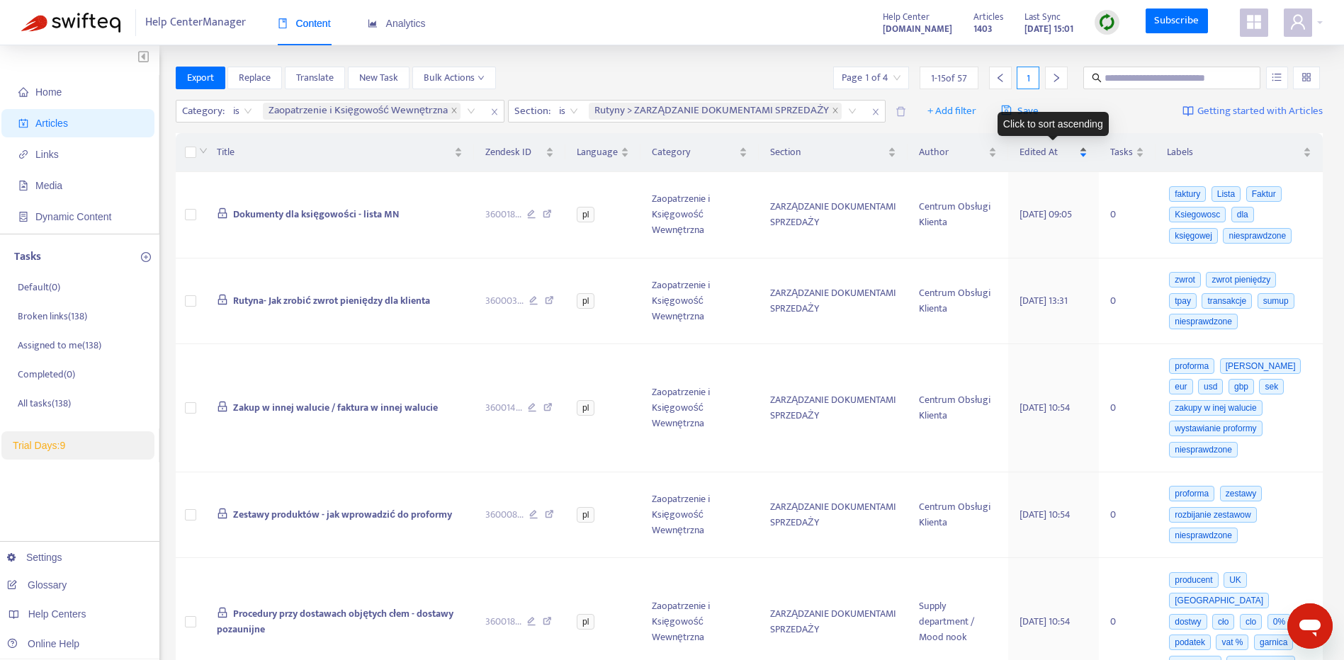
click at [1083, 157] on div "Edited At" at bounding box center [1053, 153] width 67 height 16
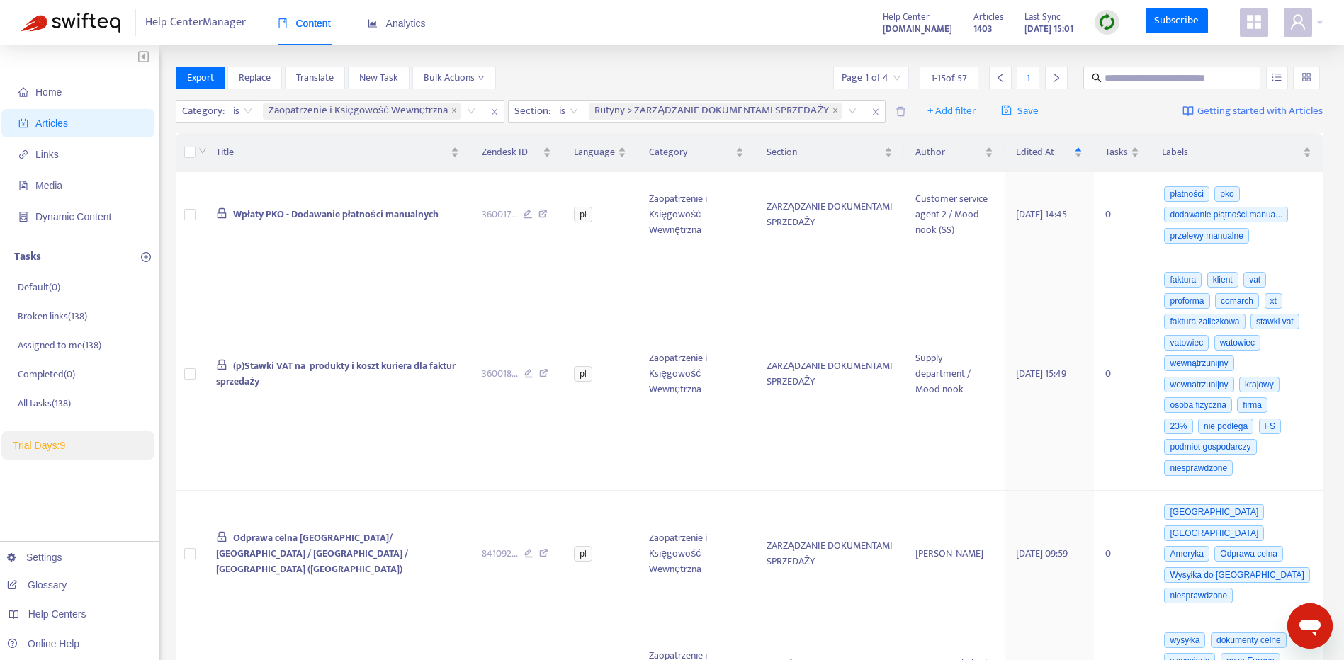
click at [1083, 156] on div "Edited At" at bounding box center [1049, 153] width 67 height 16
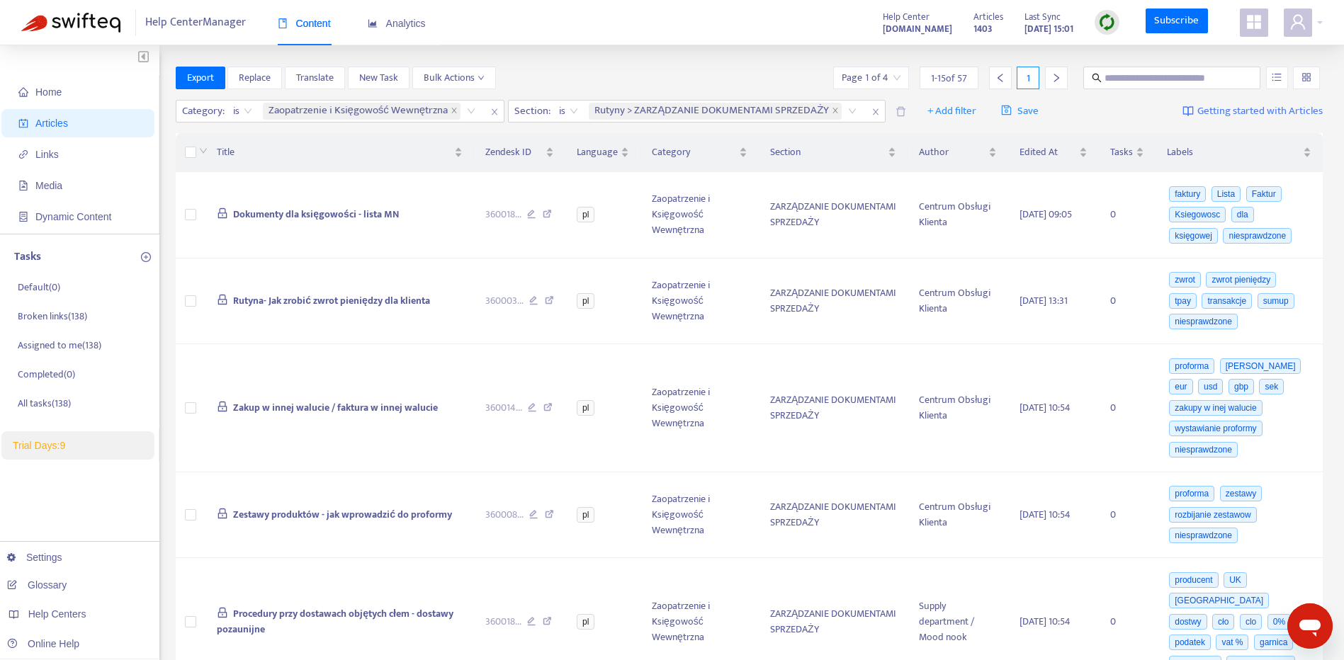
click at [1051, 79] on icon "right" at bounding box center [1056, 78] width 10 height 10
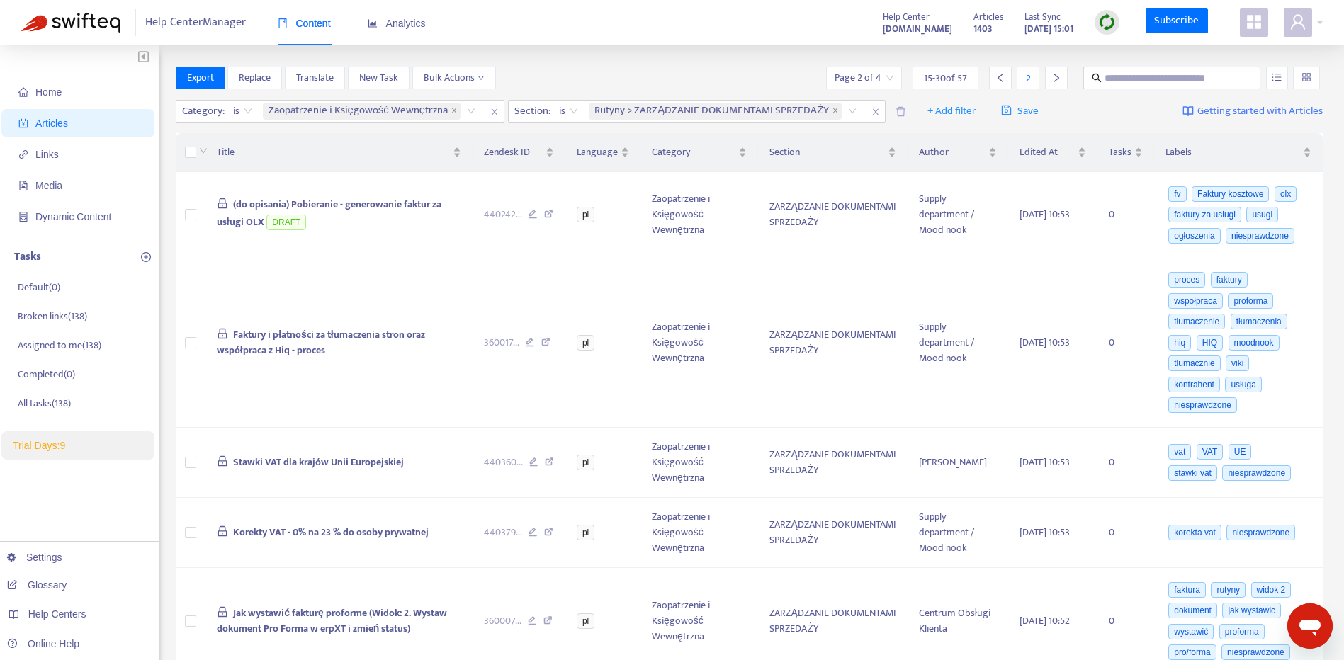
click at [1052, 77] on icon "right" at bounding box center [1056, 78] width 10 height 10
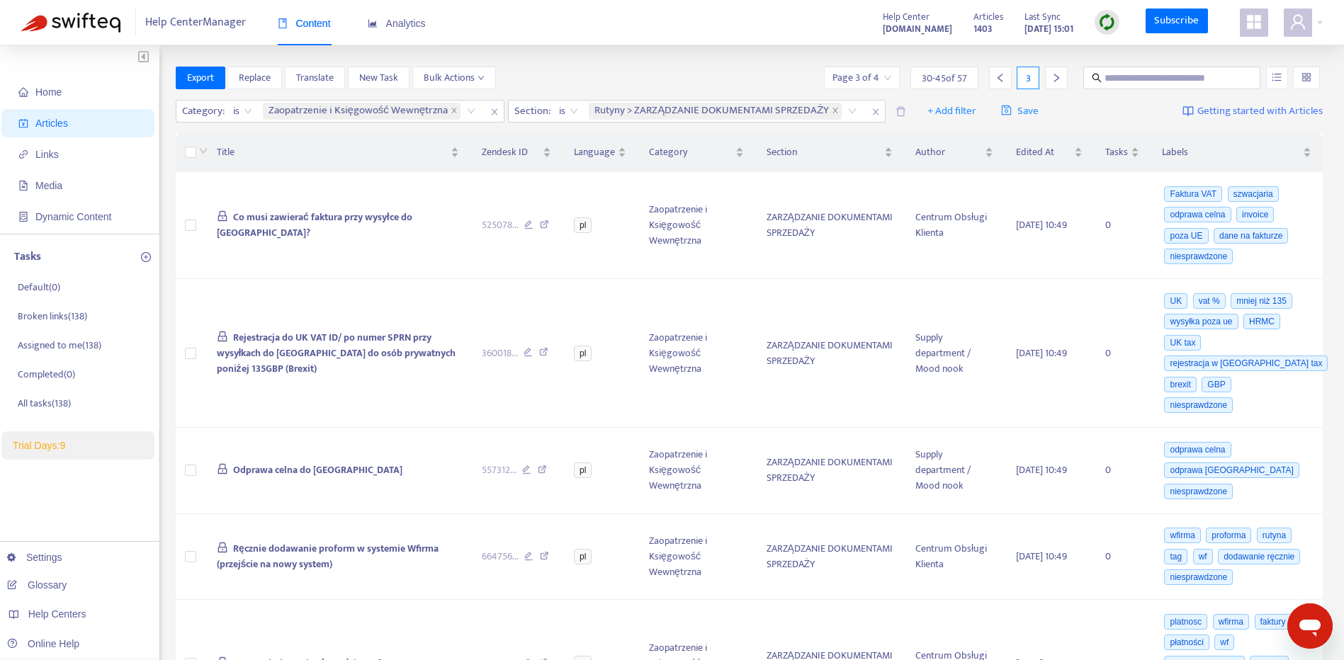
click at [1052, 77] on icon "right" at bounding box center [1056, 78] width 10 height 10
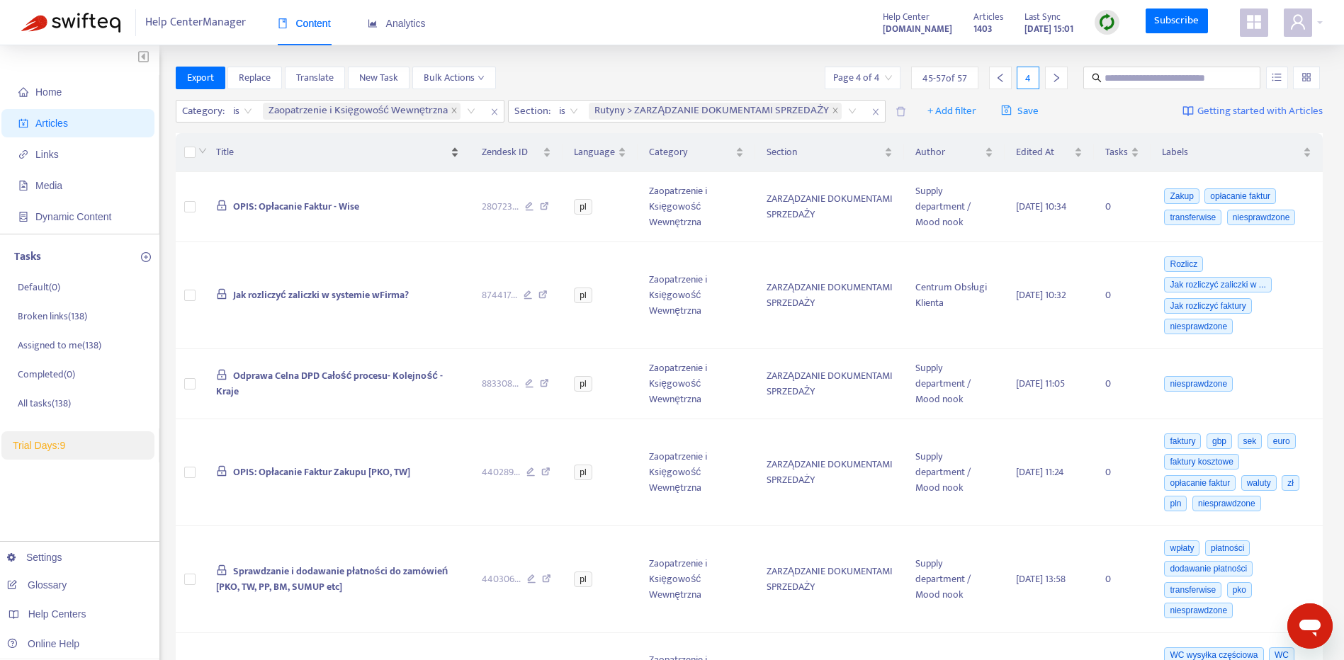
click at [196, 152] on div at bounding box center [189, 153] width 11 height 16
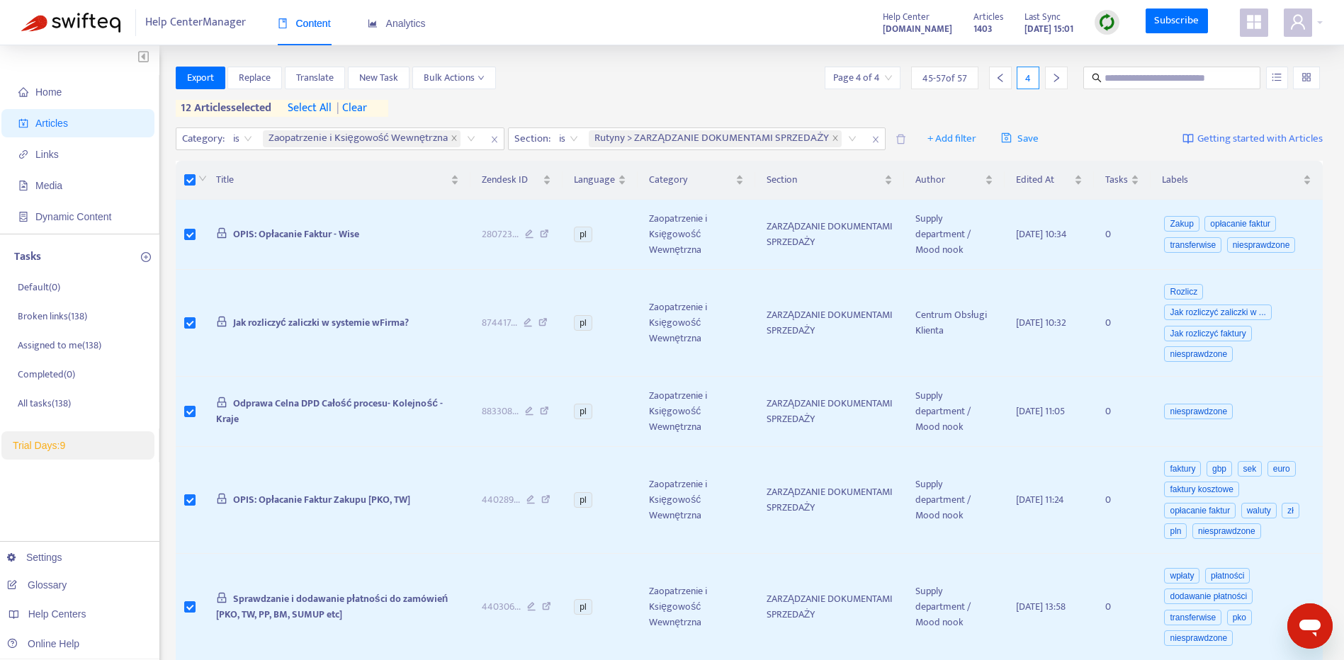
click at [995, 80] on icon "left" at bounding box center [1000, 78] width 10 height 10
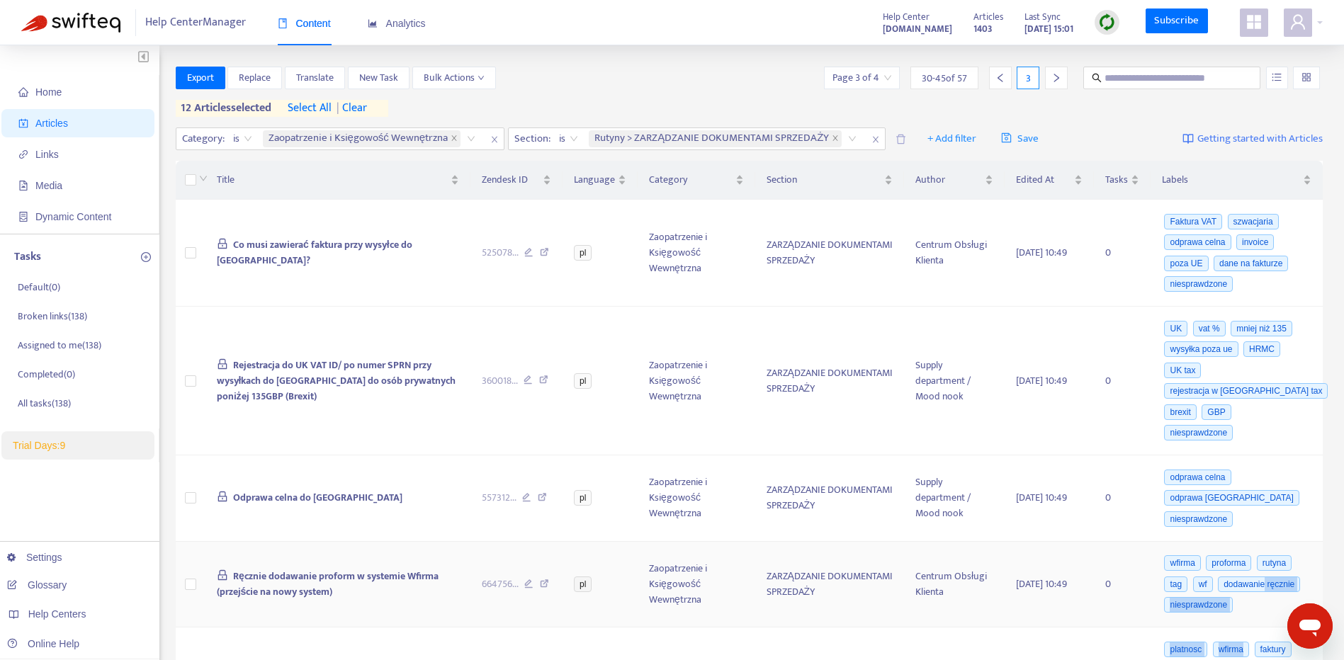
drag, startPoint x: 1273, startPoint y: 598, endPoint x: 1280, endPoint y: 583, distance: 16.2
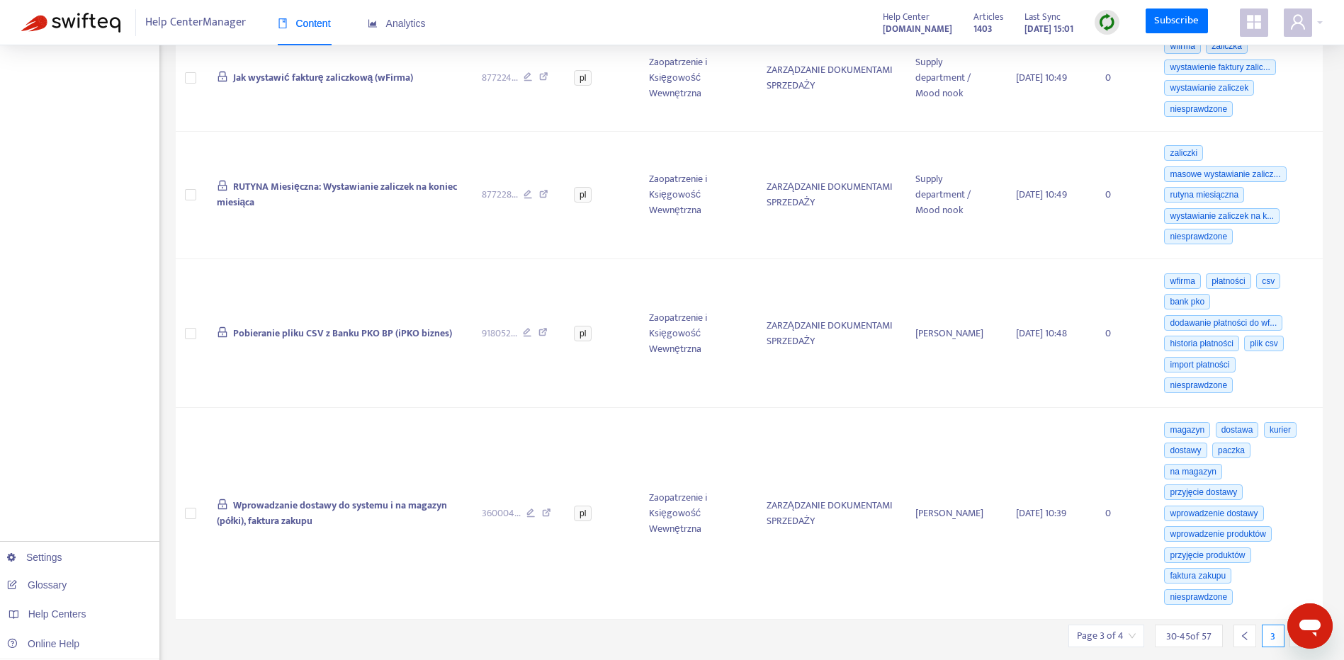
scroll to position [1317, 0]
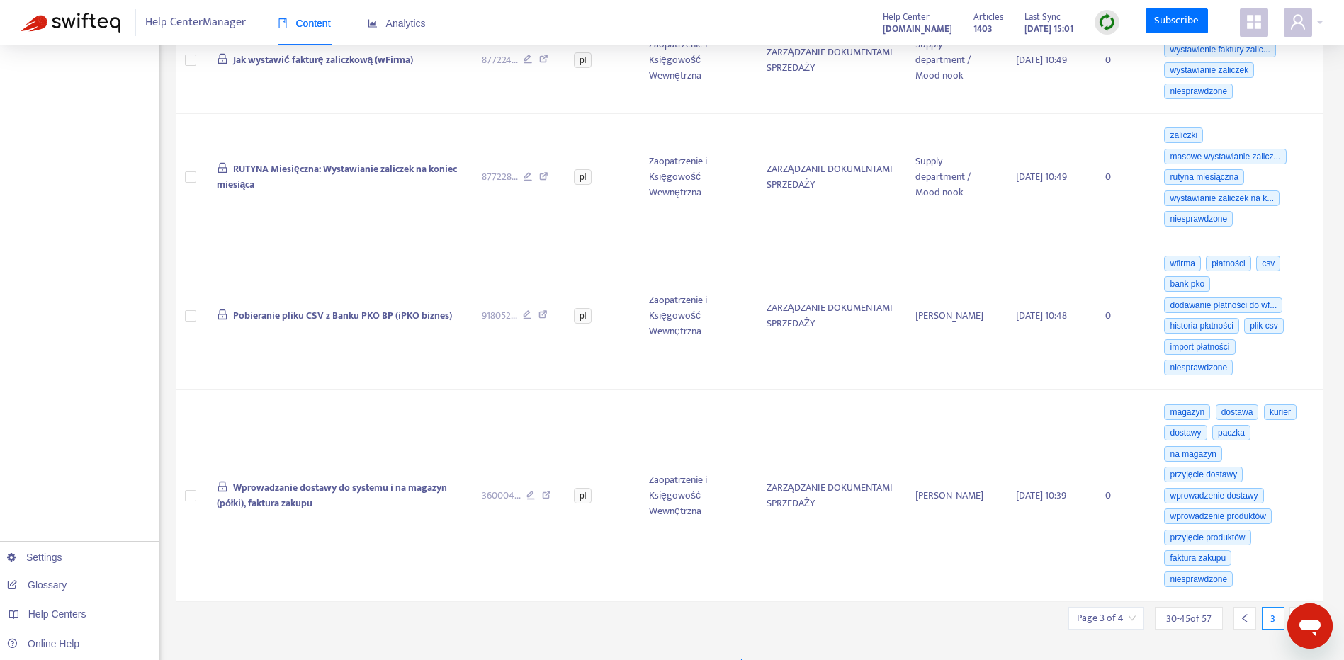
drag, startPoint x: 1348, startPoint y: 197, endPoint x: 9, endPoint y: 12, distance: 1352.5
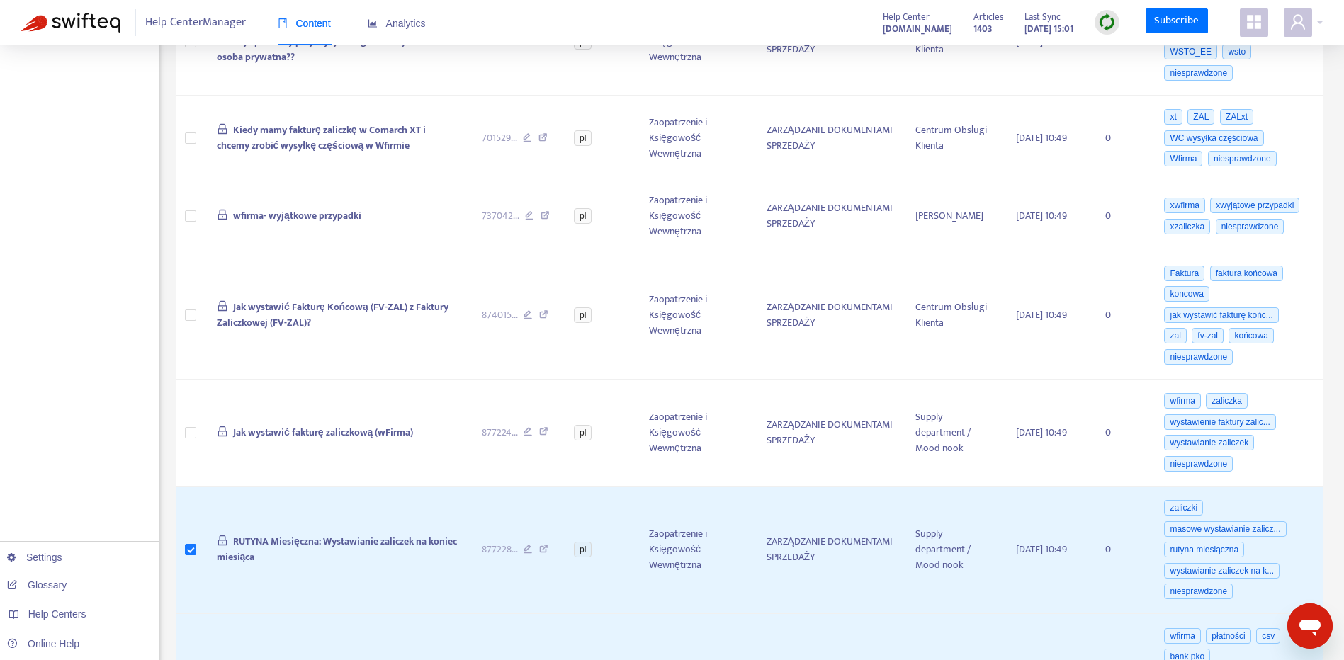
scroll to position [913, 0]
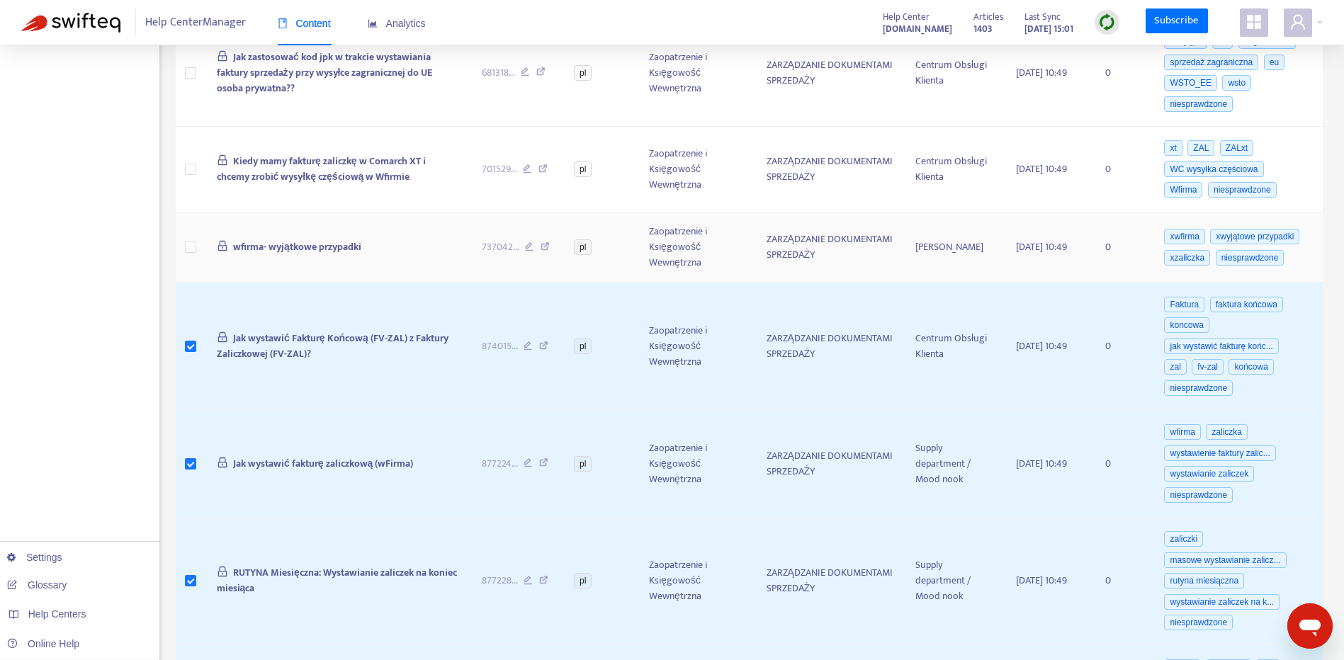
click at [194, 239] on td at bounding box center [191, 248] width 30 height 70
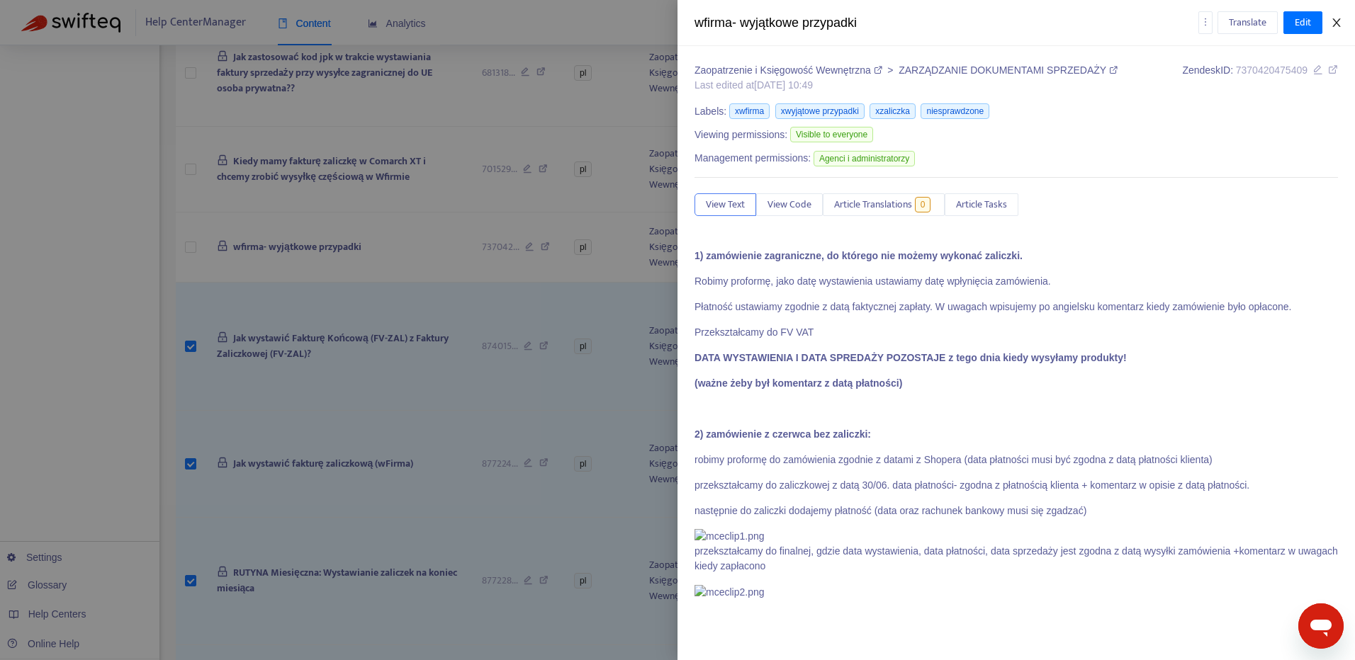
click at [1329, 27] on button "Close" at bounding box center [1336, 22] width 20 height 13
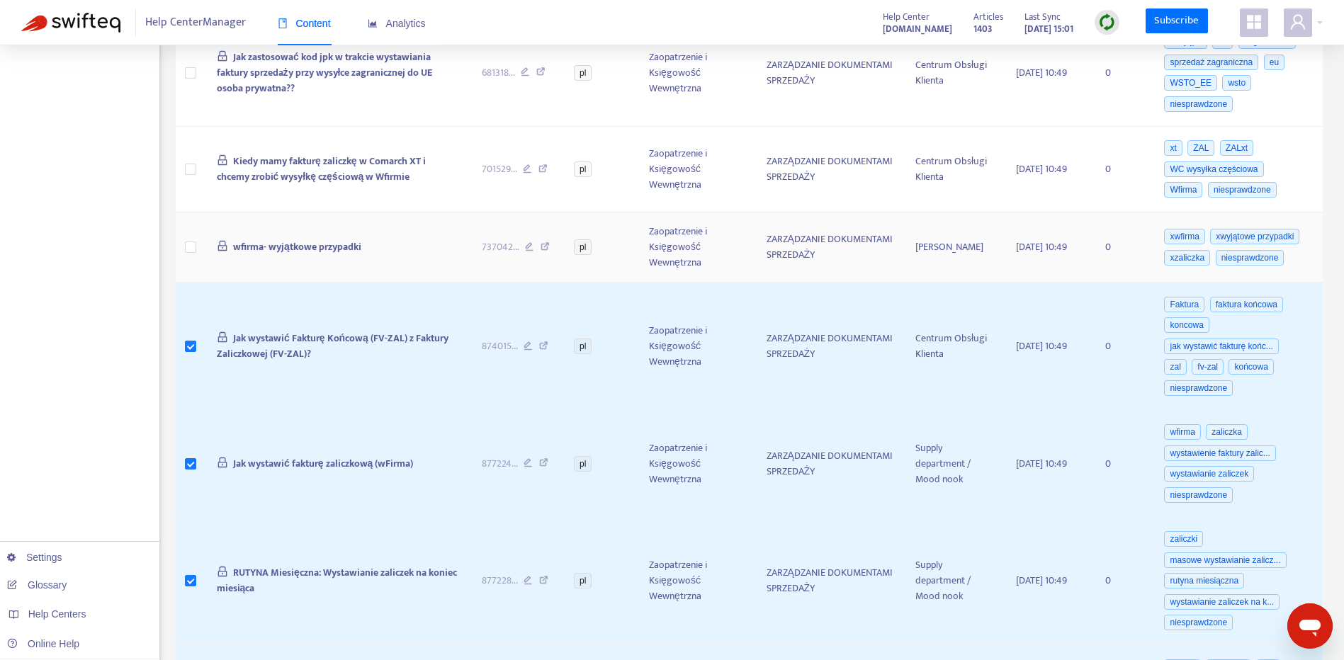
click at [188, 240] on td at bounding box center [191, 248] width 30 height 70
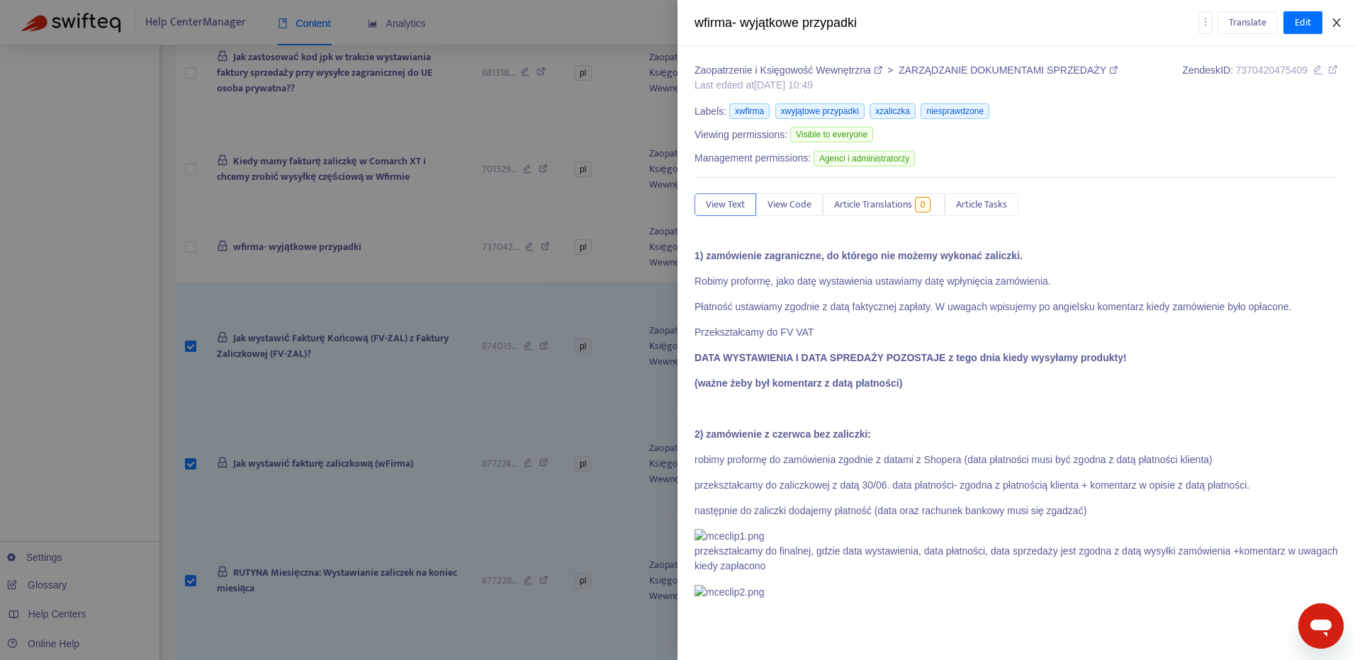
click at [1331, 24] on icon "close" at bounding box center [1336, 22] width 11 height 11
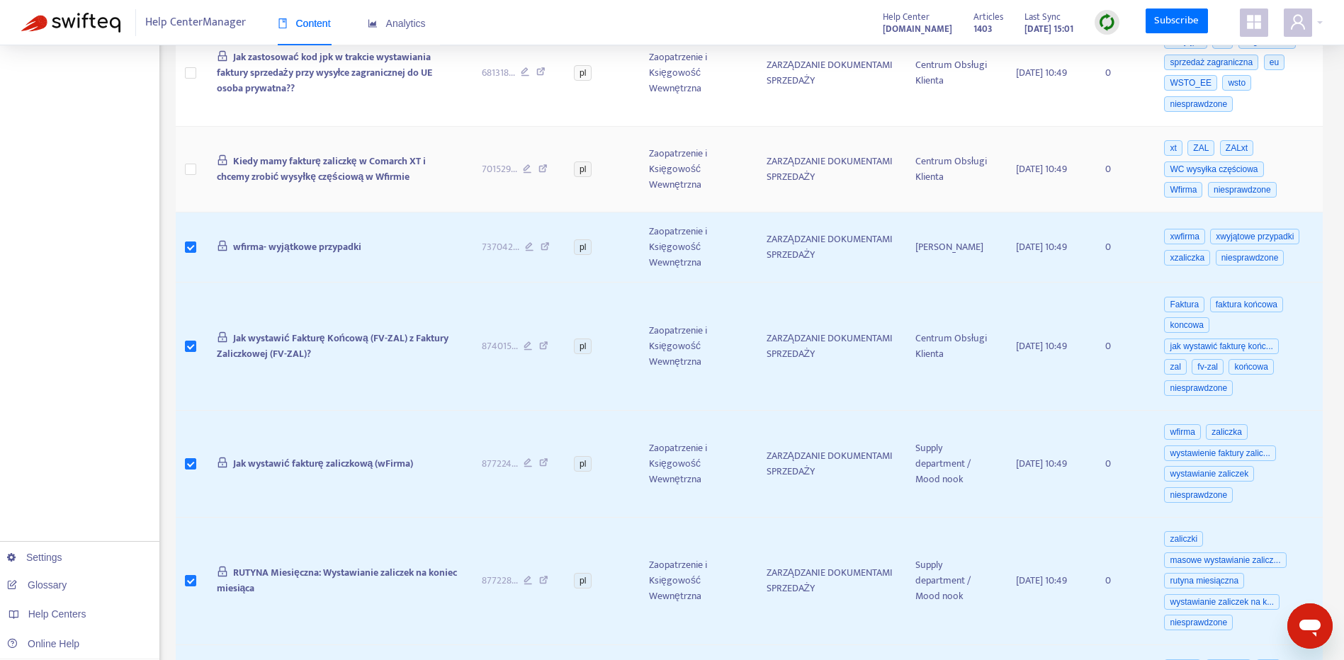
click at [189, 158] on td at bounding box center [191, 170] width 30 height 86
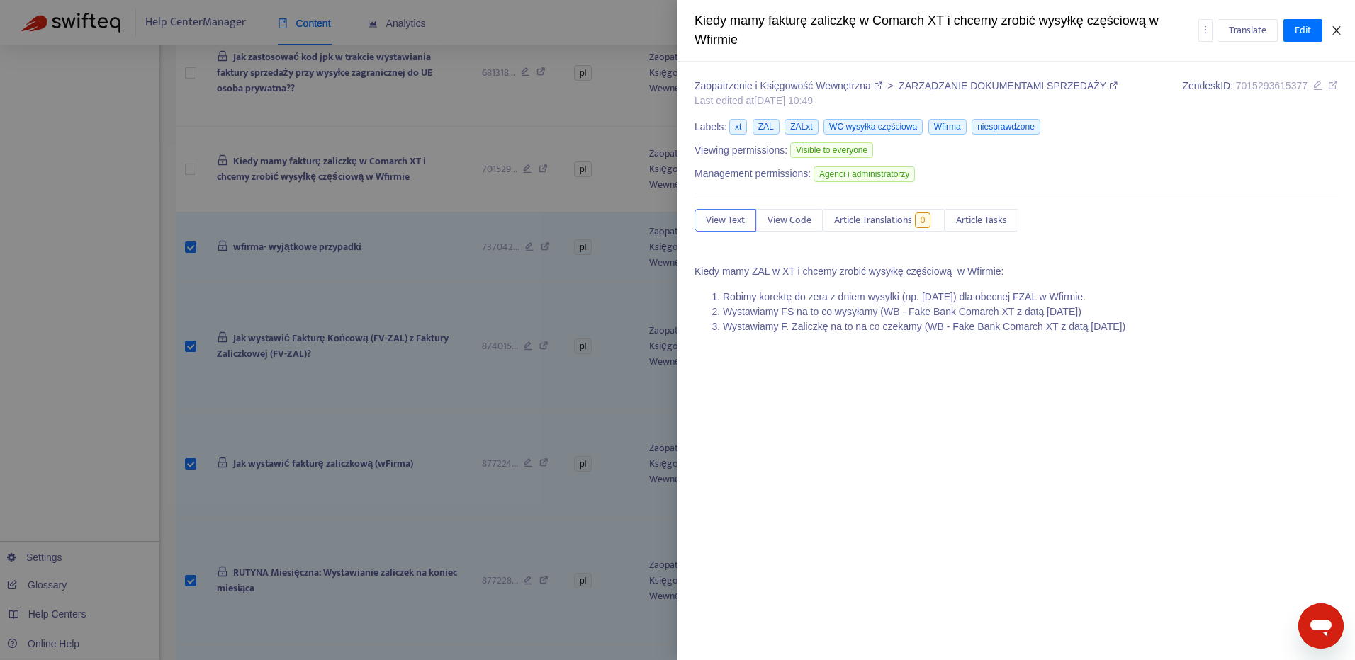
click at [1334, 26] on icon "close" at bounding box center [1336, 30] width 11 height 11
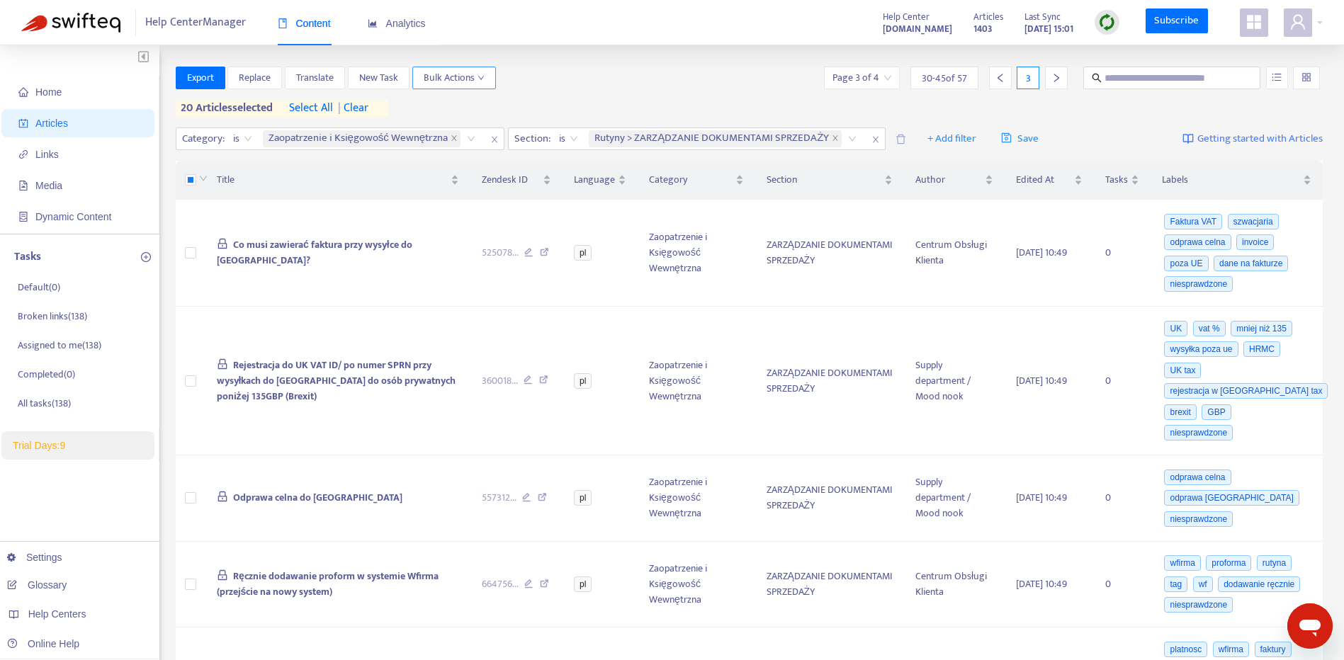
click at [462, 74] on span "Bulk Actions" at bounding box center [454, 78] width 61 height 16
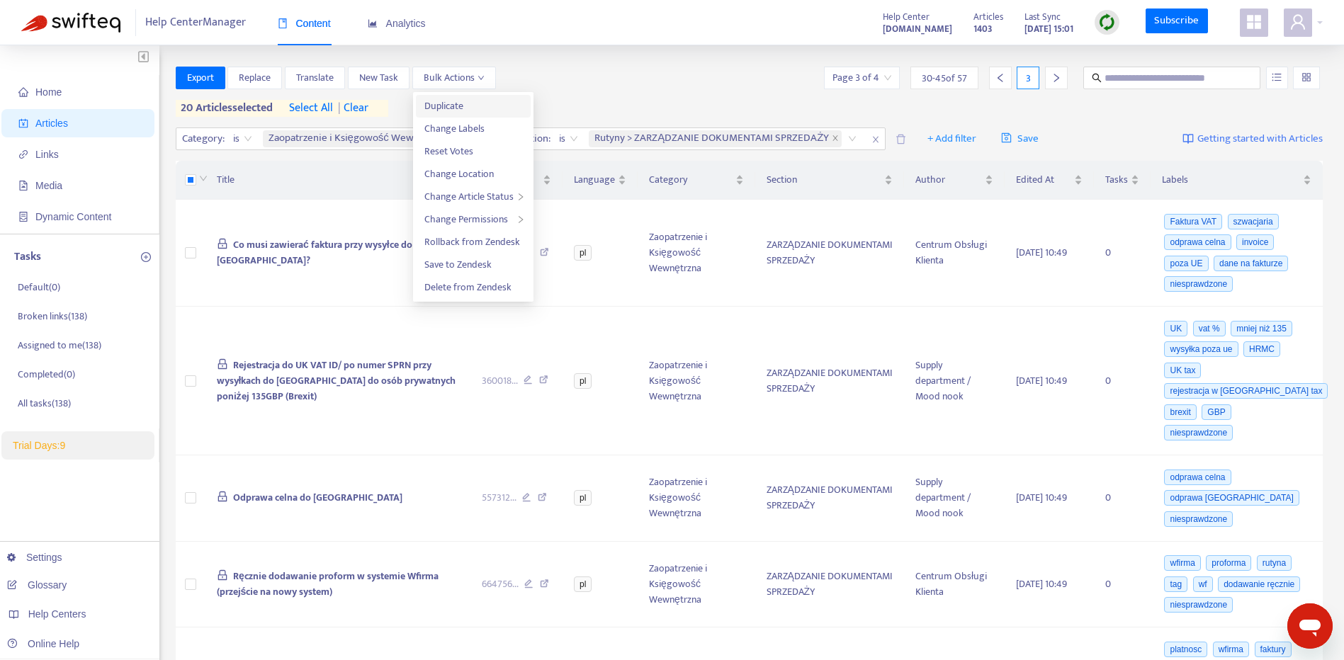
click at [491, 106] on span "Duplicate" at bounding box center [473, 106] width 98 height 16
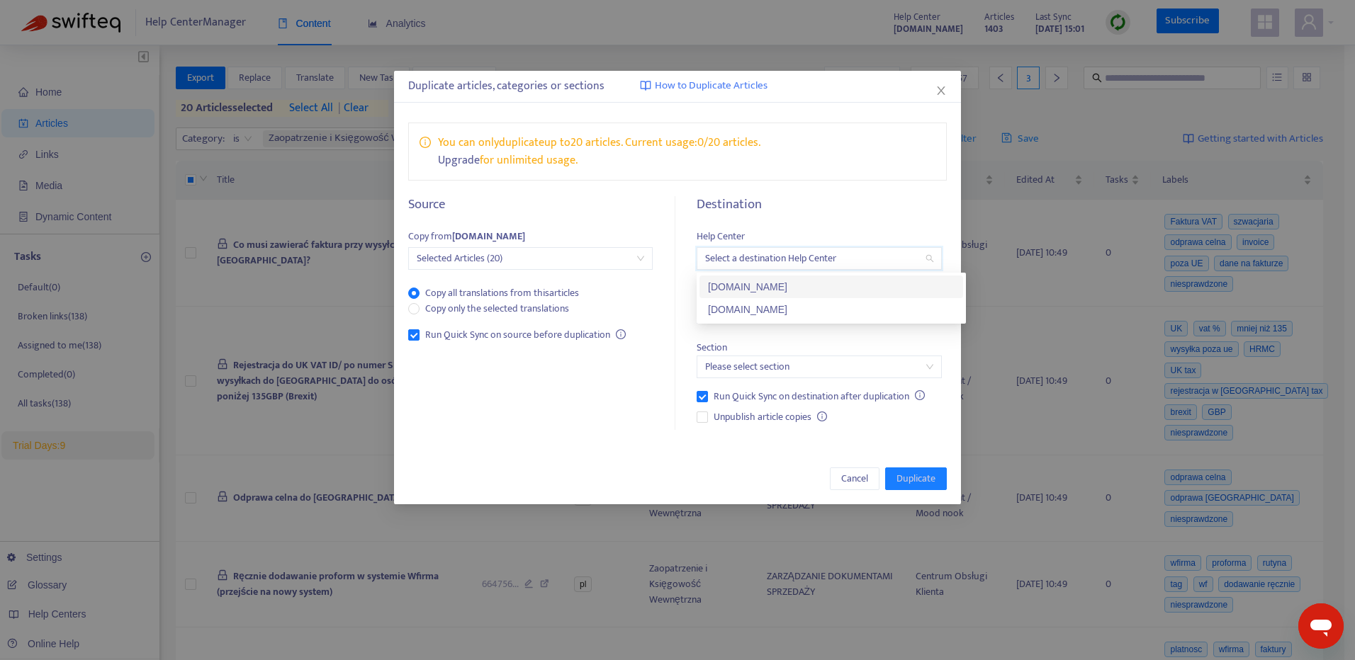
click at [798, 258] on input "search" at bounding box center [818, 258] width 227 height 21
click at [822, 313] on div "employees.moodnook.com" at bounding box center [831, 310] width 247 height 16
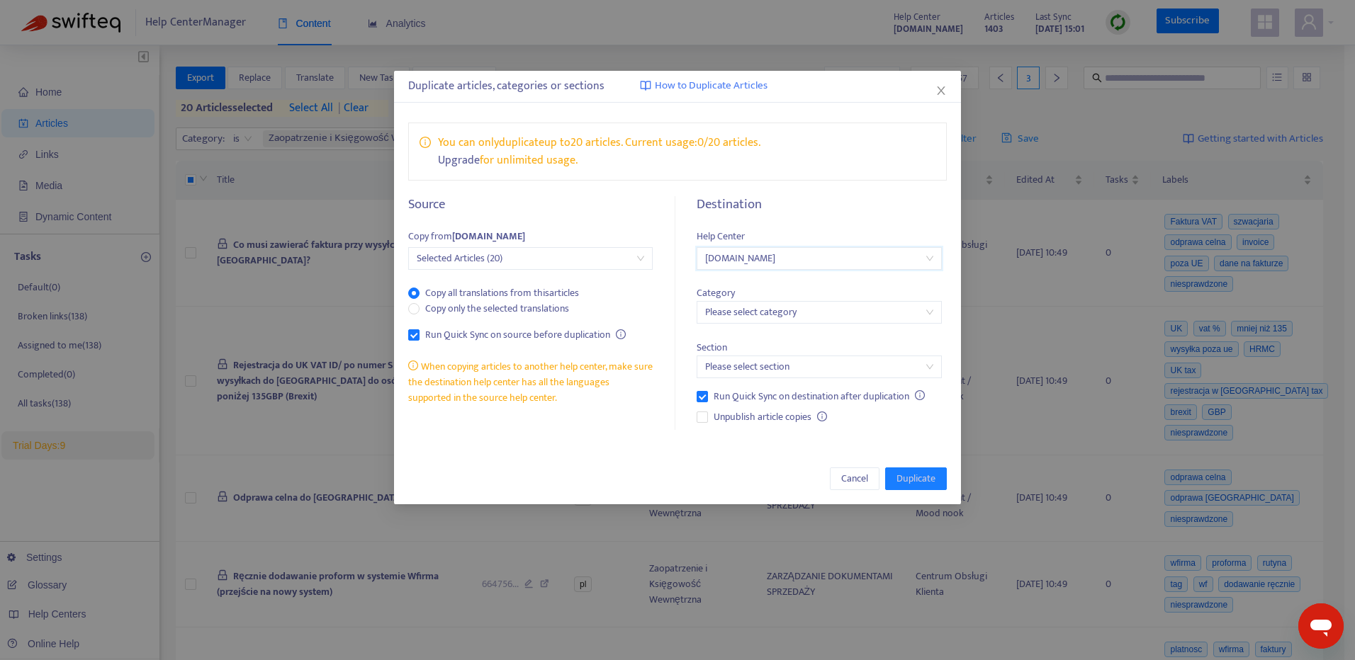
click at [806, 307] on input "search" at bounding box center [818, 312] width 227 height 21
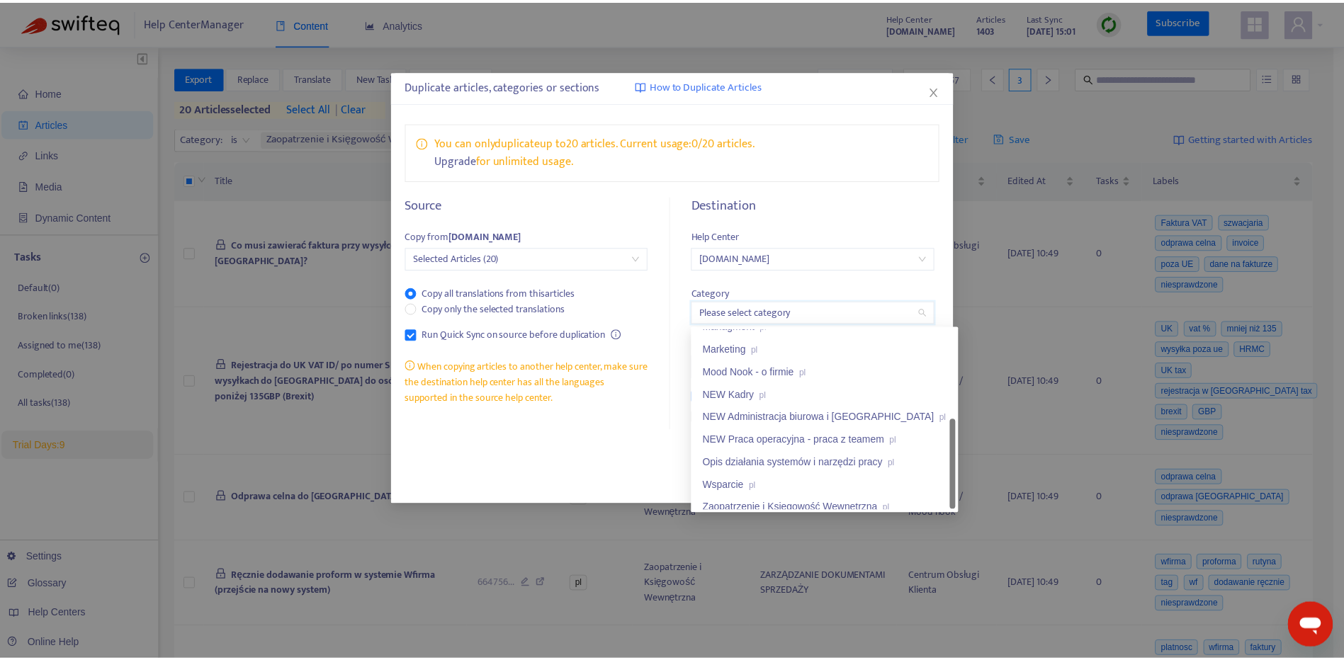
scroll to position [136, 0]
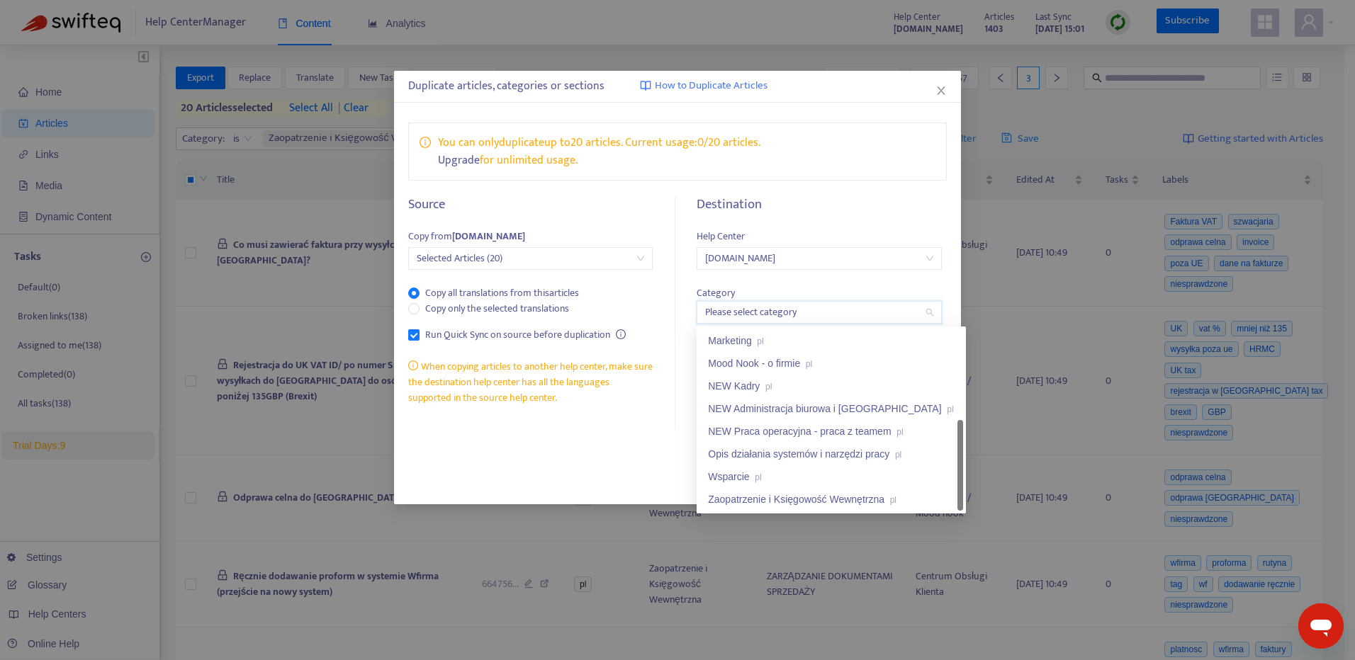
drag, startPoint x: 960, startPoint y: 388, endPoint x: 946, endPoint y: 486, distance: 99.5
click at [946, 486] on div "Managment pl Marketing pl Mood Nook - o firmie pl NEW Kadry pl NEW Administracj…" at bounding box center [831, 419] width 264 height 181
click at [903, 494] on div "Zaopatrzenie i Księgowość Wewnętrzna pl" at bounding box center [831, 500] width 247 height 16
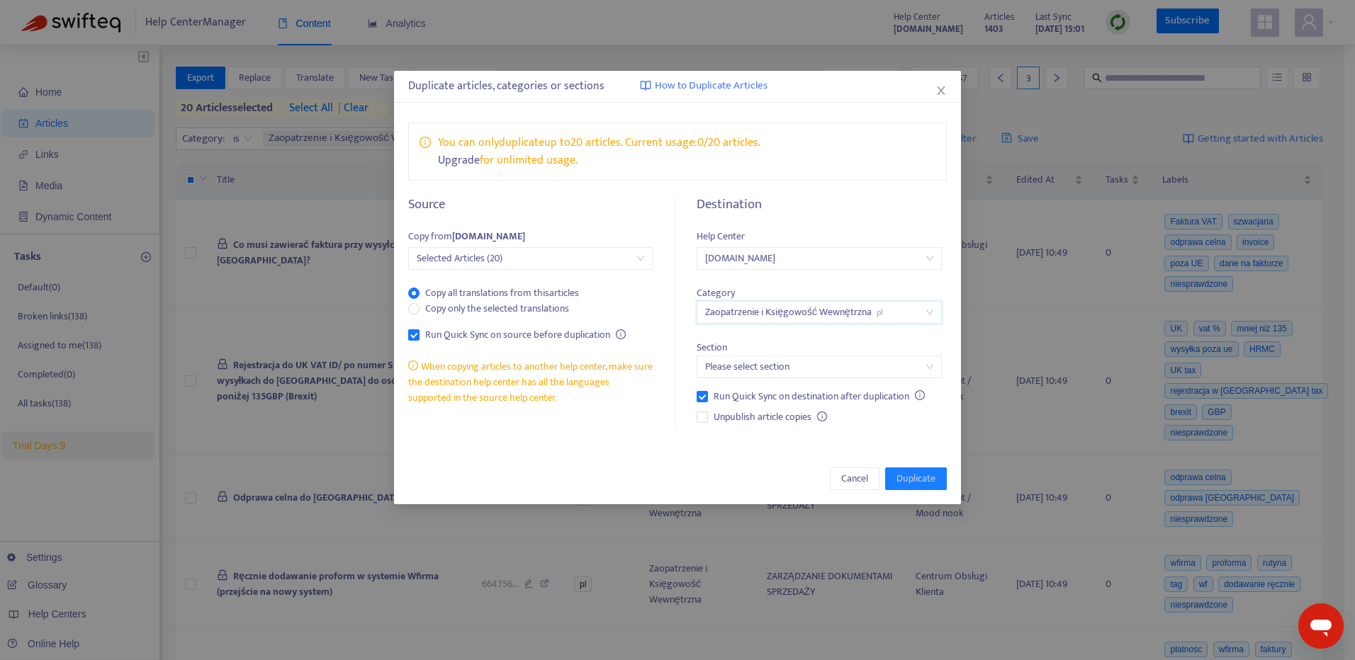
click at [820, 356] on input "search" at bounding box center [818, 366] width 227 height 21
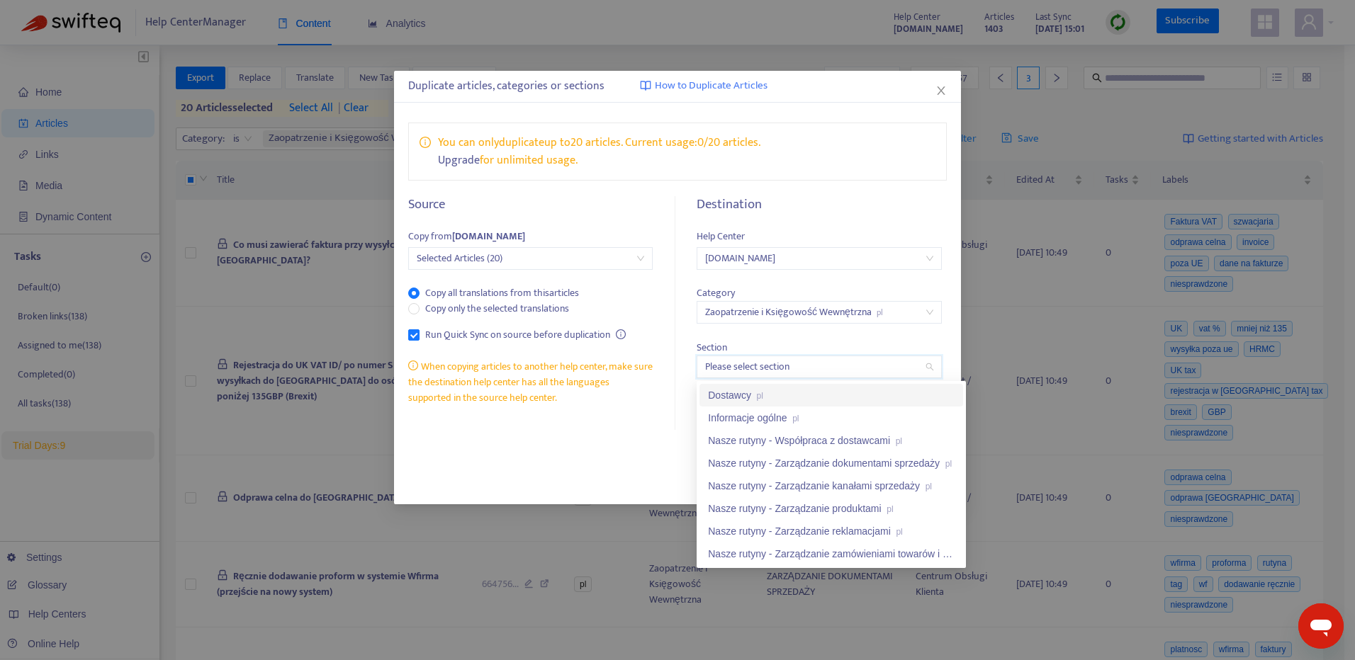
click at [939, 349] on div "Section Please select section" at bounding box center [818, 351] width 244 height 55
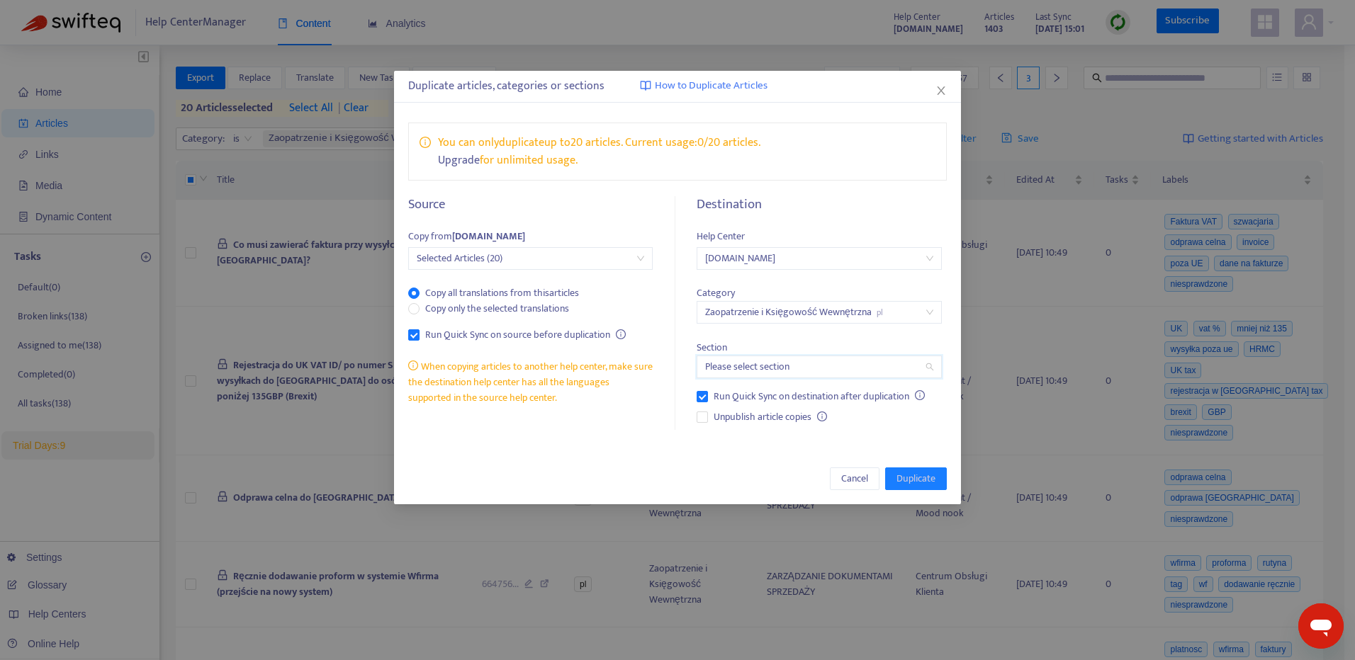
click at [893, 365] on input "search" at bounding box center [818, 366] width 227 height 21
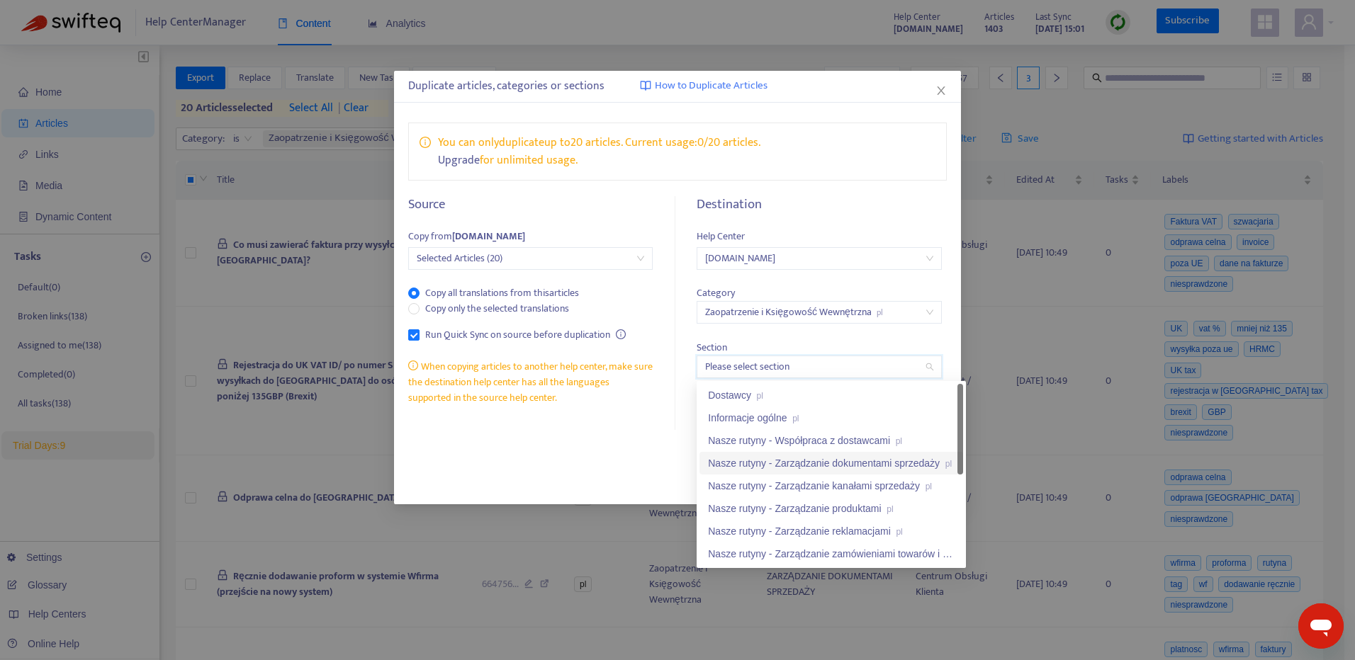
click at [898, 458] on div "Nasze rutyny - Zarządzanie dokumentami sprzedaży pl" at bounding box center [831, 464] width 247 height 16
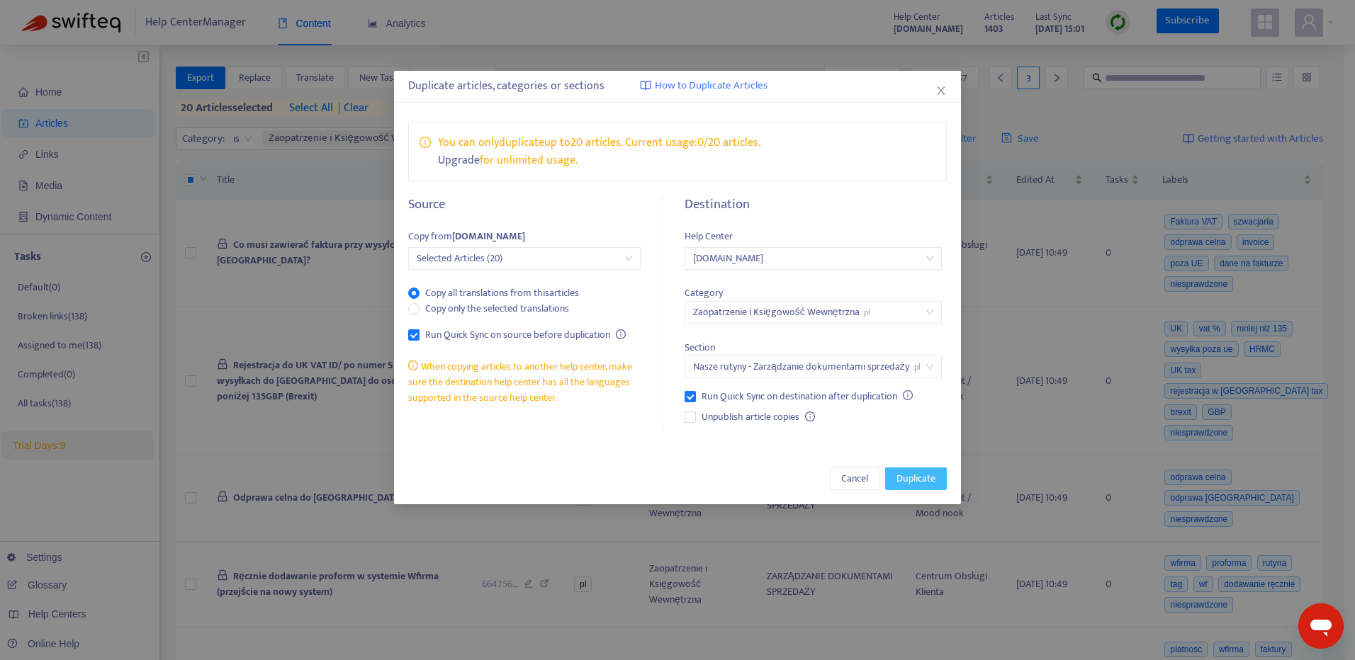
click at [918, 482] on span "Duplicate" at bounding box center [915, 479] width 39 height 16
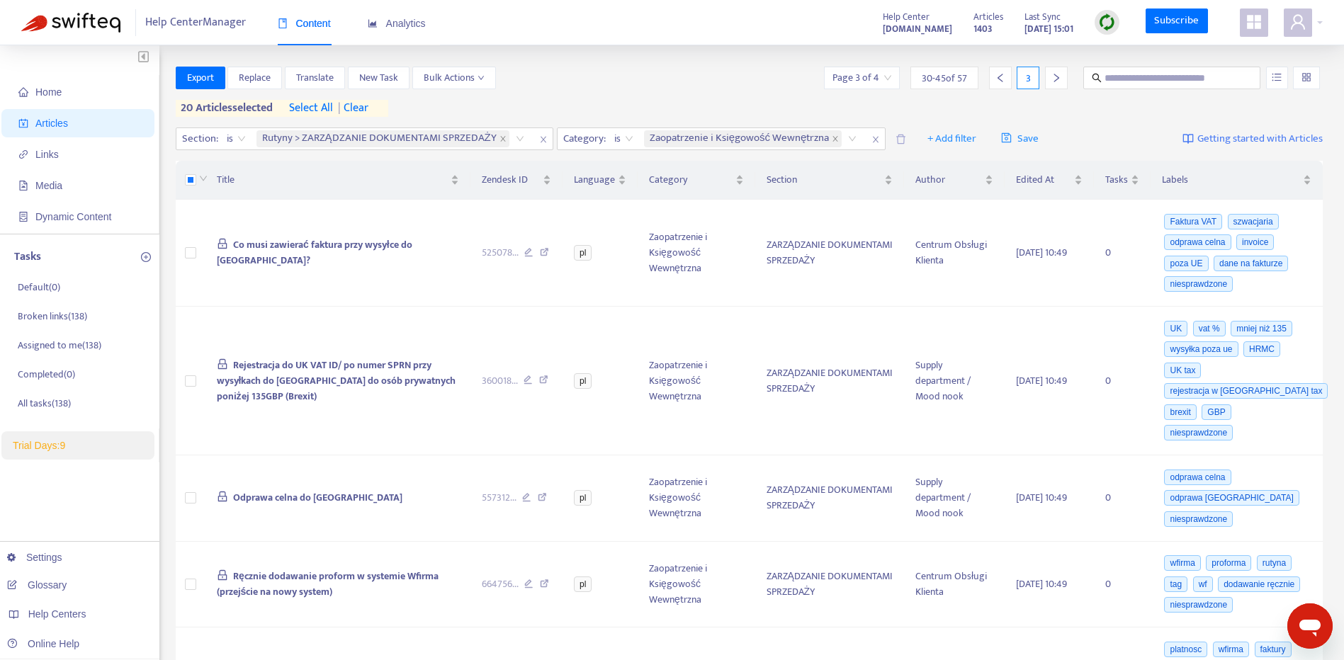
click at [883, 30] on strong "pomoc.skandynawskieuchwyty.pl" at bounding box center [917, 29] width 69 height 16
click at [1304, 26] on icon "user" at bounding box center [1297, 21] width 17 height 17
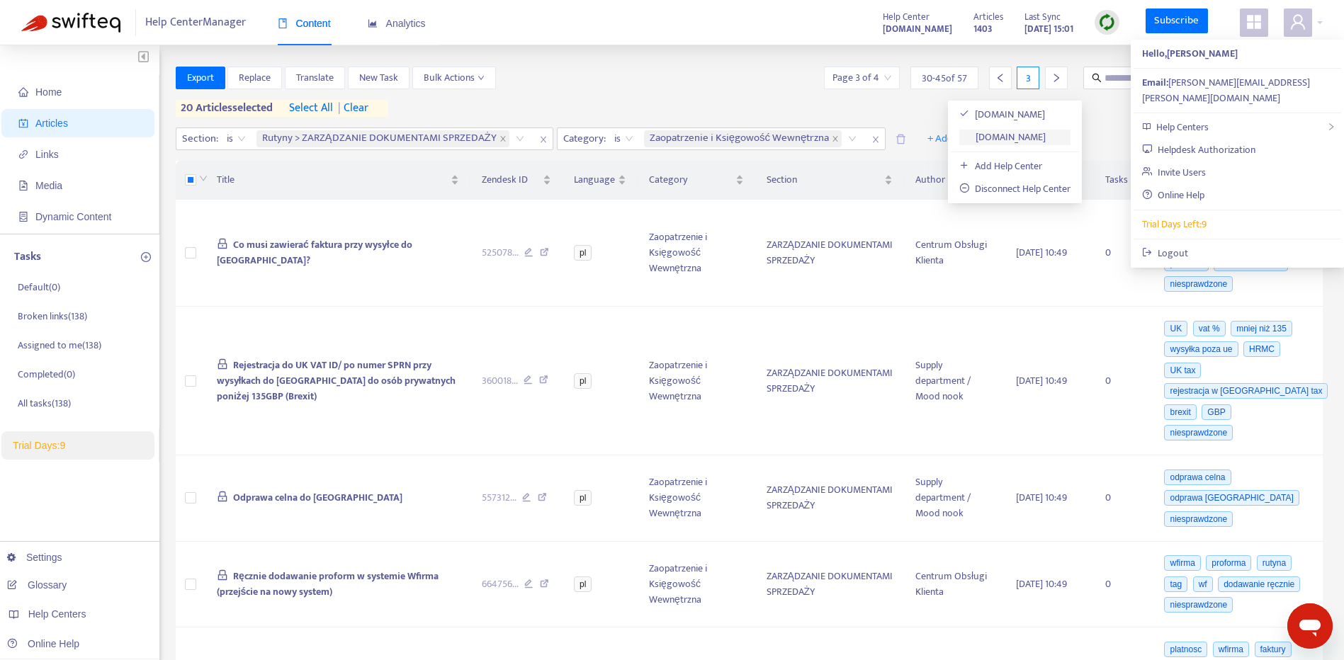
drag, startPoint x: 1068, startPoint y: 145, endPoint x: 1058, endPoint y: 143, distance: 10.8
click at [1046, 145] on link "employees.moodnook.com" at bounding box center [1002, 137] width 86 height 16
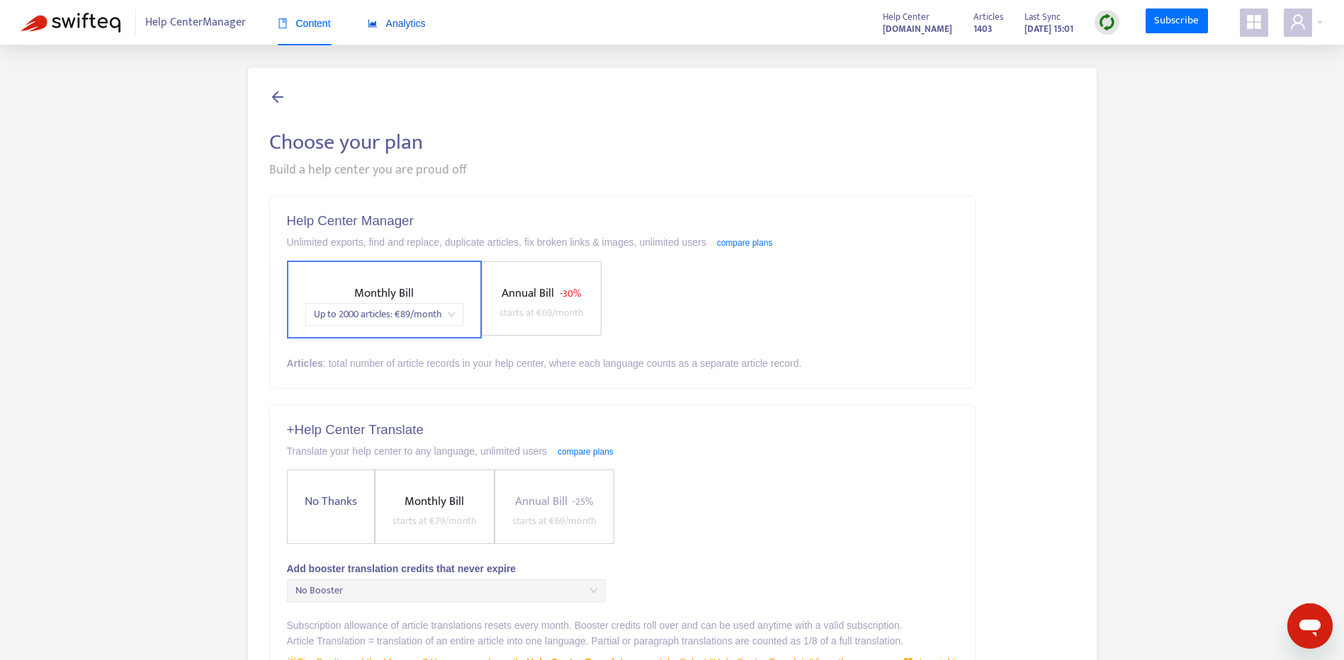
click at [393, 29] on span "Analytics" at bounding box center [397, 23] width 58 height 11
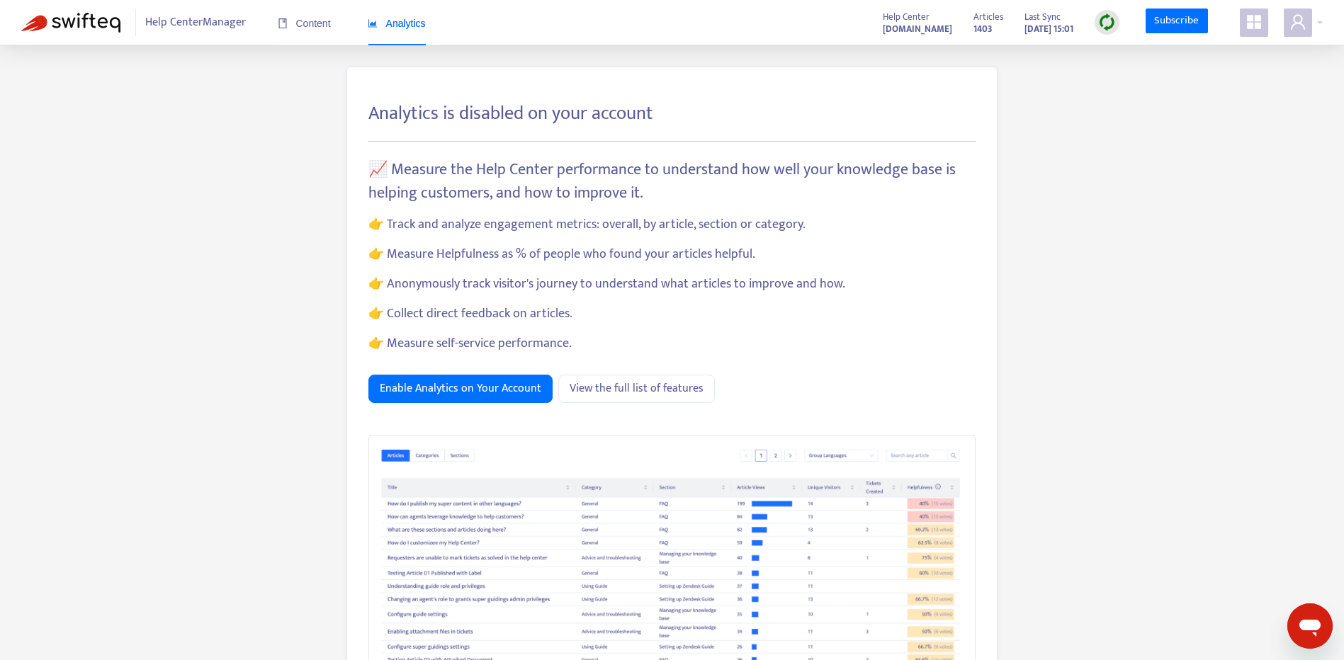
click at [212, 19] on span "Help Center Manager" at bounding box center [195, 22] width 101 height 27
click at [318, 27] on span "Content" at bounding box center [304, 23] width 53 height 11
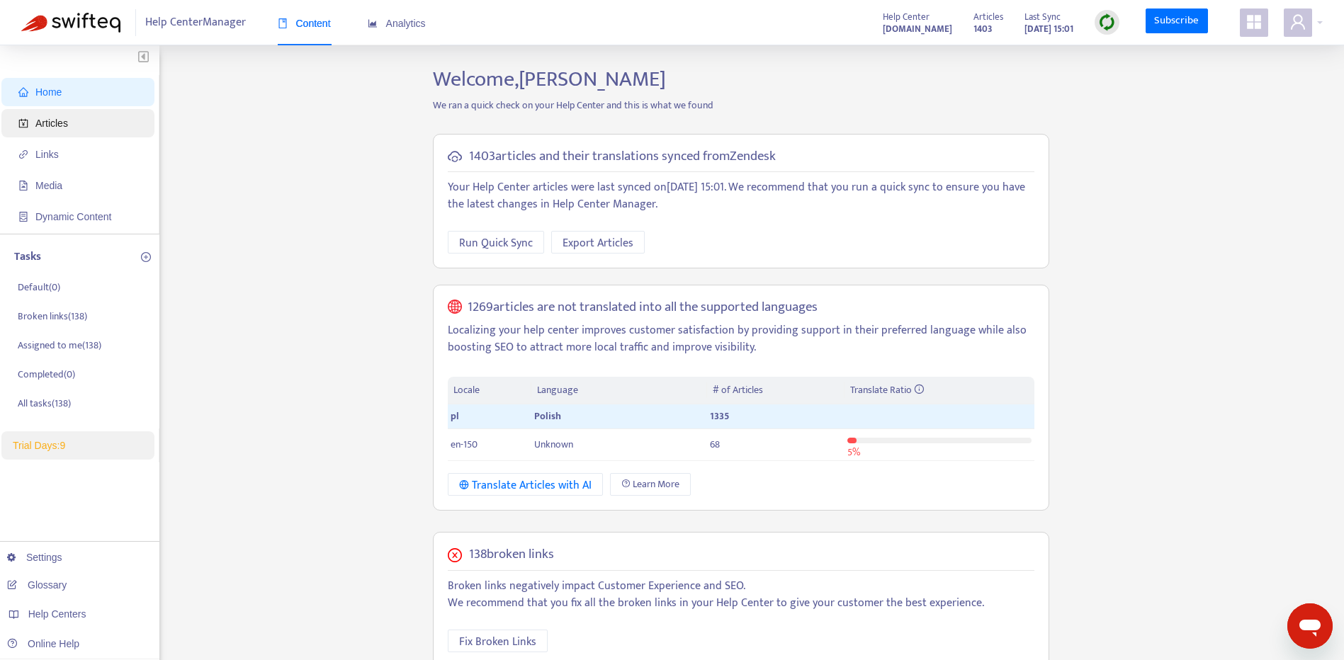
click at [77, 113] on span "Articles" at bounding box center [80, 123] width 125 height 28
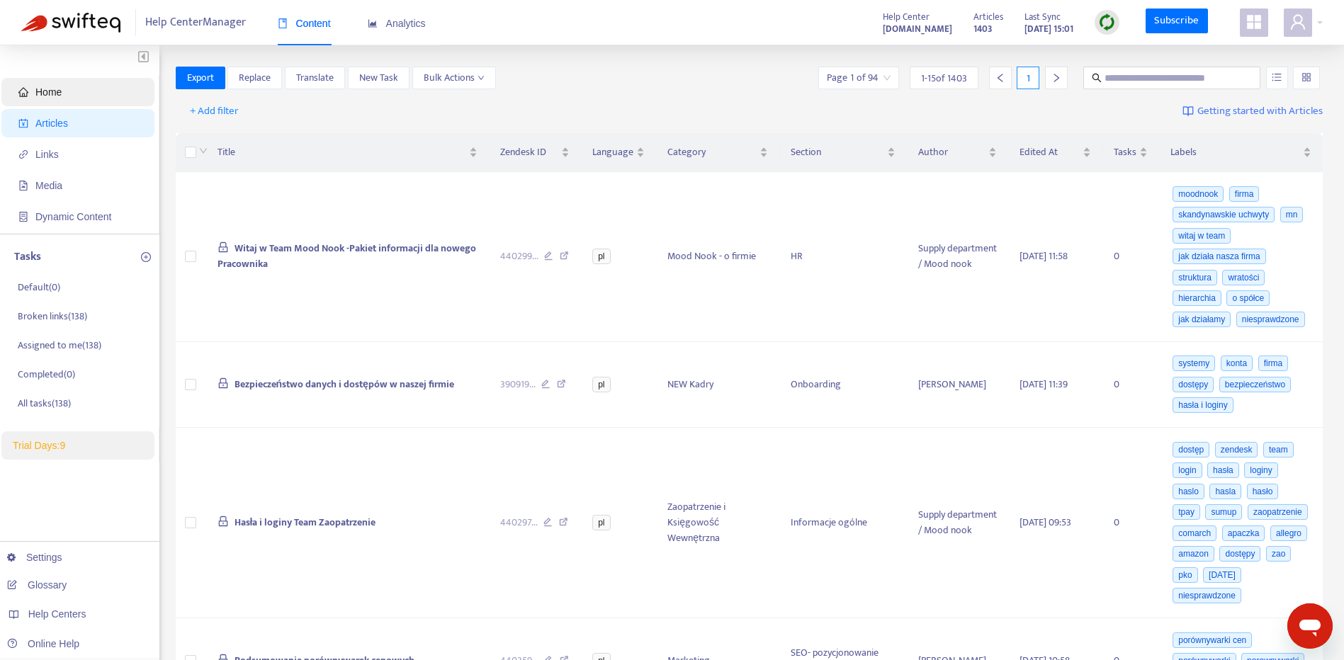
click at [65, 81] on span "Home" at bounding box center [80, 92] width 125 height 28
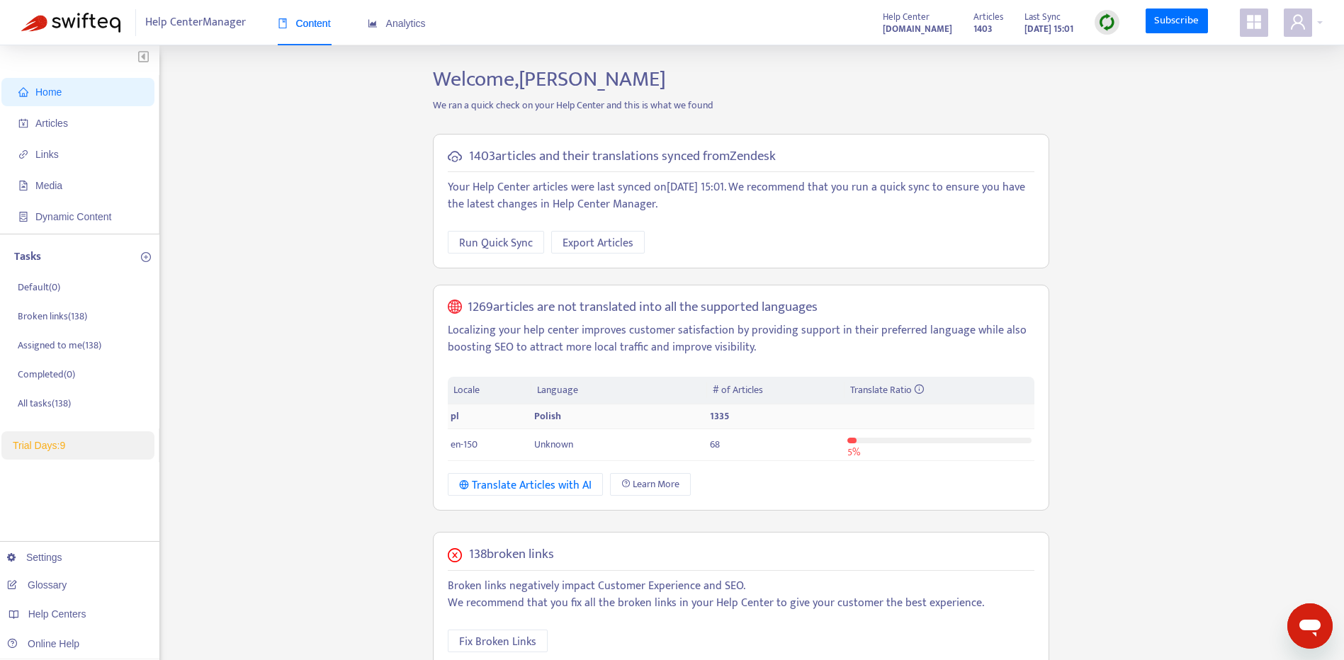
click at [703, 414] on td "Polish" at bounding box center [619, 417] width 176 height 25
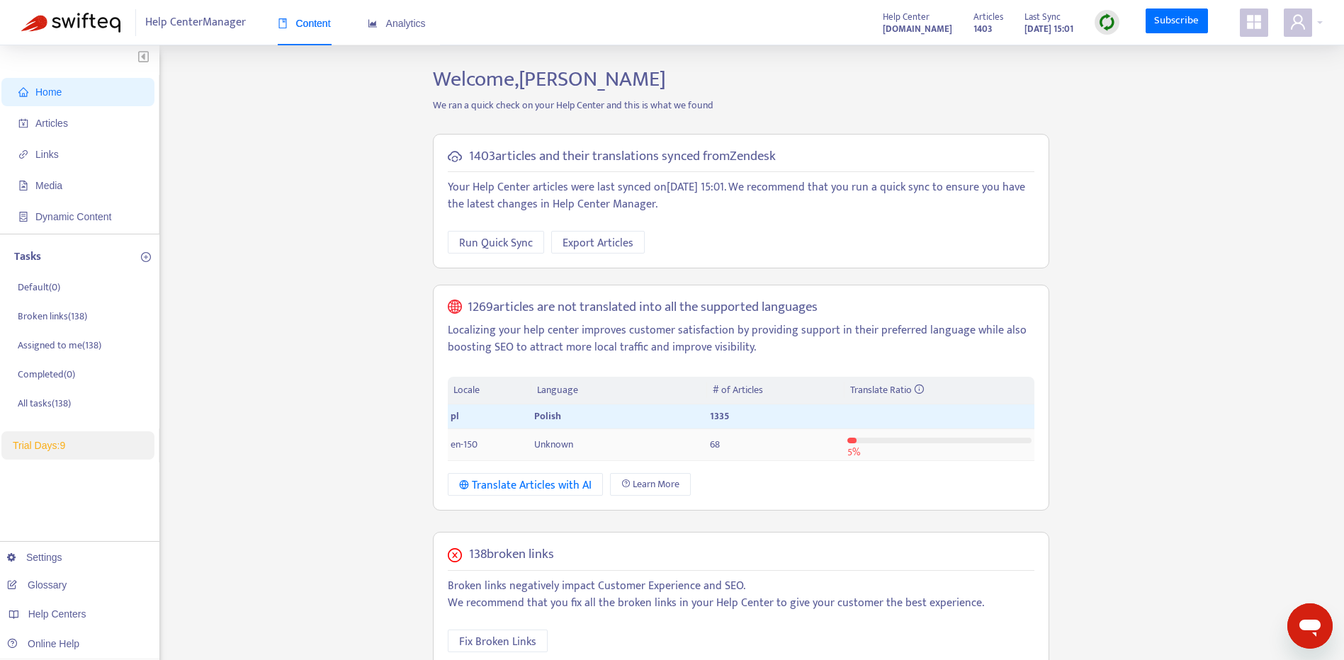
click at [726, 442] on td "68" at bounding box center [775, 445] width 137 height 32
click at [193, 555] on link "[DOMAIN_NAME]" at bounding box center [224, 554] width 96 height 11
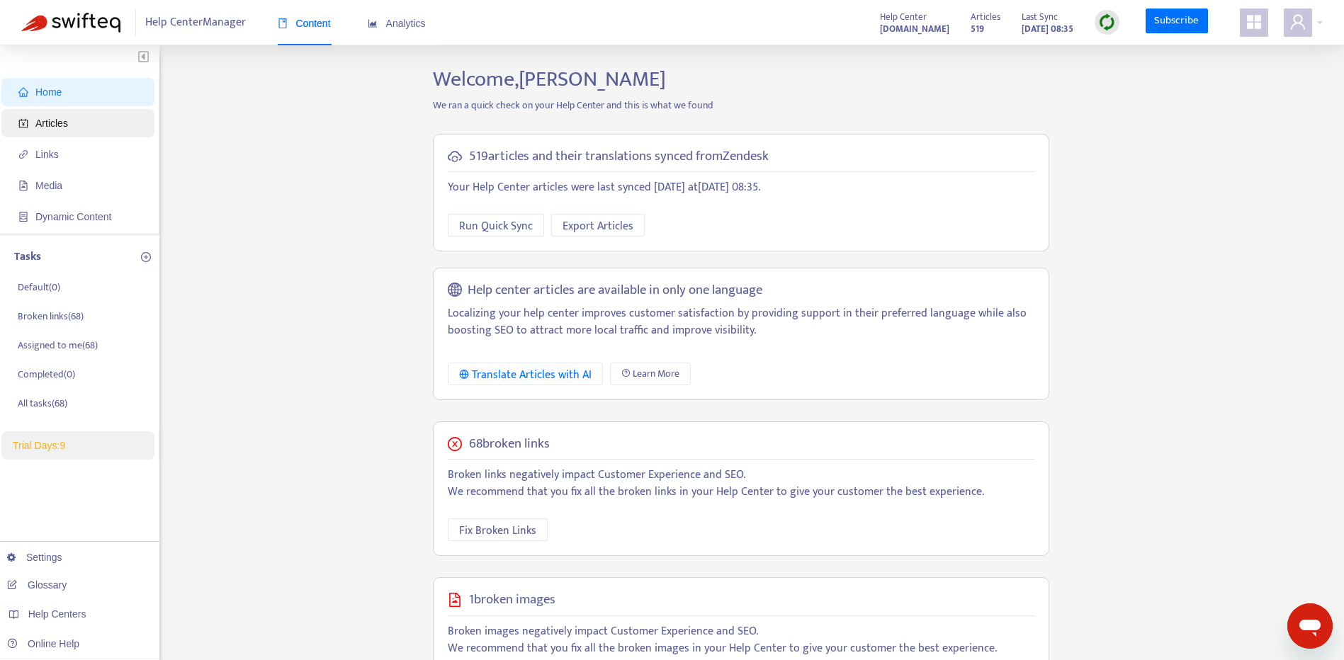
click at [62, 123] on span "Articles" at bounding box center [51, 123] width 33 height 11
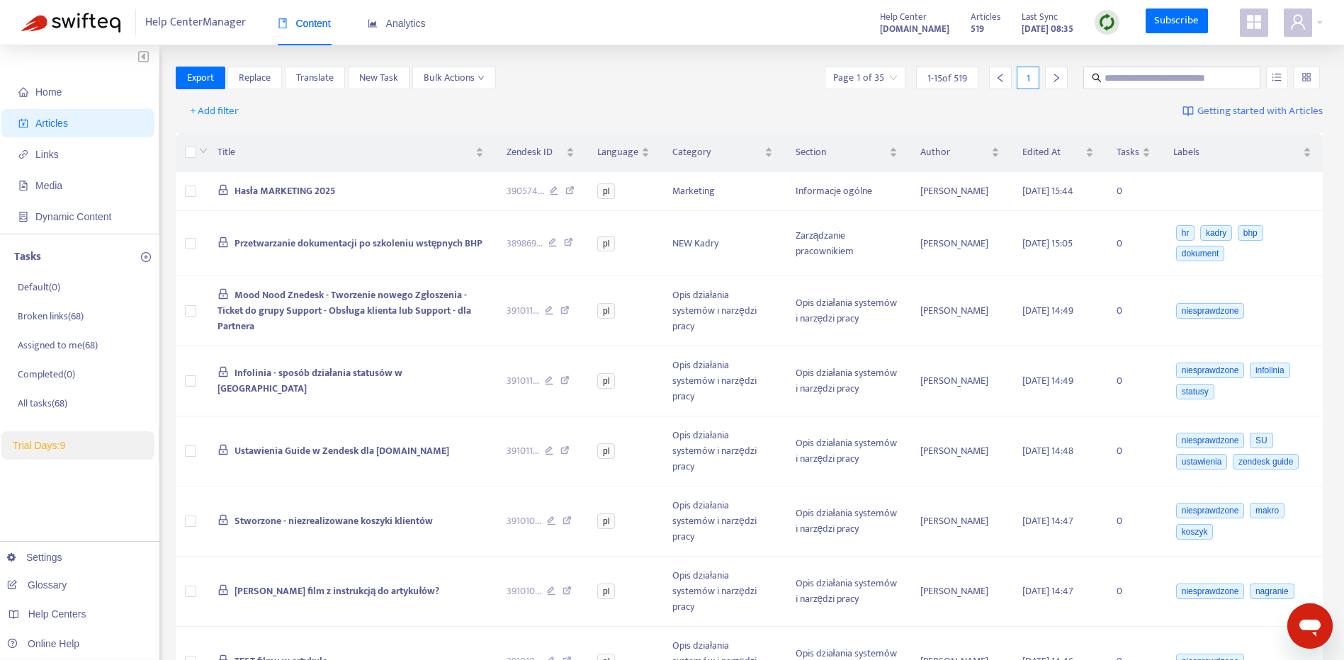
click at [880, 26] on strong "[DOMAIN_NAME]" at bounding box center [914, 29] width 69 height 16
click at [891, 33] on strong "[DOMAIN_NAME]" at bounding box center [914, 29] width 69 height 16
click at [1248, 24] on icon "appstore" at bounding box center [1254, 22] width 14 height 14
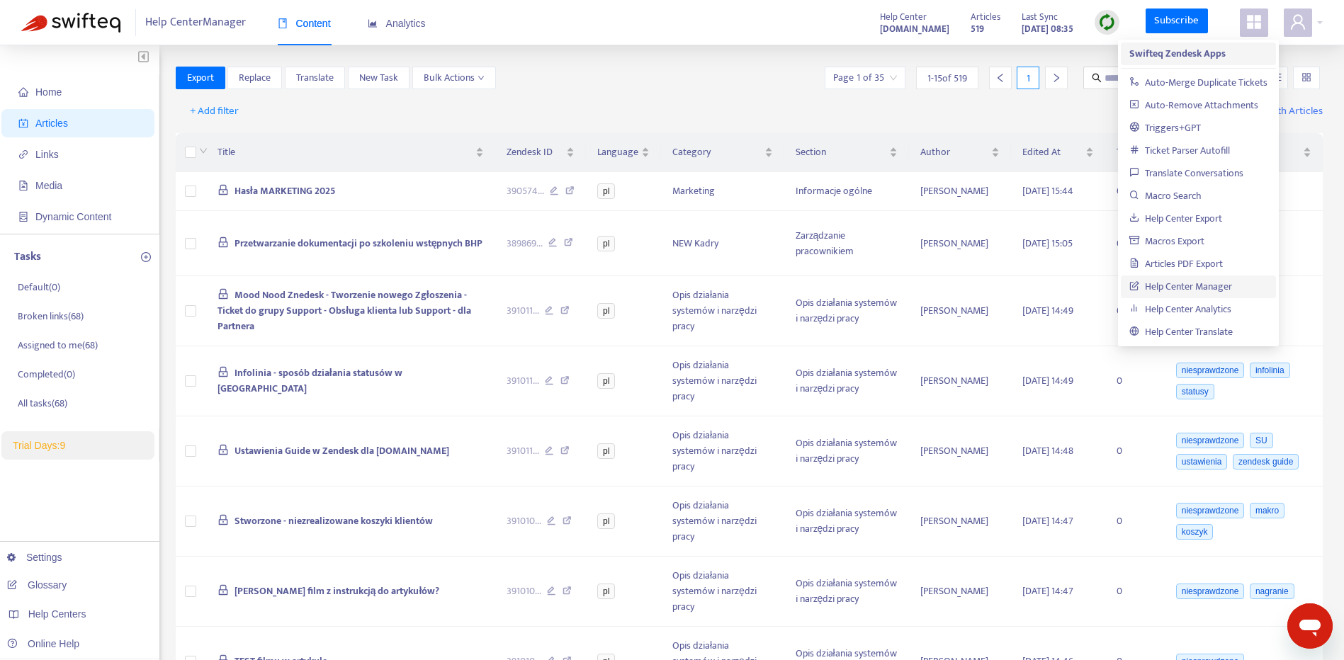
click at [1178, 57] on strong "Swifteq Zendesk Apps" at bounding box center [1177, 53] width 96 height 16
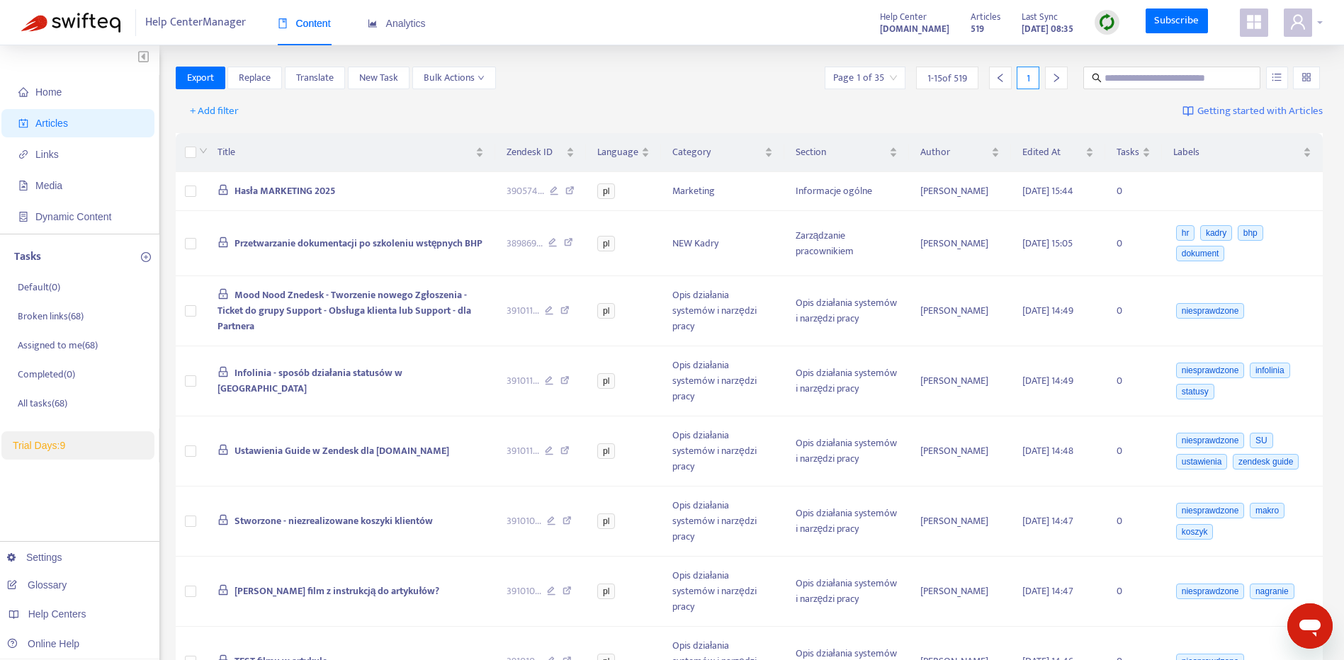
click at [1304, 18] on icon "user" at bounding box center [1297, 21] width 17 height 17
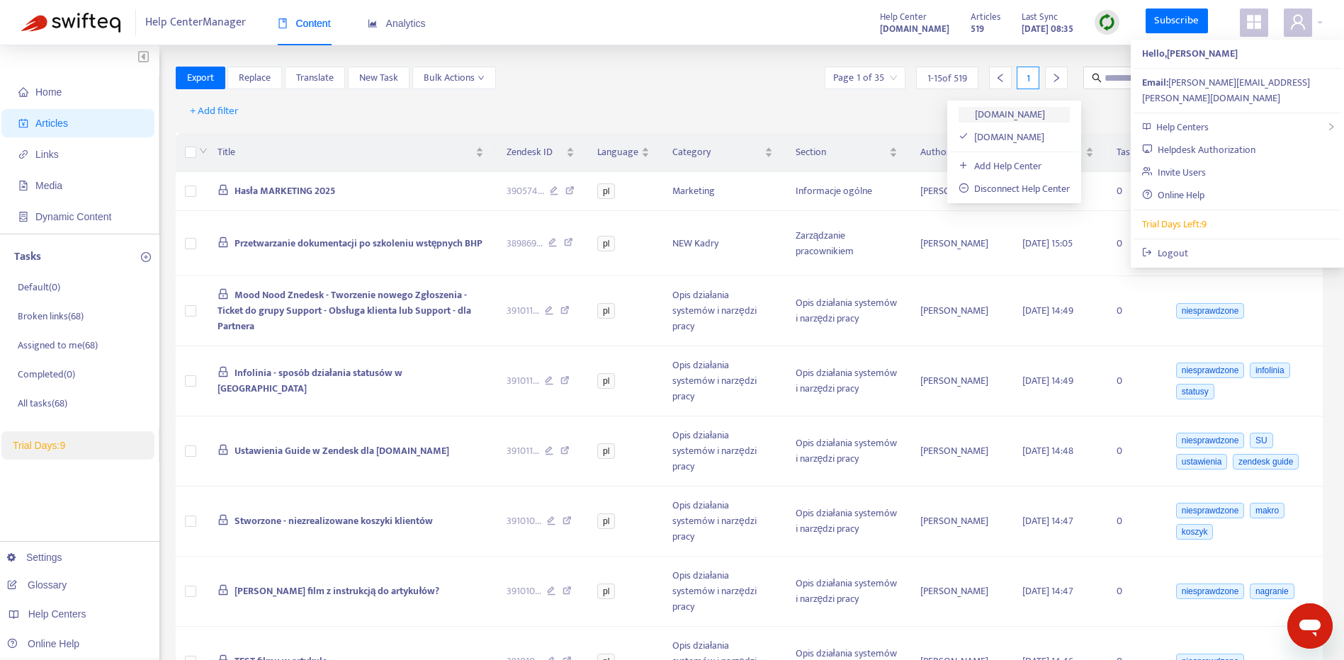
click at [1045, 114] on link "[DOMAIN_NAME]" at bounding box center [1002, 114] width 86 height 16
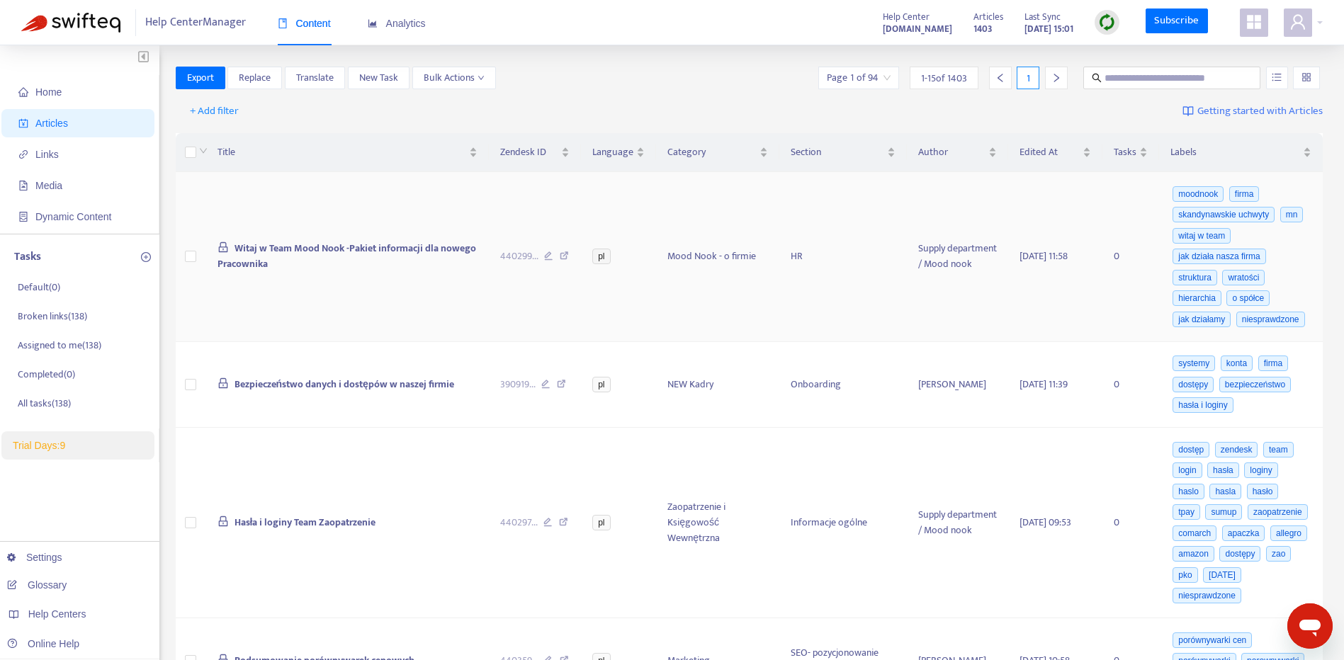
click at [1101, 191] on td "[DATE] 11:58" at bounding box center [1055, 257] width 94 height 170
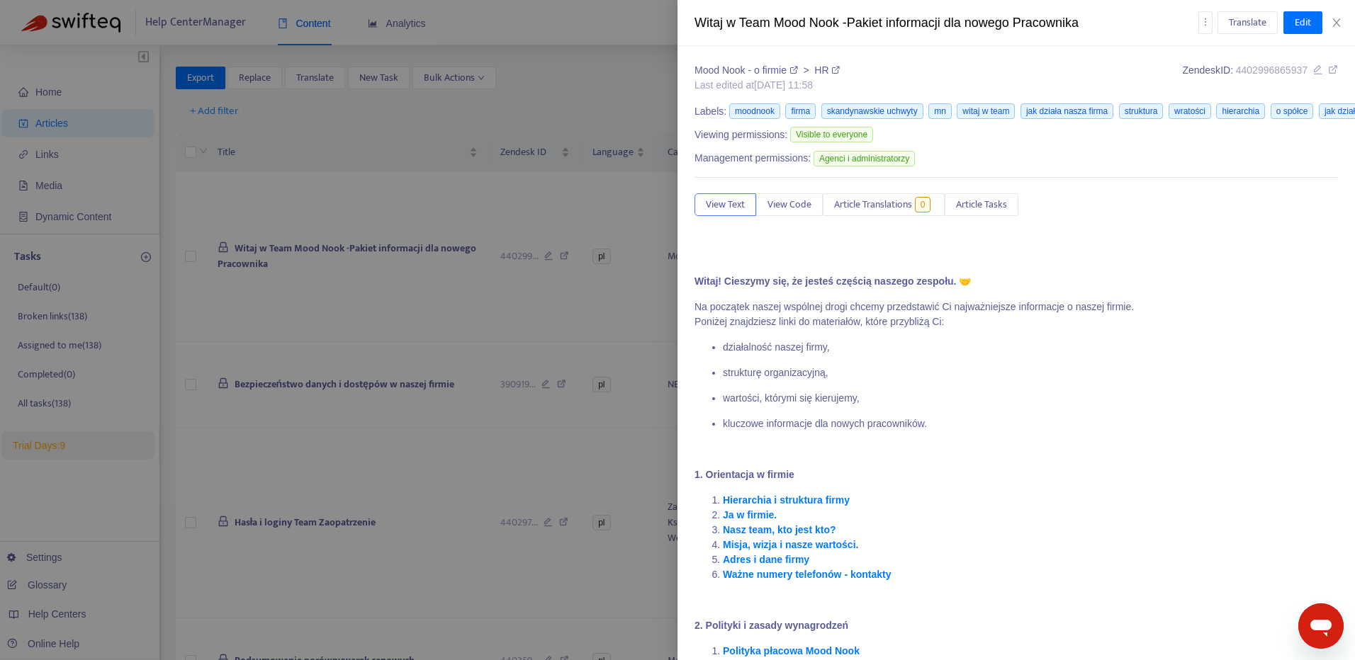
click at [1338, 32] on div "Witaj w Team Mood Nook -Pakiet informacji dla nowego Pracownika Translate Edit" at bounding box center [1015, 23] width 677 height 46
click at [1336, 17] on icon "close" at bounding box center [1336, 22] width 11 height 11
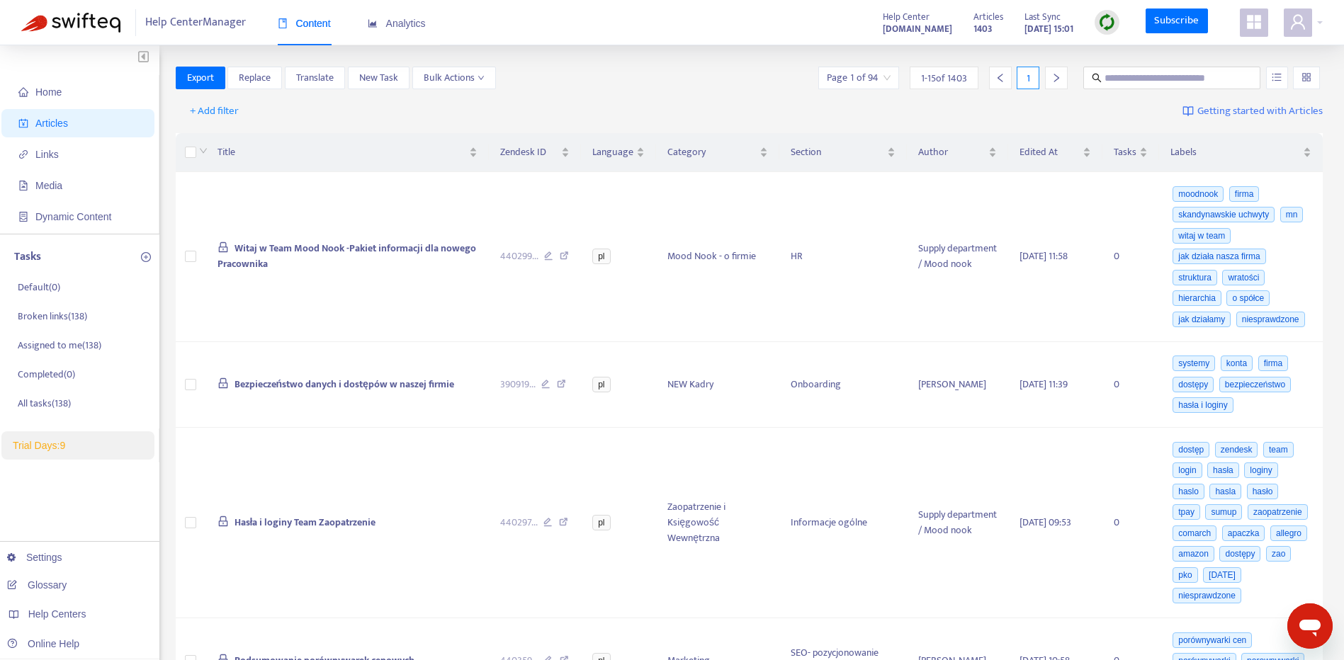
click at [893, 28] on strong "[DOMAIN_NAME]" at bounding box center [917, 29] width 69 height 16
click at [889, 28] on strong "[DOMAIN_NAME]" at bounding box center [917, 29] width 69 height 16
click at [77, 609] on span "Help Centers" at bounding box center [57, 614] width 58 height 11
click at [272, 551] on link "[DOMAIN_NAME]" at bounding box center [224, 554] width 96 height 11
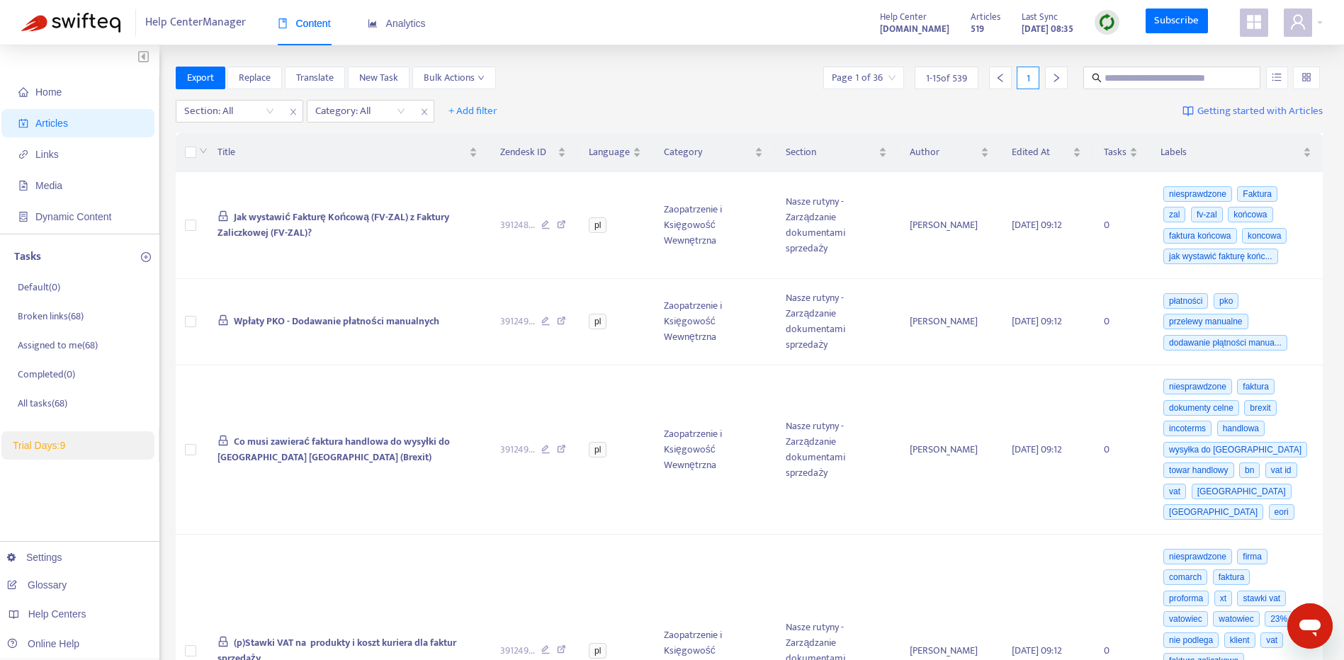
click at [1112, 27] on img at bounding box center [1107, 22] width 18 height 18
click at [1136, 74] on link "Full Sync" at bounding box center [1132, 74] width 51 height 16
click at [1311, 625] on icon "Otwórz okno komunikatora" at bounding box center [1309, 628] width 21 height 17
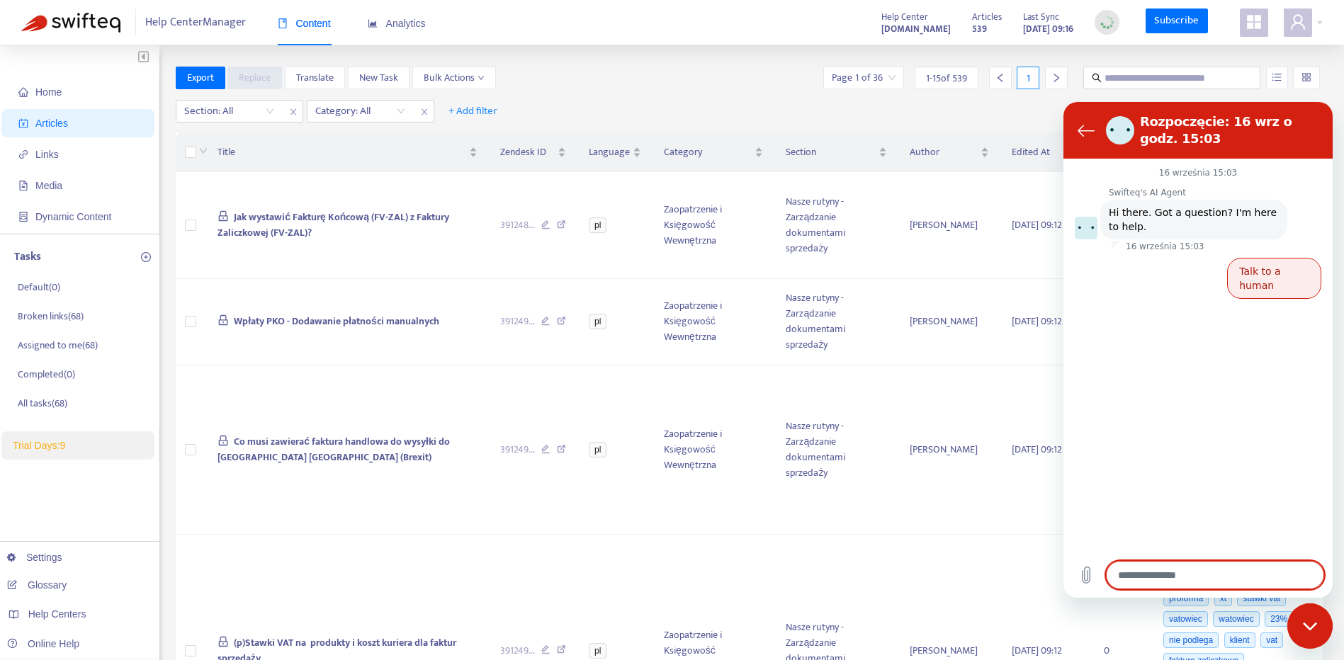
click at [1304, 270] on button "Talk to a human" at bounding box center [1274, 278] width 94 height 41
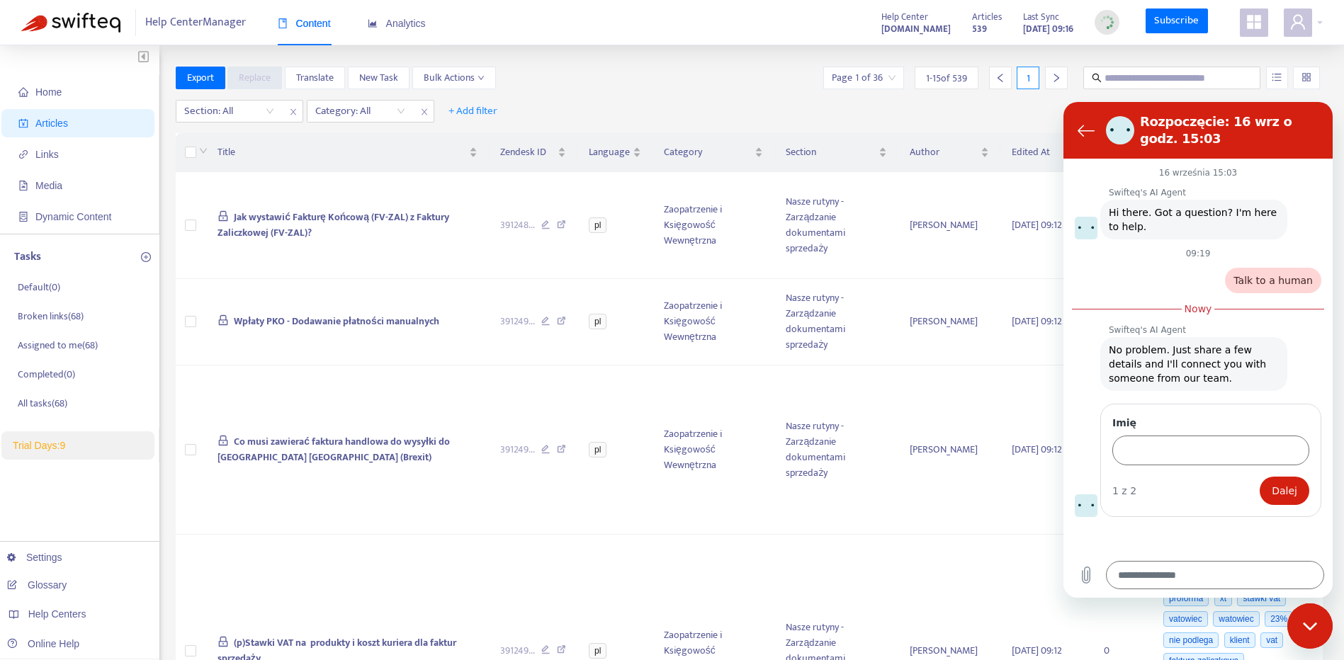
type textarea "*"
click at [1204, 454] on input "Imię" at bounding box center [1210, 449] width 197 height 30
type input "*******"
click at [1275, 482] on span "Dalej" at bounding box center [1285, 489] width 26 height 17
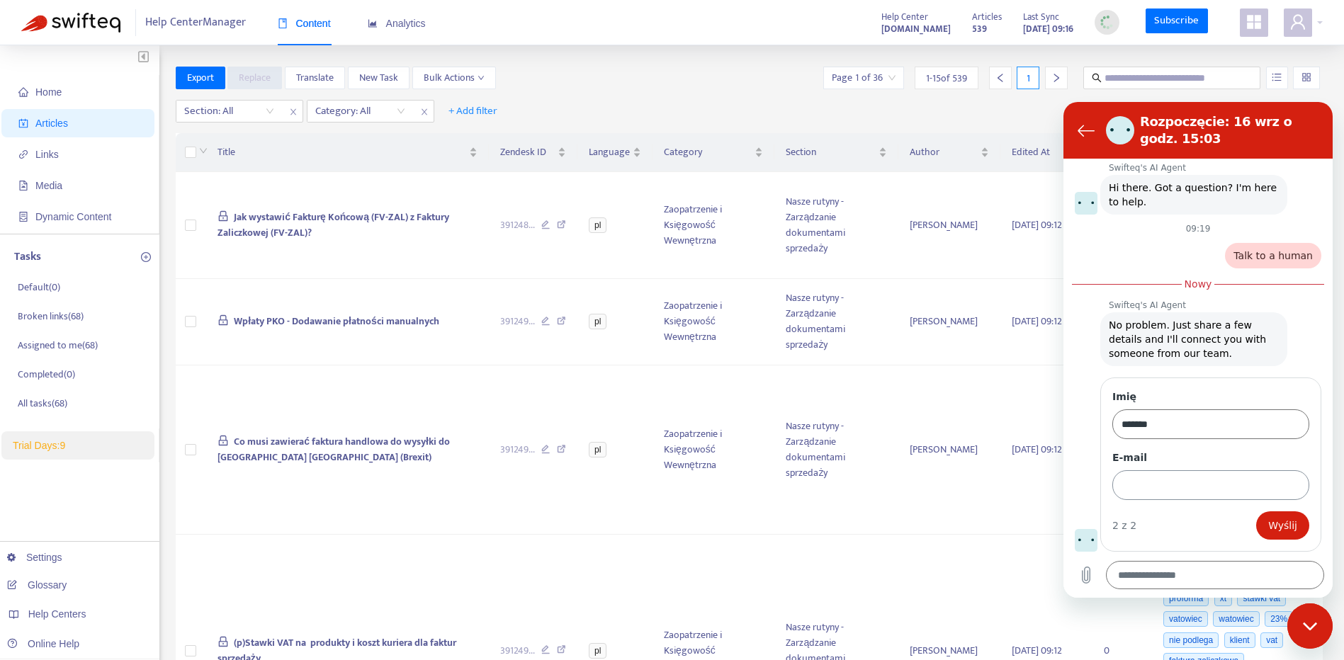
click at [1210, 476] on input "E-mail" at bounding box center [1210, 485] width 197 height 30
type input "**********"
click at [1272, 522] on span "Wyślij" at bounding box center [1282, 525] width 29 height 17
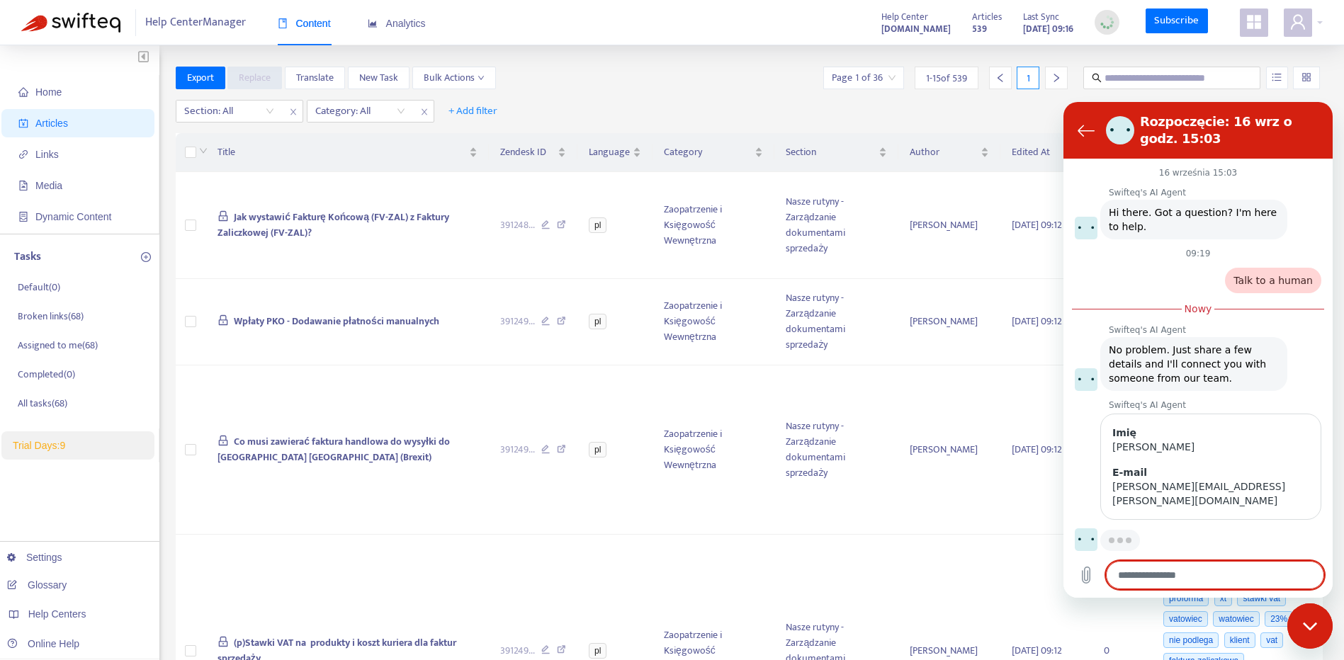
click at [1244, 587] on textarea at bounding box center [1215, 575] width 218 height 28
type textarea "*"
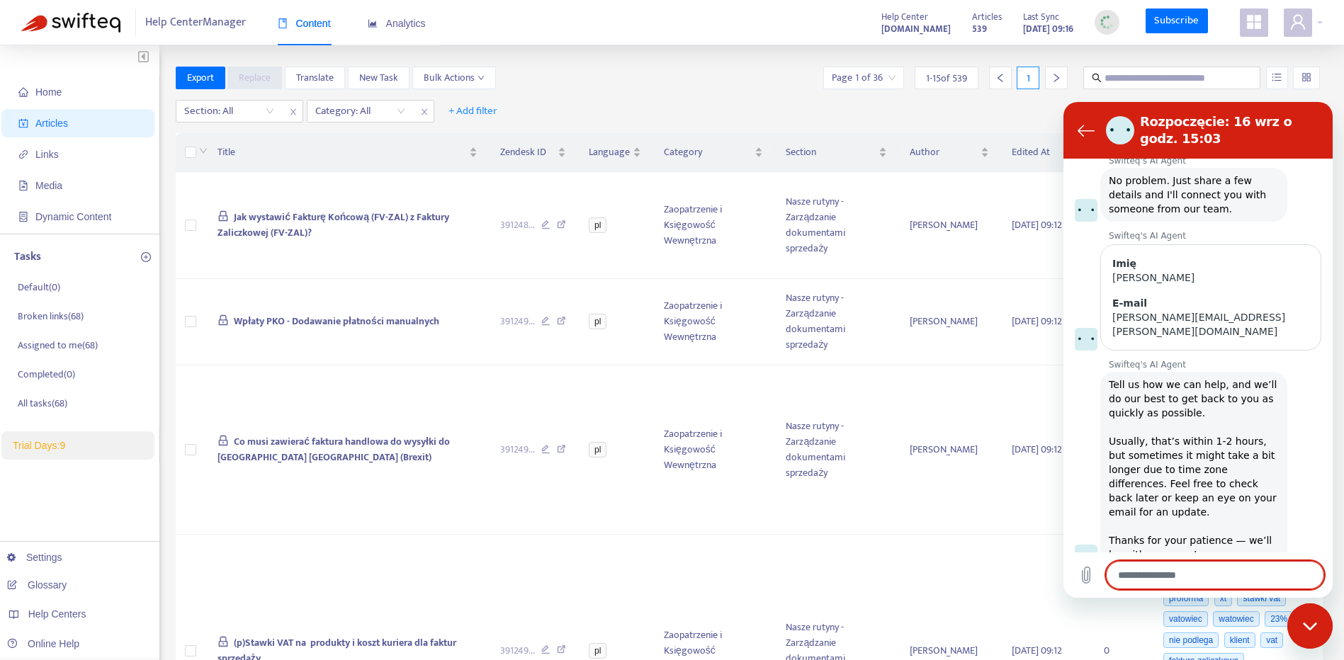
scroll to position [172, 0]
paste textarea "**********"
type textarea "**********"
type textarea "*"
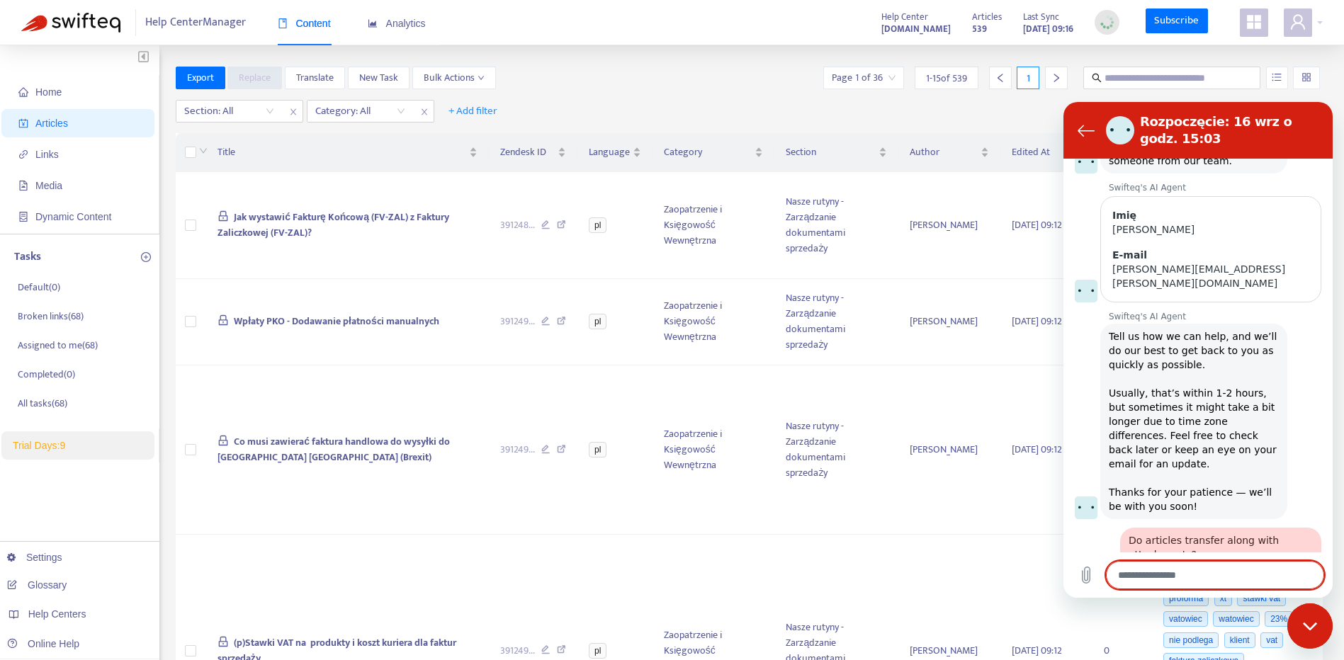
scroll to position [220, 0]
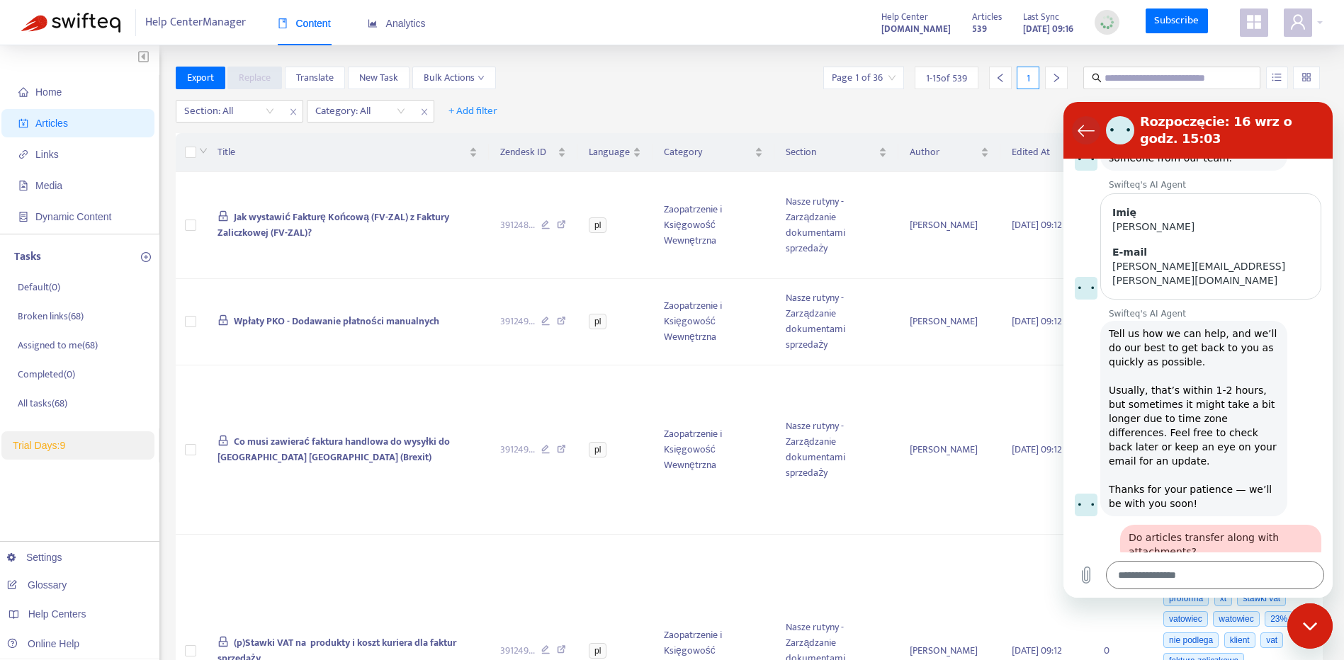
click at [1079, 126] on icon "Powrót do listy konwersacji" at bounding box center [1086, 130] width 17 height 17
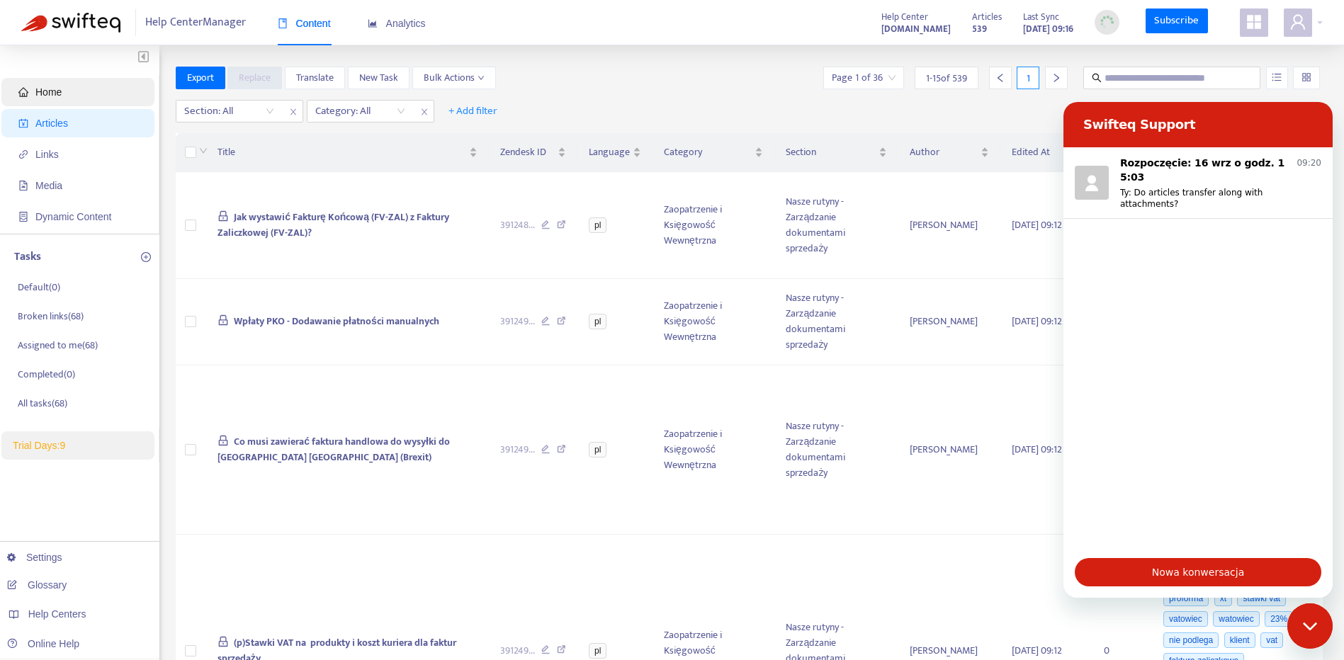
click at [111, 83] on span "Home" at bounding box center [80, 92] width 125 height 28
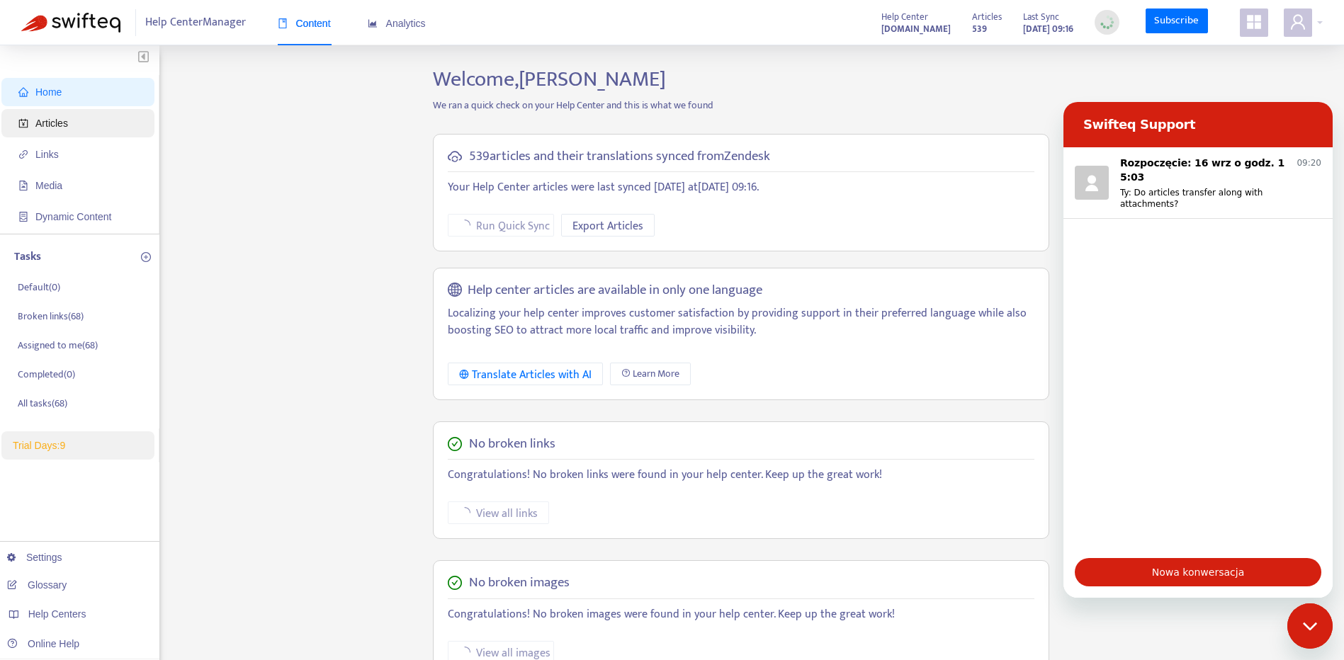
click at [110, 122] on span "Articles" at bounding box center [80, 123] width 125 height 28
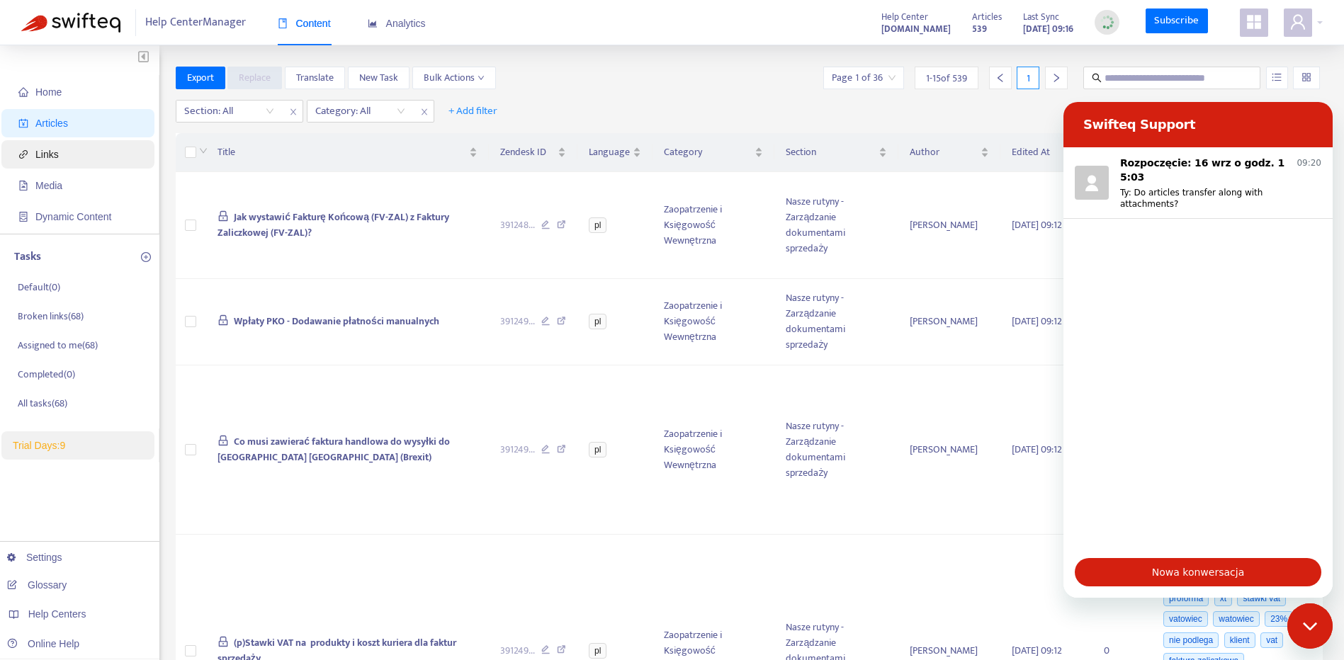
click at [108, 160] on span "Links" at bounding box center [80, 154] width 125 height 28
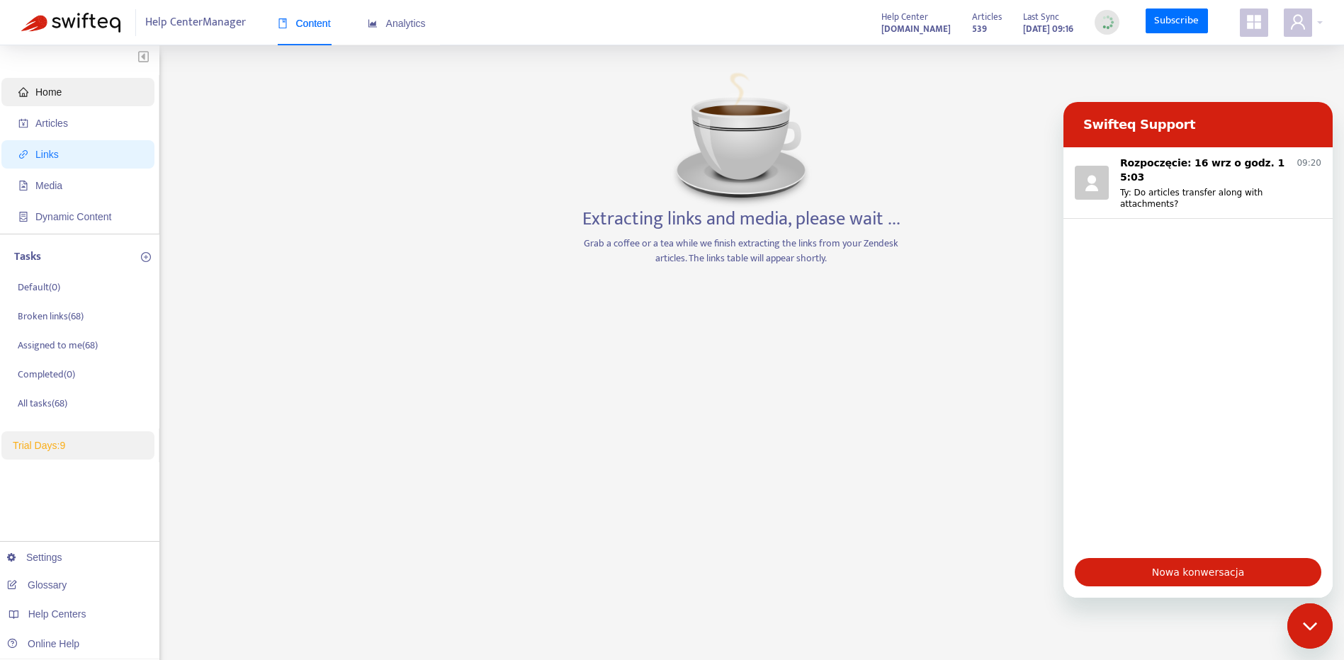
click at [89, 98] on span "Home" at bounding box center [80, 92] width 125 height 28
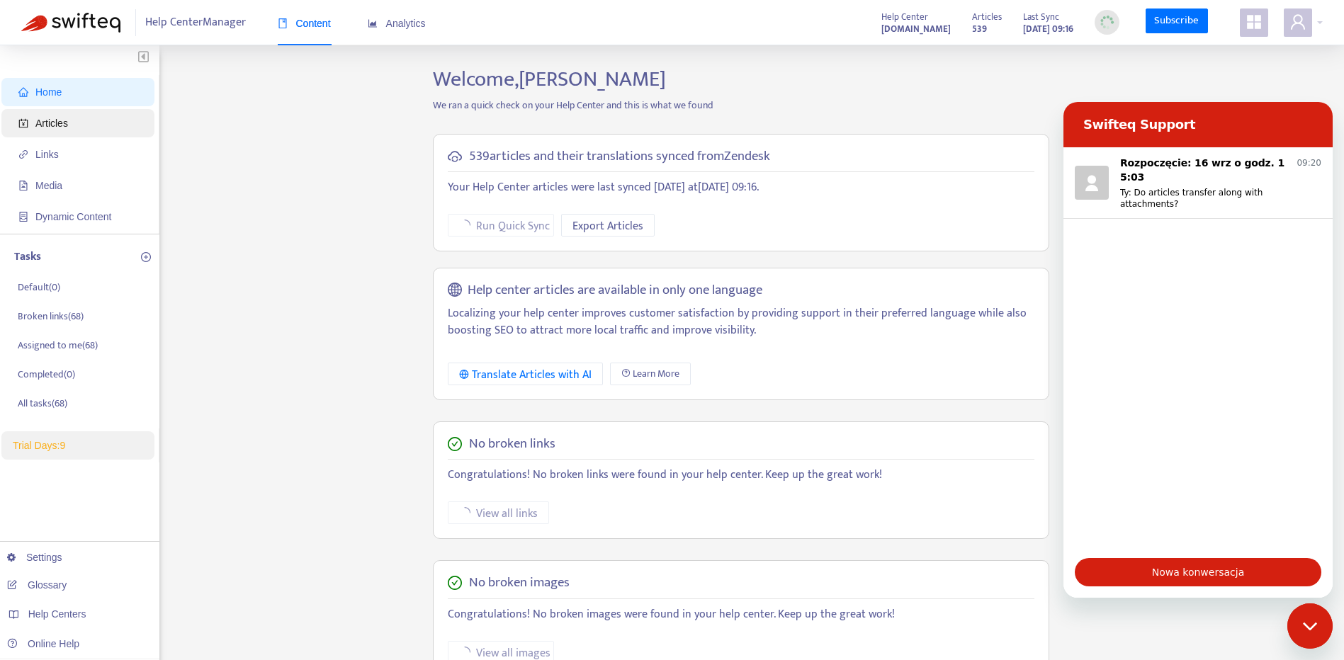
click at [75, 118] on span "Articles" at bounding box center [80, 123] width 125 height 28
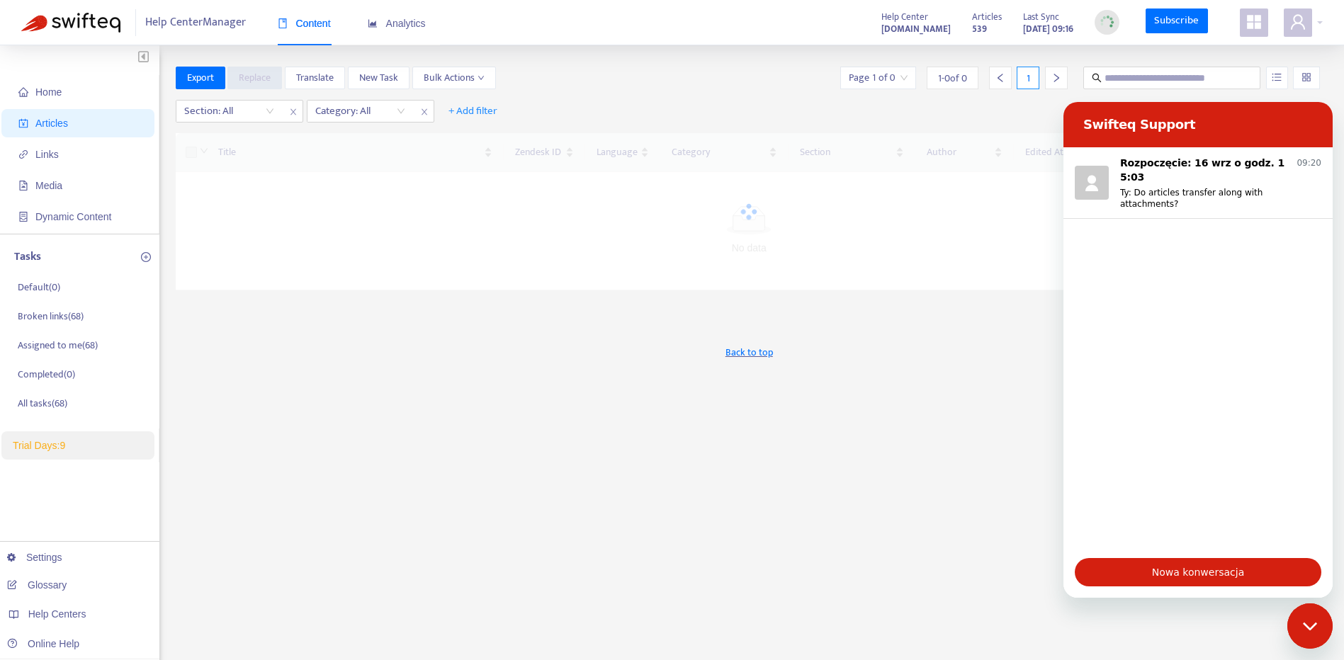
click at [93, 77] on ul "Home Articles Links Media Dynamic Content" at bounding box center [79, 154] width 159 height 159
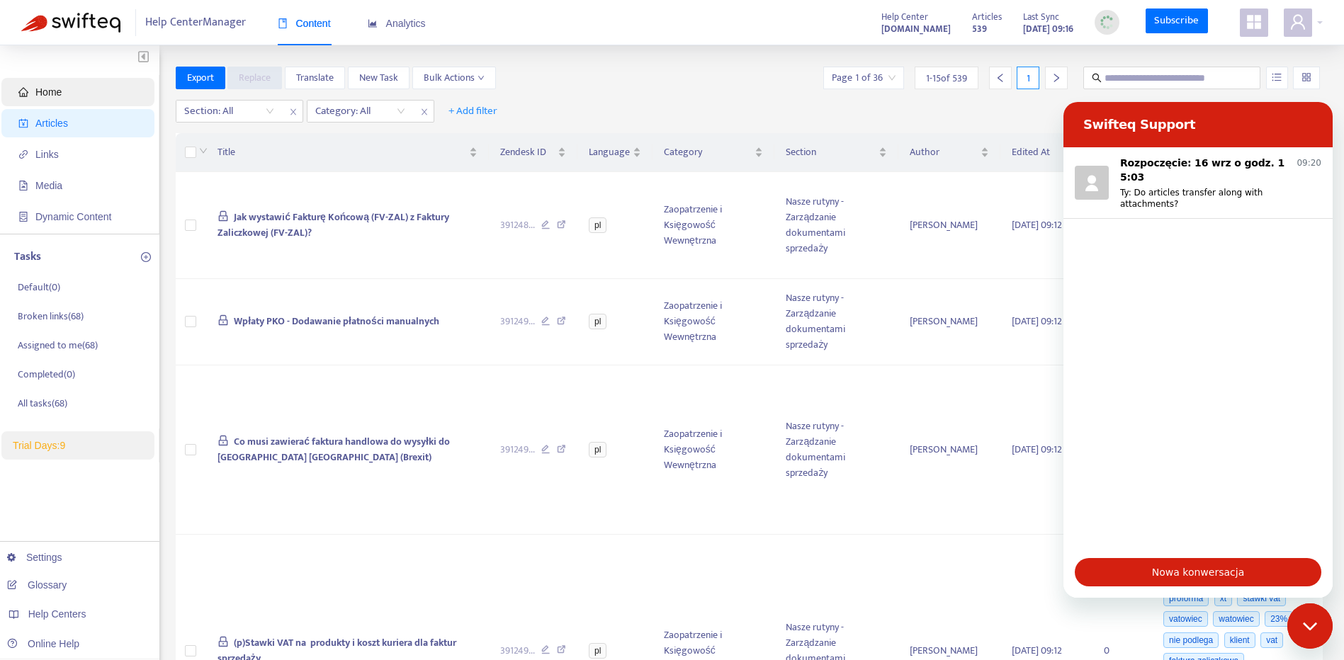
click at [94, 80] on span "Home" at bounding box center [80, 92] width 125 height 28
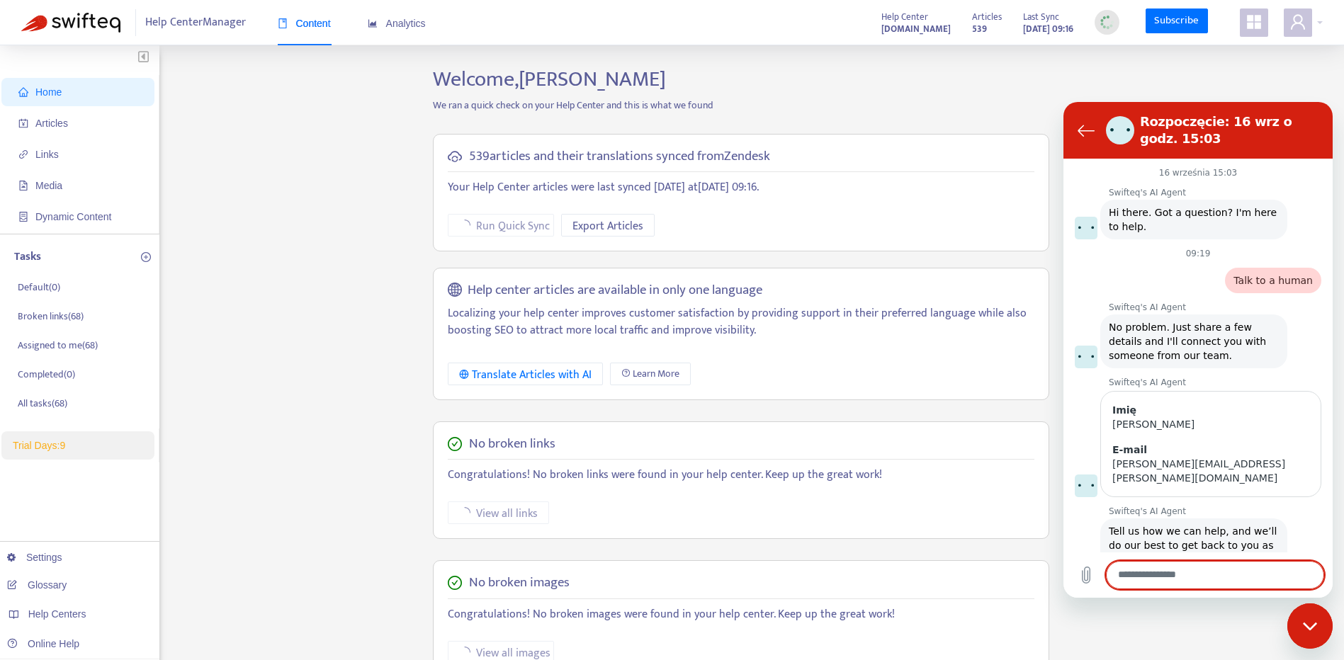
scroll to position [198, 0]
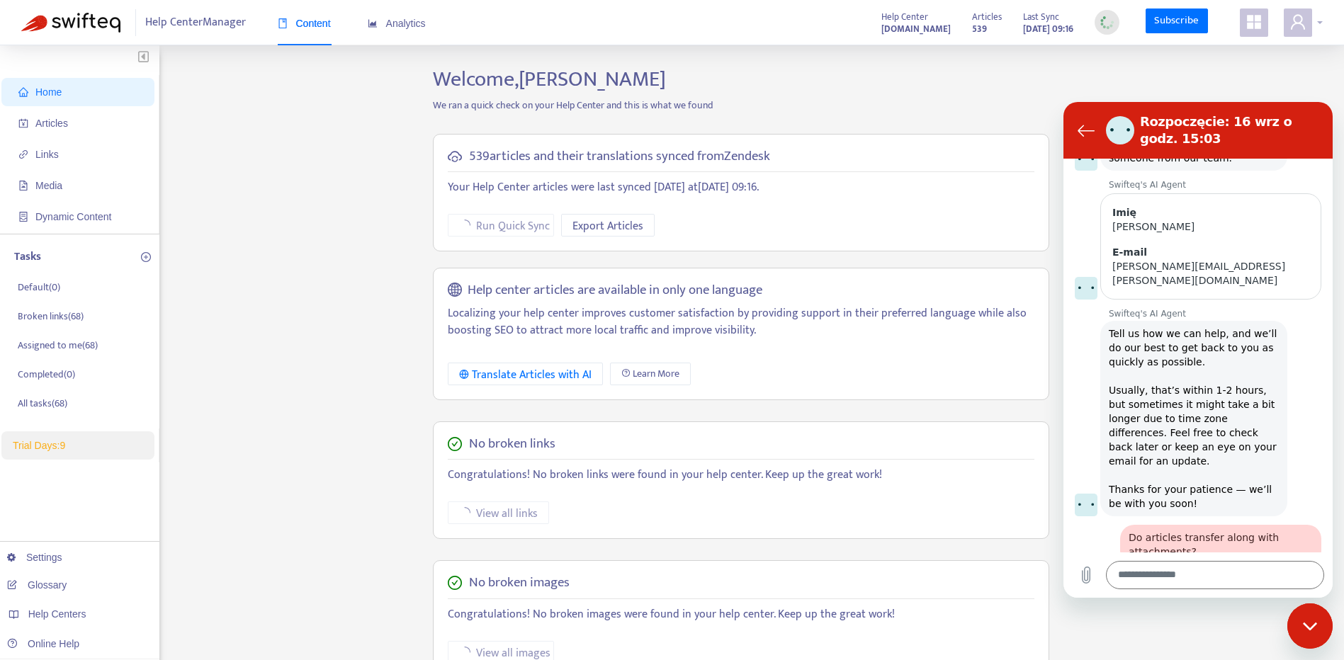
click at [1292, 28] on icon "user" at bounding box center [1298, 21] width 14 height 15
click at [1081, 134] on icon "Powrót do listy konwersacji" at bounding box center [1086, 130] width 16 height 11
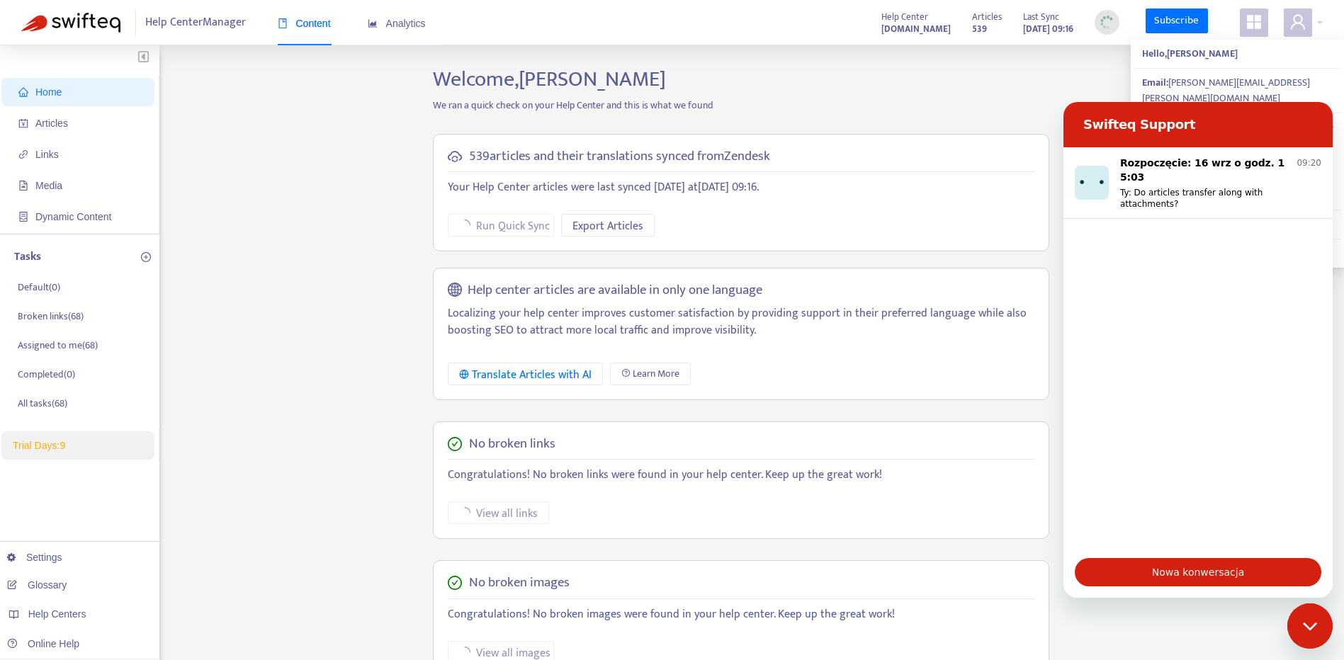
click at [1326, 647] on div "Home Articles Links Media Dynamic Content Tasks Default ( 0 ) Broken links ( 68…" at bounding box center [672, 470] width 1344 height 850
click at [1321, 633] on div "Zamknij okno komunikatora" at bounding box center [1310, 626] width 43 height 43
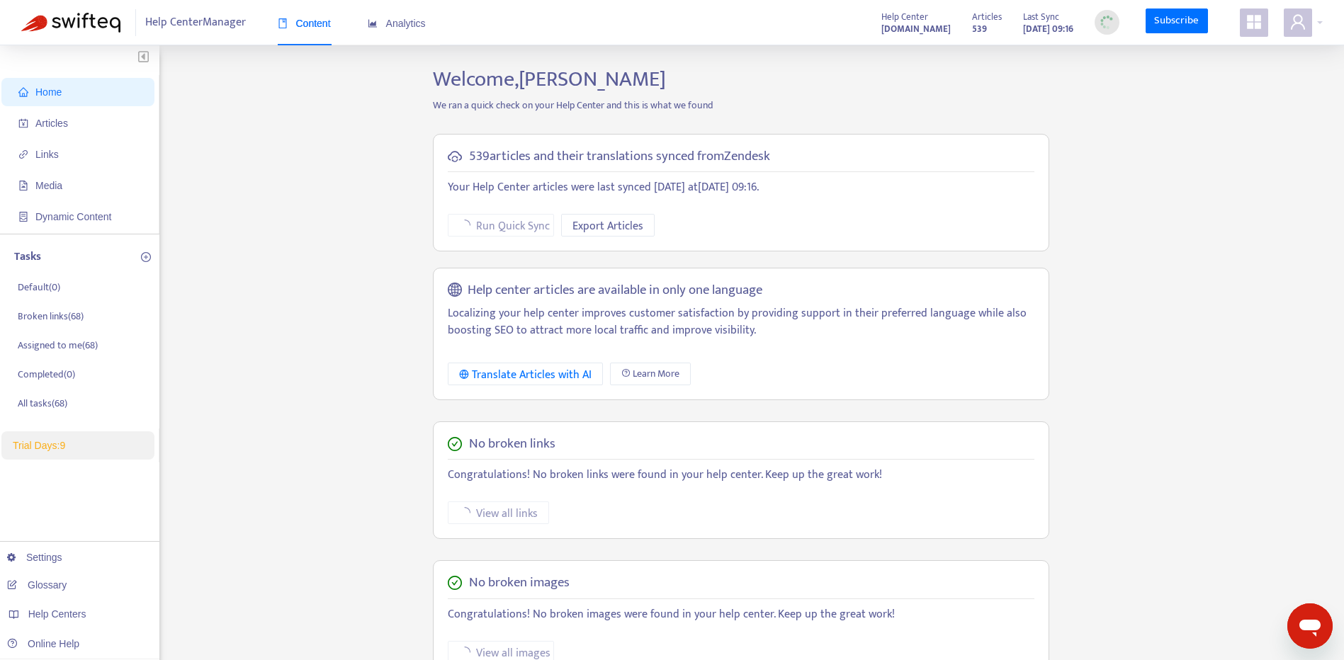
click at [881, 33] on strong "[DOMAIN_NAME]" at bounding box center [915, 29] width 69 height 16
click at [1313, 20] on div at bounding box center [1303, 23] width 39 height 28
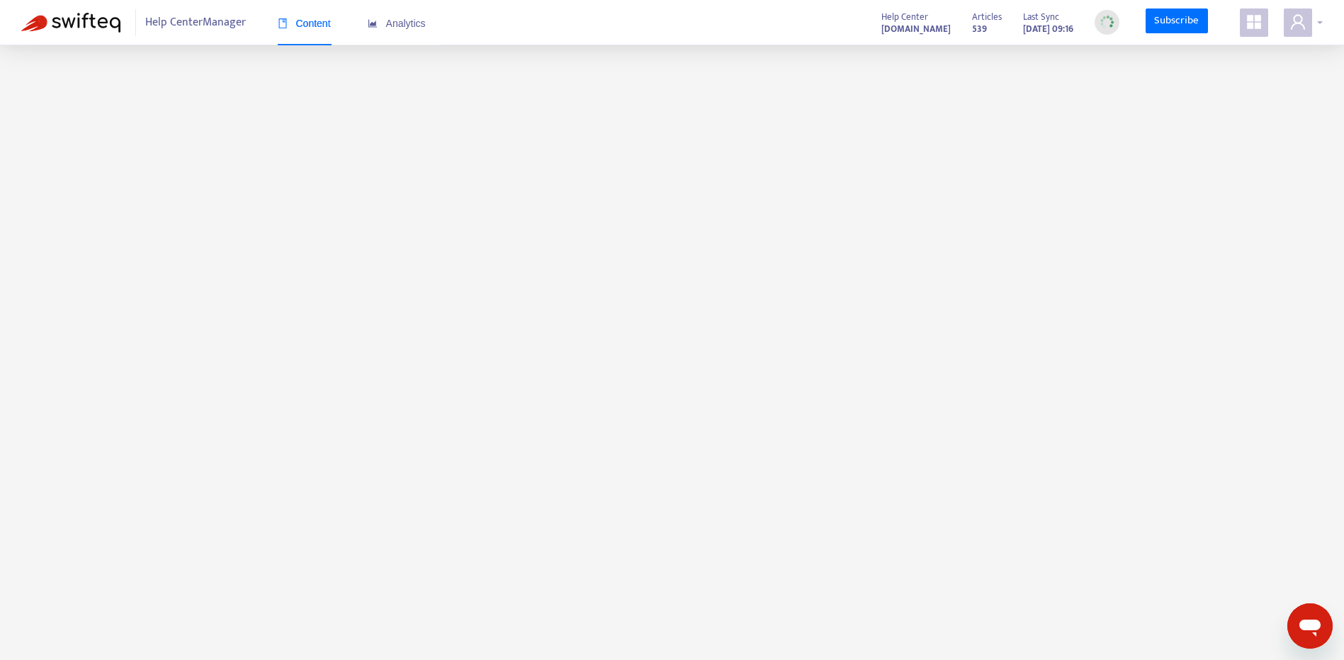
click at [1309, 28] on span at bounding box center [1298, 23] width 28 height 28
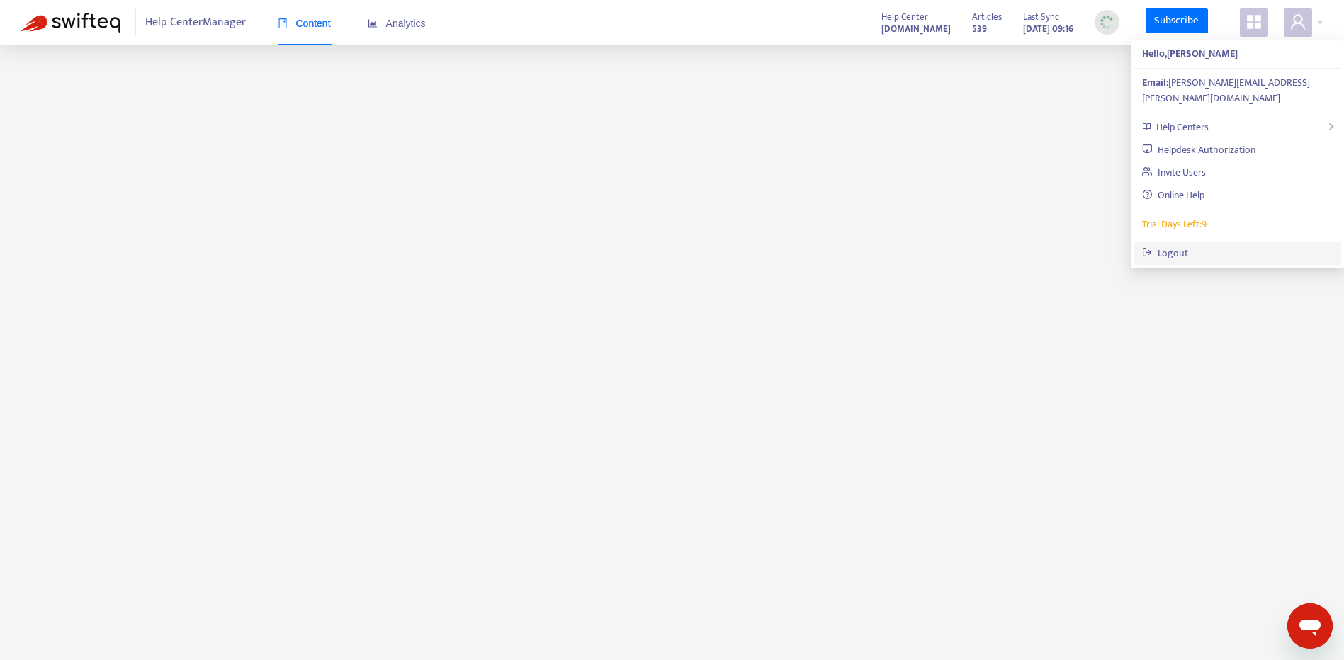
click at [1181, 245] on link "Logout" at bounding box center [1165, 253] width 46 height 16
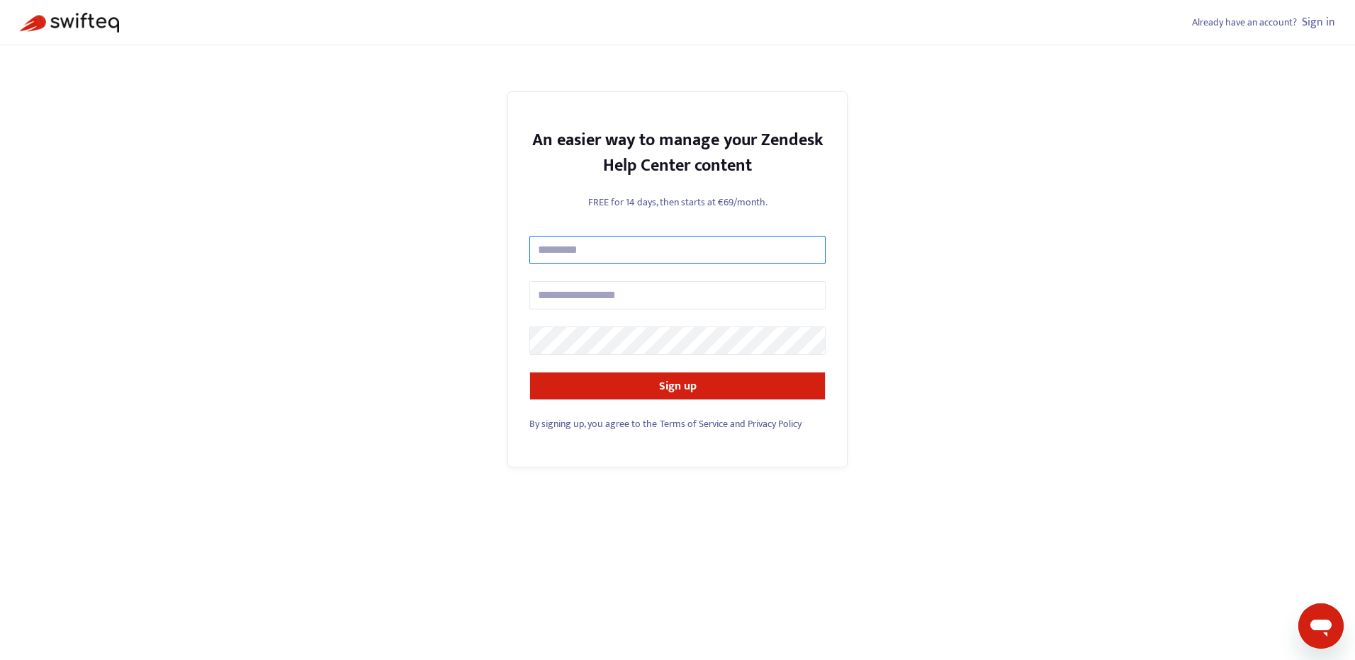
click at [625, 253] on input "text" at bounding box center [677, 250] width 296 height 28
type input "*****"
type input "**********"
click at [654, 300] on input "**********" at bounding box center [677, 295] width 296 height 28
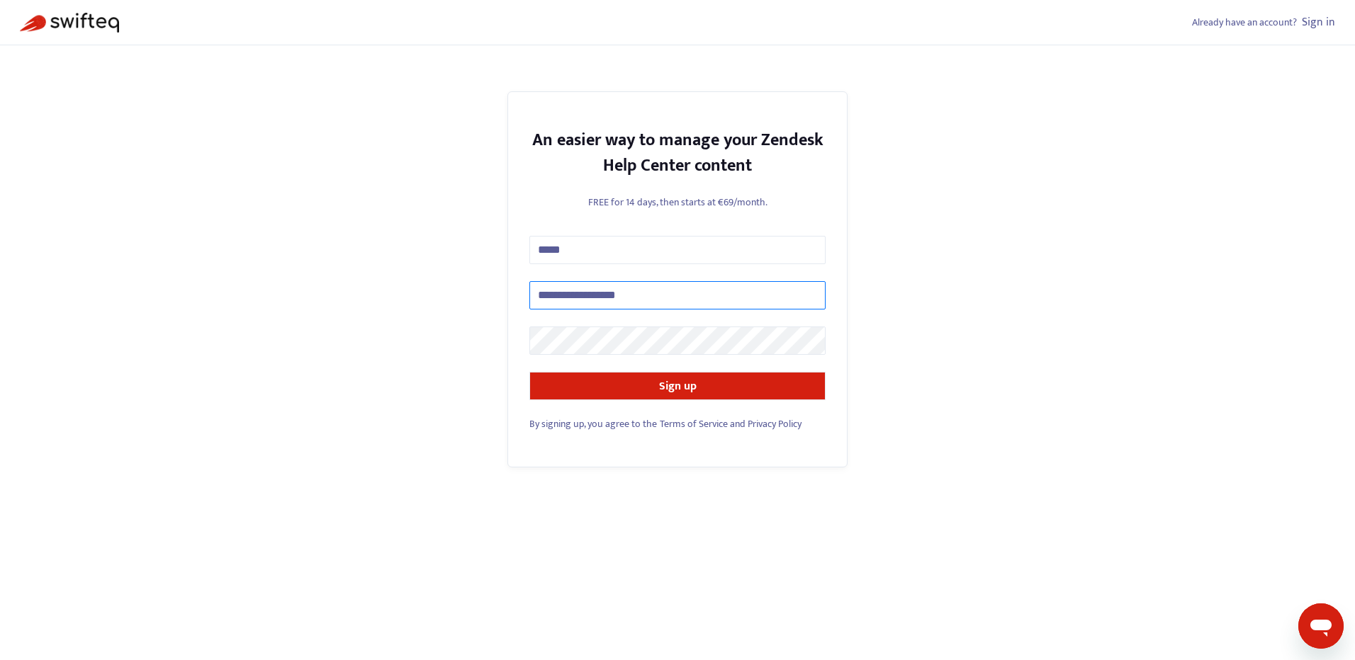
click at [654, 300] on input "**********" at bounding box center [677, 295] width 296 height 28
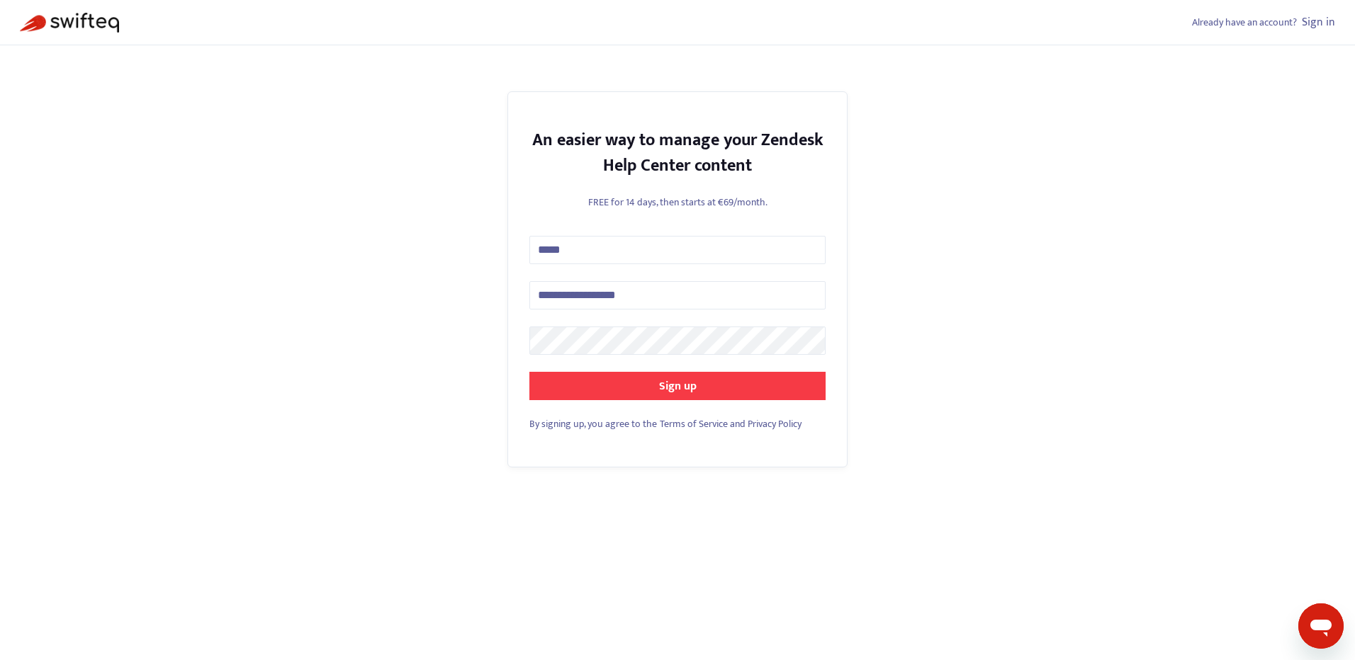
click at [747, 391] on button "Sign up" at bounding box center [677, 386] width 296 height 28
